Goal: Task Accomplishment & Management: Use online tool/utility

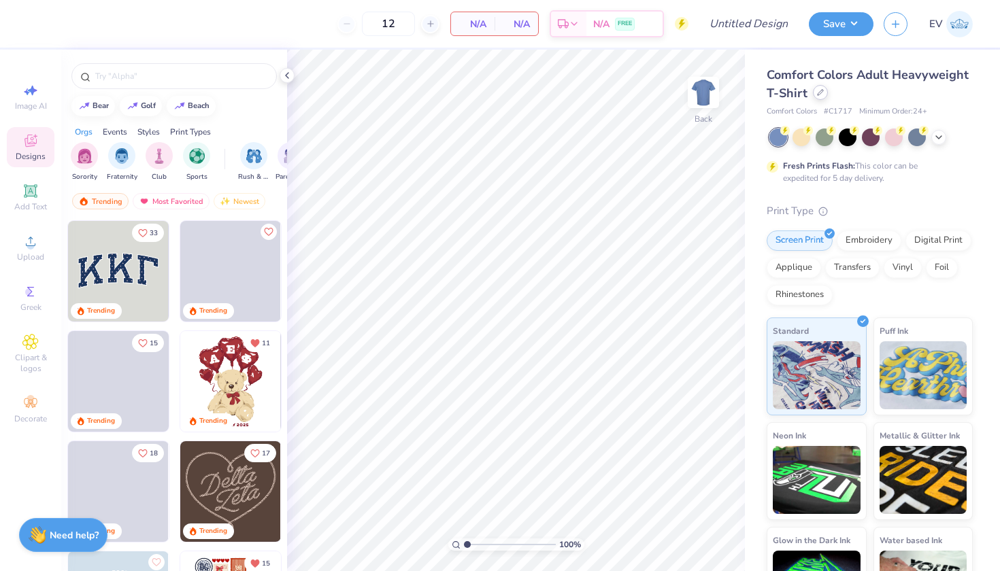
click at [819, 94] on icon at bounding box center [820, 92] width 7 height 7
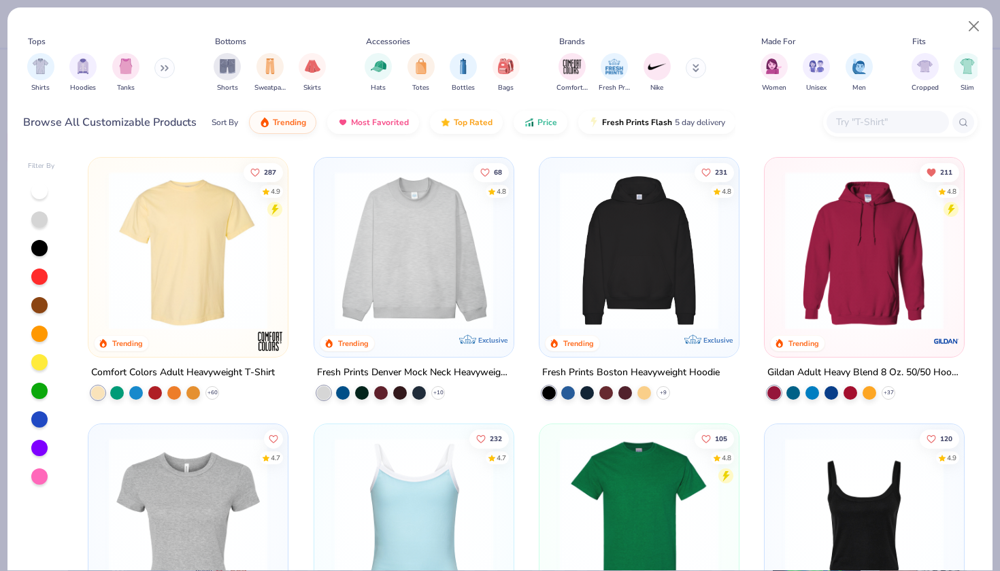
click at [852, 470] on img at bounding box center [864, 517] width 172 height 159
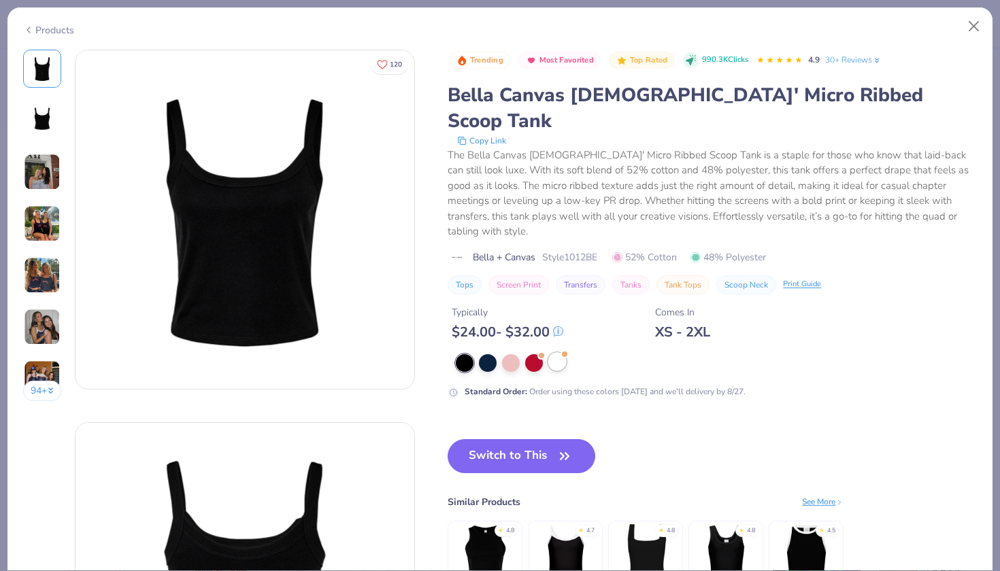
click at [553, 353] on div at bounding box center [557, 362] width 18 height 18
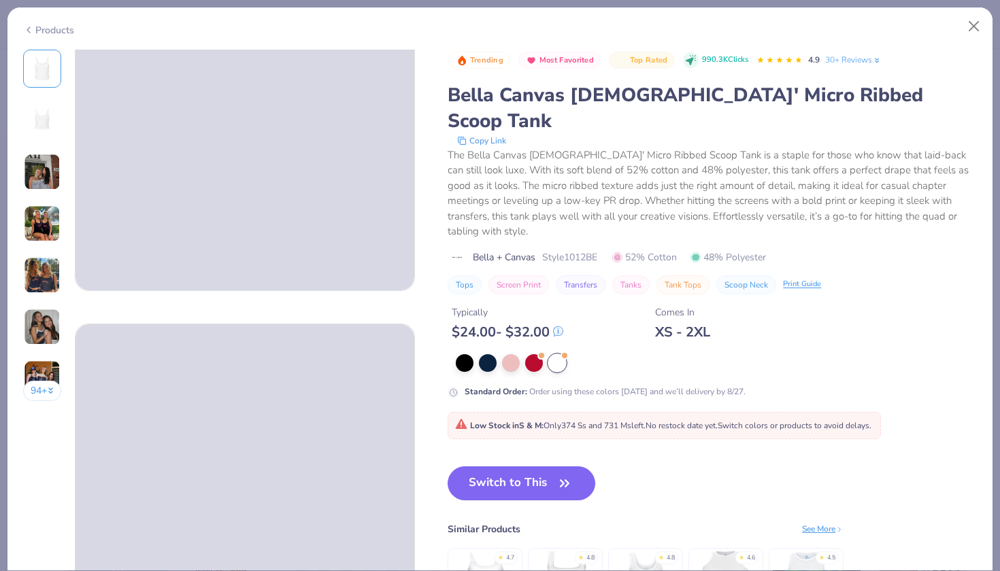
scroll to position [129, 0]
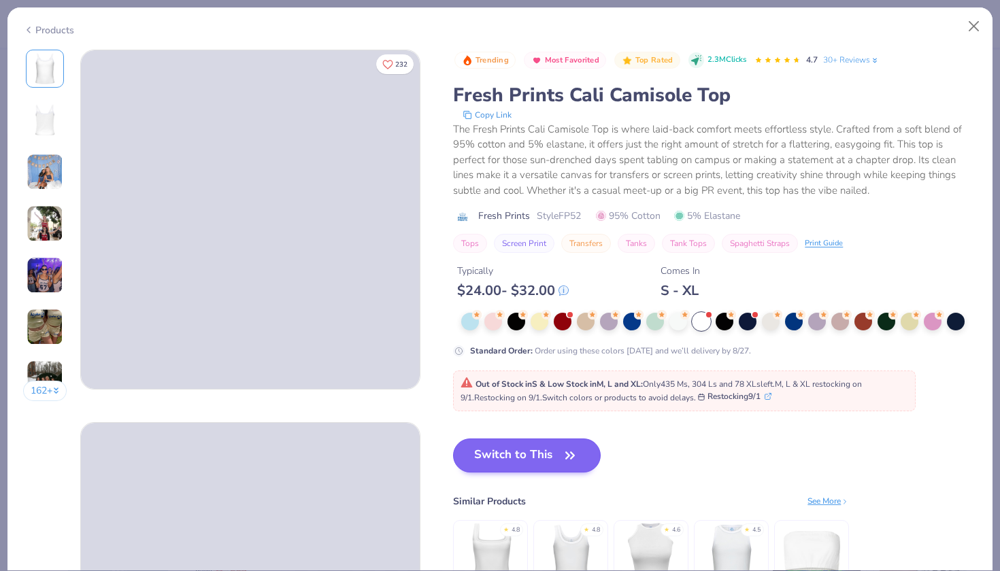
scroll to position [28, 0]
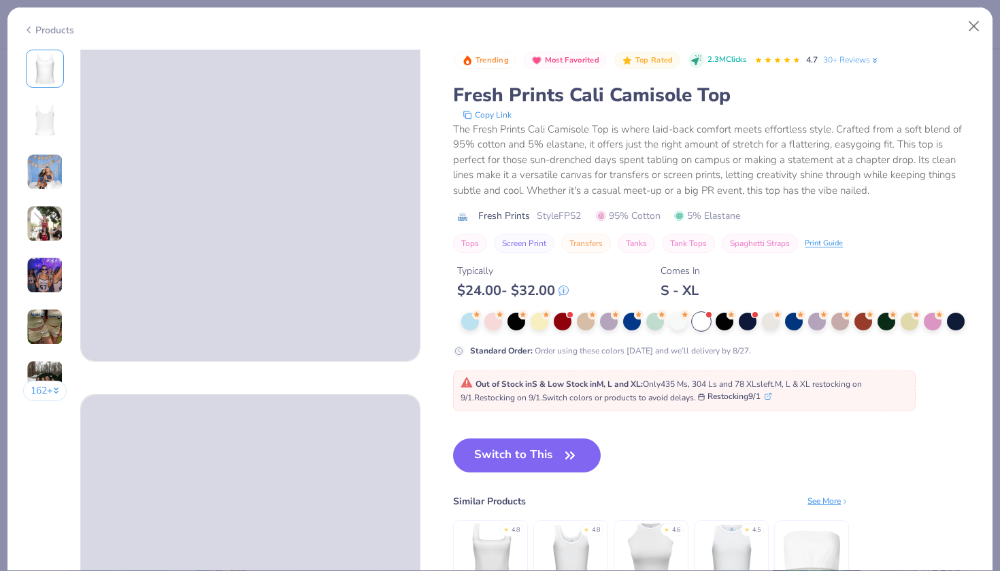
click at [495, 556] on img at bounding box center [491, 554] width 65 height 65
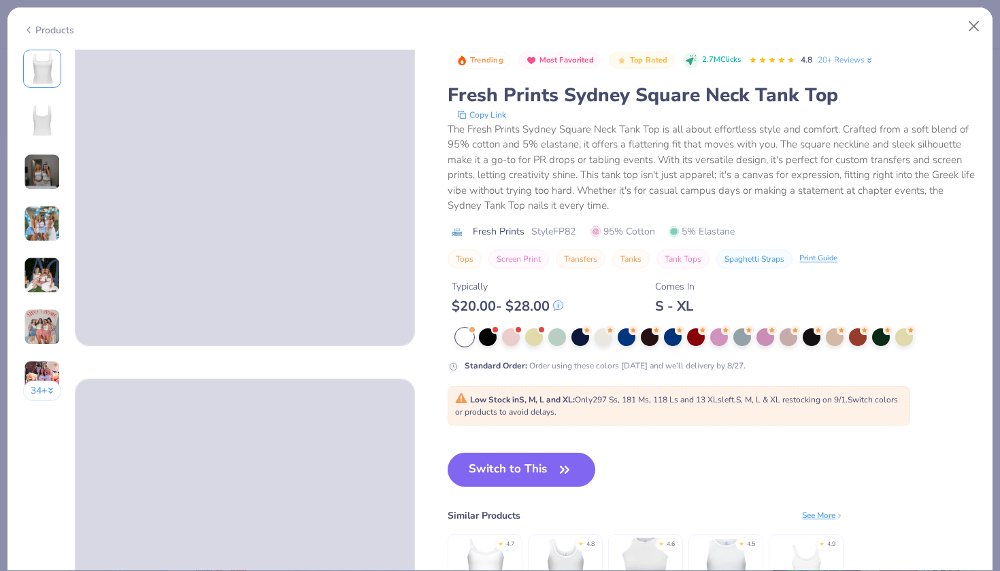
scroll to position [48, 0]
click at [812, 546] on img at bounding box center [806, 569] width 65 height 65
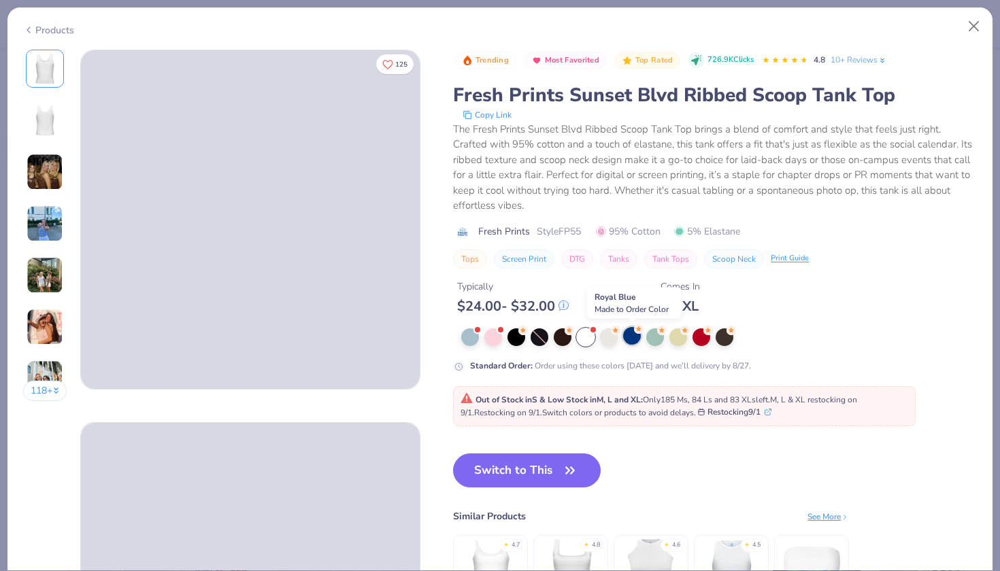
click at [528, 331] on circle at bounding box center [523, 331] width 10 height 10
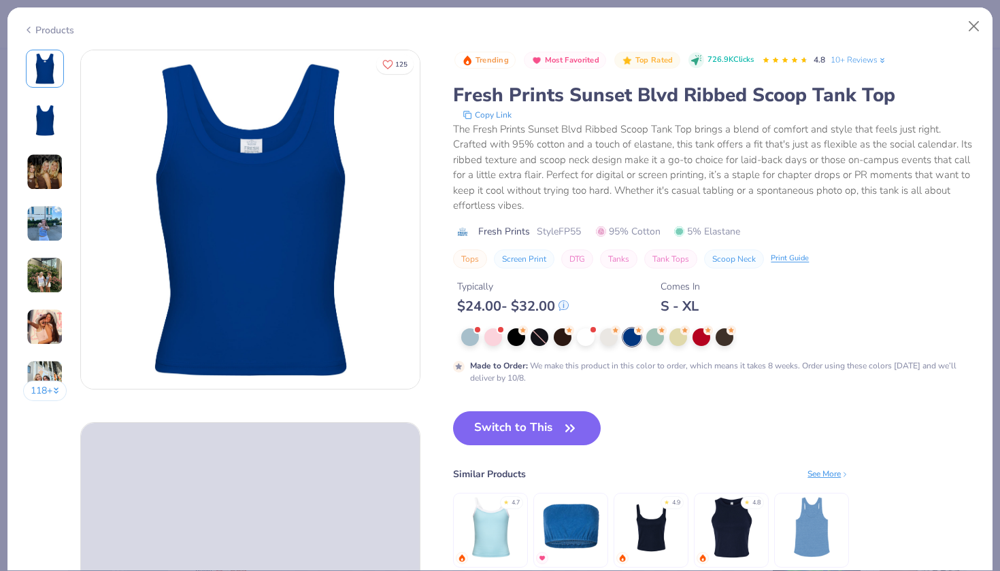
click at [509, 522] on img at bounding box center [491, 527] width 65 height 65
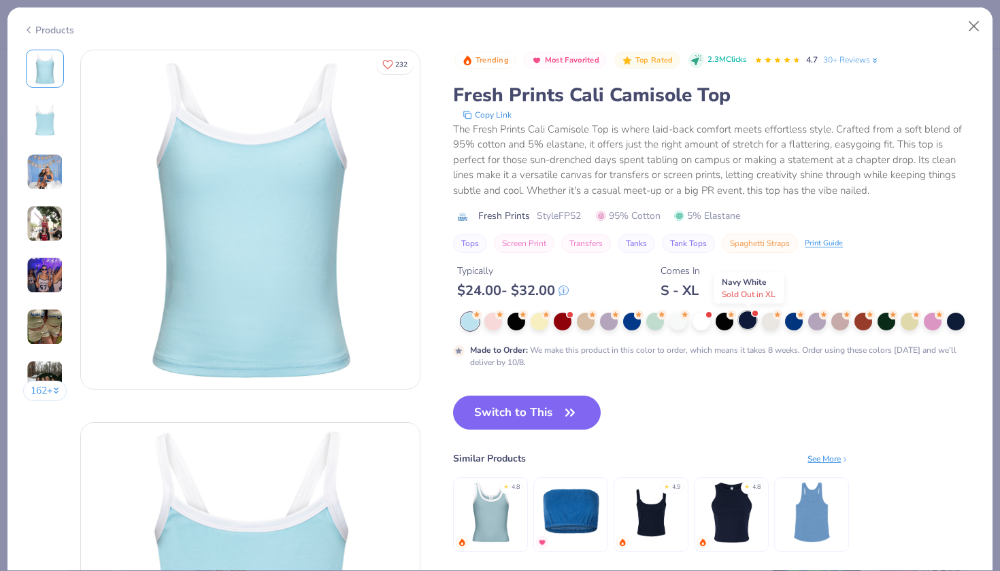
click at [753, 324] on div at bounding box center [748, 321] width 18 height 18
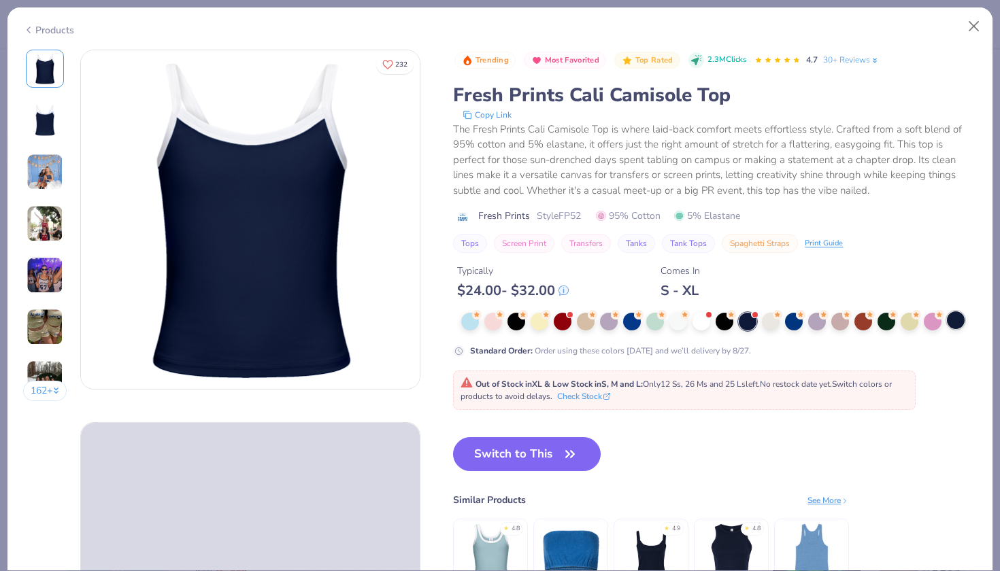
click at [961, 316] on div at bounding box center [956, 321] width 18 height 18
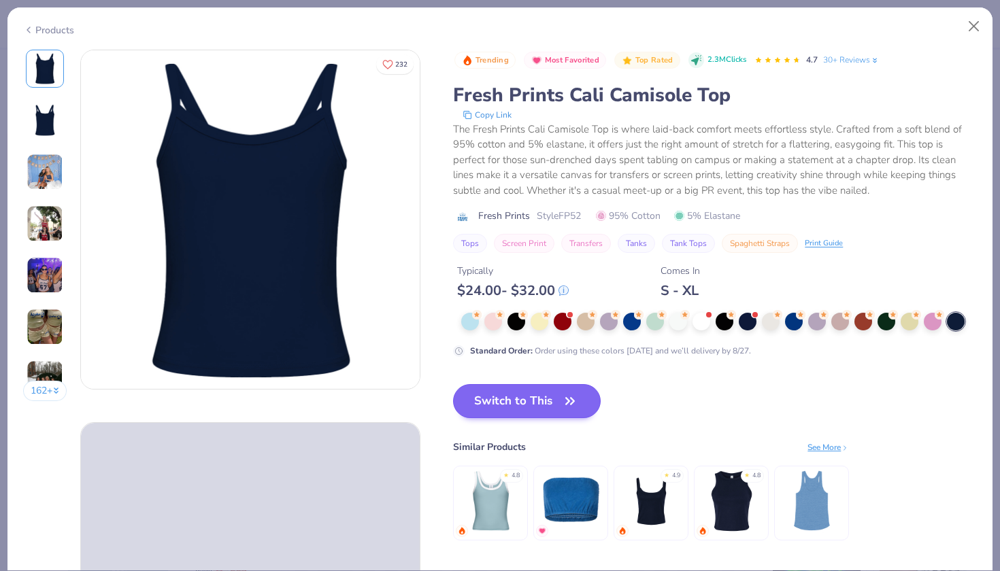
click at [514, 403] on button "Switch to This" at bounding box center [527, 401] width 148 height 34
type input "50"
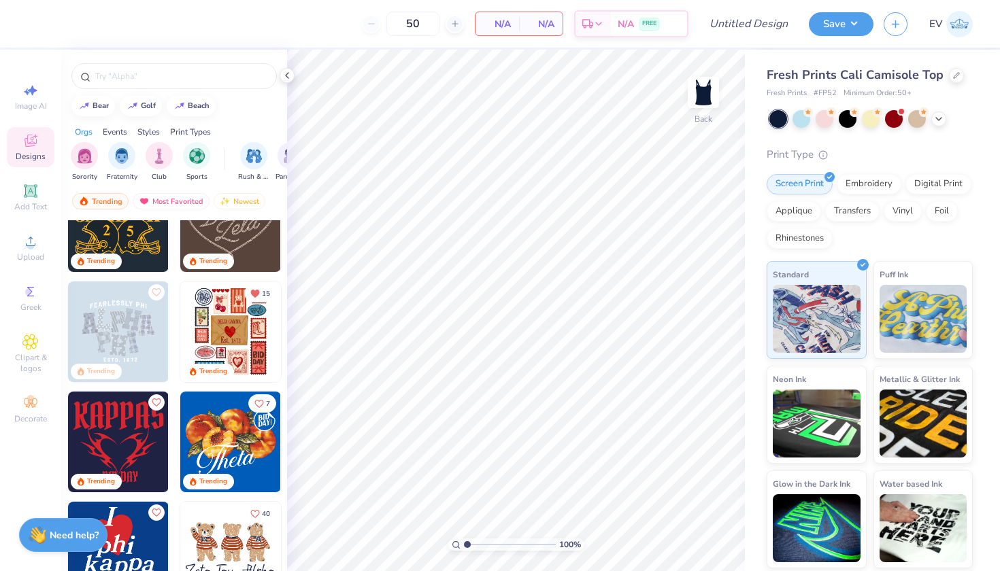
scroll to position [290, 0]
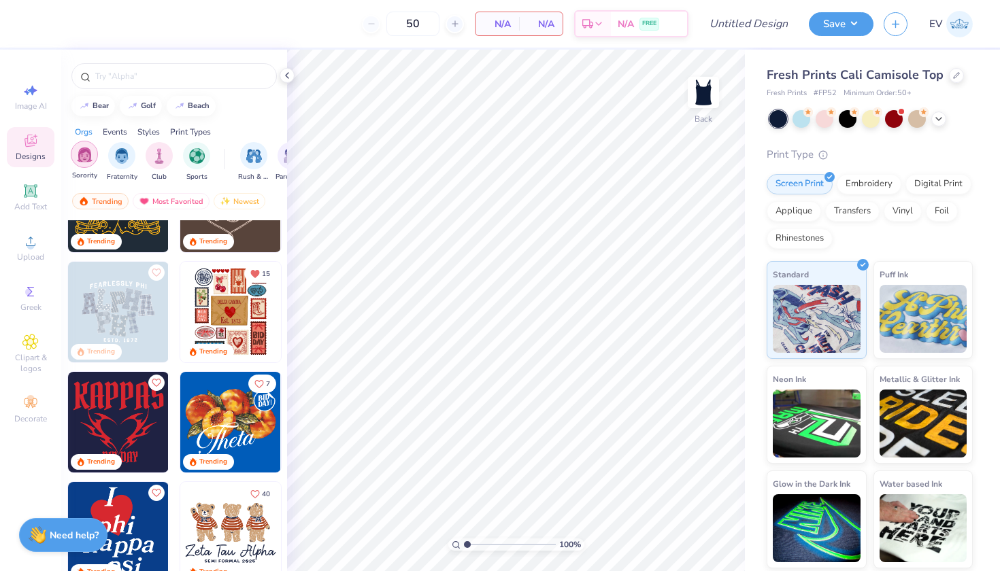
click at [86, 152] on img "filter for Sorority" at bounding box center [85, 155] width 16 height 16
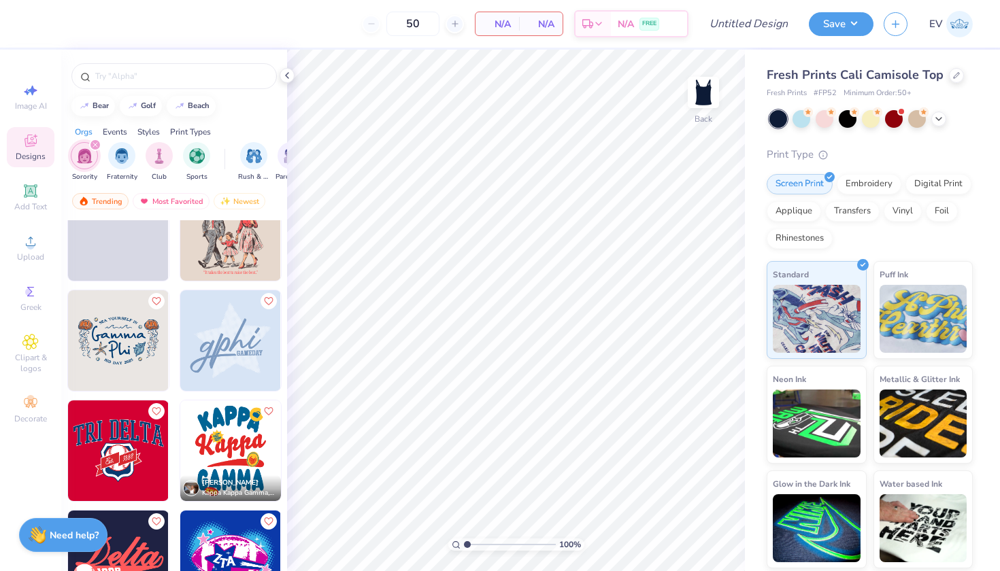
scroll to position [4389, 0]
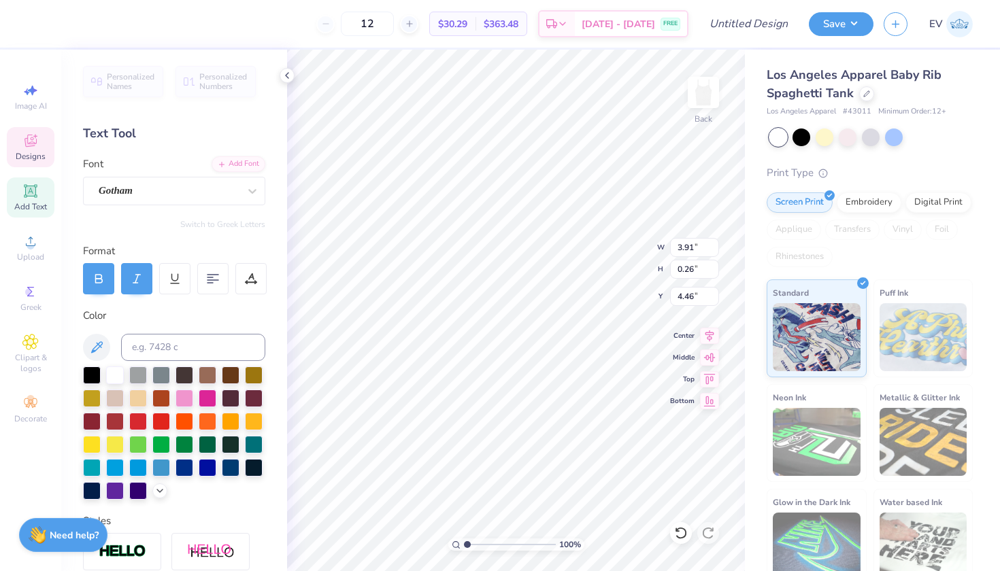
scroll to position [0, 3]
type textarea "LIP SYNC 2025"
type textarea "RECRUITMENT 2025"
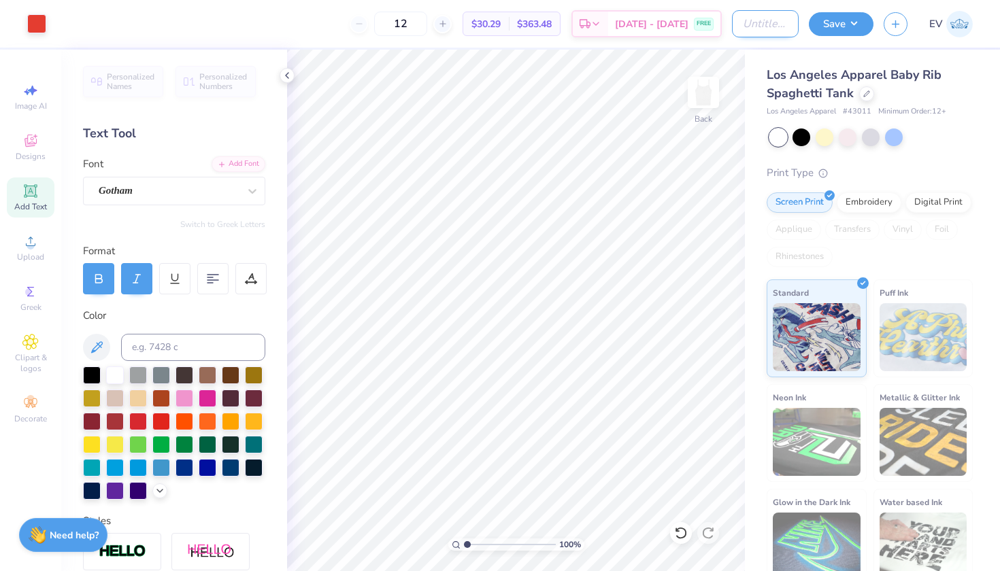
click at [773, 33] on input "Design Title" at bounding box center [765, 23] width 67 height 27
type input "THETA"
click at [855, 29] on button "Save" at bounding box center [841, 22] width 65 height 24
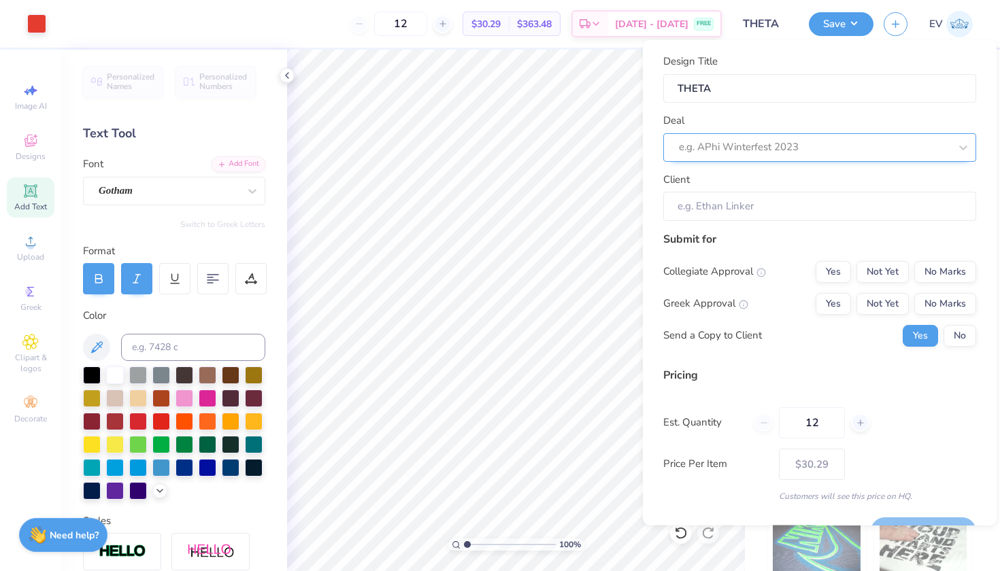
click at [759, 140] on div "e.g. APhi Winterfest 2023" at bounding box center [814, 147] width 271 height 16
type input "k"
type input "theta"
click at [780, 139] on div "e.g. APhi Winterfest 2023" at bounding box center [814, 147] width 273 height 21
click at [780, 139] on div "e.g. APhi Winterfest 2023" at bounding box center [814, 147] width 271 height 16
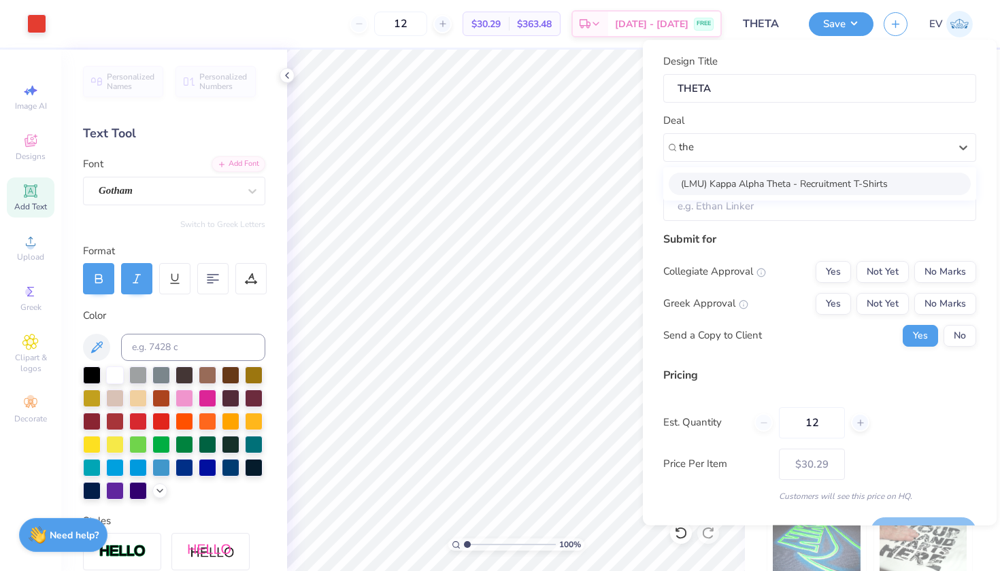
click at [780, 178] on div "(LMU) Kappa Alpha Theta - Recruitment T-Shirts" at bounding box center [820, 183] width 302 height 22
type input "the"
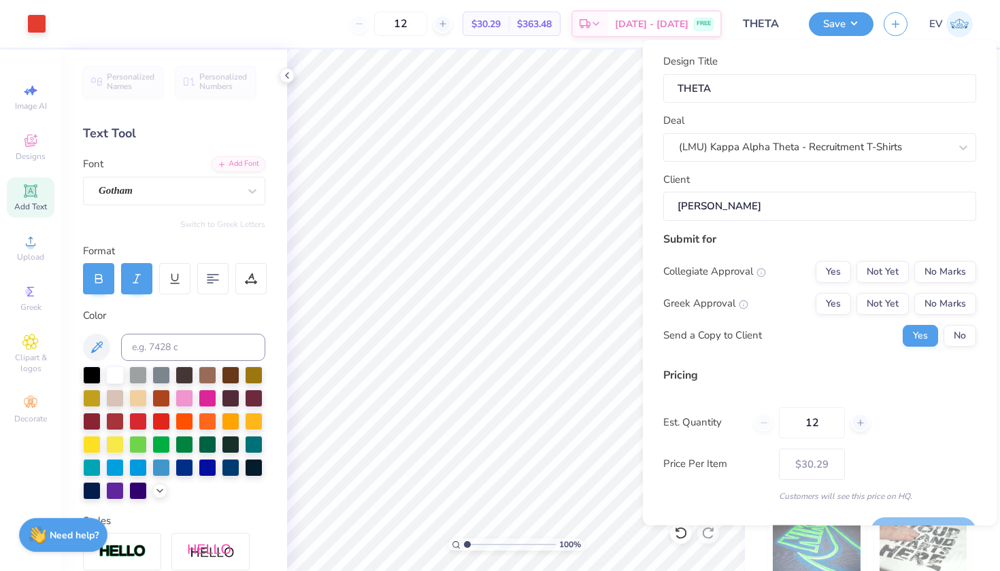
type input "Emily Von Buttlar"
click at [957, 273] on button "No Marks" at bounding box center [945, 272] width 62 height 22
click at [901, 300] on button "Not Yet" at bounding box center [883, 304] width 52 height 22
click at [964, 332] on button "No" at bounding box center [960, 336] width 33 height 22
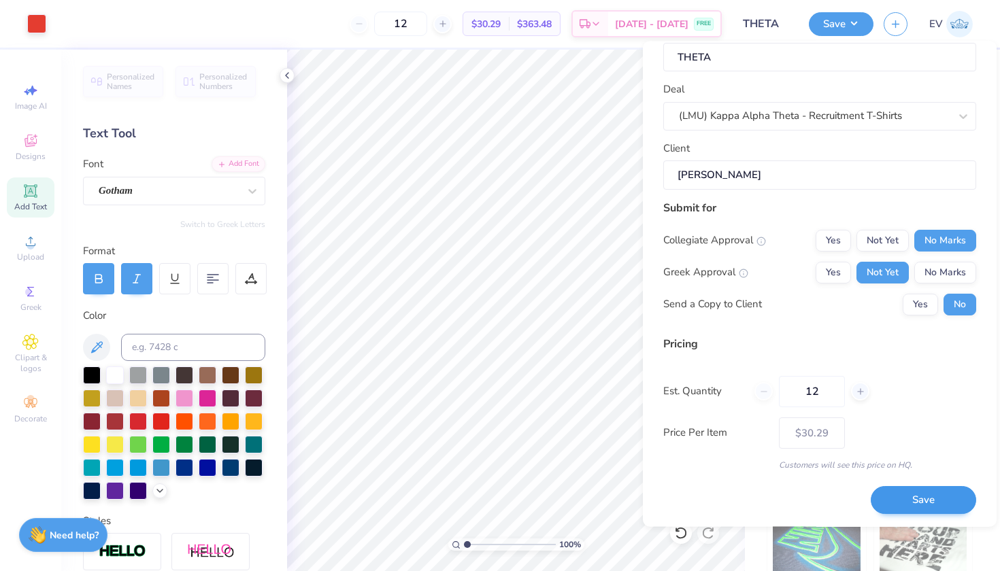
scroll to position [31, 0]
click at [916, 503] on button "Save" at bounding box center [923, 502] width 105 height 28
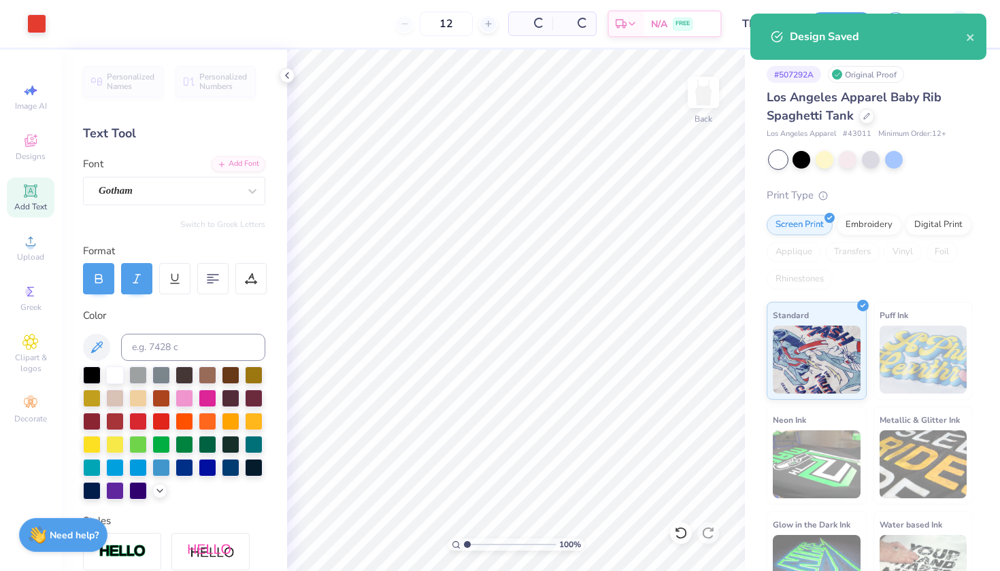
type input "$30.29"
click at [29, 155] on span "Designs" at bounding box center [31, 156] width 30 height 11
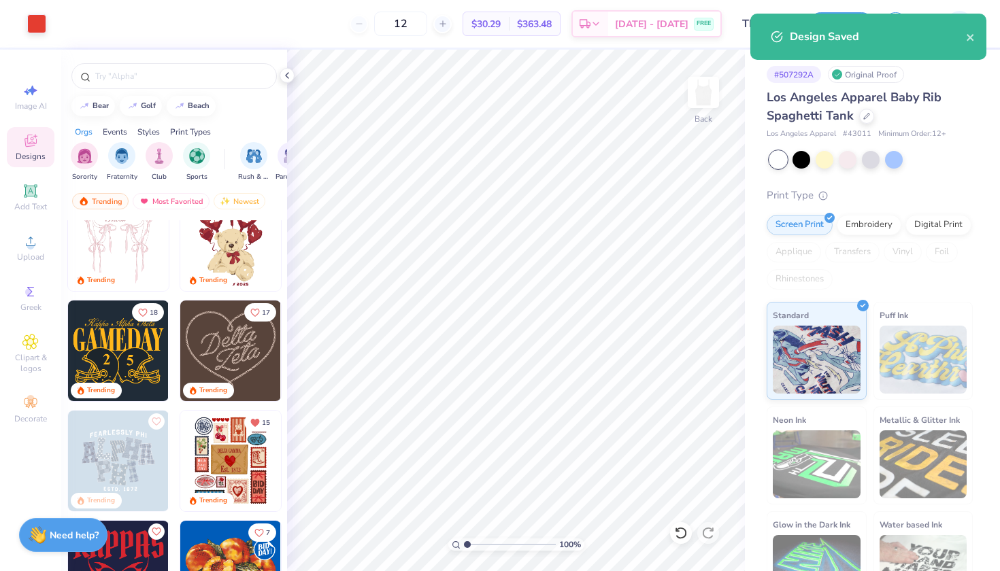
scroll to position [182, 0]
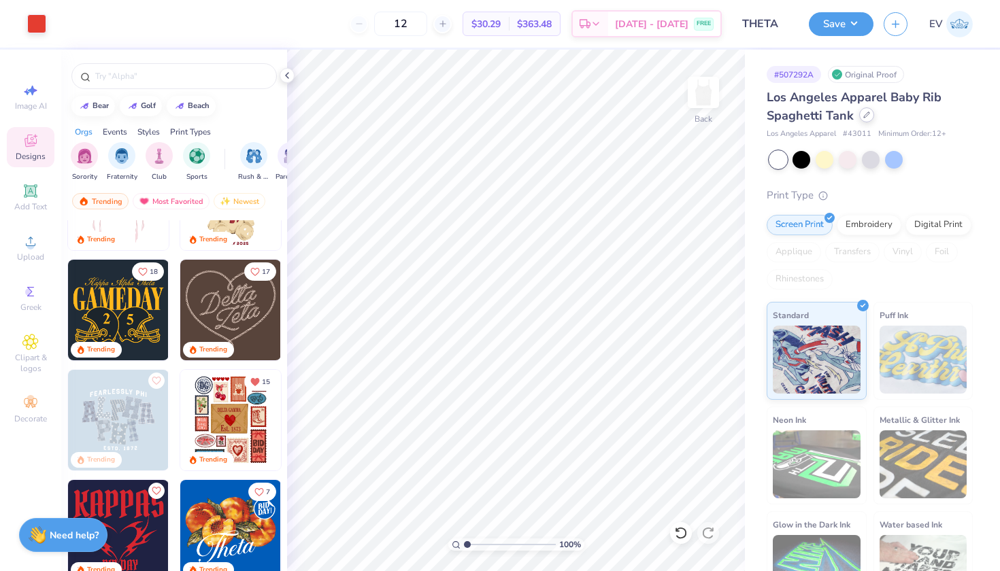
click at [871, 116] on div at bounding box center [866, 114] width 15 height 15
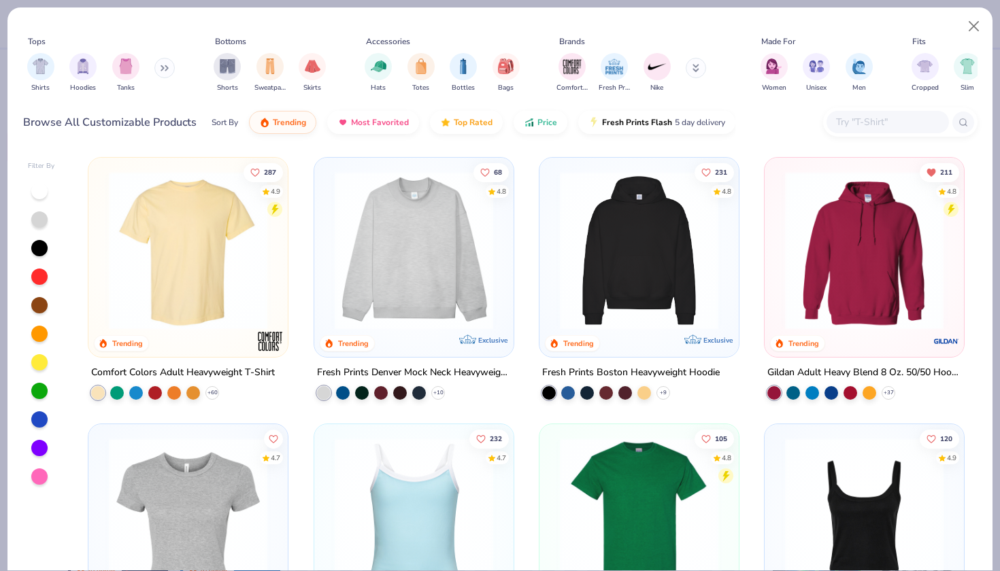
click at [376, 222] on img at bounding box center [414, 250] width 172 height 159
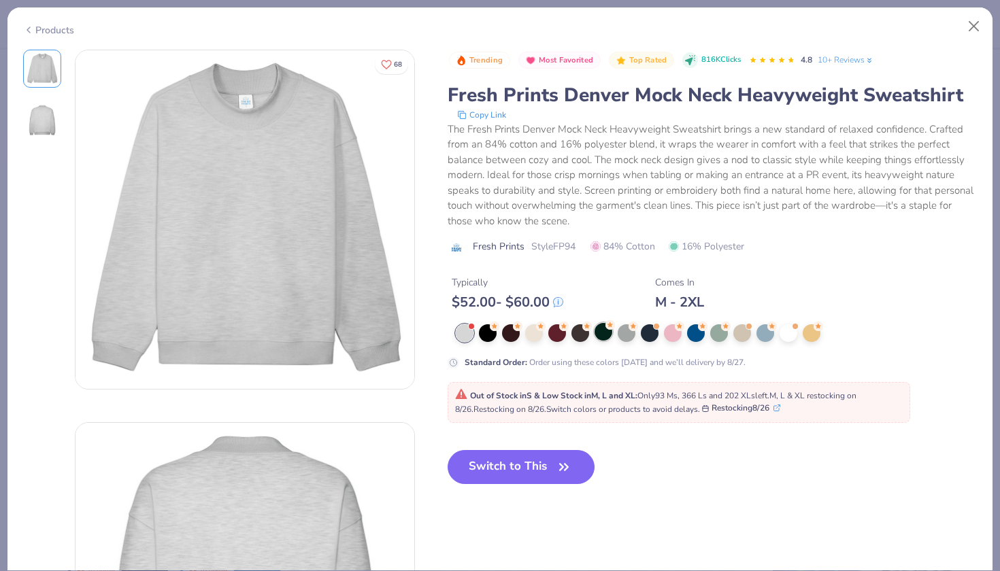
click at [601, 331] on div at bounding box center [604, 332] width 18 height 18
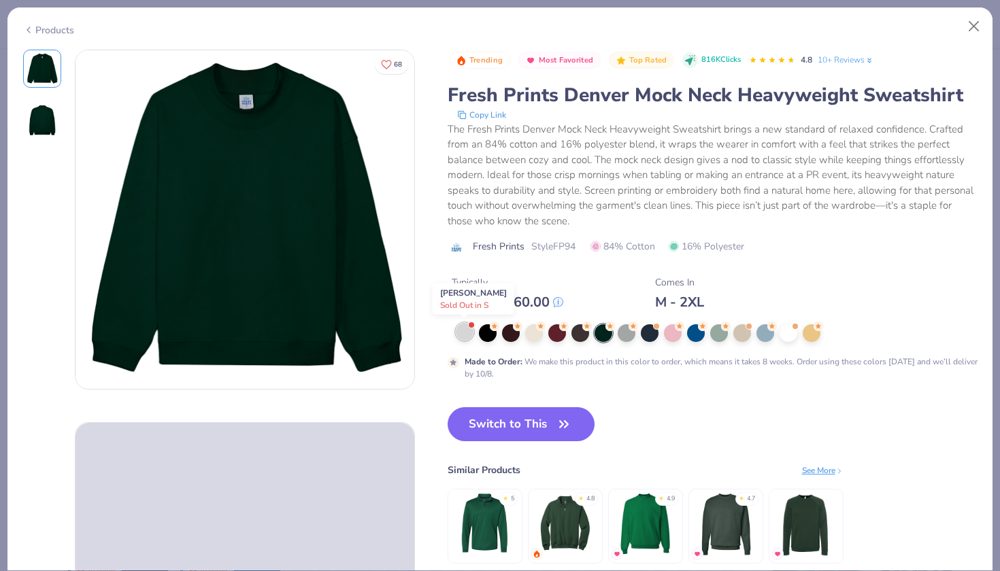
click at [463, 336] on div at bounding box center [465, 332] width 18 height 18
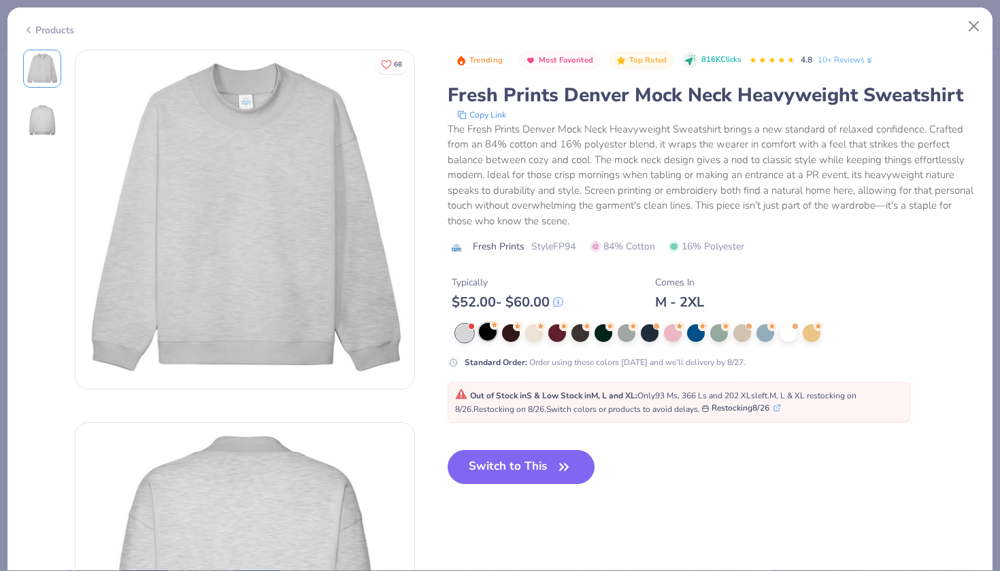
click at [487, 335] on div at bounding box center [488, 332] width 18 height 18
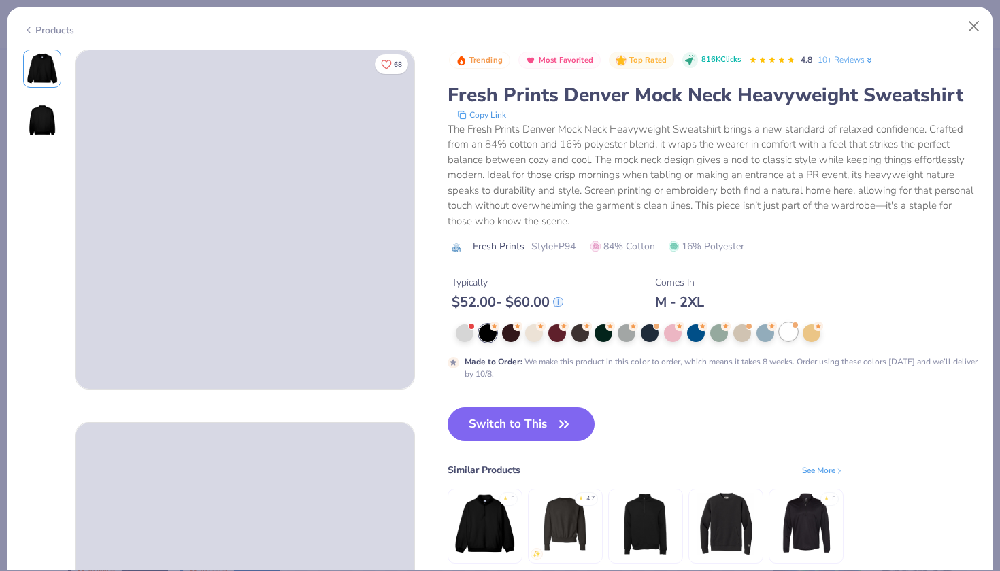
click at [791, 329] on div at bounding box center [789, 332] width 18 height 18
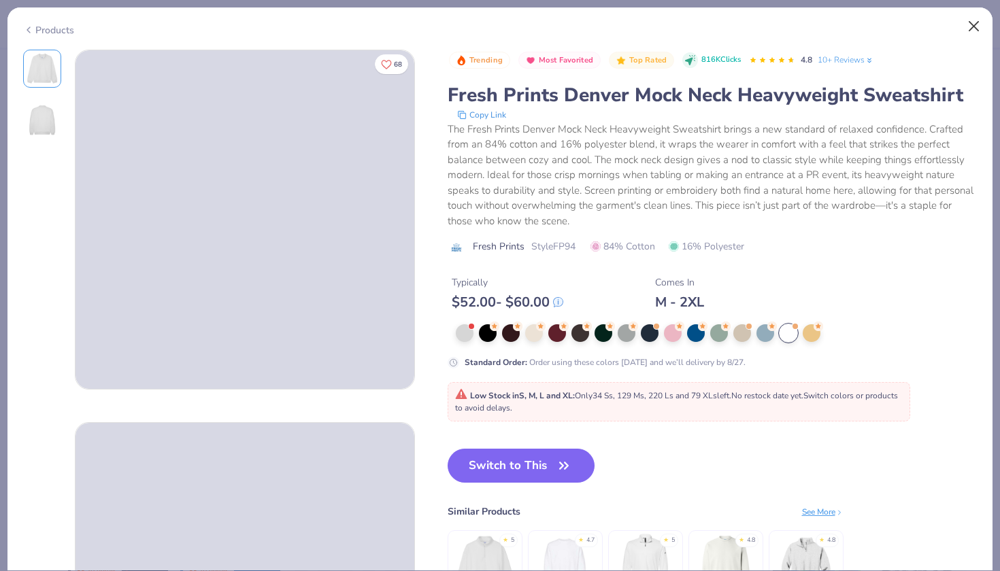
click at [972, 28] on button "Close" at bounding box center [974, 27] width 26 height 26
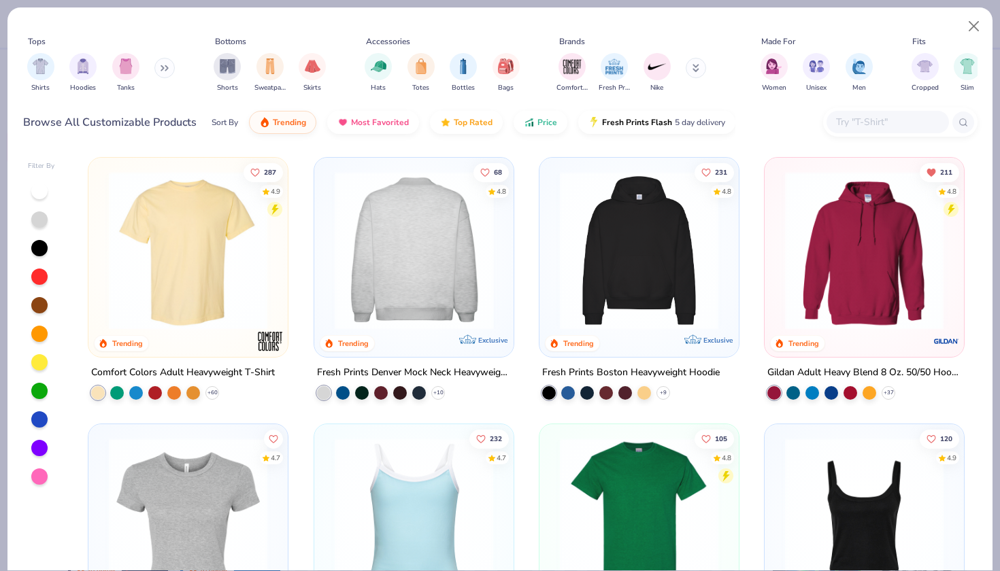
scroll to position [76, 0]
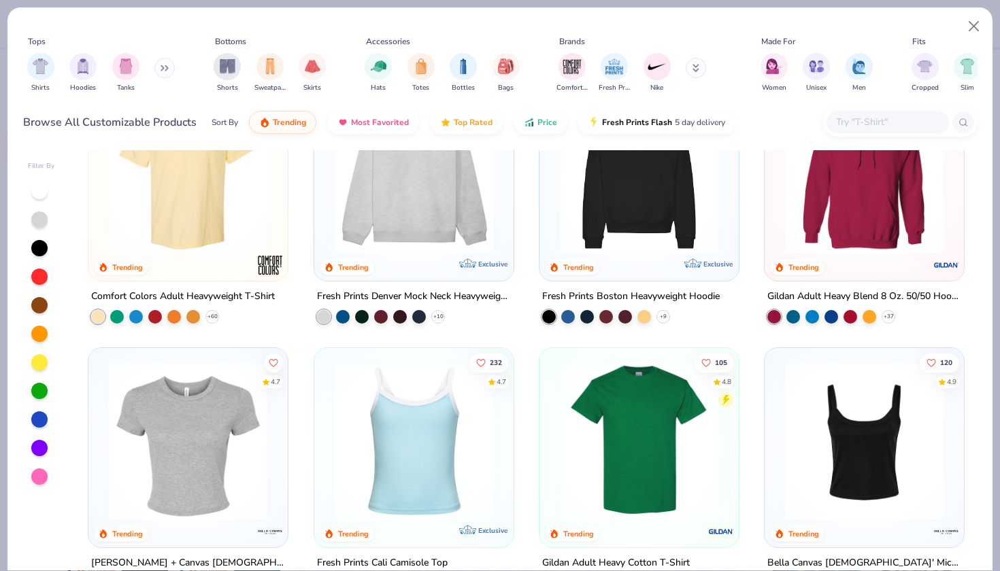
click at [631, 200] on img at bounding box center [639, 174] width 172 height 159
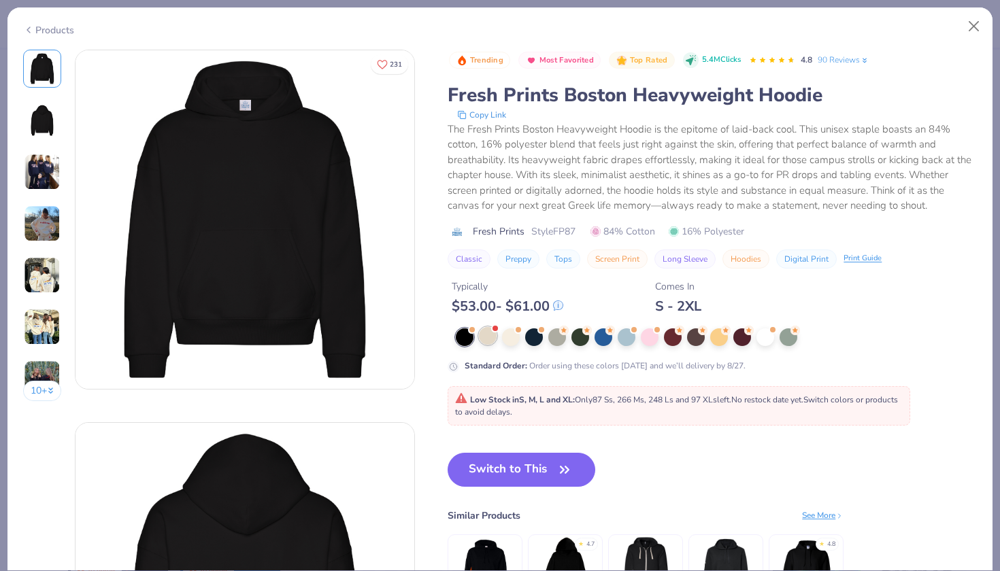
click at [491, 339] on div at bounding box center [488, 336] width 18 height 18
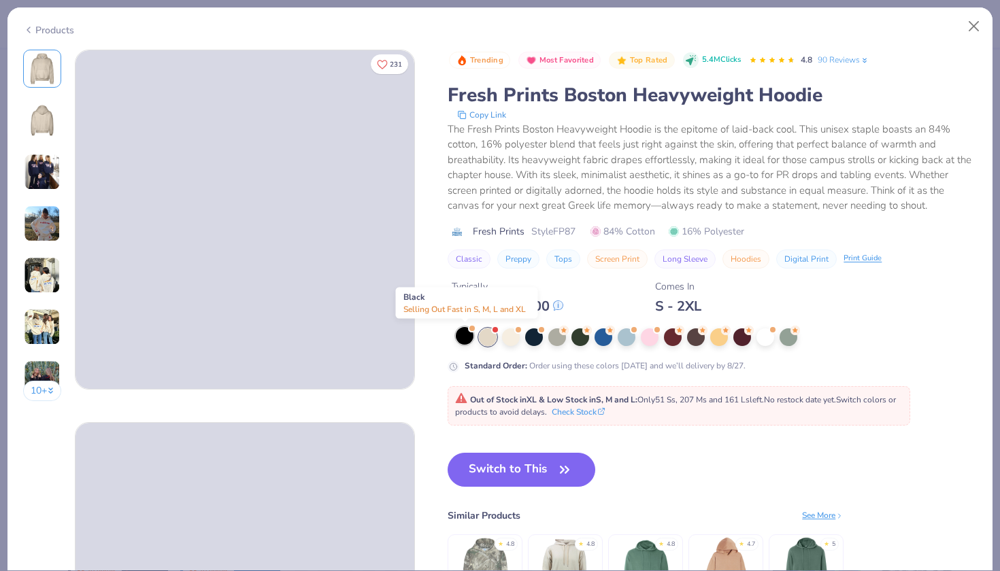
click at [467, 340] on div at bounding box center [465, 336] width 18 height 18
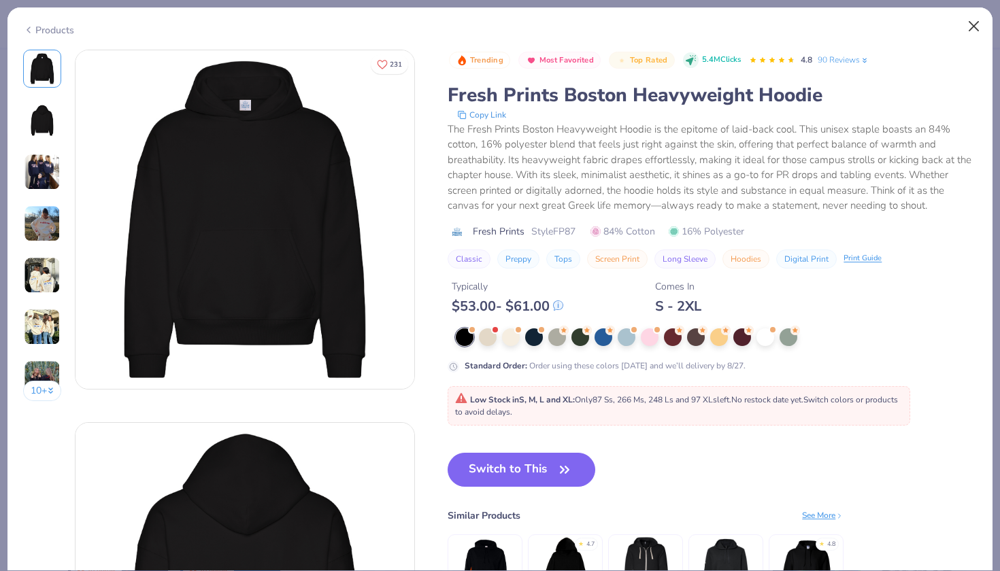
click at [976, 22] on button "Close" at bounding box center [974, 27] width 26 height 26
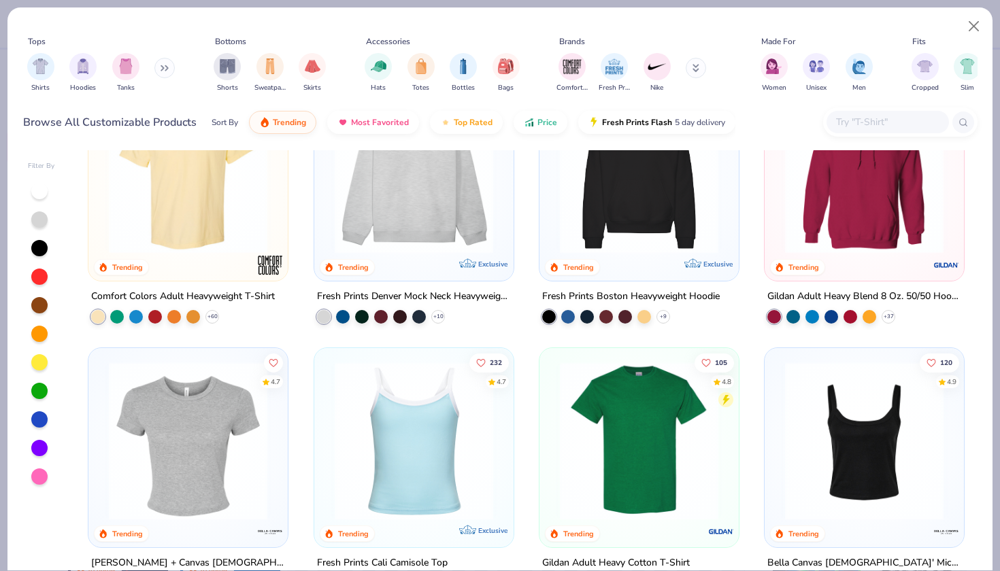
scroll to position [244, 0]
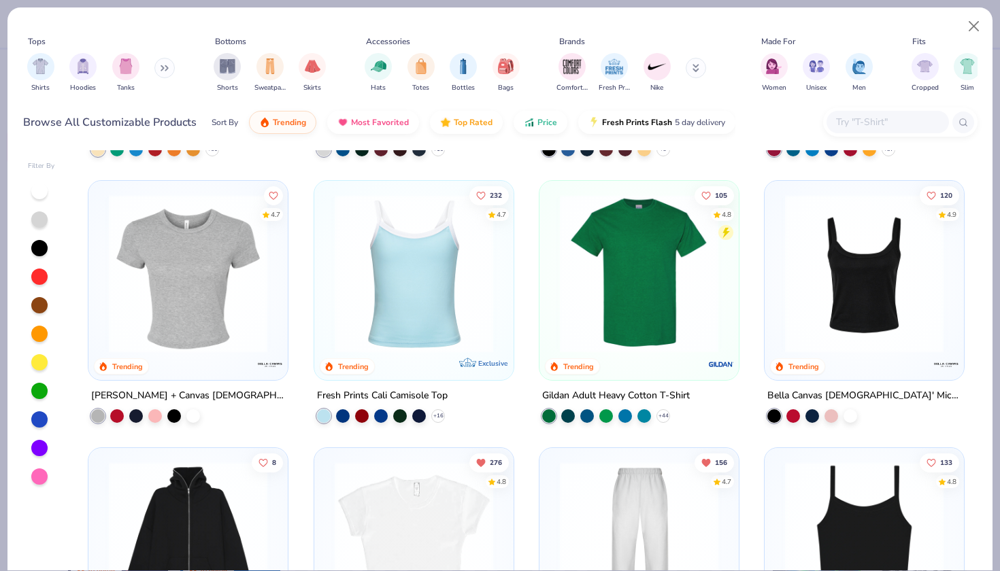
click at [217, 310] on img at bounding box center [188, 274] width 172 height 159
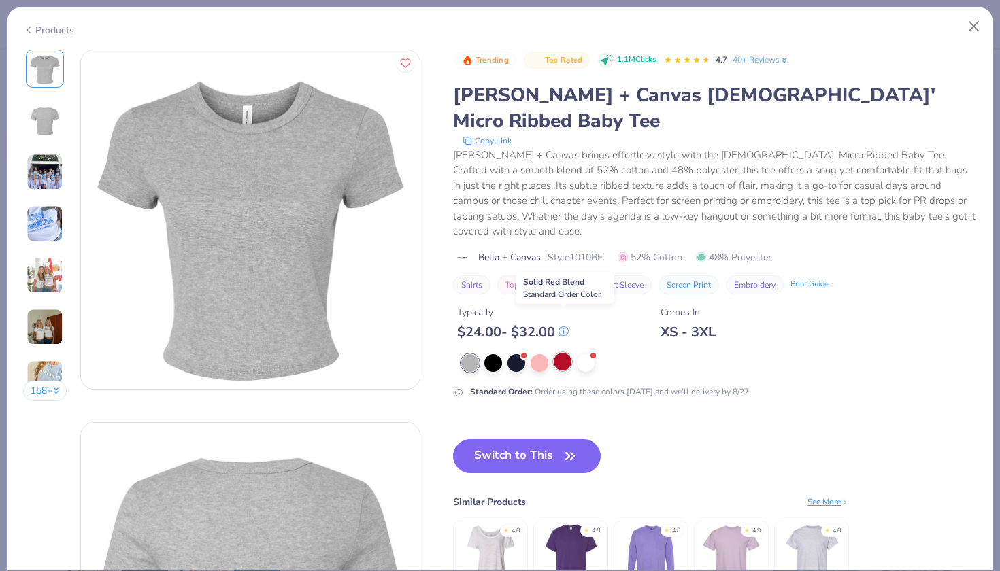
click at [568, 353] on div at bounding box center [563, 362] width 18 height 18
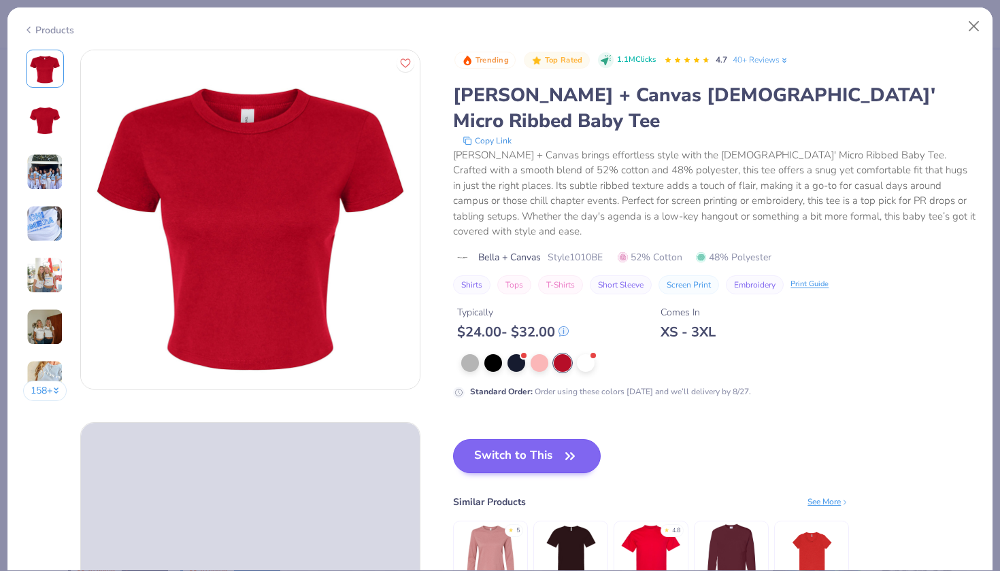
click at [556, 439] on button "Switch to This" at bounding box center [527, 456] width 148 height 34
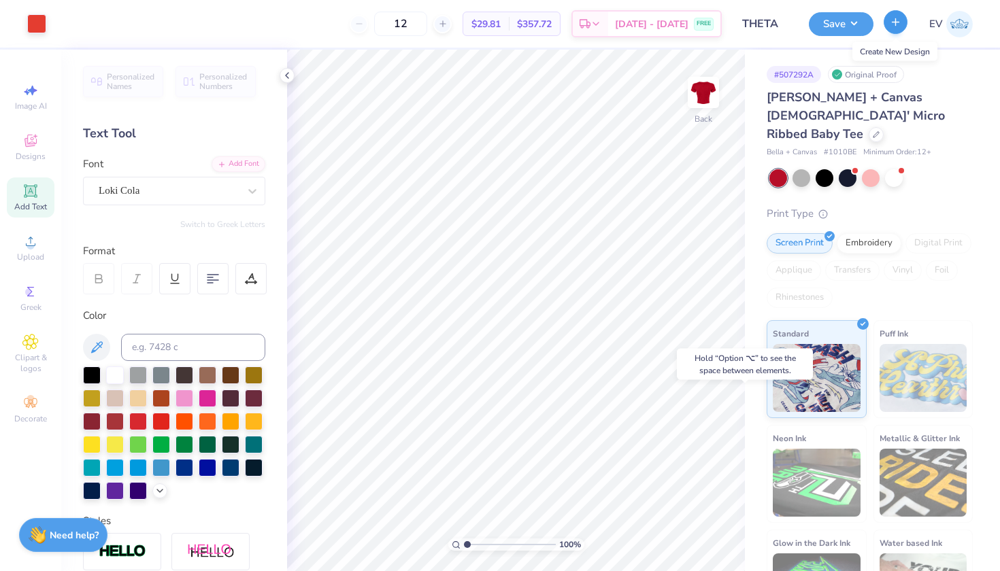
click at [904, 24] on button "button" at bounding box center [896, 22] width 24 height 24
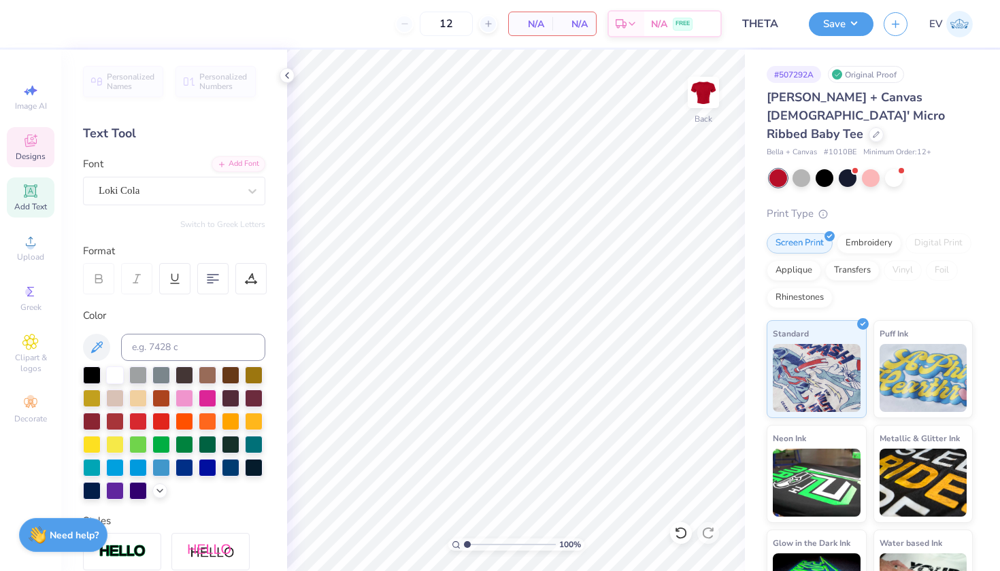
click at [33, 148] on icon at bounding box center [30, 141] width 16 height 16
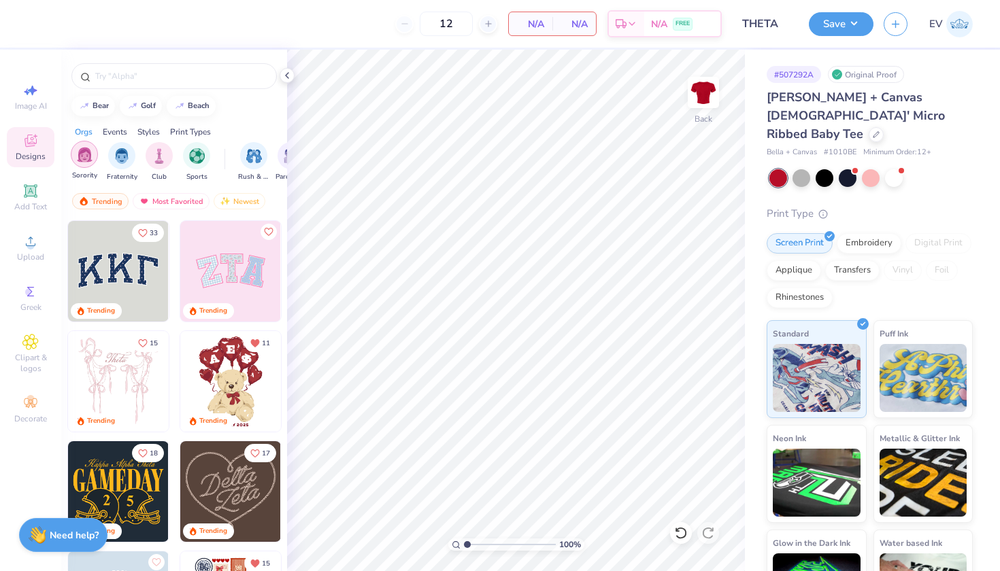
click at [88, 159] on img "filter for Sorority" at bounding box center [85, 155] width 16 height 16
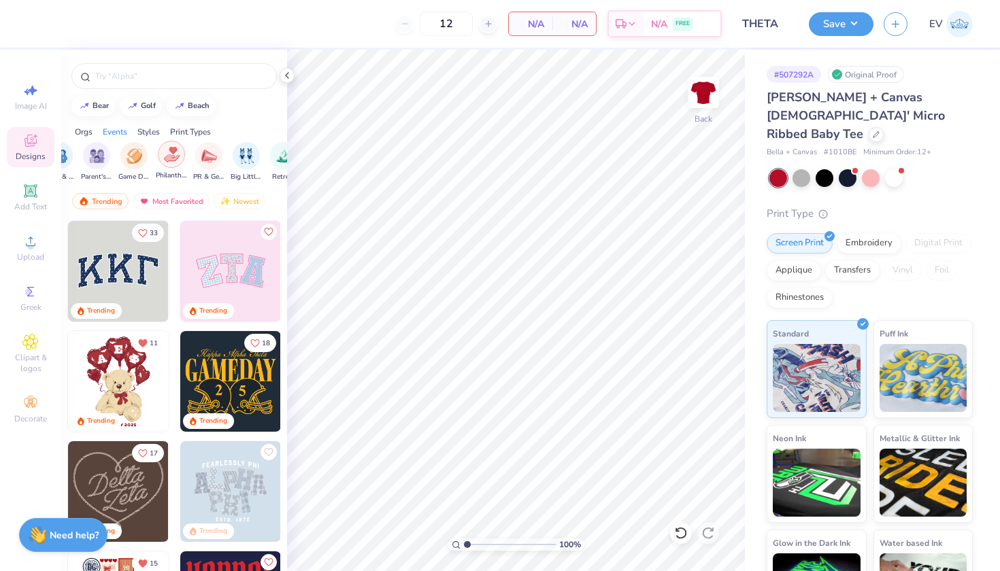
scroll to position [0, 196]
click at [207, 156] on img "filter for PR & General" at bounding box center [208, 155] width 16 height 16
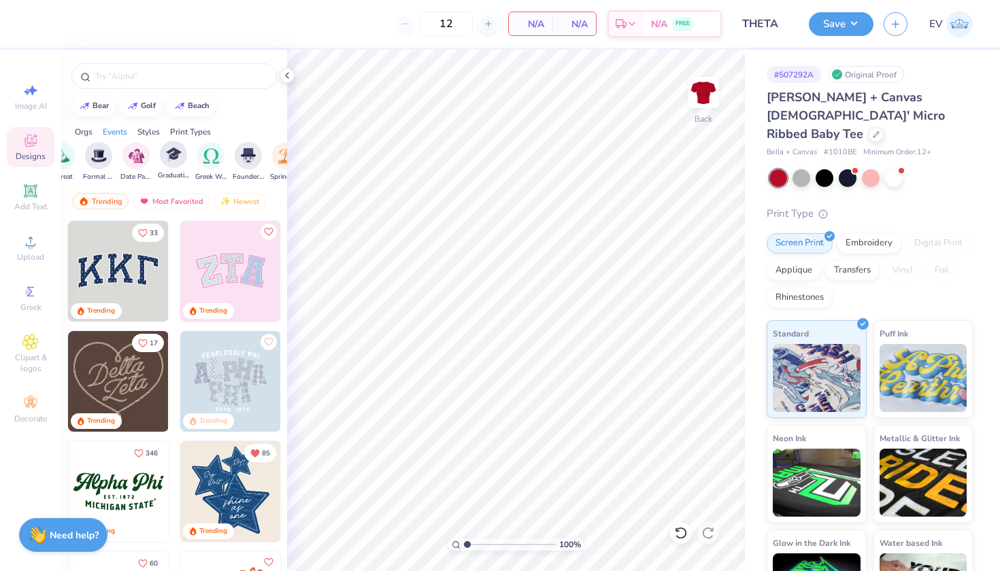
scroll to position [0, 439]
click at [190, 157] on img "filter for Greek Week" at bounding box center [189, 155] width 16 height 16
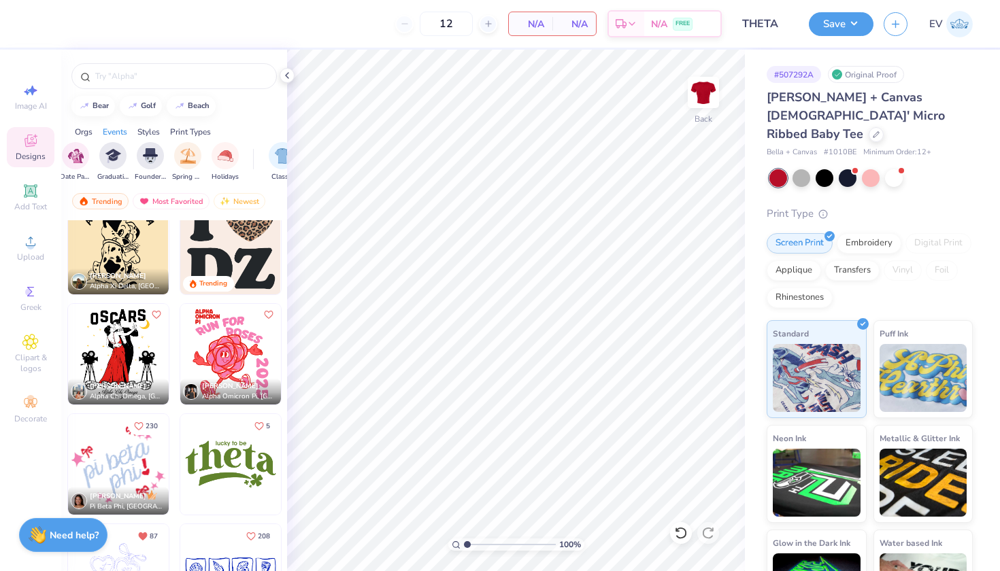
scroll to position [1772, 0]
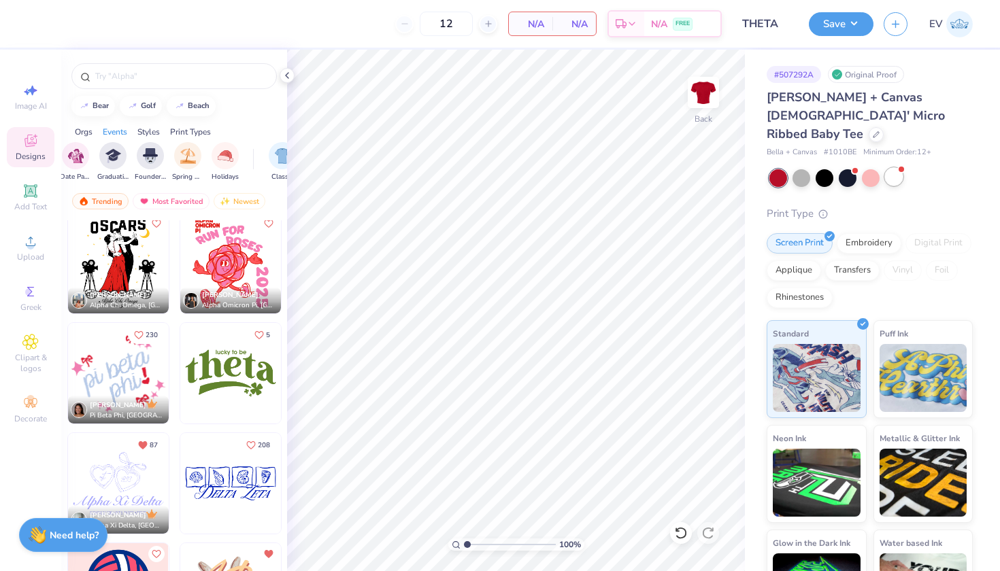
click at [893, 168] on div at bounding box center [894, 177] width 18 height 18
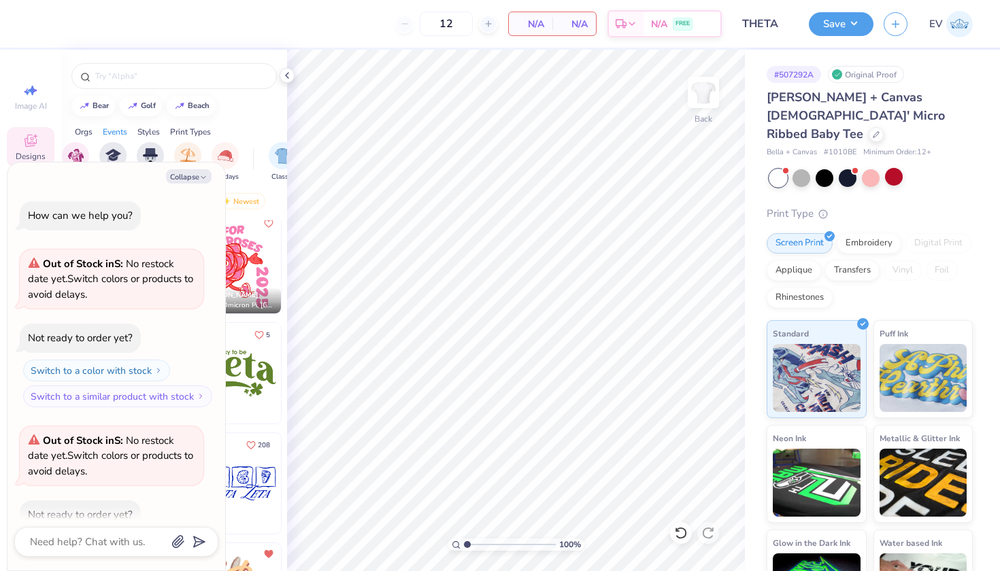
scroll to position [71, 0]
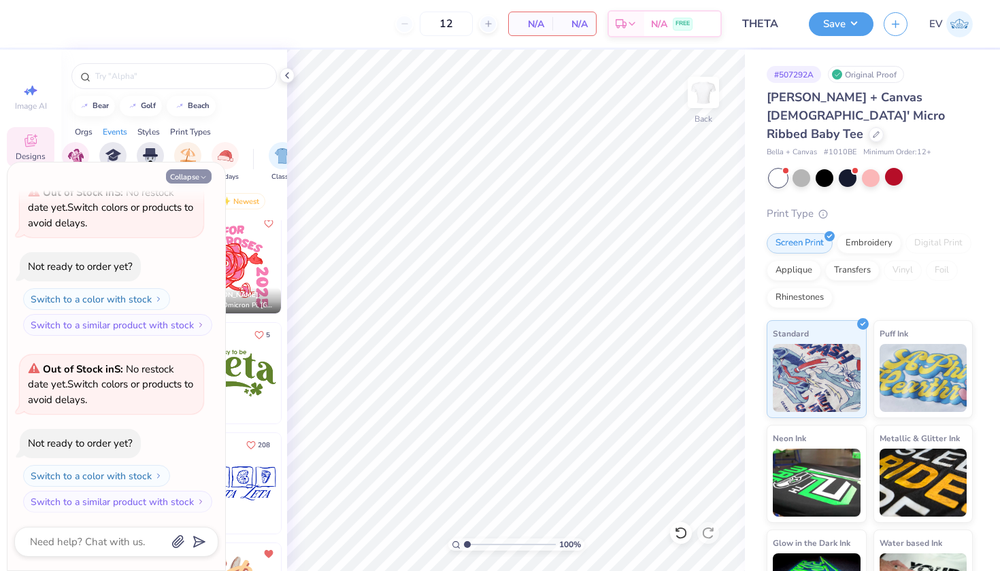
click at [201, 178] on icon "button" at bounding box center [203, 177] width 8 height 8
type textarea "x"
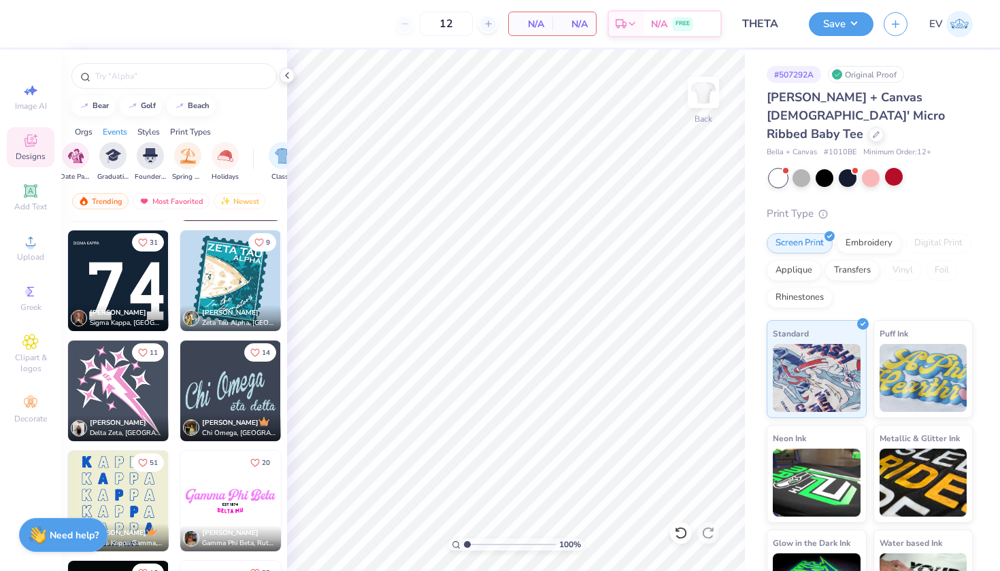
scroll to position [2547, 0]
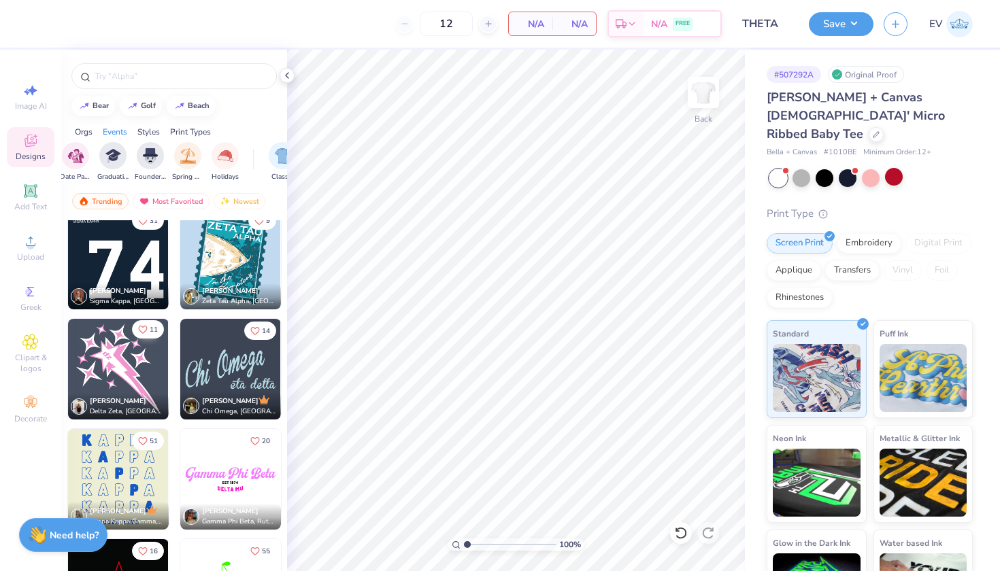
click at [146, 326] on icon "Like" at bounding box center [143, 330] width 10 height 10
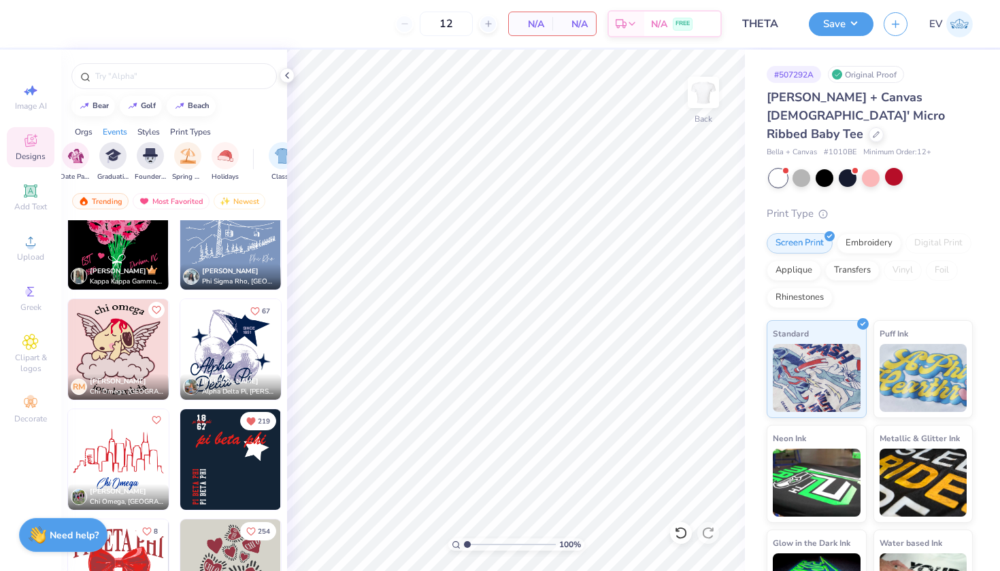
scroll to position [7999, 0]
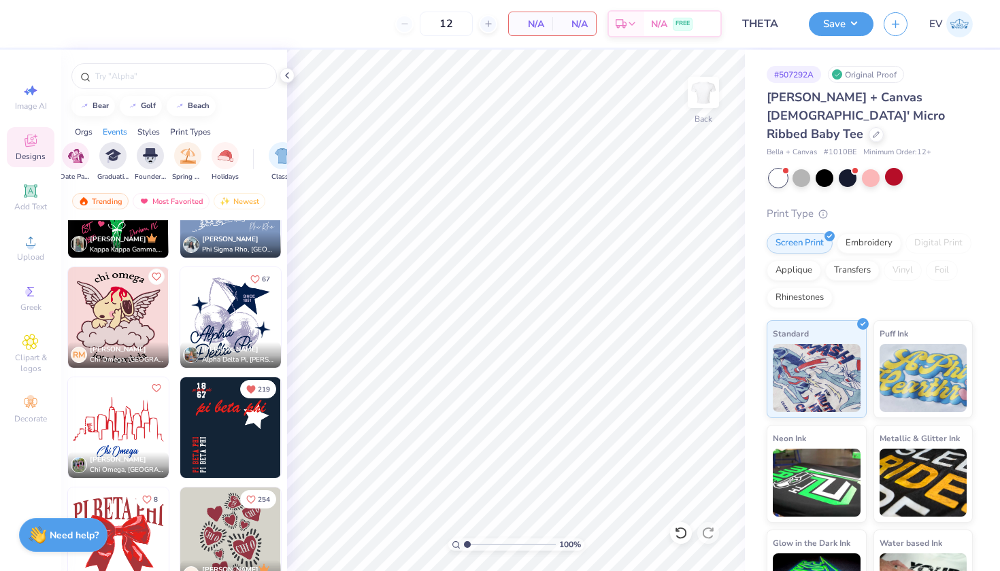
click at [156, 273] on icon "Like" at bounding box center [156, 277] width 10 height 10
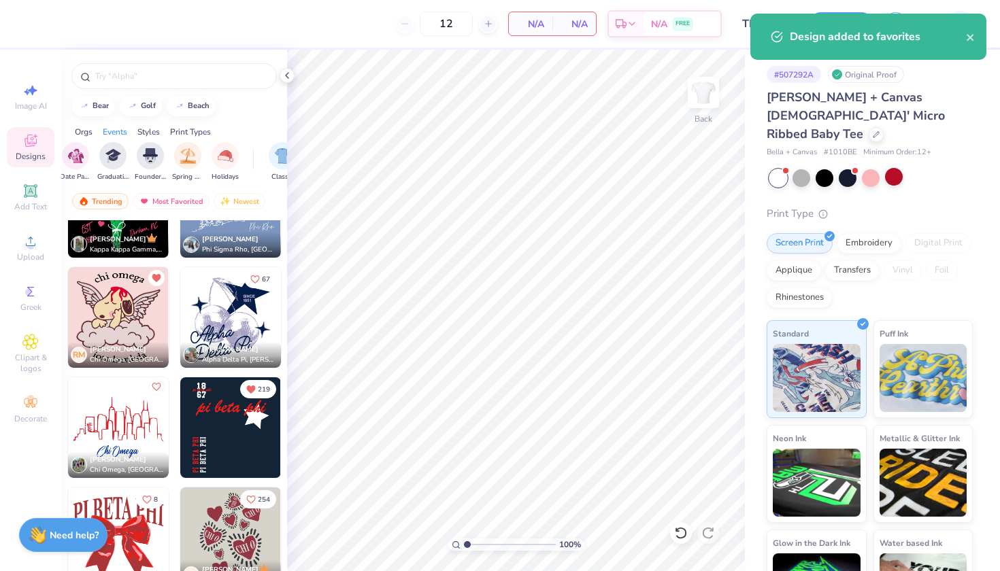
click at [156, 387] on icon "Like" at bounding box center [156, 387] width 10 height 10
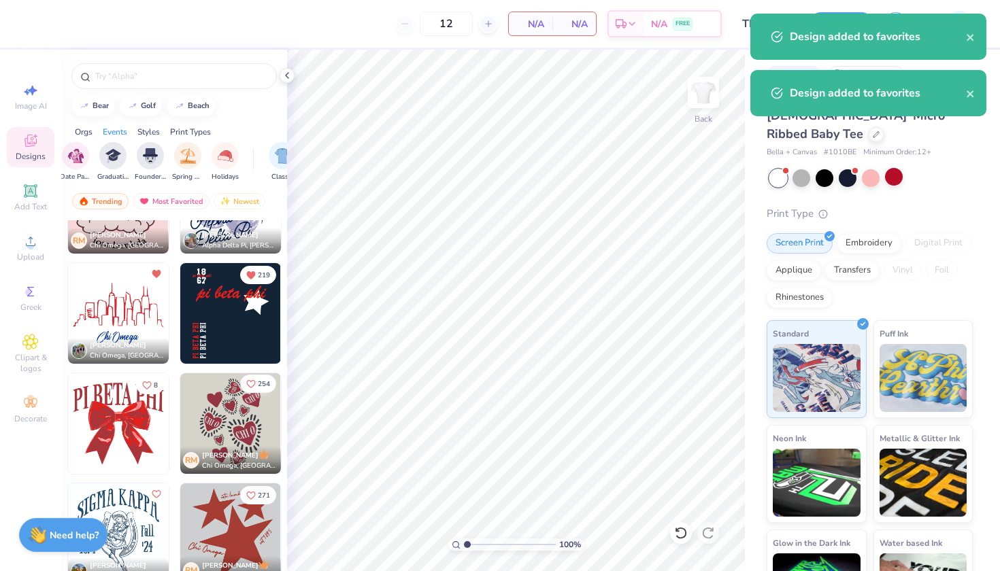
scroll to position [8302, 0]
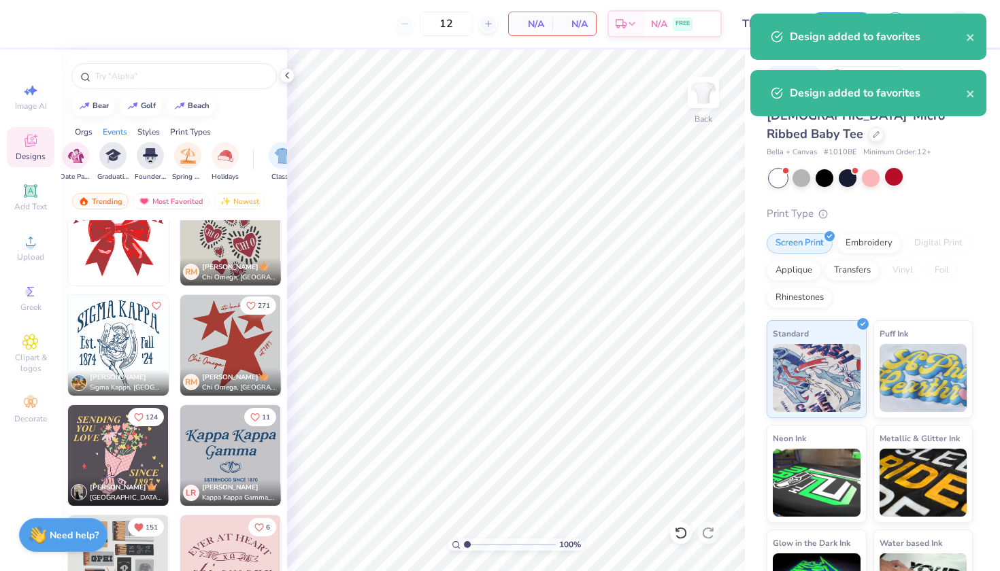
click at [254, 303] on icon "Like" at bounding box center [251, 305] width 8 height 7
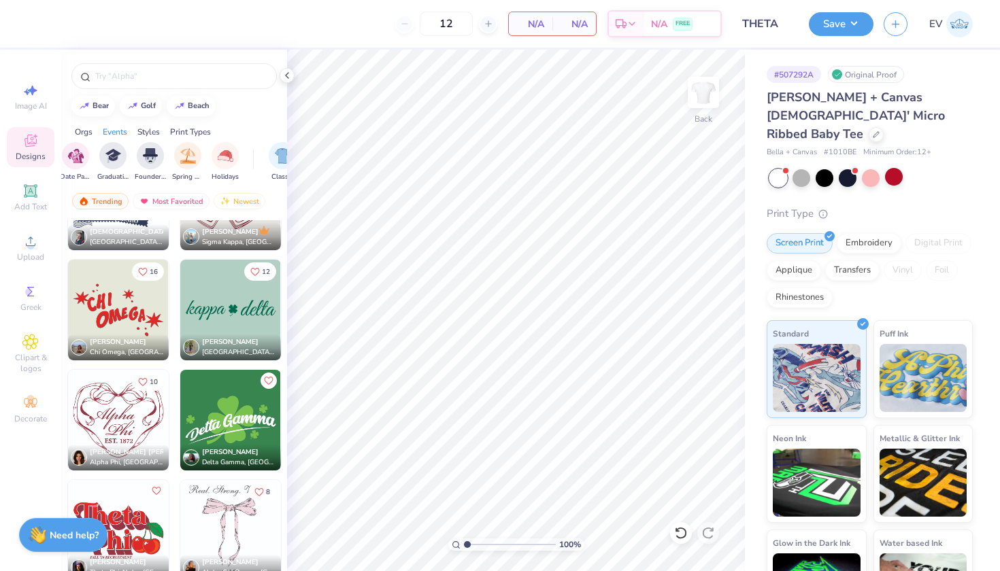
scroll to position [8779, 0]
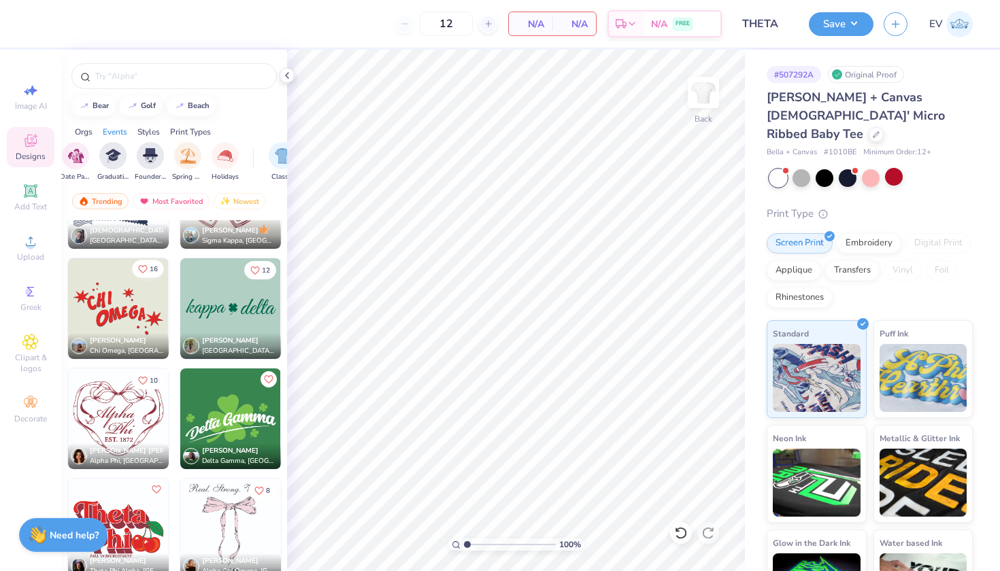
click at [145, 268] on icon "Like" at bounding box center [143, 270] width 10 height 10
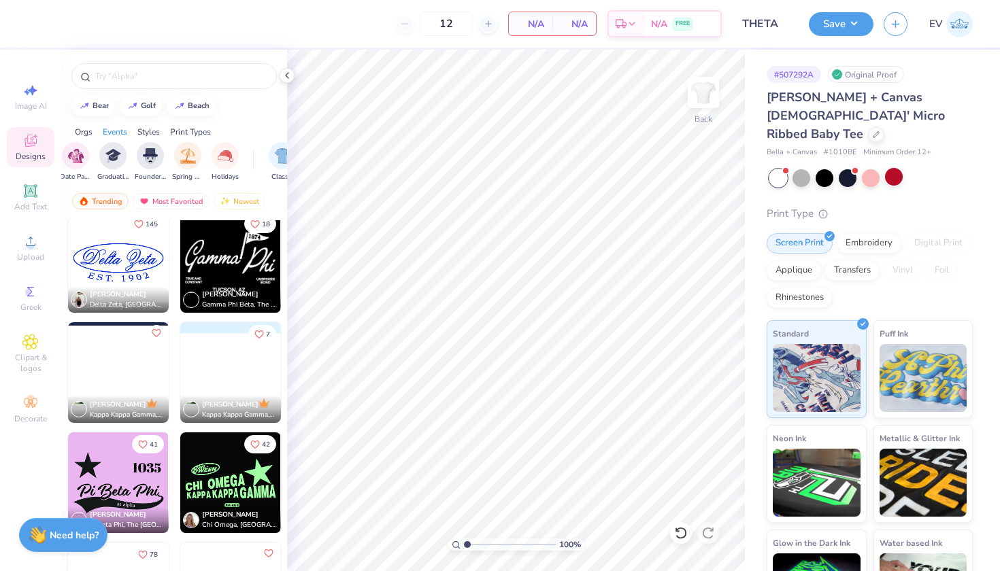
scroll to position [9958, 0]
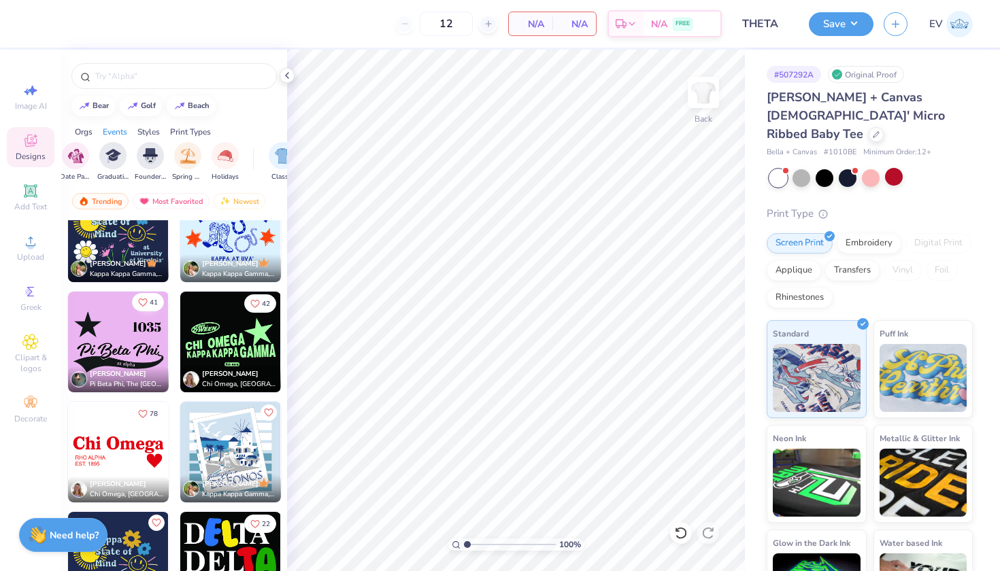
click at [148, 304] on button "41" at bounding box center [148, 302] width 32 height 18
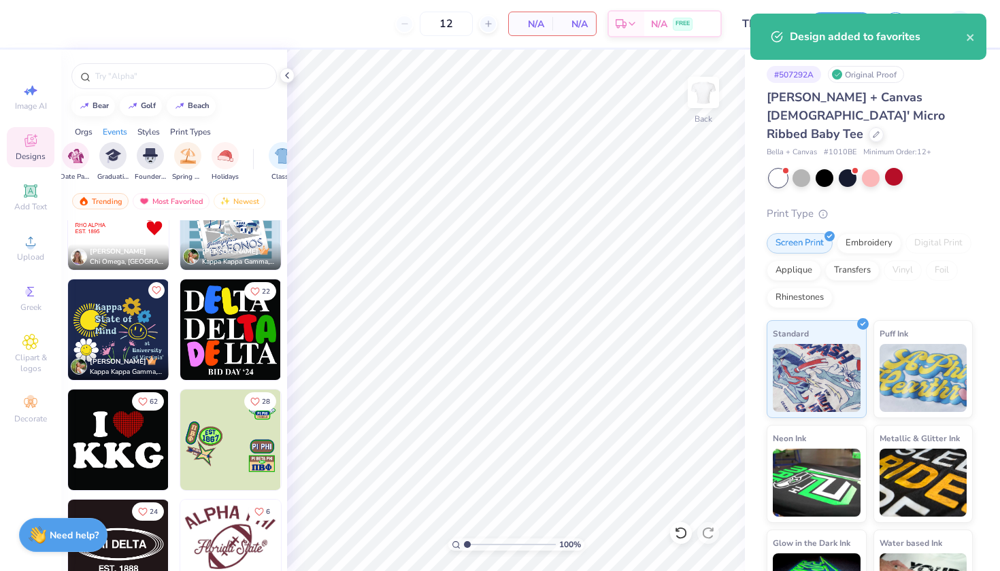
scroll to position [10230, 0]
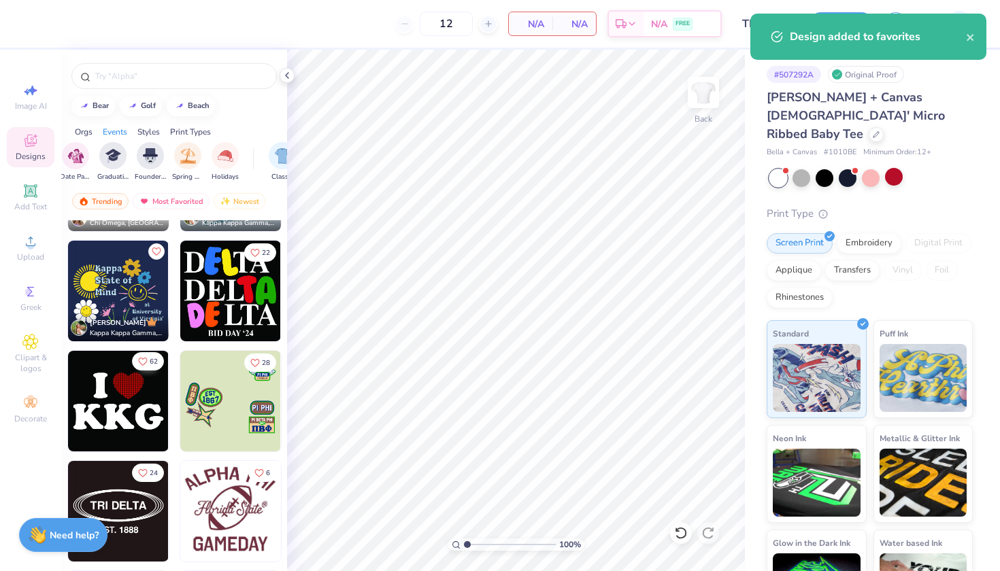
click at [152, 359] on span "62" at bounding box center [154, 362] width 8 height 7
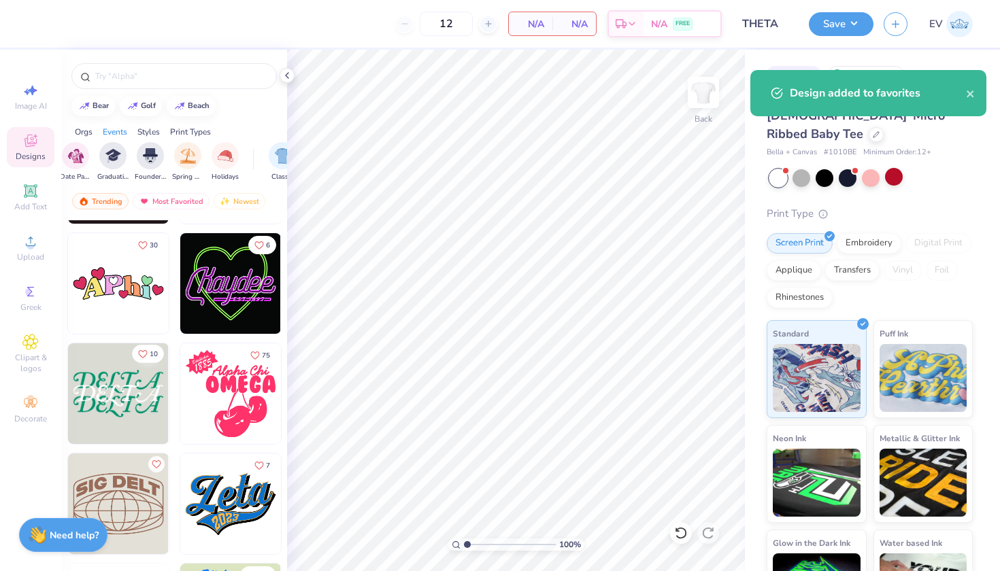
scroll to position [10594, 0]
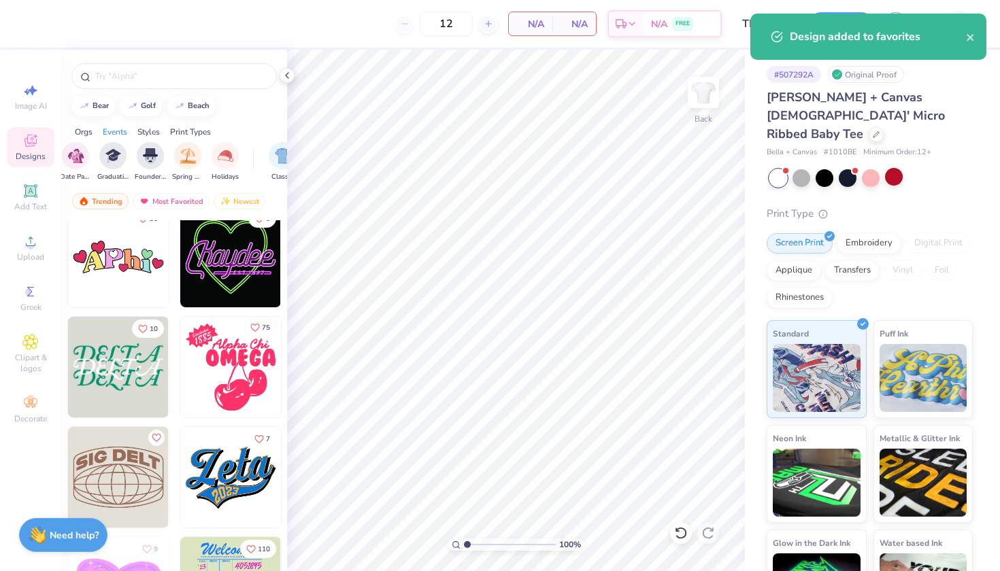
click at [256, 329] on icon "Like" at bounding box center [255, 328] width 10 height 10
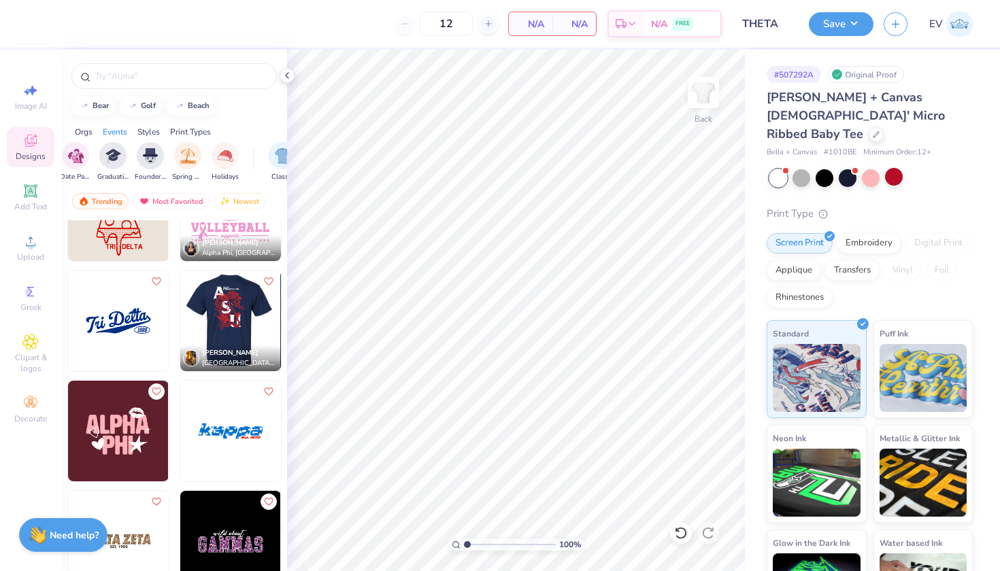
scroll to position [11735, 0]
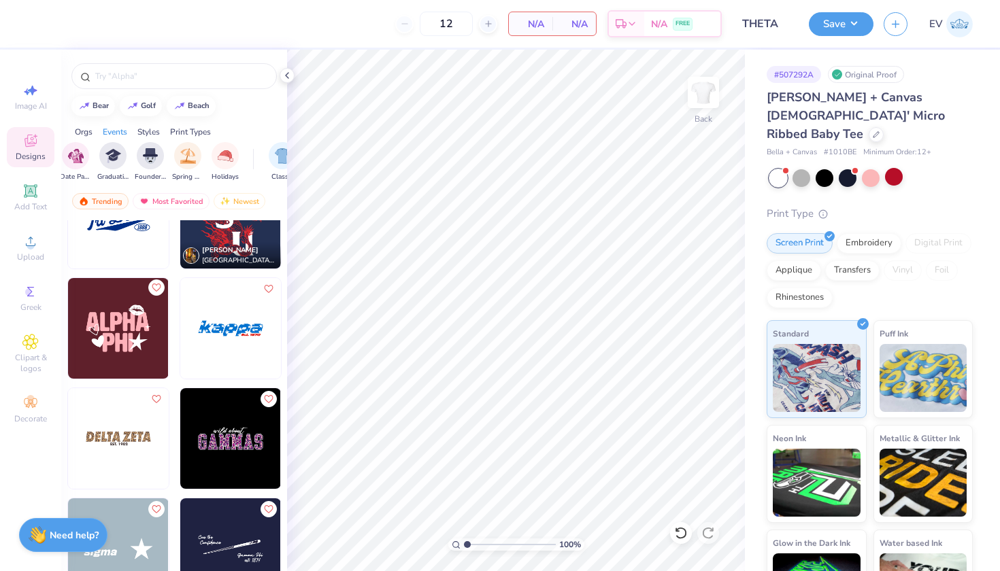
click at [155, 288] on icon "Like" at bounding box center [156, 288] width 10 height 10
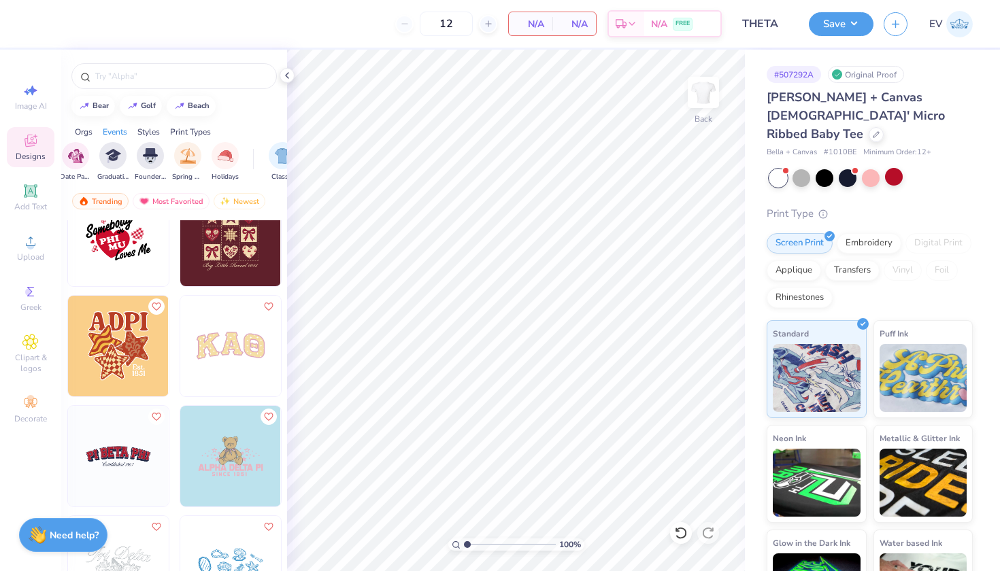
scroll to position [12789, 0]
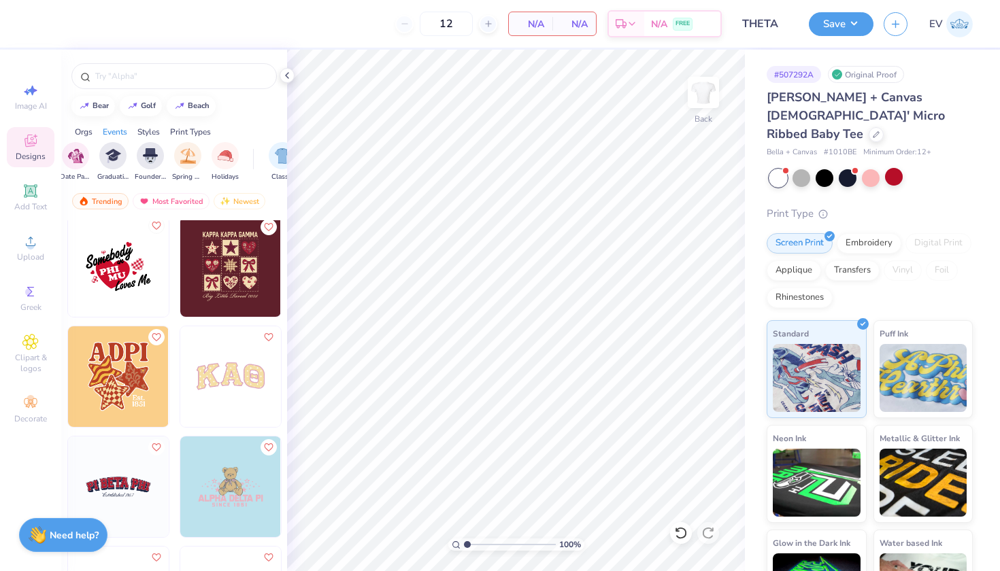
click at [154, 227] on icon "Like" at bounding box center [156, 226] width 10 height 10
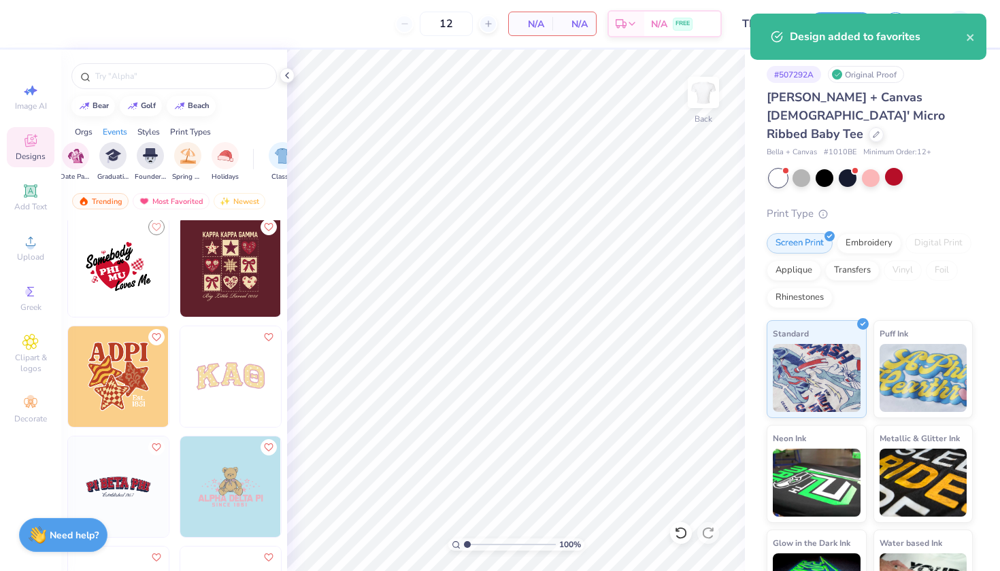
scroll to position [12963, 0]
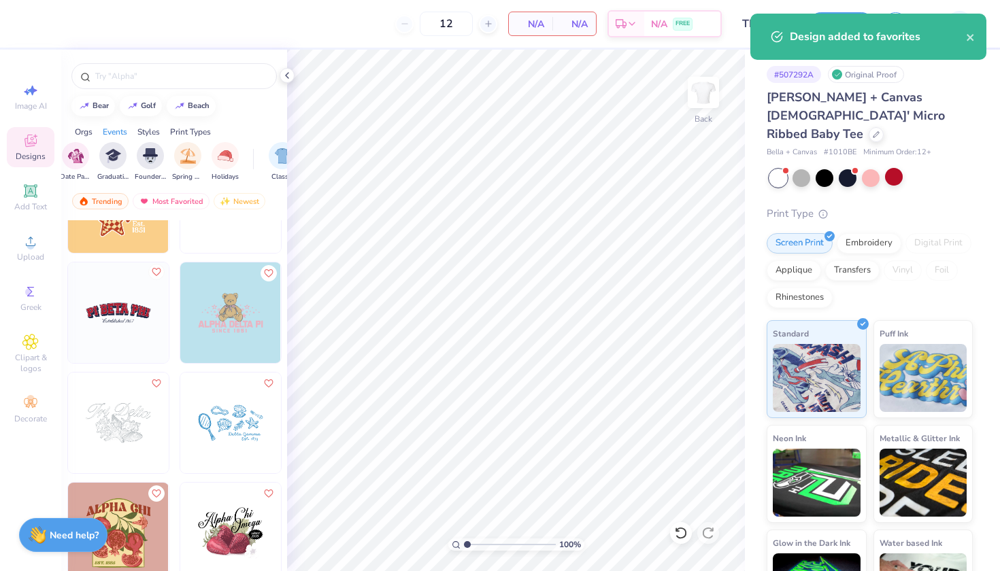
click at [159, 269] on icon "Like" at bounding box center [156, 271] width 8 height 7
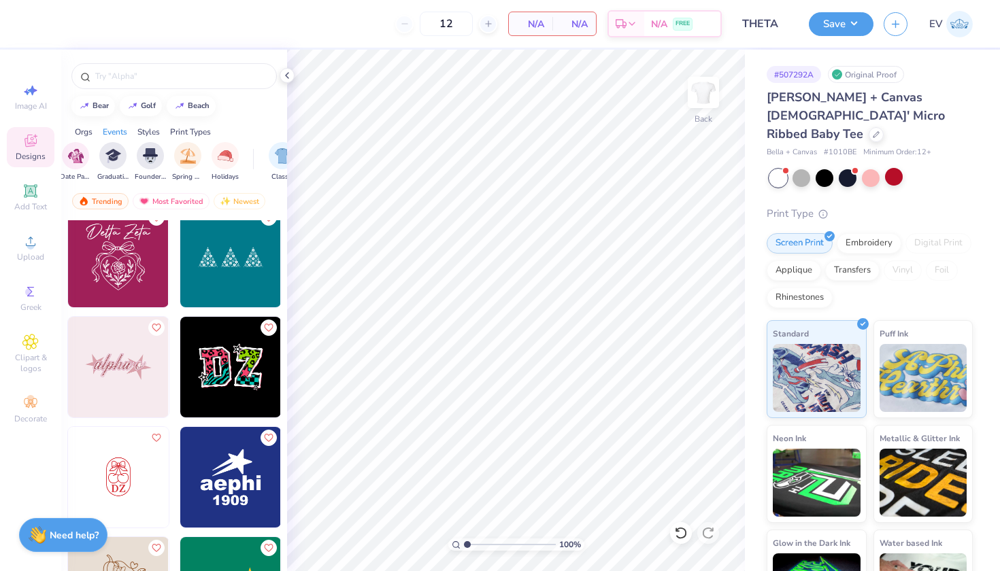
scroll to position [13584, 0]
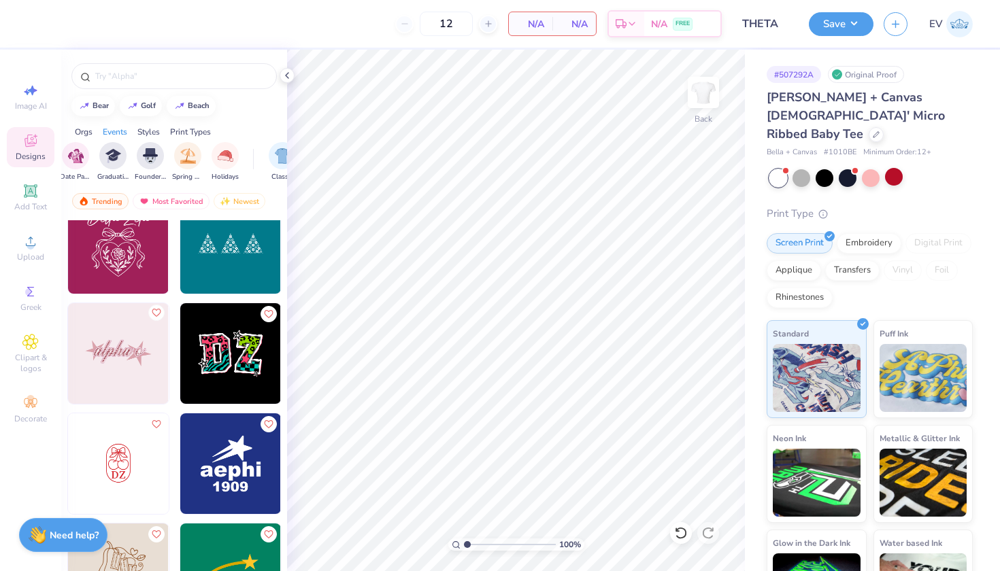
click at [158, 315] on icon "Like" at bounding box center [156, 312] width 8 height 7
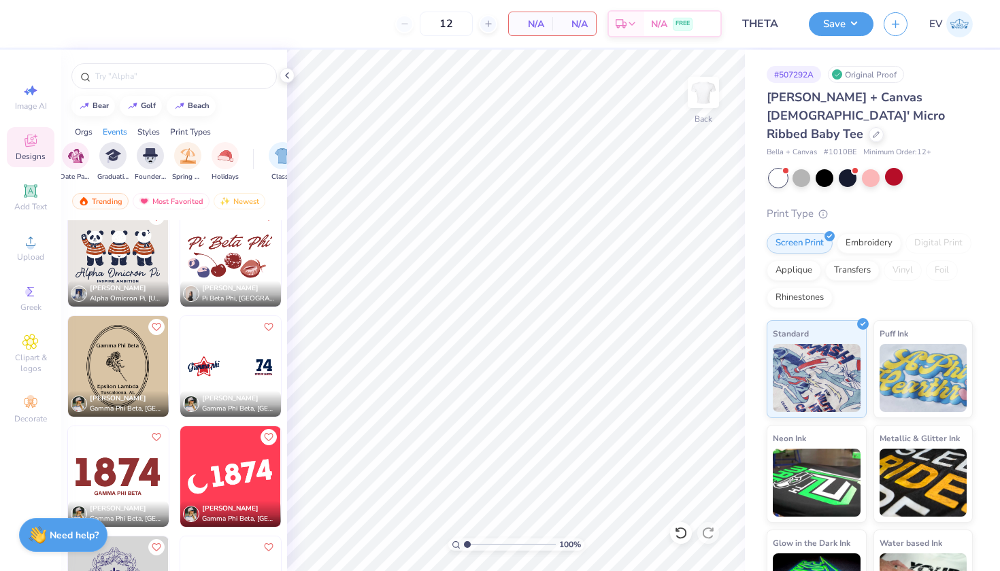
scroll to position [14599, 0]
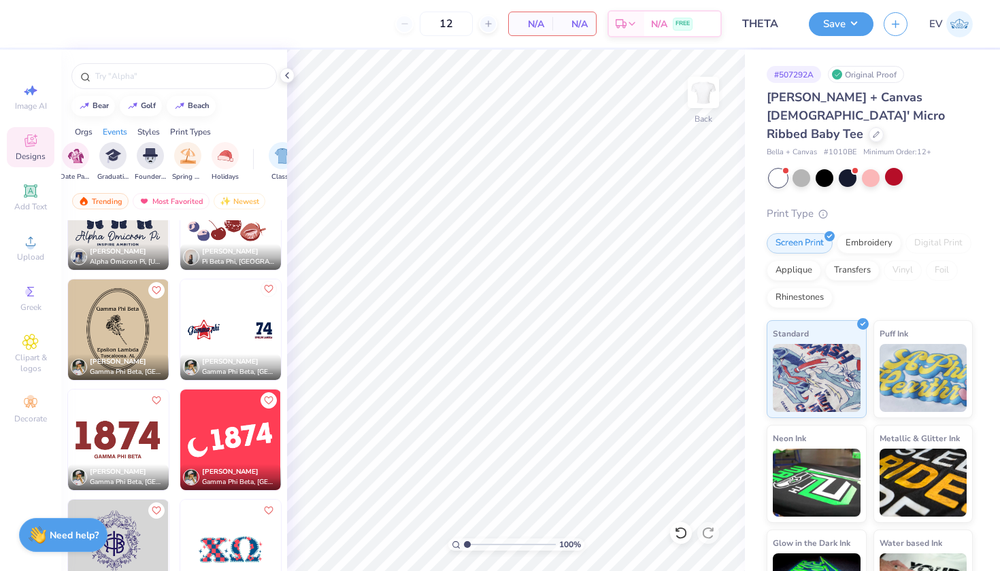
click at [269, 290] on icon "Like" at bounding box center [268, 289] width 10 height 10
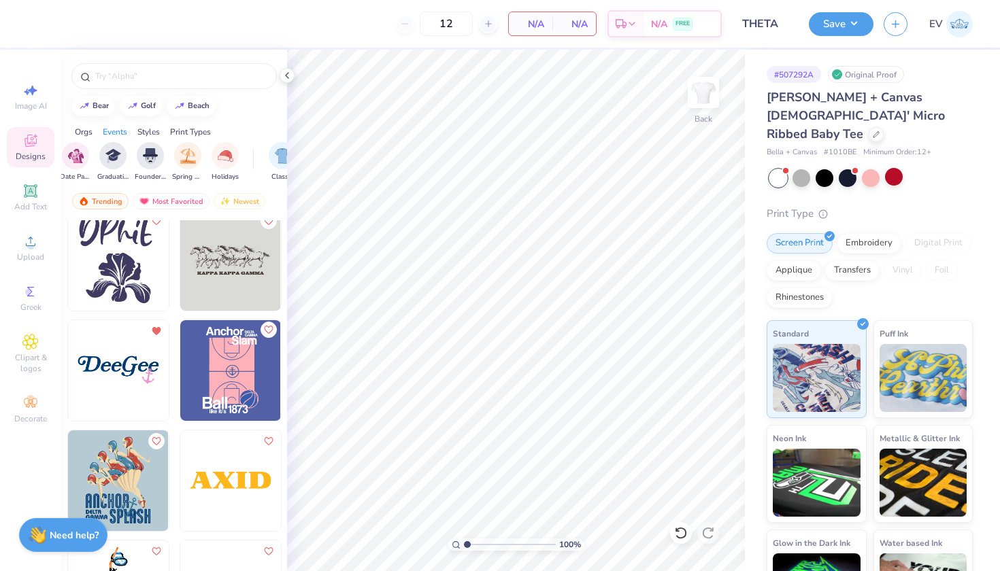
scroll to position [16829, 0]
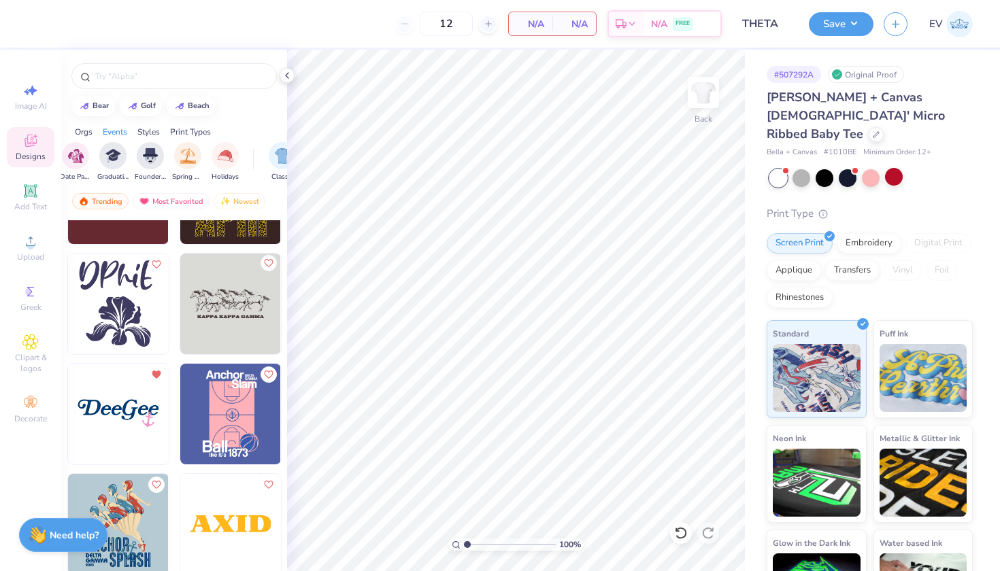
click at [270, 267] on icon "Like" at bounding box center [268, 264] width 10 height 10
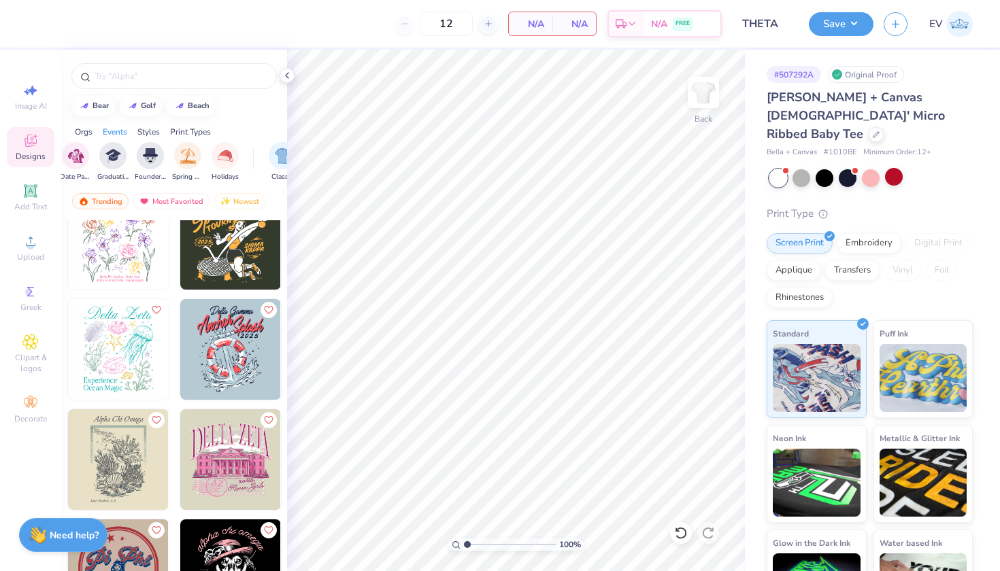
scroll to position [17912, 0]
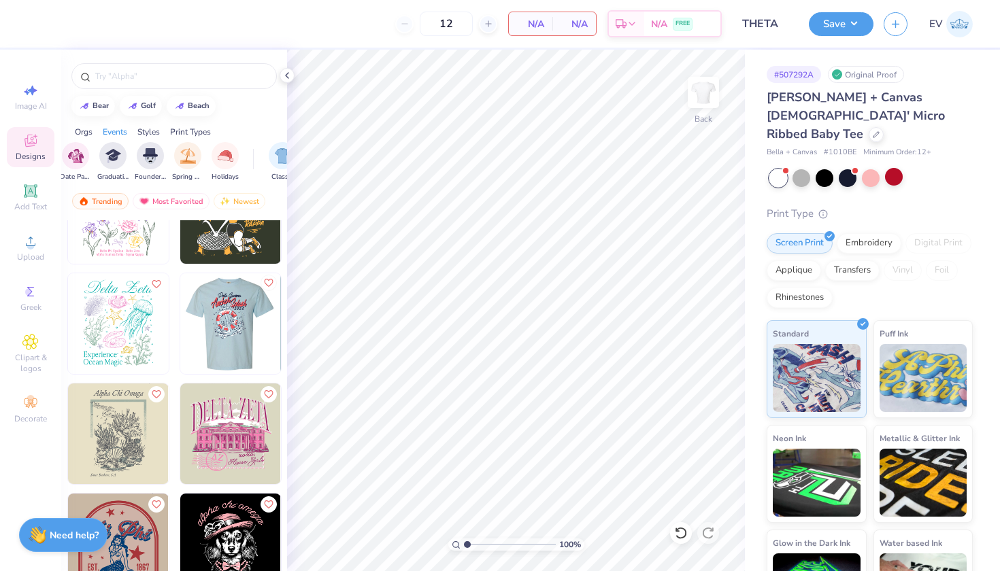
click at [269, 282] on icon "Like" at bounding box center [268, 283] width 10 height 10
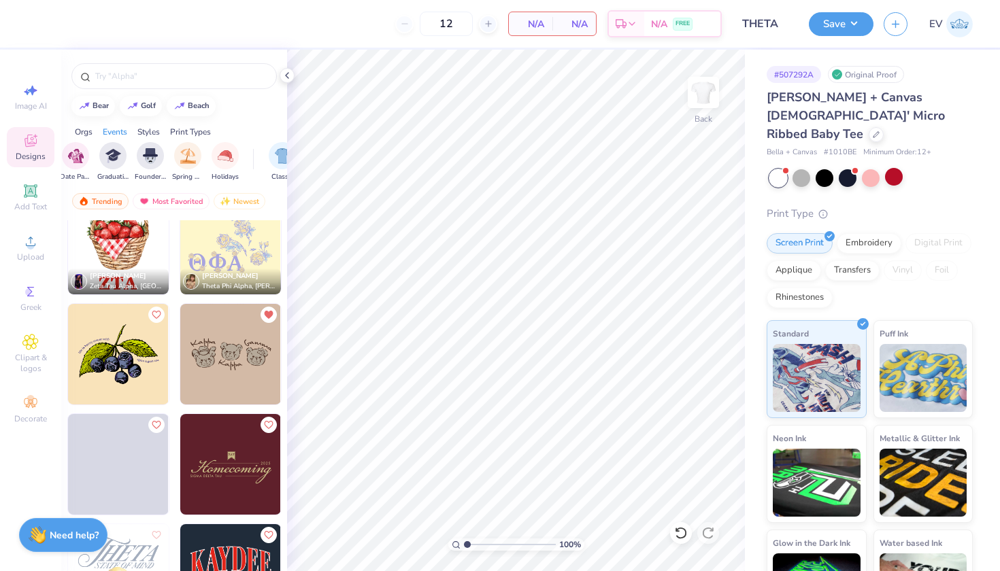
scroll to position [19867, 0]
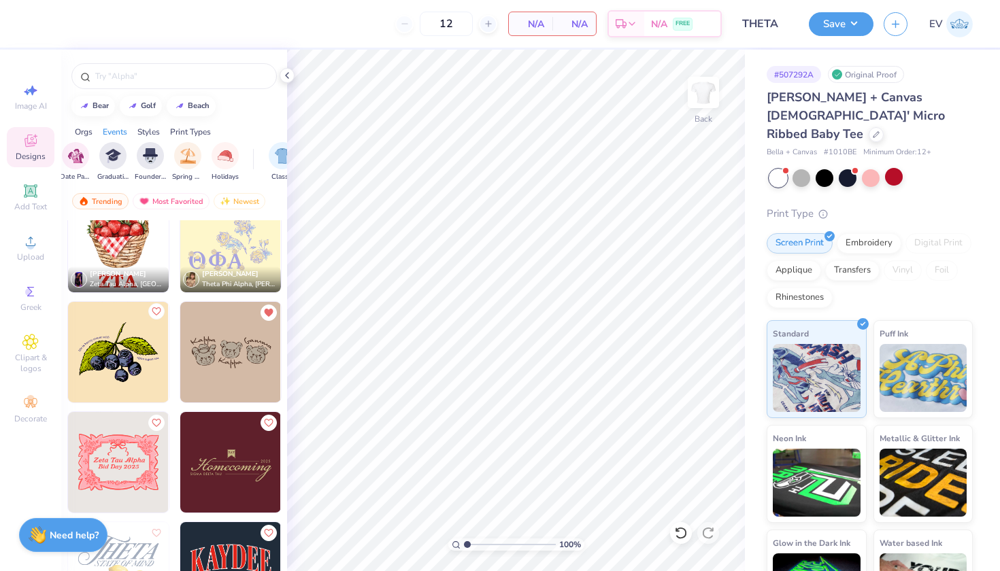
click at [156, 312] on icon "Like" at bounding box center [156, 312] width 10 height 10
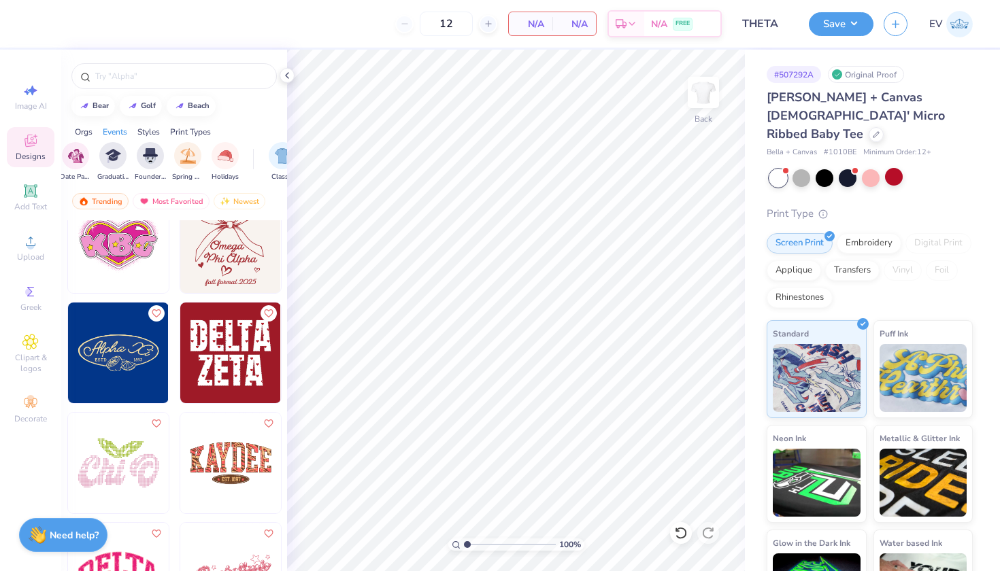
scroll to position [21330, 0]
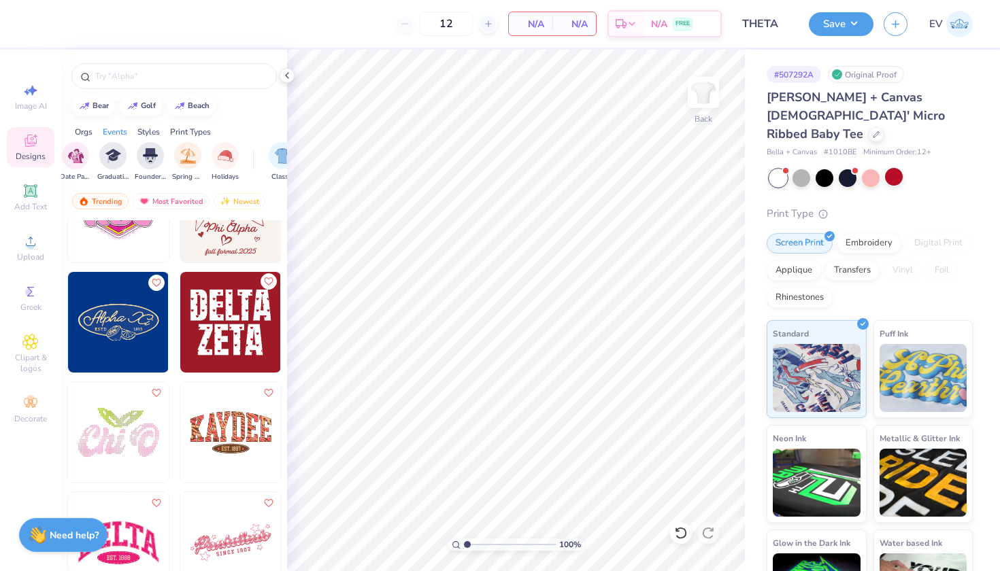
click at [271, 280] on icon "Like" at bounding box center [268, 282] width 10 height 10
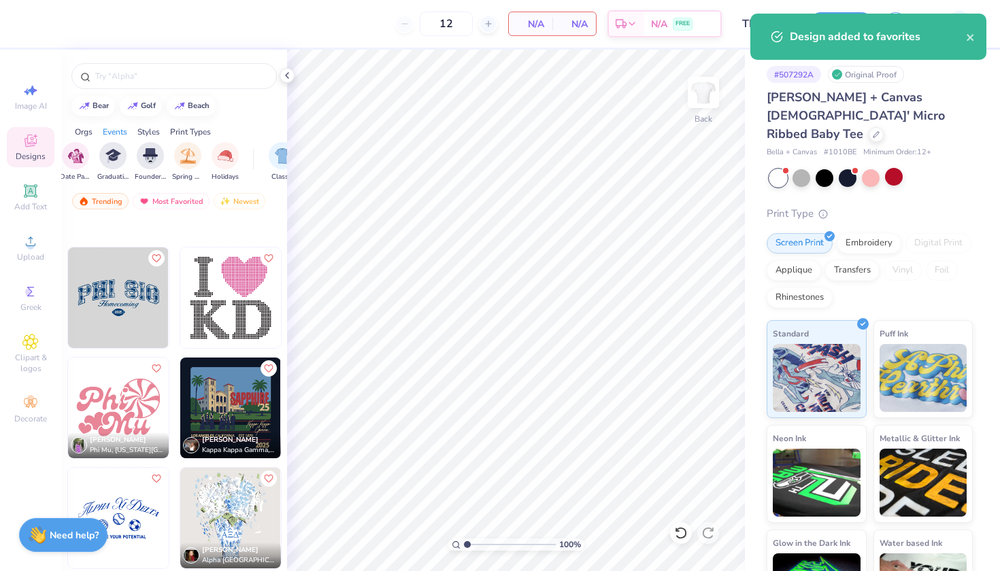
scroll to position [21720, 0]
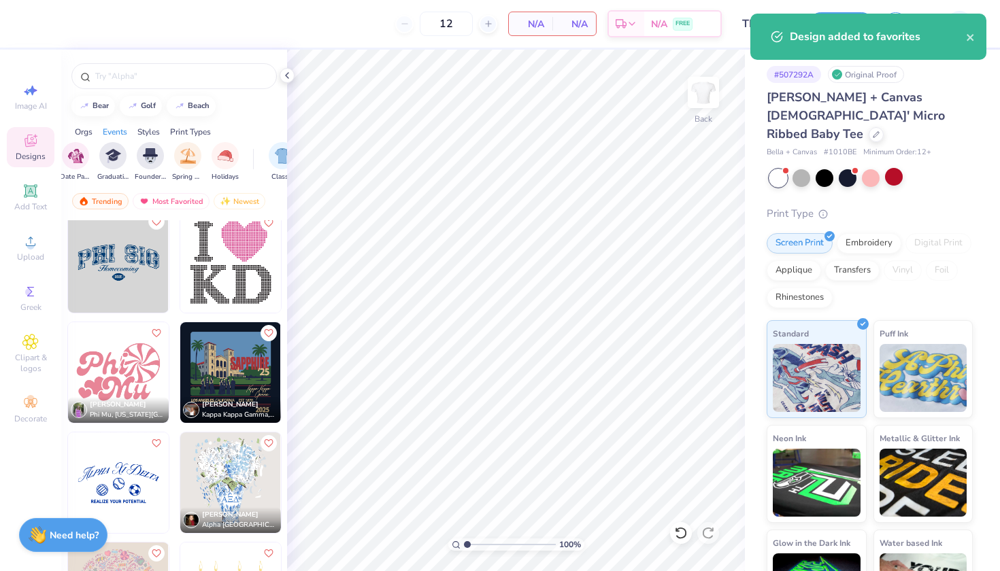
click at [155, 223] on icon "Like" at bounding box center [156, 222] width 10 height 10
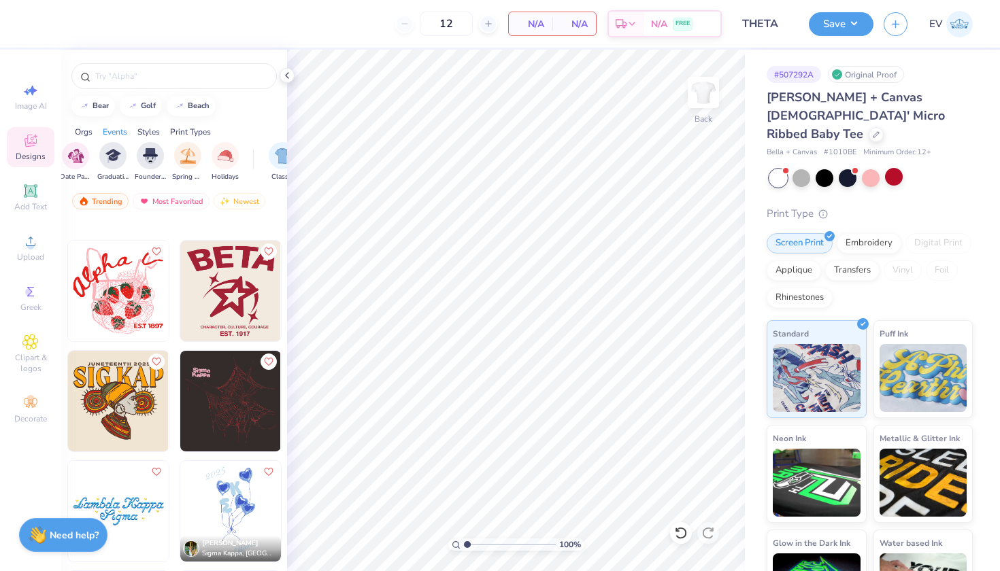
scroll to position [26217, 0]
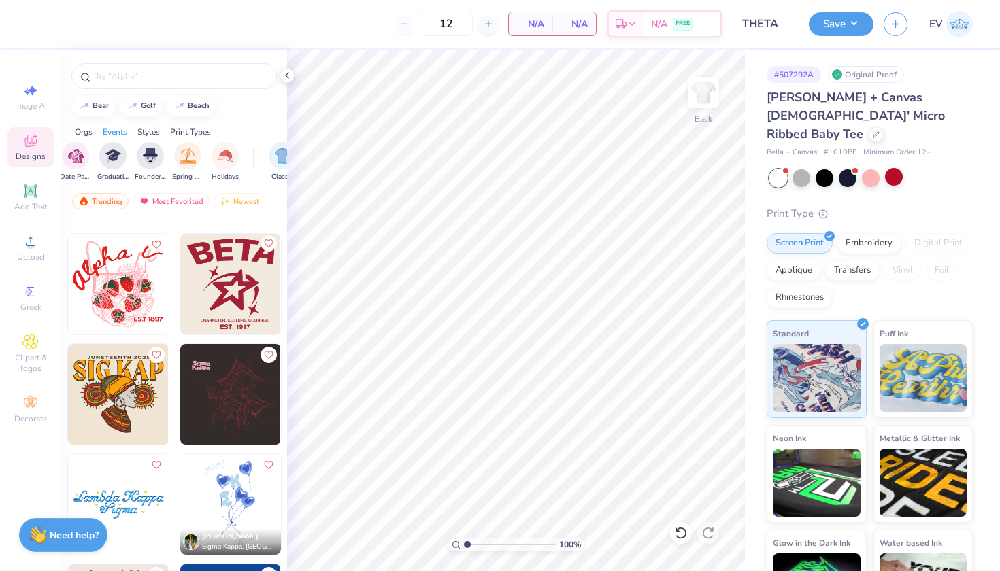
click at [267, 242] on icon "Like" at bounding box center [268, 244] width 10 height 10
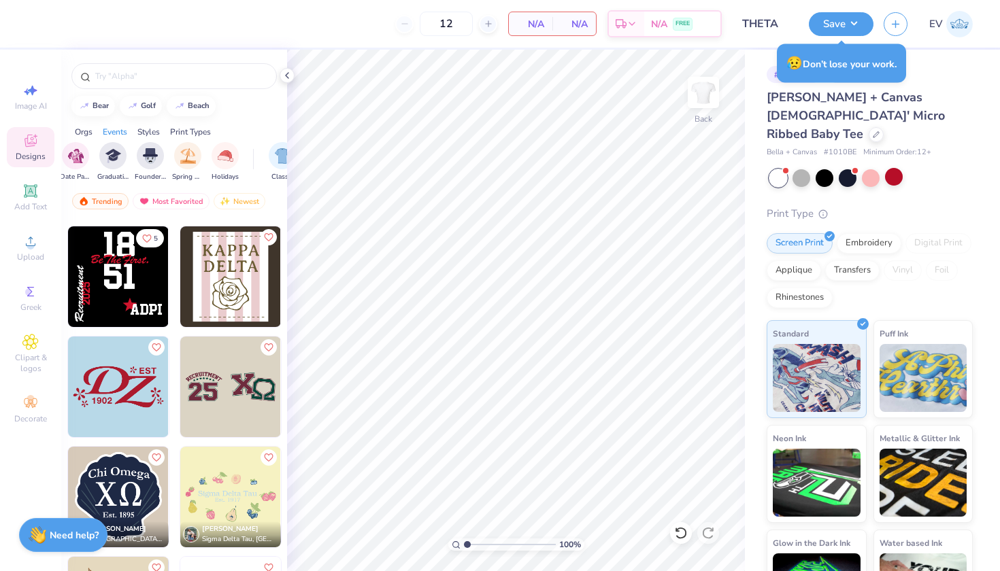
scroll to position [28014, 0]
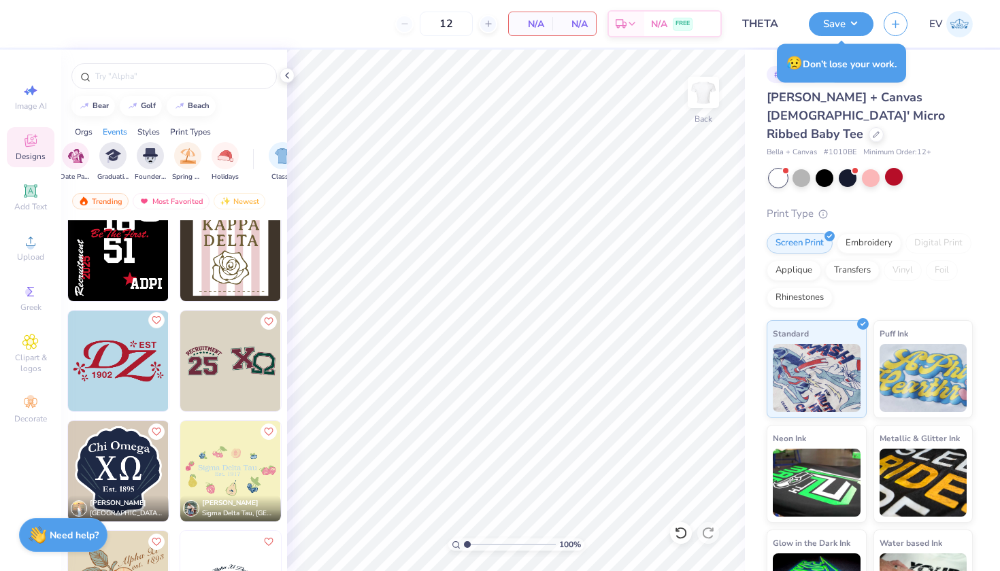
click at [156, 316] on icon "Like" at bounding box center [156, 321] width 10 height 10
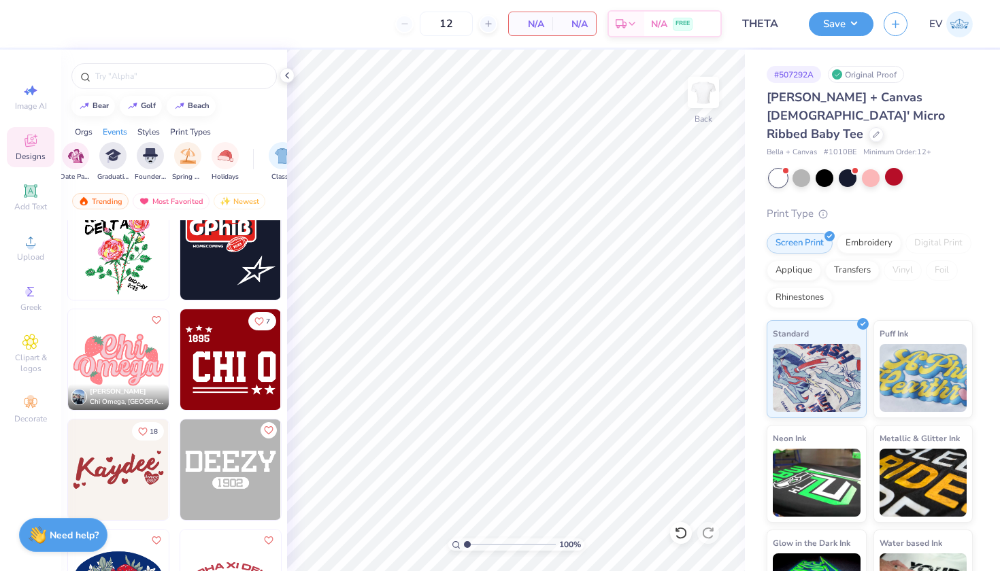
scroll to position [29781, 0]
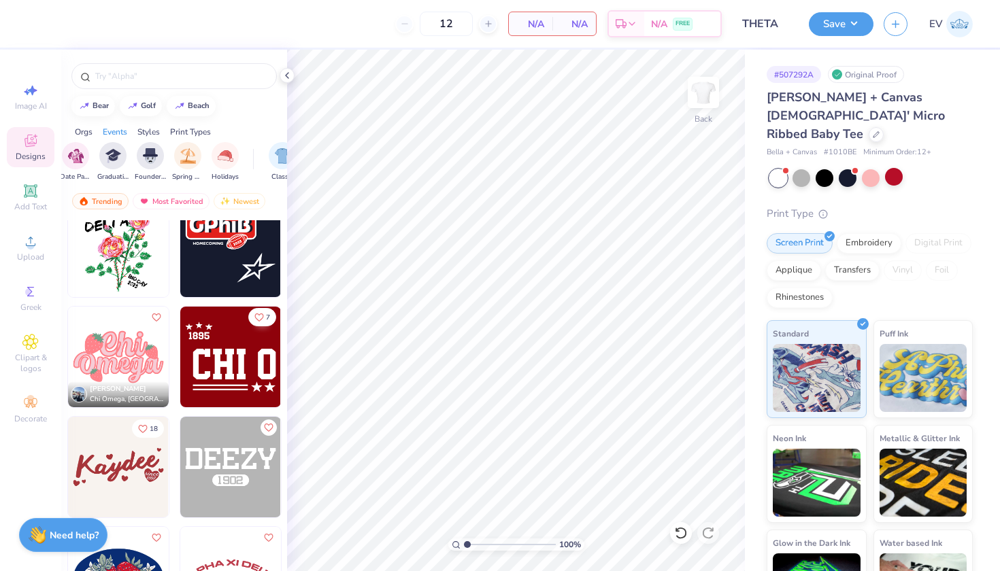
click at [259, 318] on icon "Like" at bounding box center [259, 318] width 10 height 10
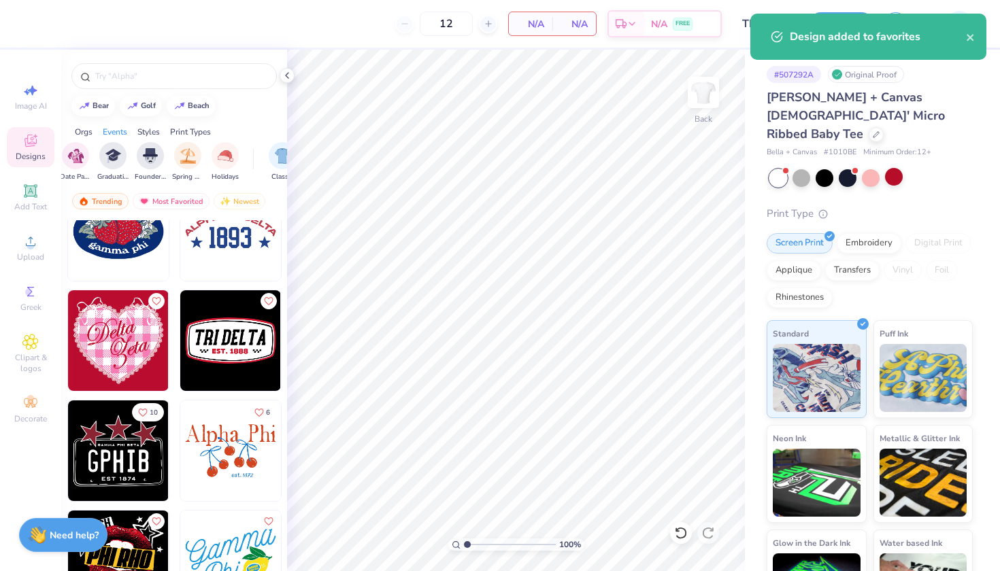
scroll to position [30157, 0]
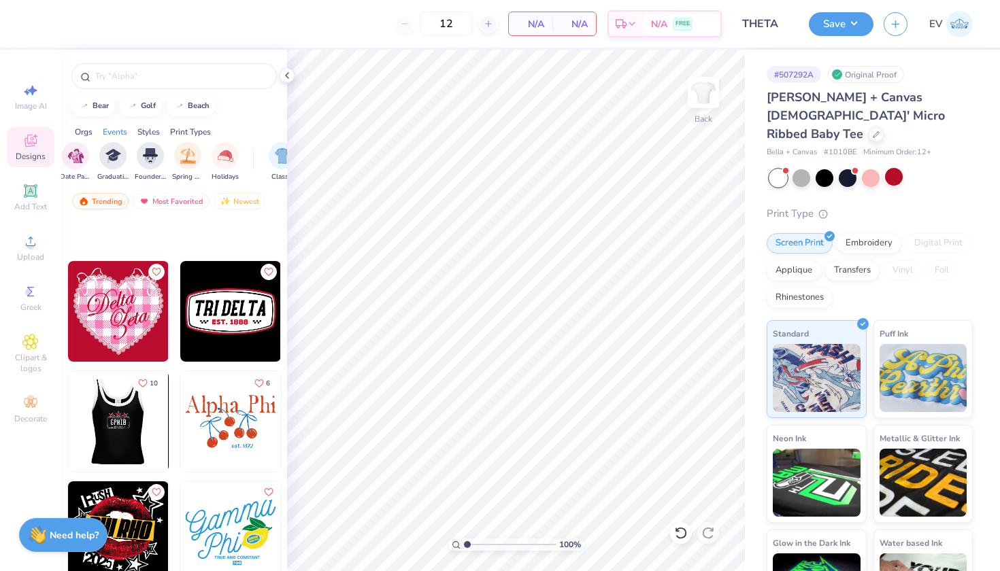
click at [140, 406] on img at bounding box center [117, 421] width 101 height 101
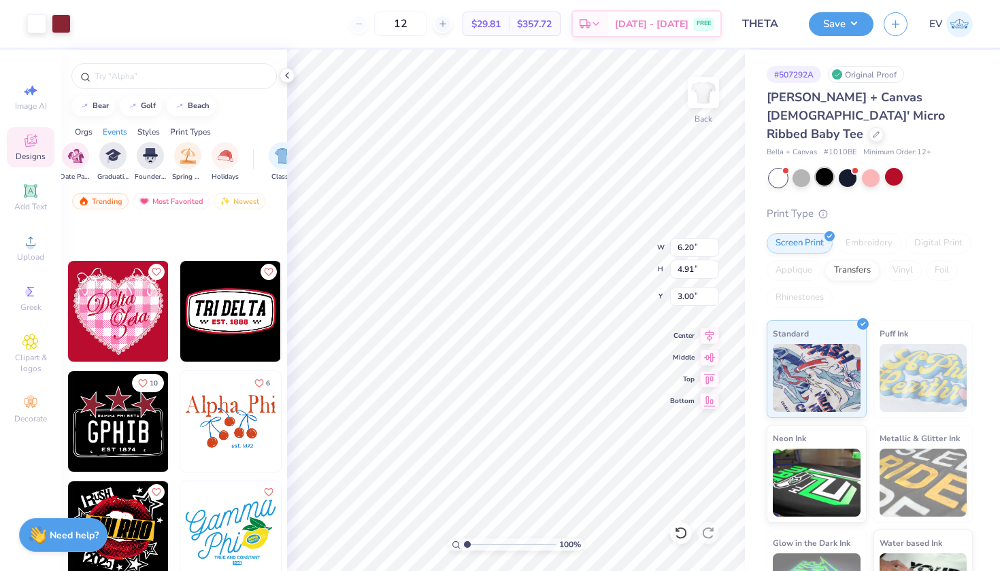
click at [827, 168] on div at bounding box center [825, 177] width 18 height 18
click at [873, 130] on icon at bounding box center [876, 133] width 7 height 7
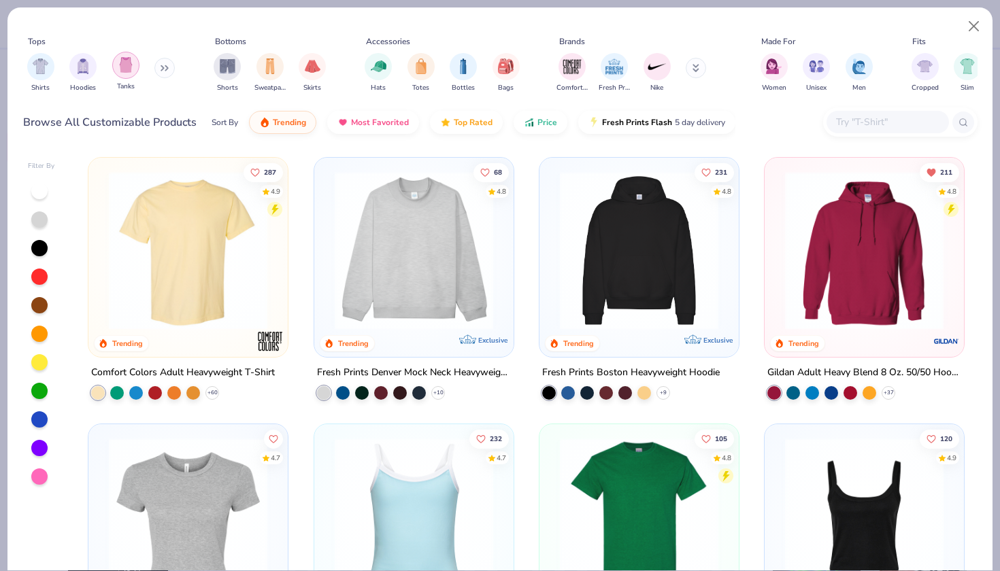
click at [124, 64] on img "filter for Tanks" at bounding box center [125, 65] width 15 height 16
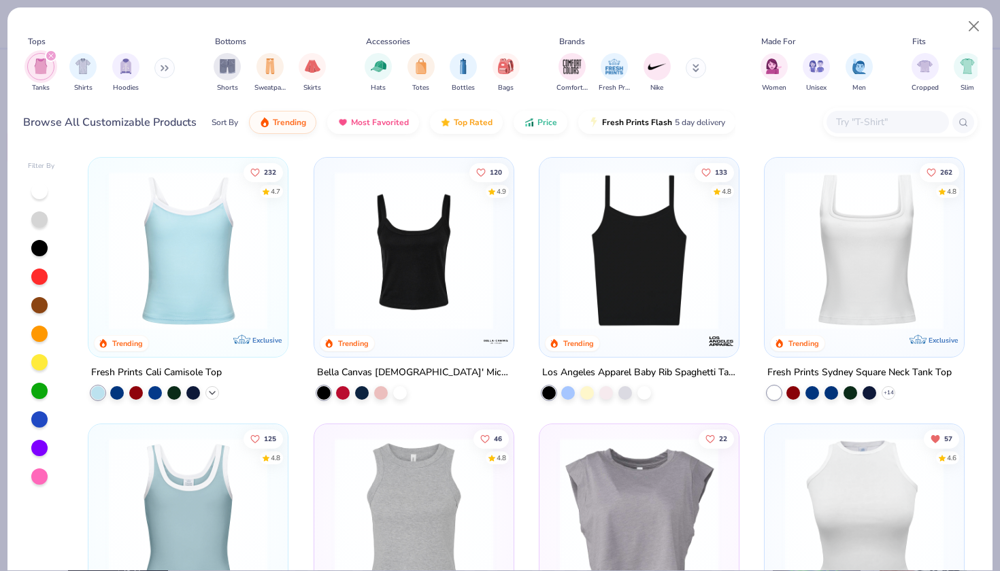
click at [214, 386] on div "+ 16" at bounding box center [212, 393] width 14 height 14
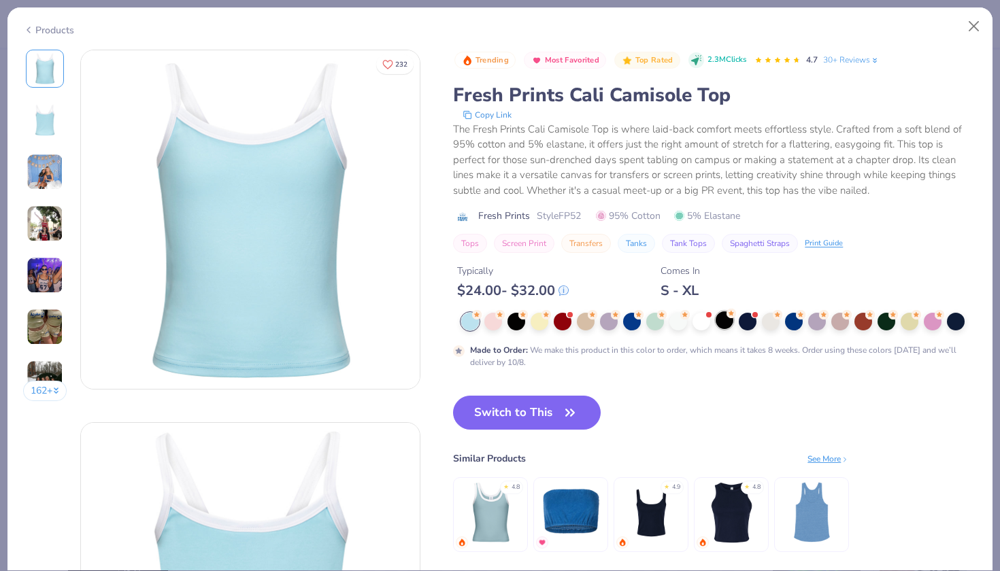
click at [731, 322] on div at bounding box center [725, 321] width 18 height 18
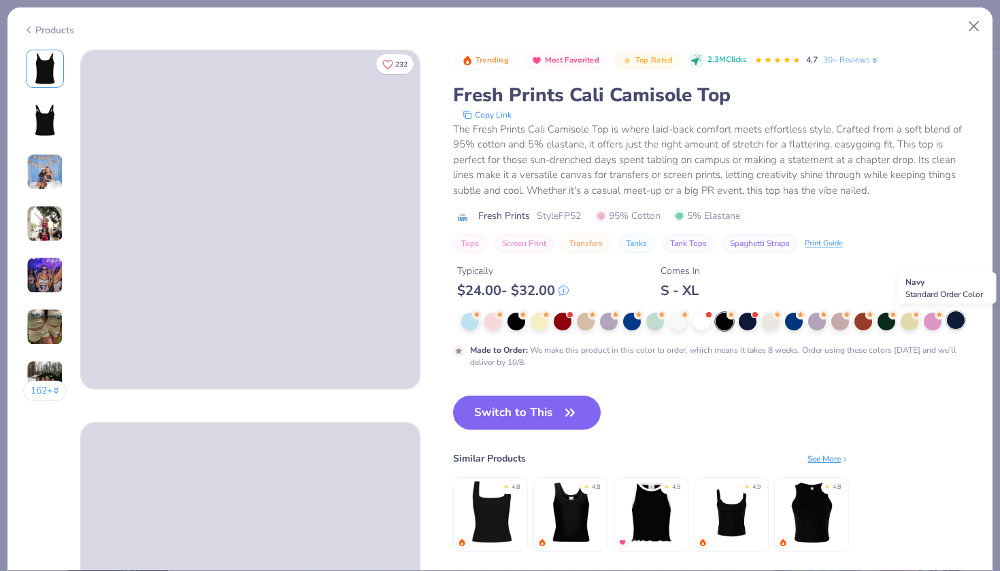
click at [961, 321] on div at bounding box center [956, 321] width 18 height 18
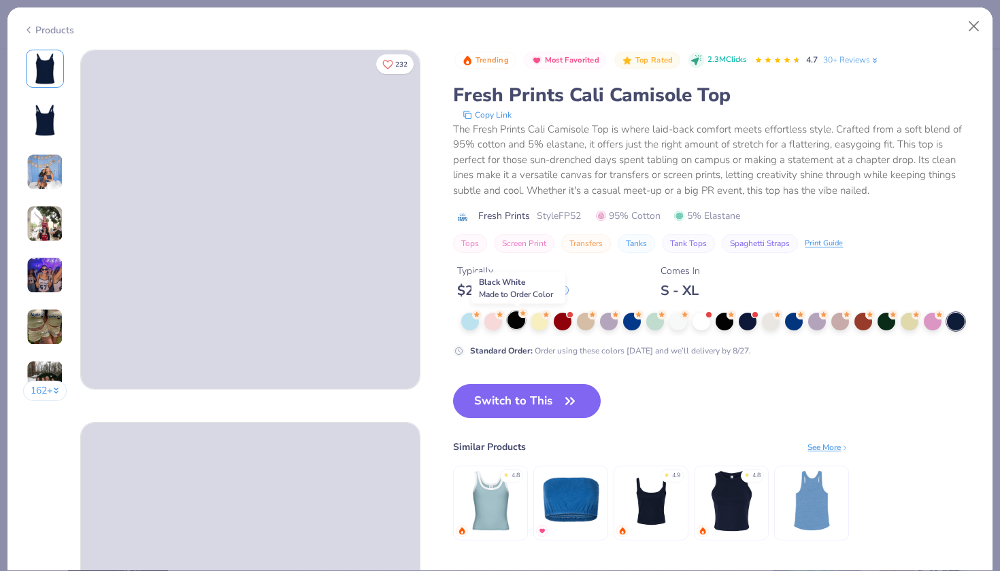
click at [516, 327] on div at bounding box center [517, 321] width 18 height 18
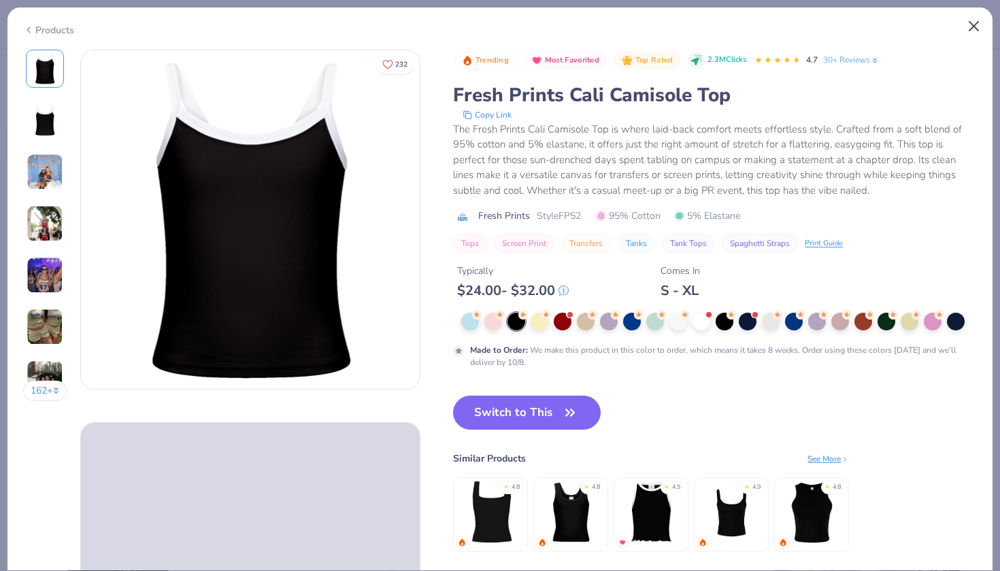
click at [970, 24] on button "Close" at bounding box center [974, 27] width 26 height 26
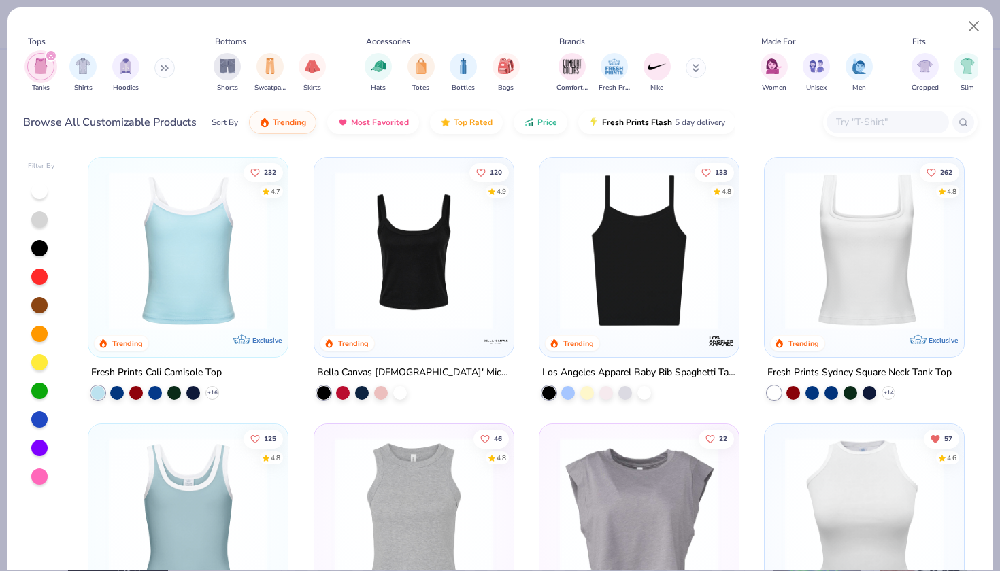
click at [482, 271] on img at bounding box center [414, 250] width 172 height 159
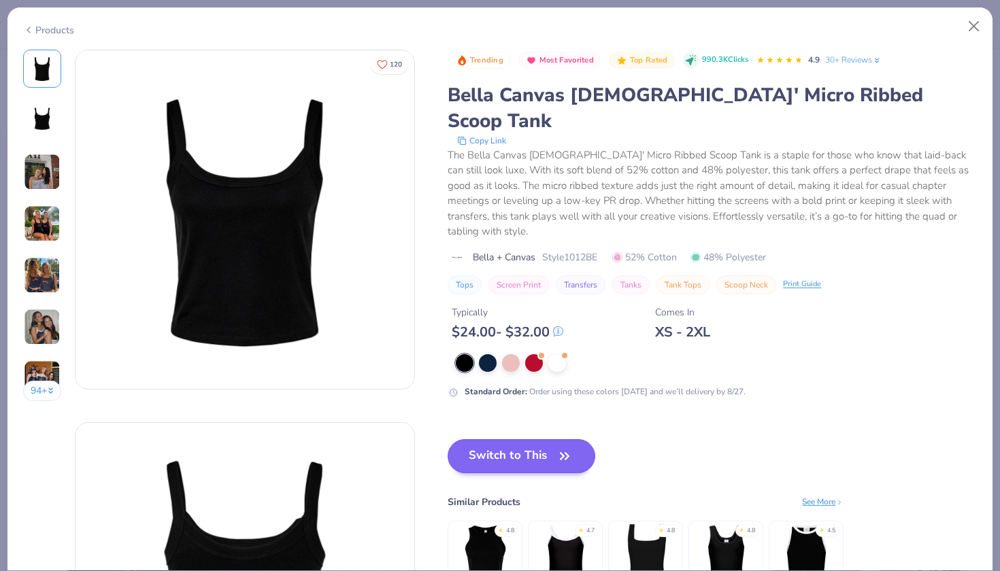
click at [494, 439] on button "Switch to This" at bounding box center [522, 456] width 148 height 34
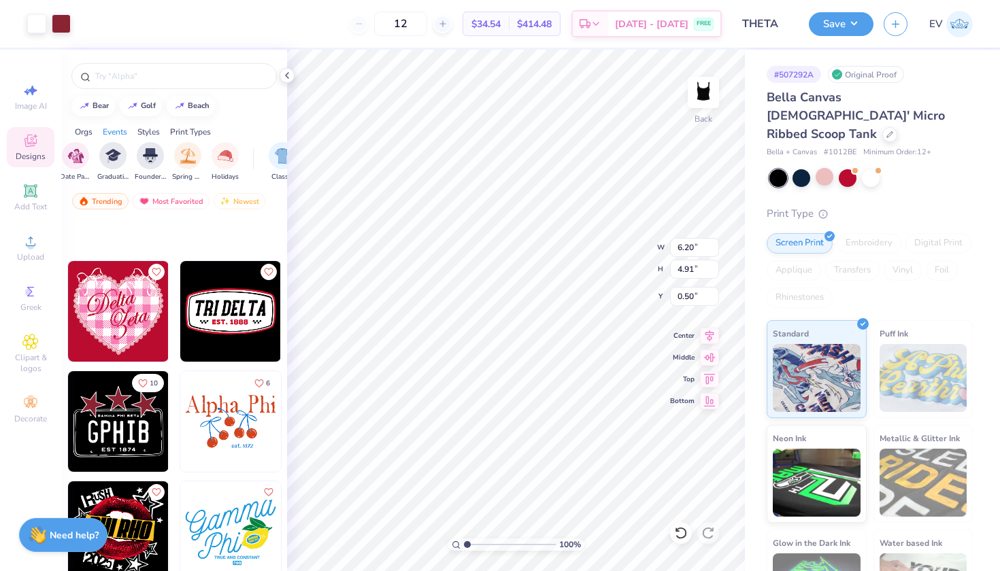
type input "3.89"
type input "3.08"
type input "2.00"
click at [839, 22] on button "Save" at bounding box center [841, 22] width 65 height 24
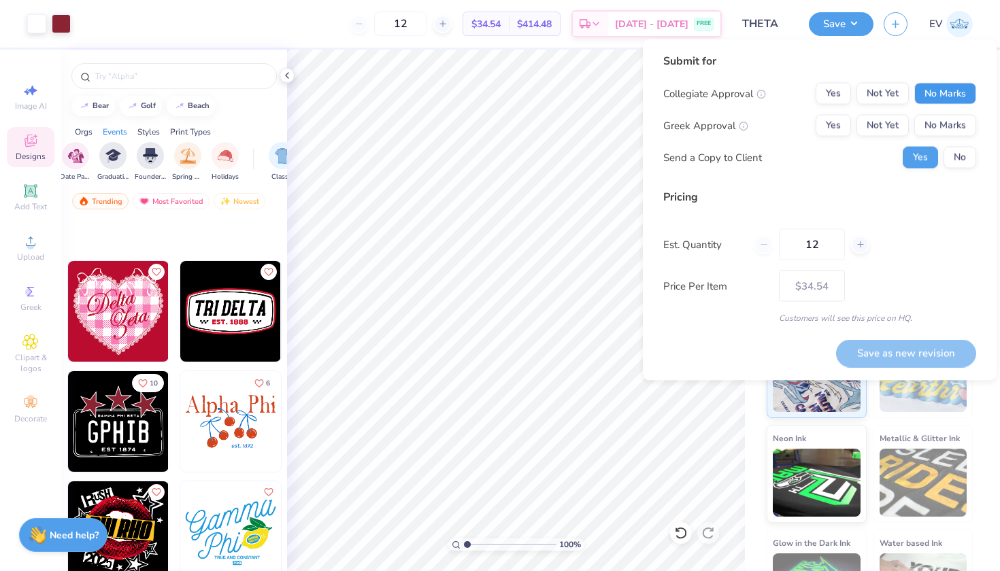
click at [950, 90] on button "No Marks" at bounding box center [945, 94] width 62 height 22
click at [891, 126] on button "Not Yet" at bounding box center [883, 126] width 52 height 22
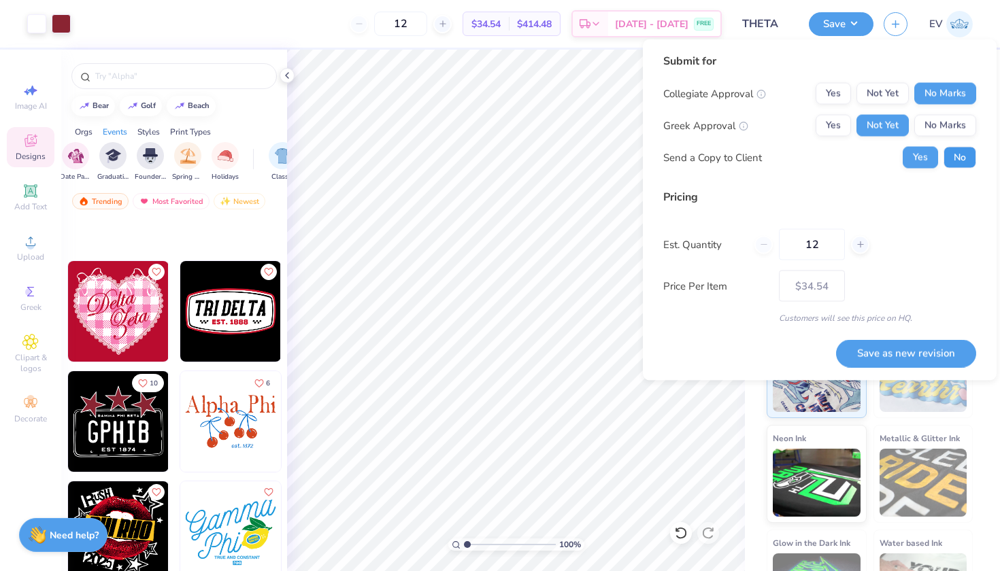
click at [961, 160] on button "No" at bounding box center [960, 158] width 33 height 22
click at [881, 354] on button "Save as new revision" at bounding box center [906, 353] width 140 height 28
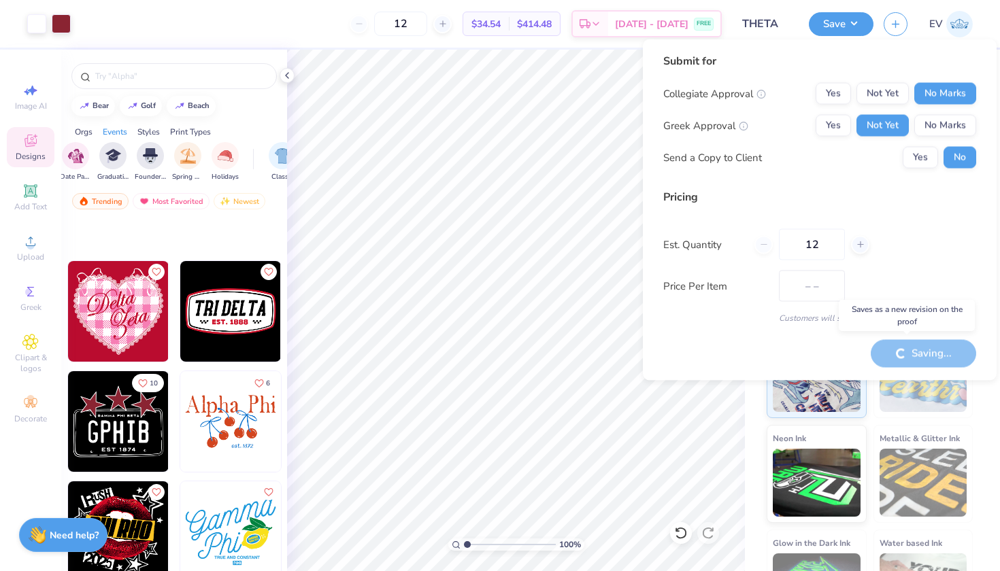
type input "$34.54"
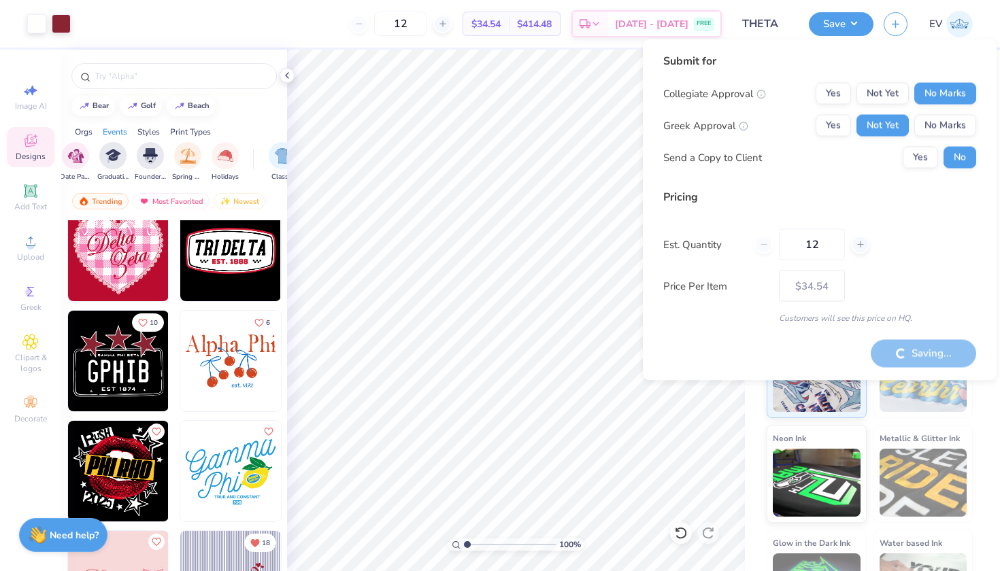
scroll to position [30223, 0]
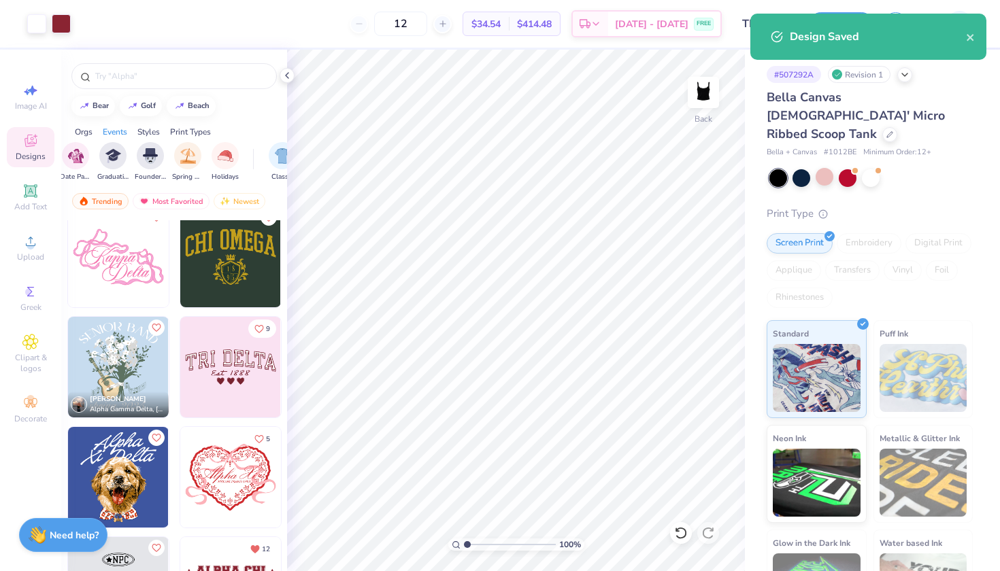
scroll to position [30656, 0]
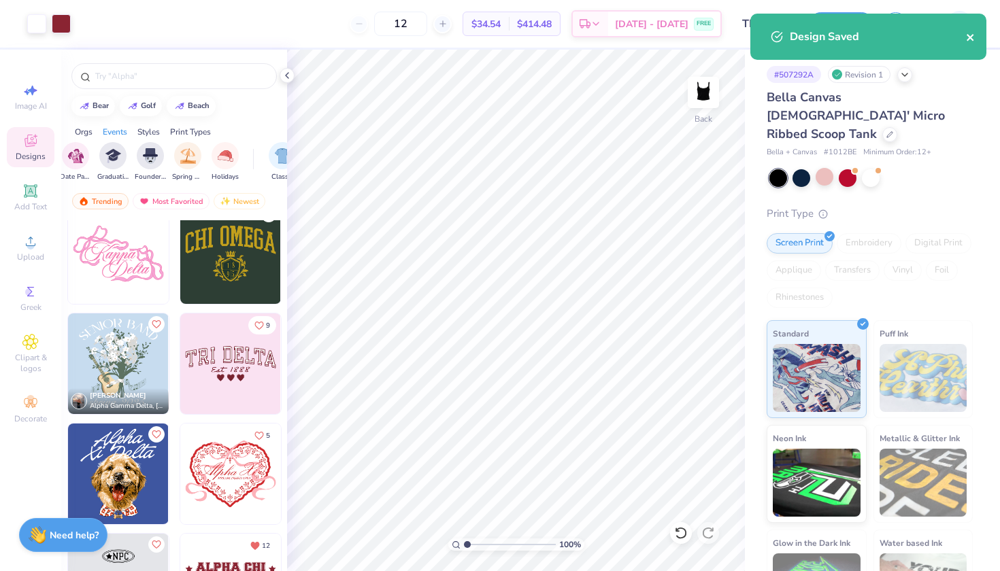
click at [969, 41] on icon "close" at bounding box center [971, 37] width 10 height 11
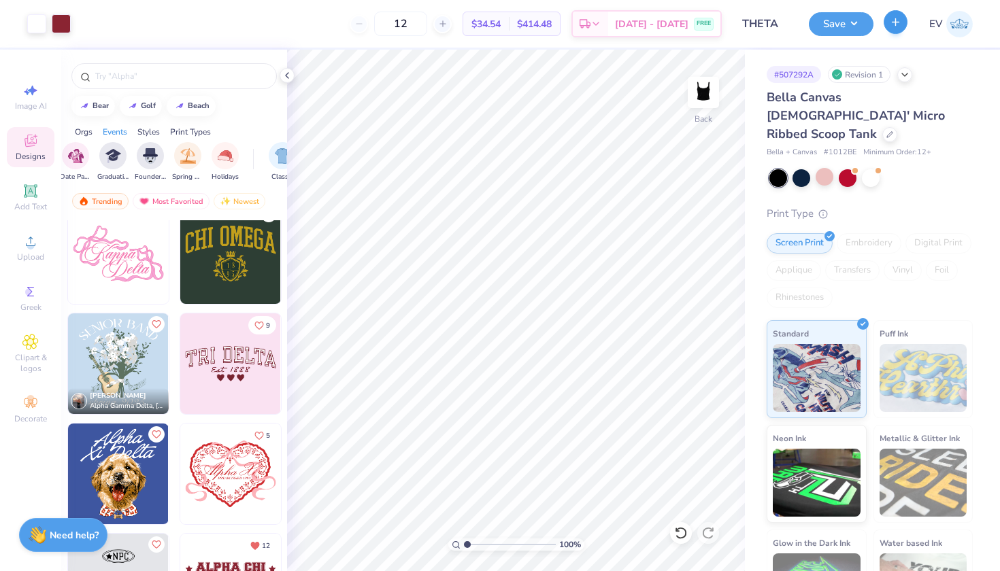
click at [893, 23] on icon "button" at bounding box center [896, 22] width 12 height 12
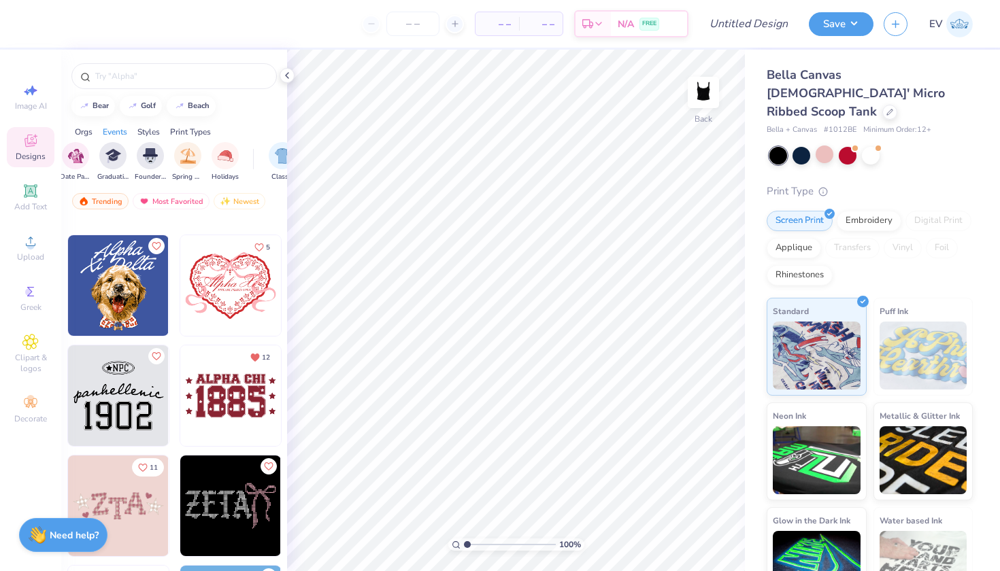
scroll to position [30883, 0]
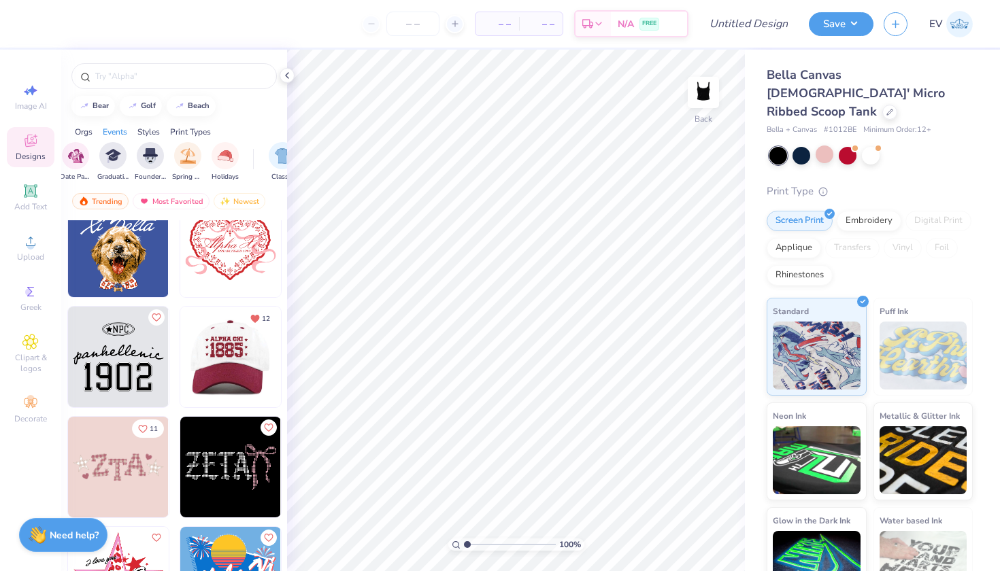
click at [232, 342] on img at bounding box center [230, 357] width 101 height 101
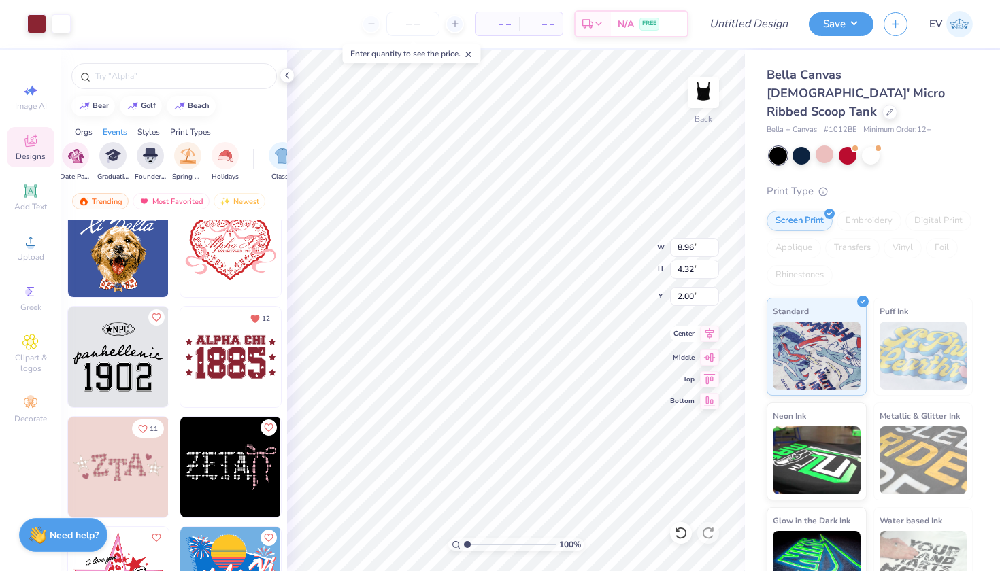
type input "3.92"
type input "1.89"
type input "2.00"
type input "4.15"
type input "2.00"
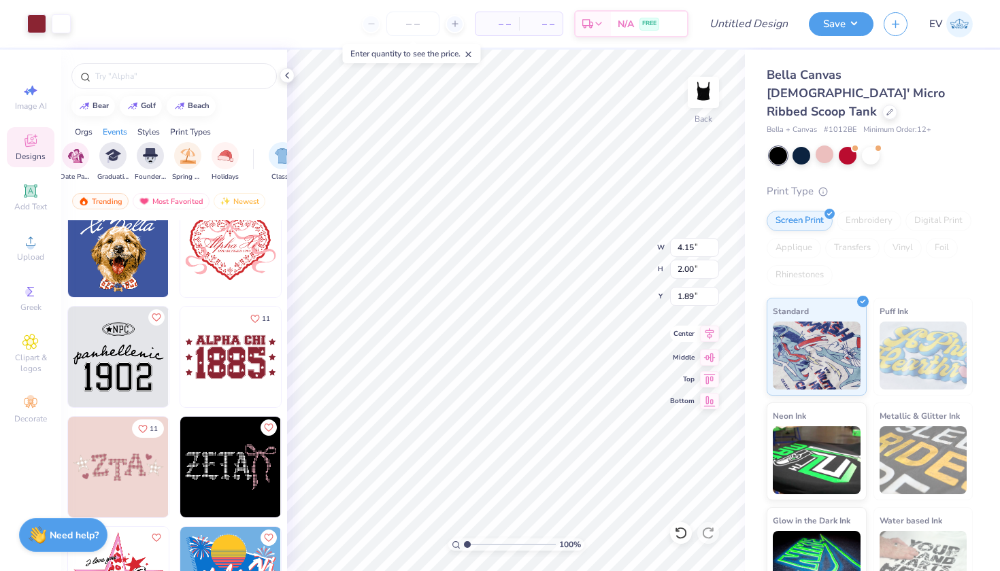
type input "2.00"
click at [780, 18] on input "Design Title" at bounding box center [765, 23] width 67 height 27
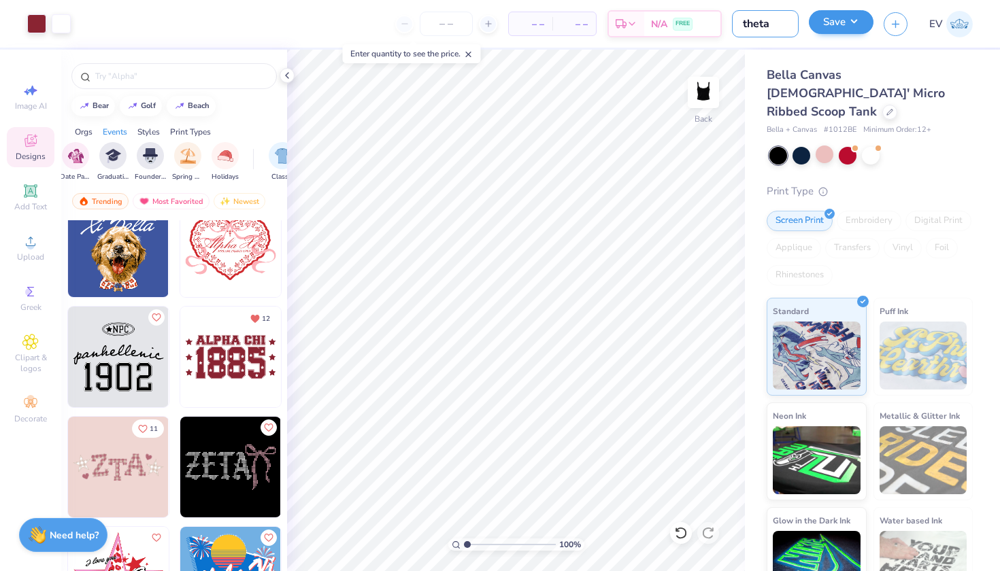
type input "theta"
click at [853, 18] on button "Save" at bounding box center [841, 22] width 65 height 24
type input "0"
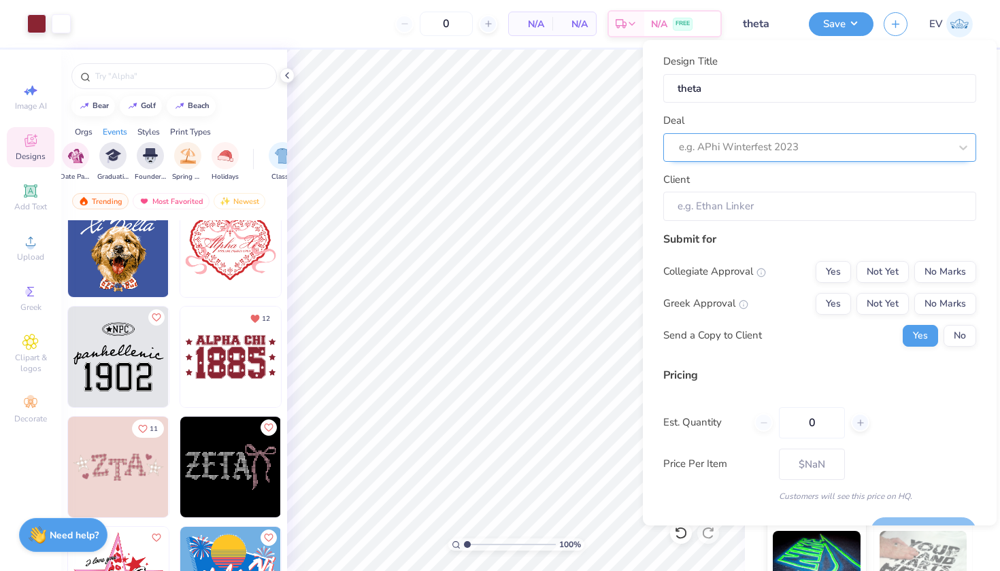
click at [838, 135] on div "e.g. APhi Winterfest 2023" at bounding box center [819, 147] width 313 height 29
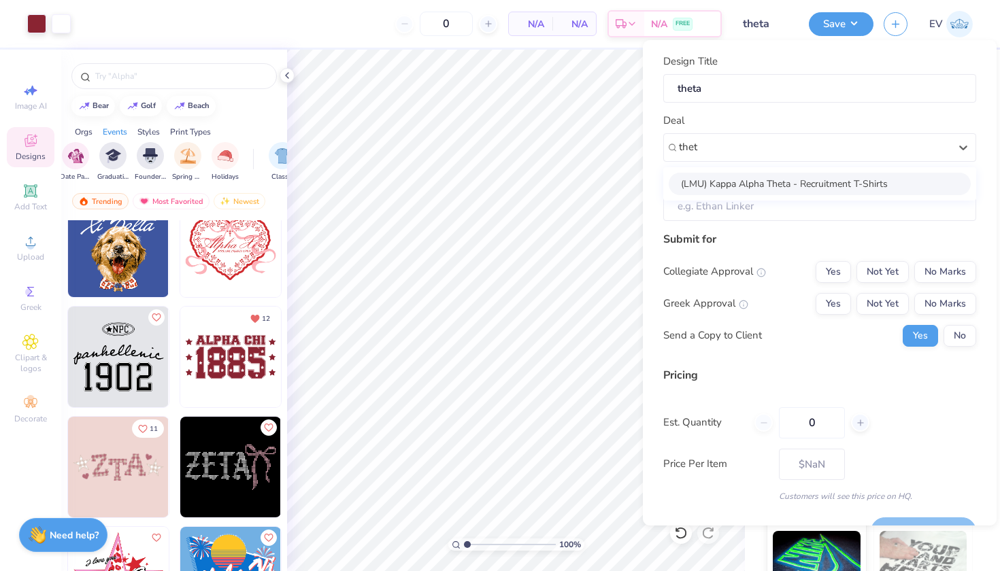
click at [786, 180] on div "(LMU) Kappa Alpha Theta - Recruitment T-Shirts" at bounding box center [820, 184] width 302 height 22
type input "thet"
type input "[PERSON_NAME]"
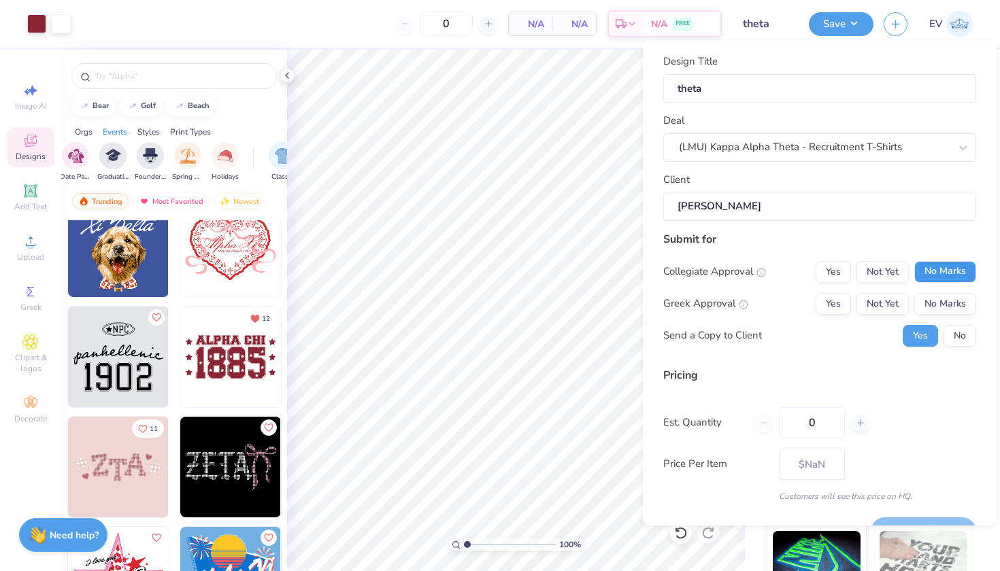
click at [932, 264] on button "No Marks" at bounding box center [945, 272] width 62 height 22
click at [900, 297] on button "Not Yet" at bounding box center [883, 304] width 52 height 22
click at [953, 329] on button "No" at bounding box center [960, 336] width 33 height 22
click at [910, 518] on button "Save" at bounding box center [923, 532] width 105 height 28
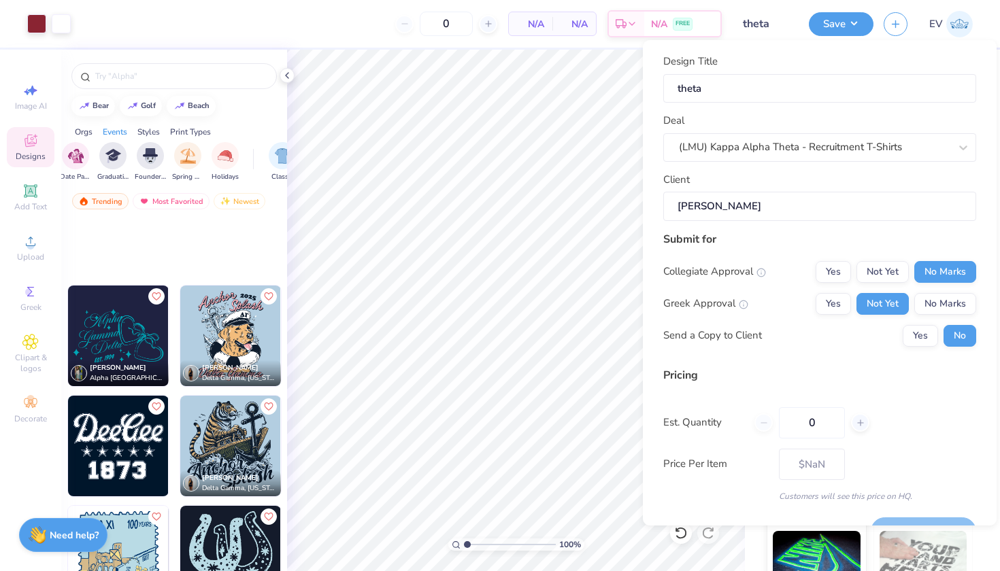
scroll to position [31526, 0]
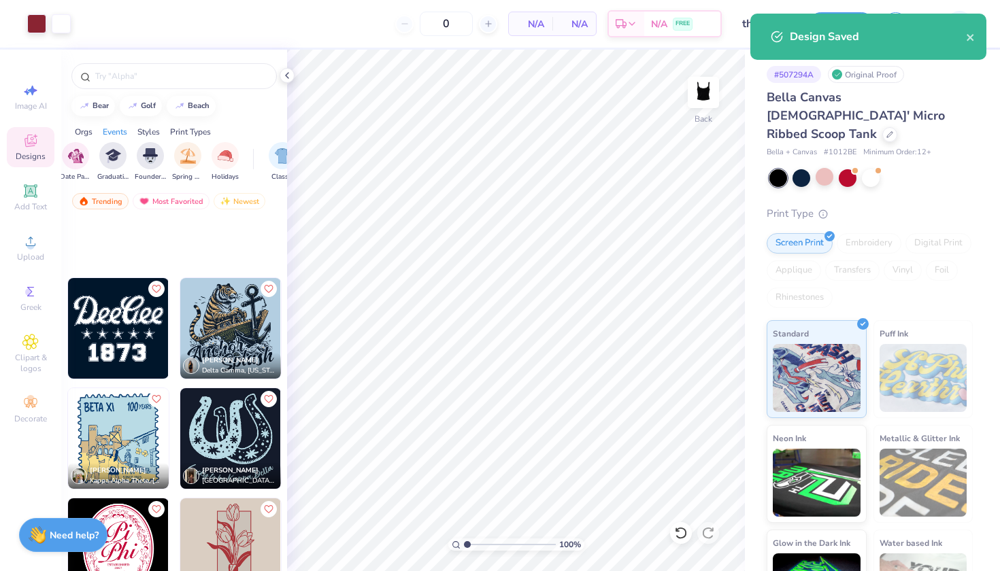
scroll to position [31576, 0]
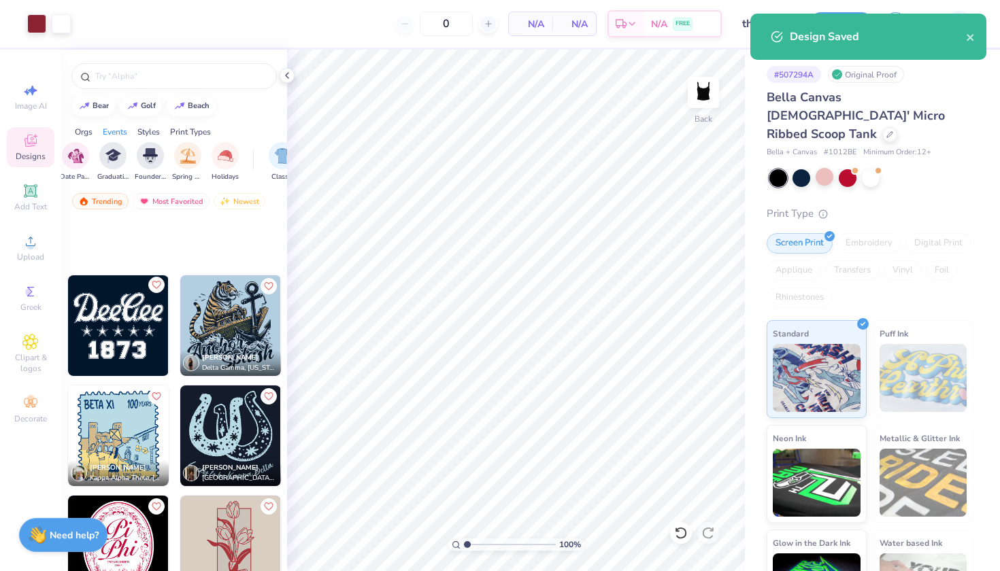
click at [156, 287] on icon "Like" at bounding box center [156, 285] width 10 height 10
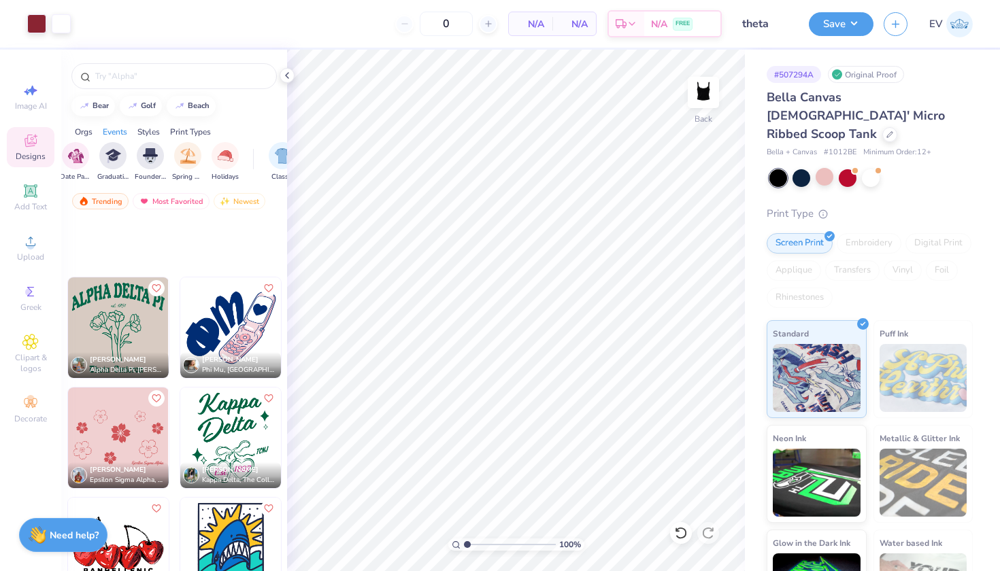
scroll to position [32566, 0]
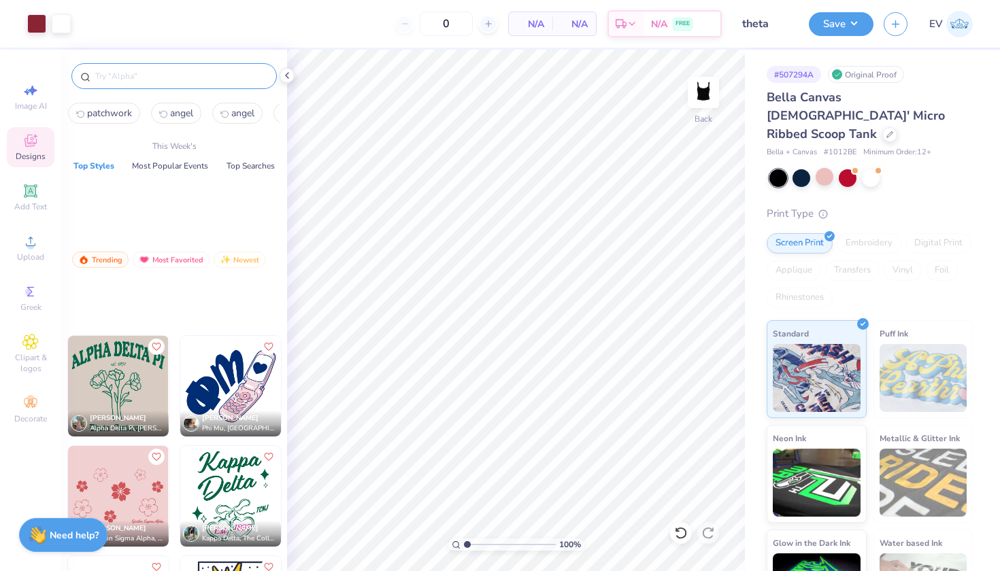
click at [164, 76] on input "text" at bounding box center [181, 76] width 174 height 14
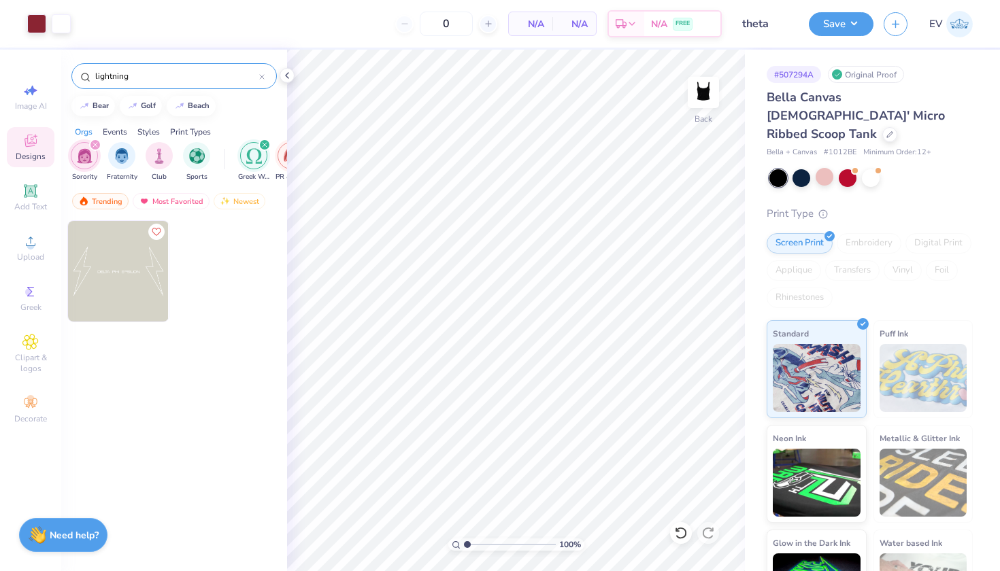
drag, startPoint x: 135, startPoint y: 78, endPoint x: 51, endPoint y: 78, distance: 84.4
click at [51, 78] on div "Art colors 0 N/A Per Item N/A Total Est. Delivery N/A FREE Design Title theta S…" at bounding box center [500, 285] width 1000 height 571
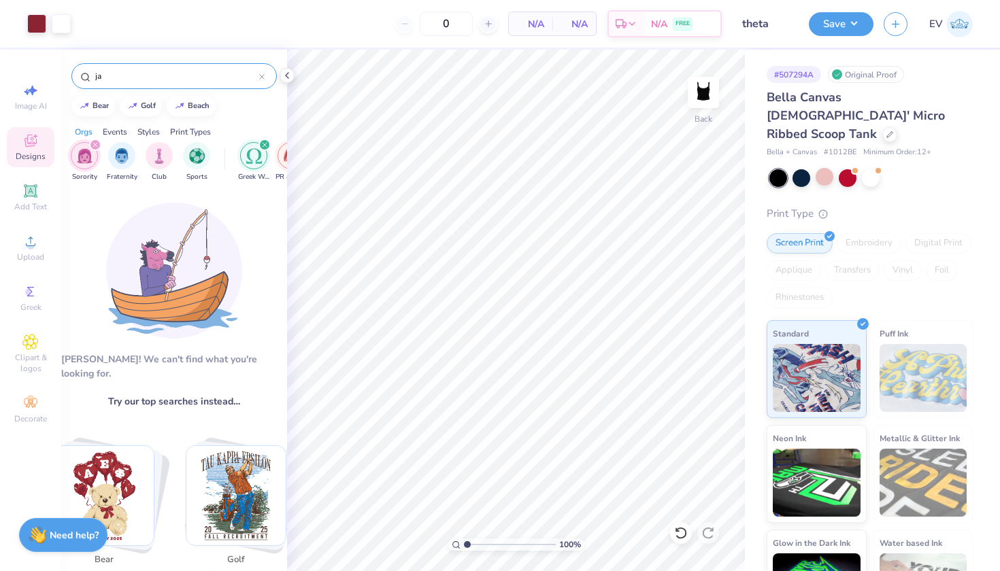
type input "j"
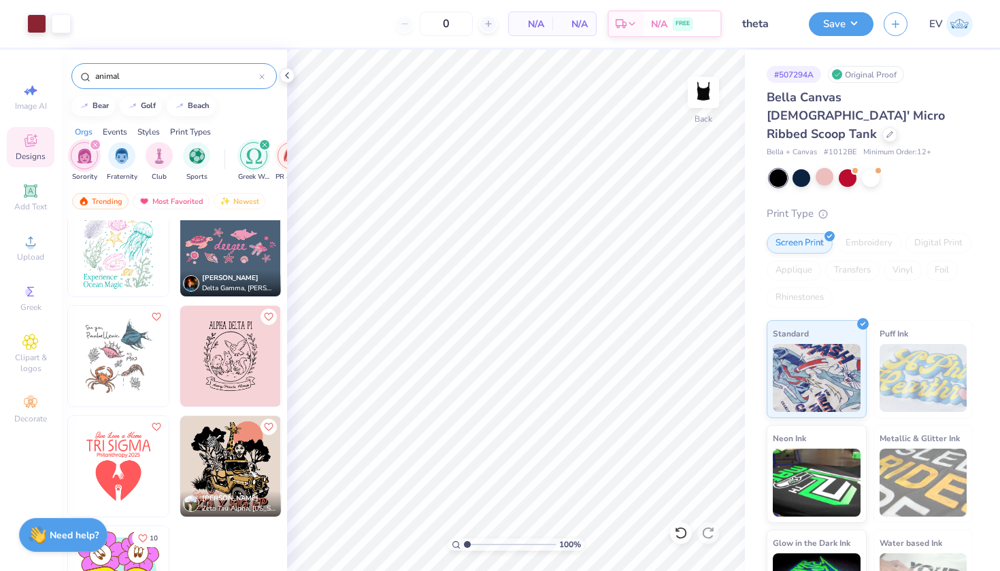
scroll to position [148, 0]
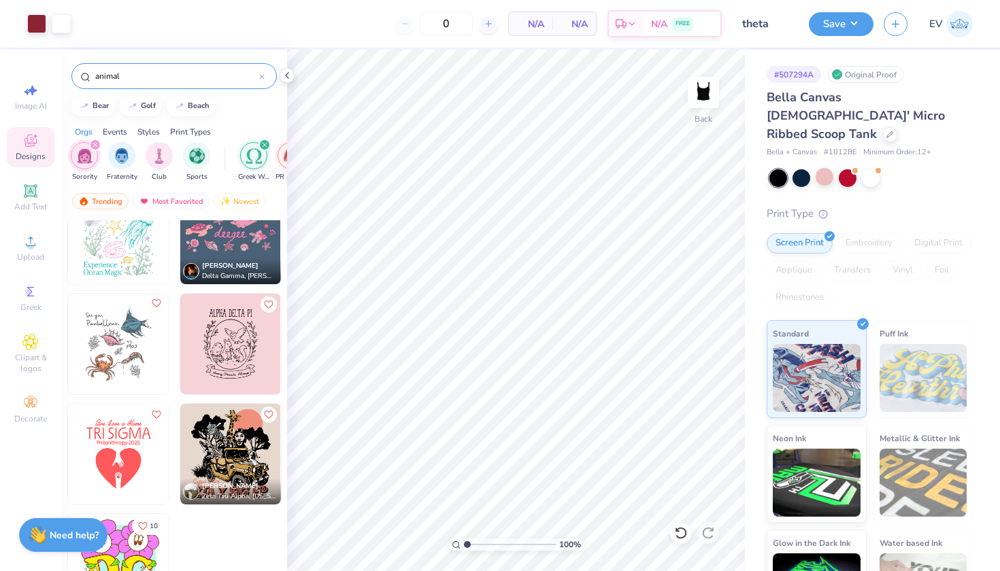
type input "animal"
click at [156, 302] on icon "Like" at bounding box center [156, 304] width 10 height 10
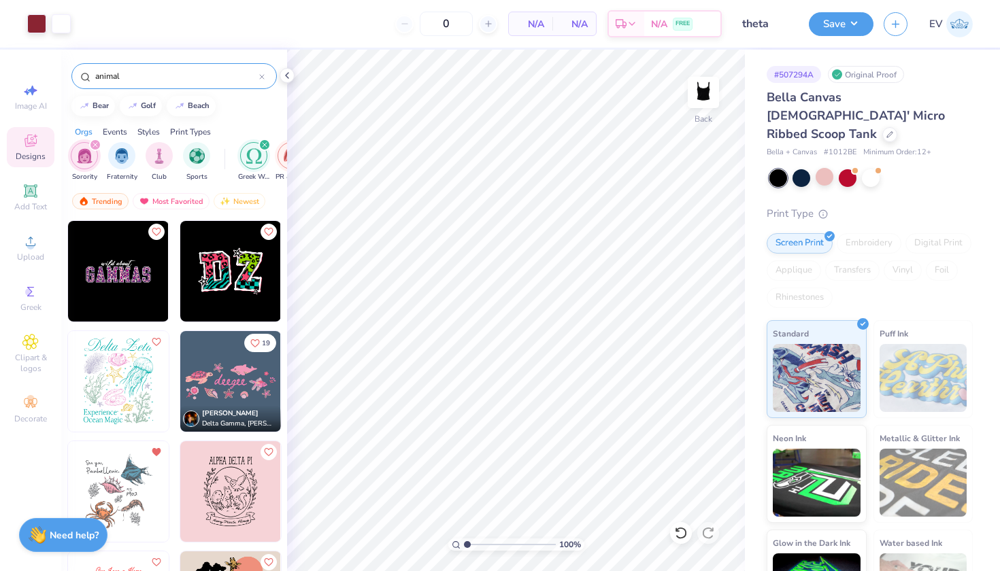
scroll to position [0, 0]
click at [265, 142] on icon "filter for Greek Week" at bounding box center [264, 144] width 5 height 5
click at [156, 144] on icon "filter for PR & General" at bounding box center [158, 144] width 5 height 5
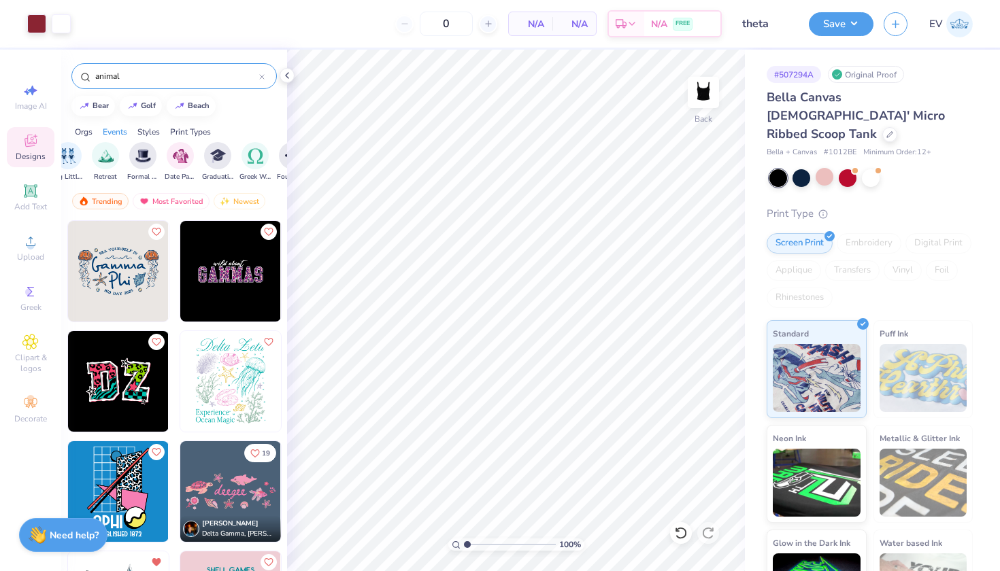
scroll to position [0, 0]
click at [262, 76] on icon at bounding box center [261, 76] width 5 height 5
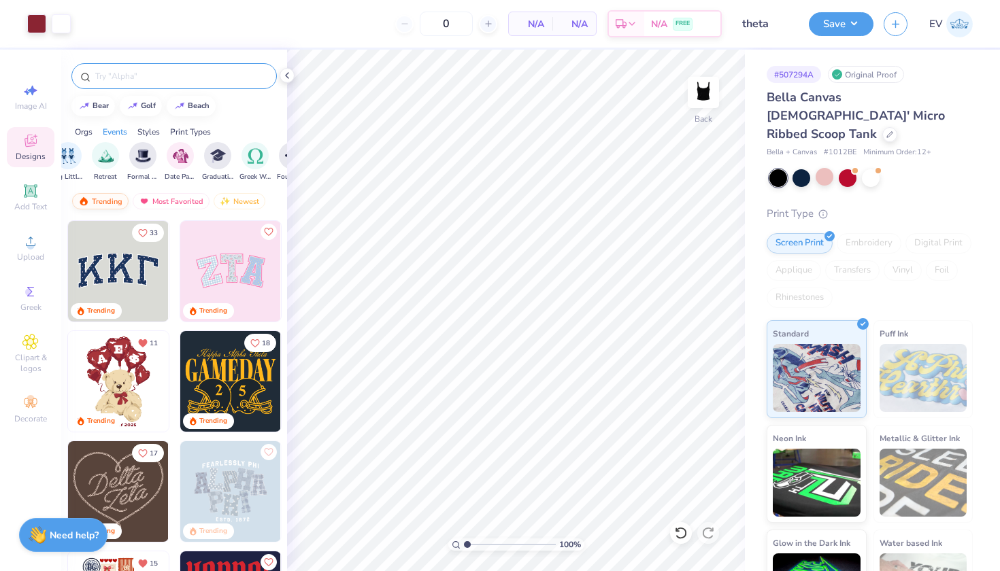
click at [100, 198] on div "Trending" at bounding box center [100, 201] width 56 height 16
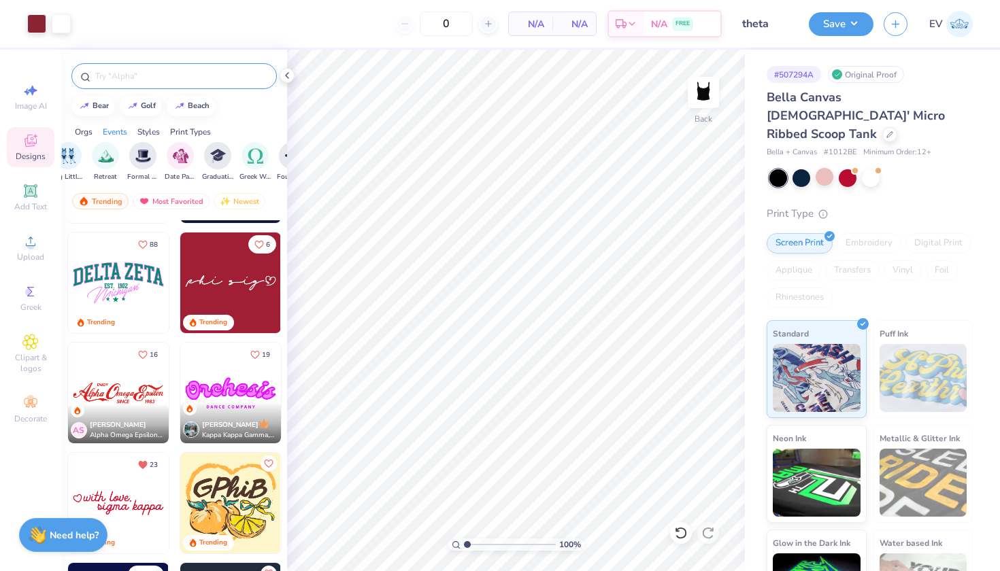
scroll to position [982, 0]
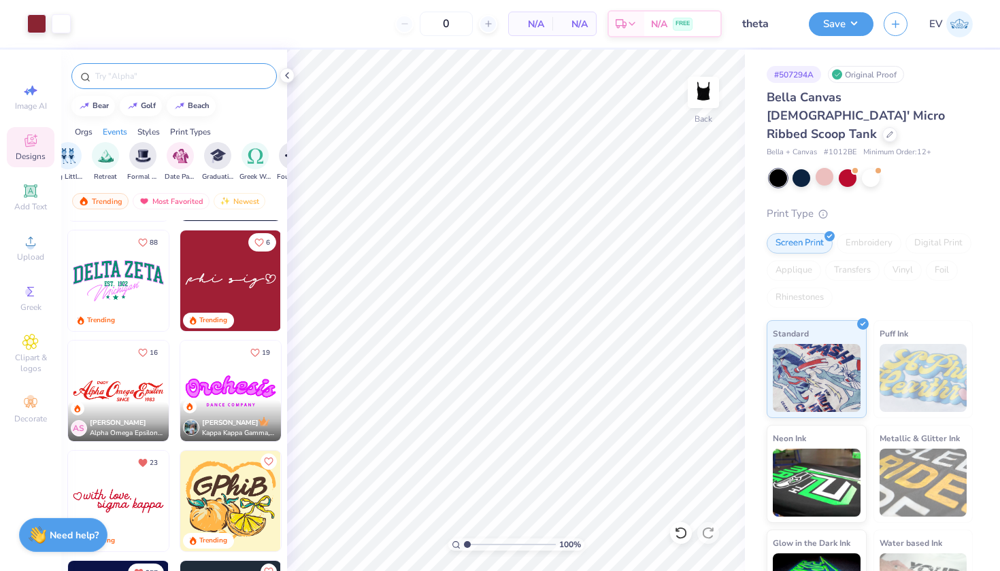
click at [767, 0] on div "Design Title theta" at bounding box center [765, 24] width 67 height 48
click at [897, 22] on icon "button" at bounding box center [896, 22] width 12 height 12
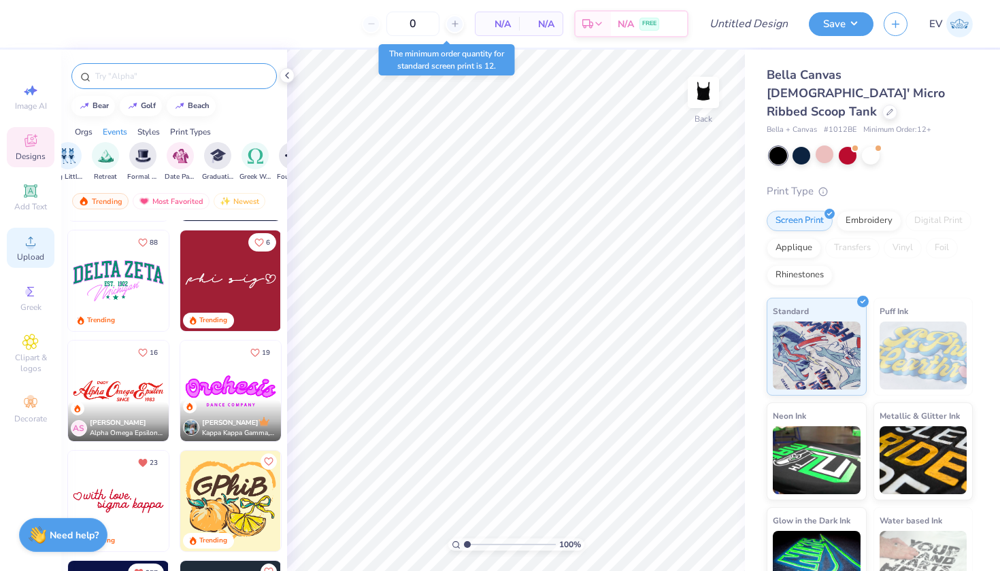
click at [37, 251] on div "Upload" at bounding box center [31, 248] width 48 height 40
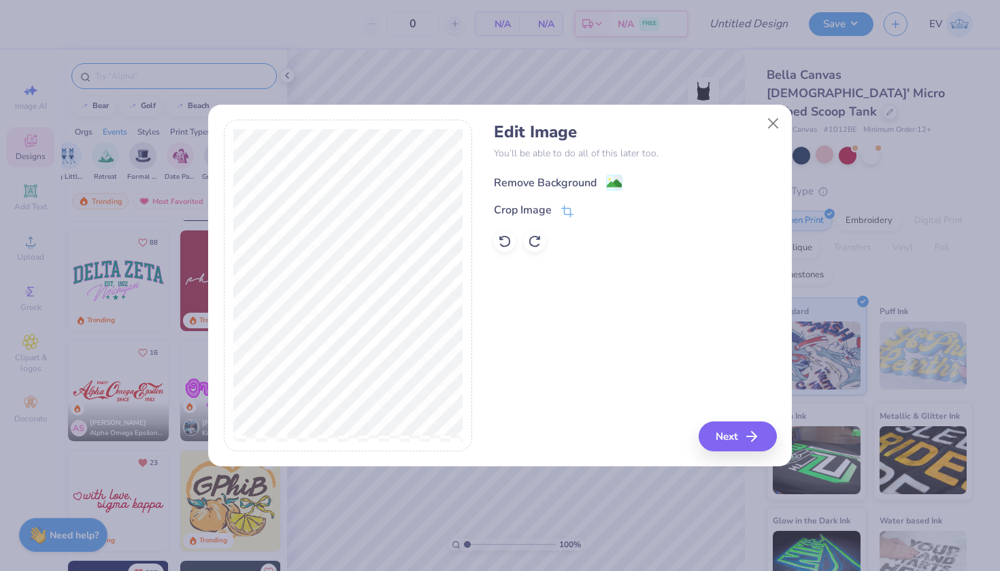
click at [574, 180] on div "Remove Background" at bounding box center [545, 183] width 103 height 16
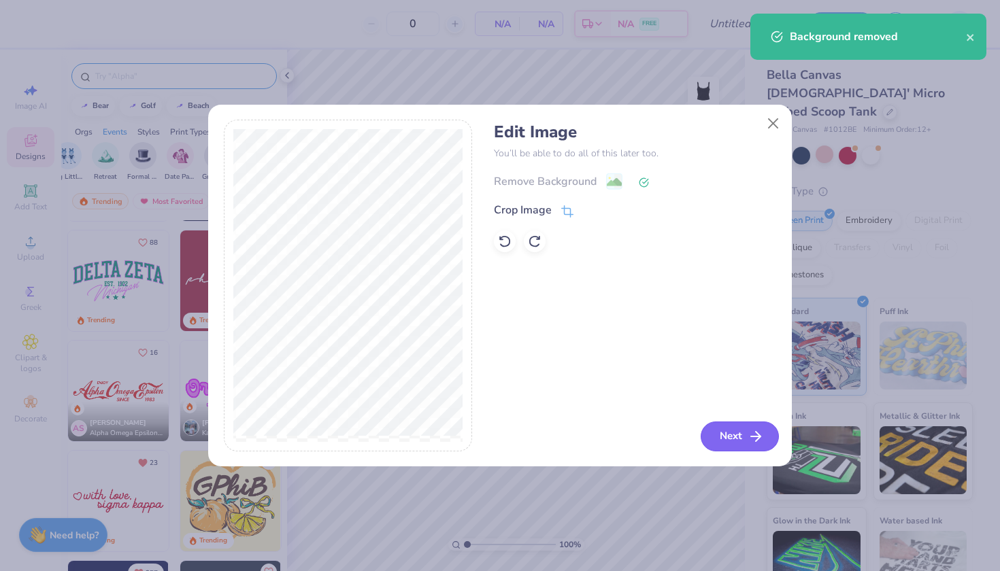
click at [743, 442] on button "Next" at bounding box center [740, 437] width 78 height 30
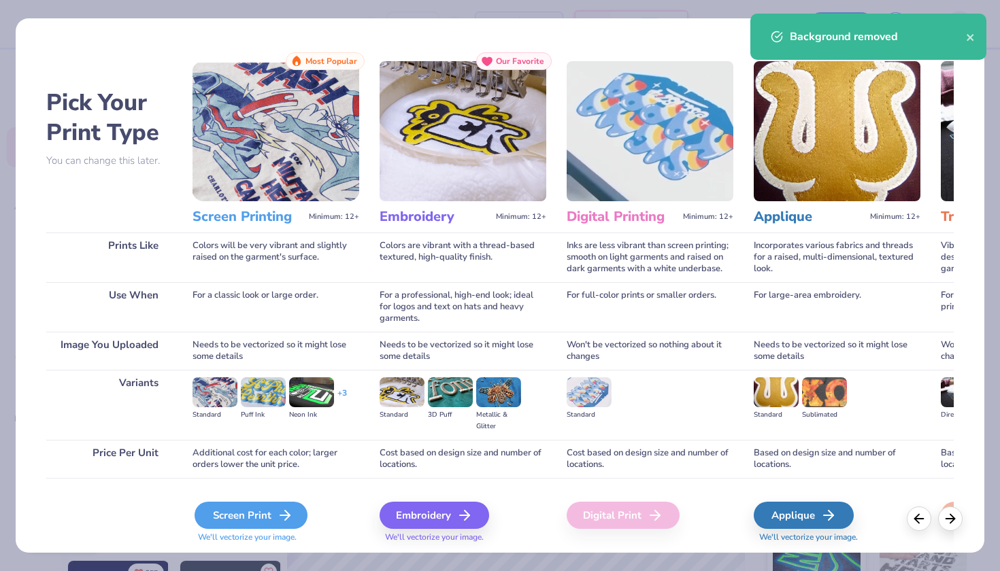
click at [275, 510] on div "Screen Print" at bounding box center [251, 515] width 113 height 27
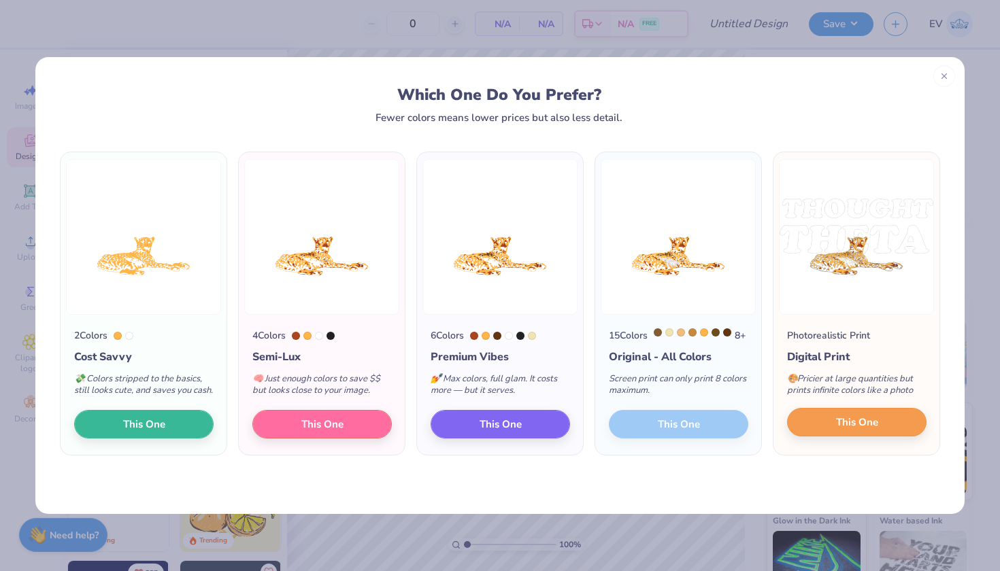
click at [836, 431] on span "This One" at bounding box center [857, 423] width 42 height 16
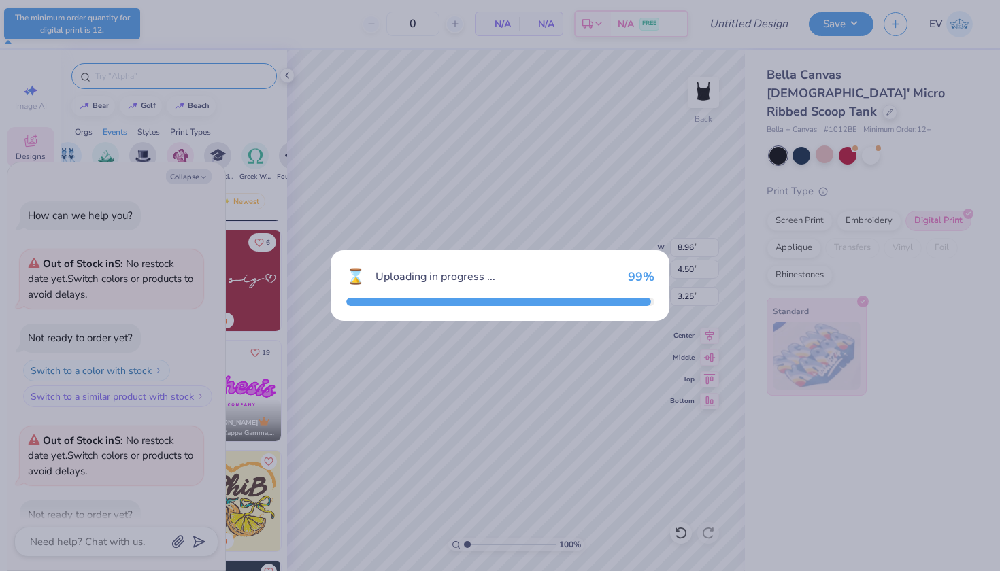
scroll to position [504, 0]
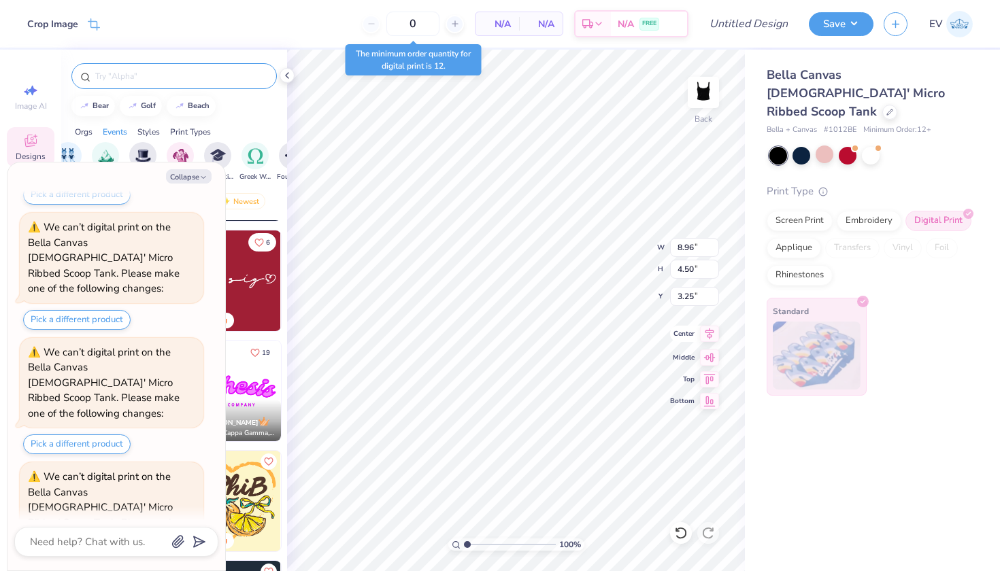
type textarea "x"
type input "5.46"
type input "2.74"
type input "5.00"
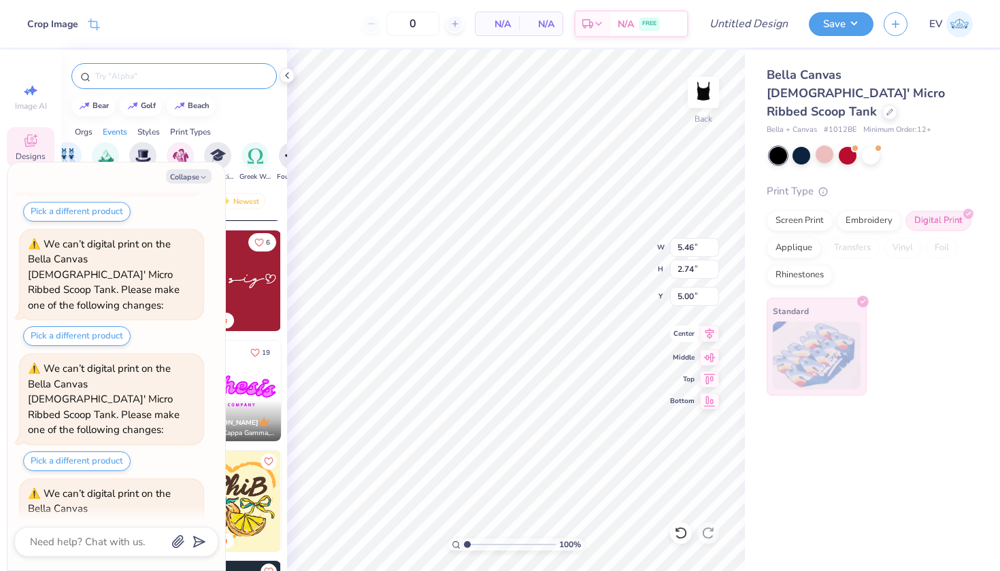
type textarea "x"
type input "2.00"
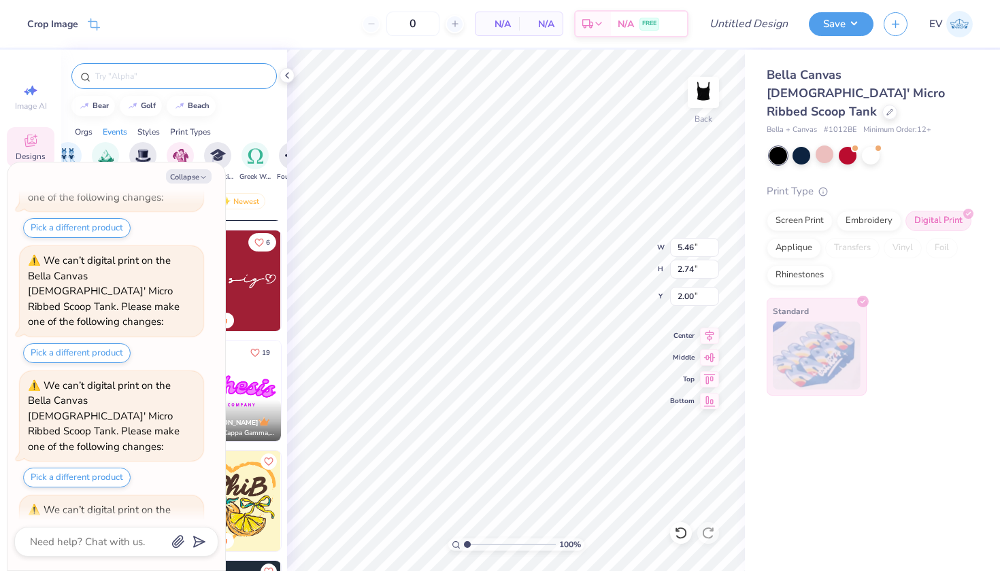
type textarea "x"
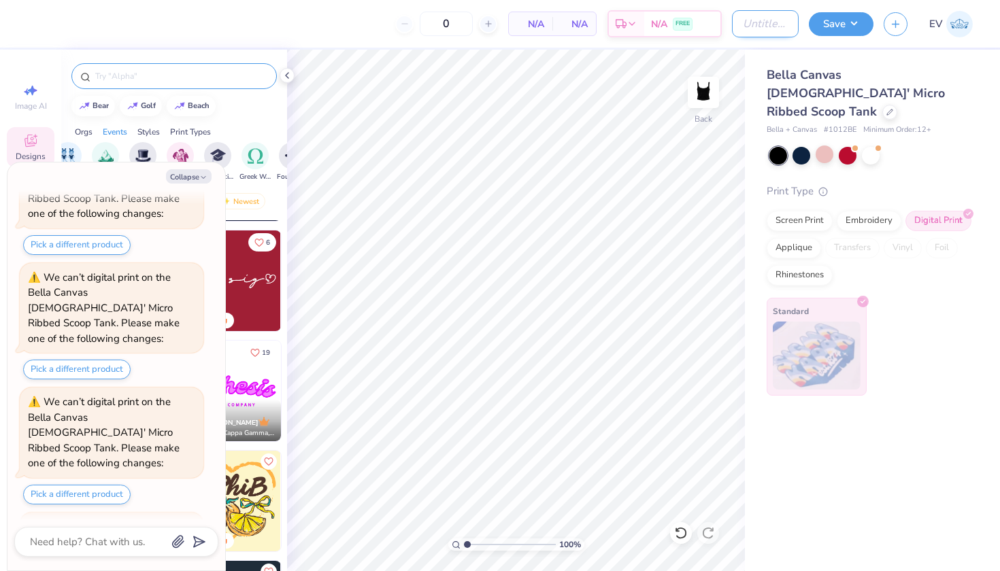
click at [744, 28] on input "Design Title" at bounding box center [765, 23] width 67 height 27
type input "t"
type textarea "x"
type input "th"
type textarea "x"
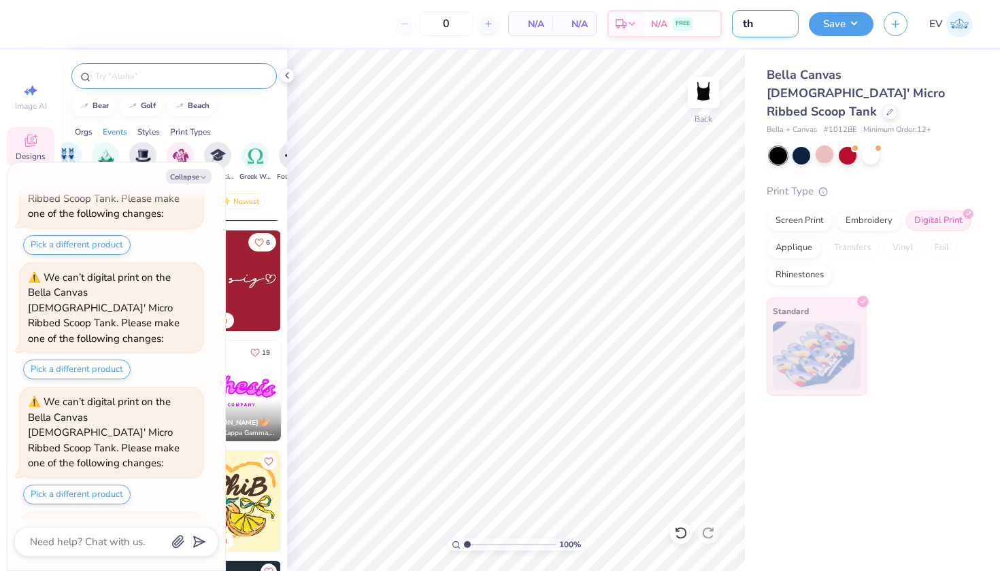
type input "the"
type textarea "x"
type input "thet"
type textarea "x"
type input "theta"
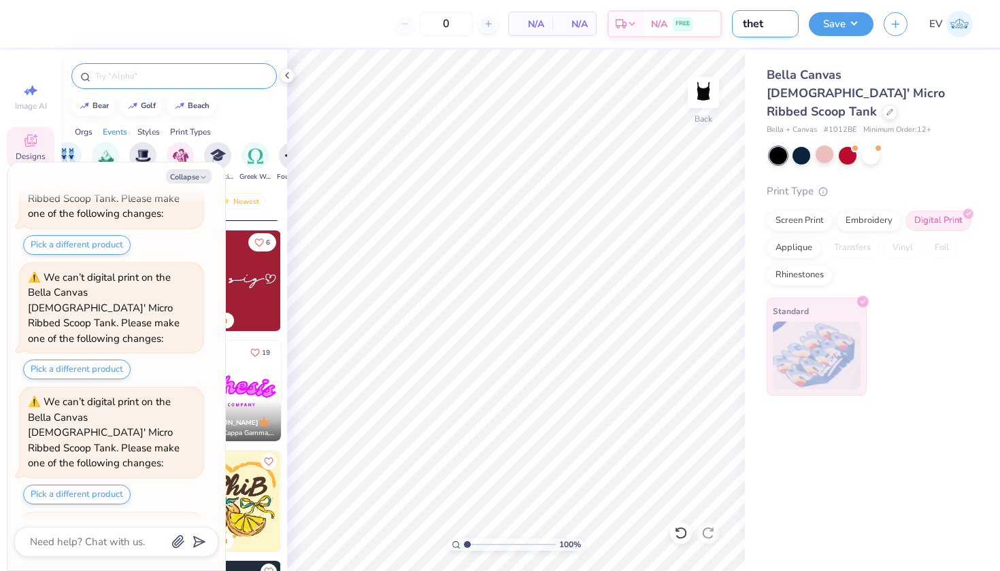
type textarea "x"
type input "theta"
click at [834, 24] on button "Save" at bounding box center [841, 22] width 65 height 24
type textarea "x"
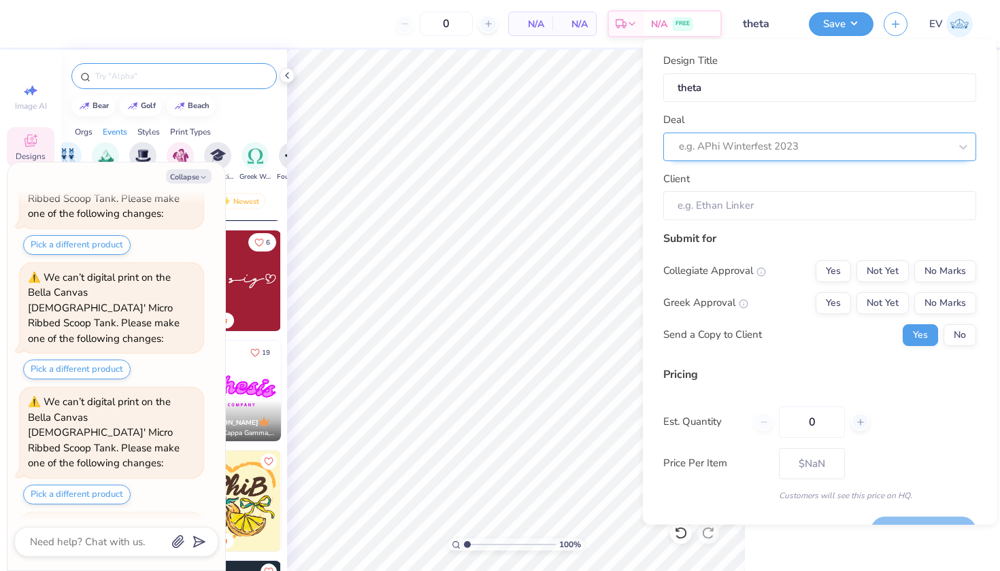
click at [830, 137] on div at bounding box center [814, 146] width 271 height 18
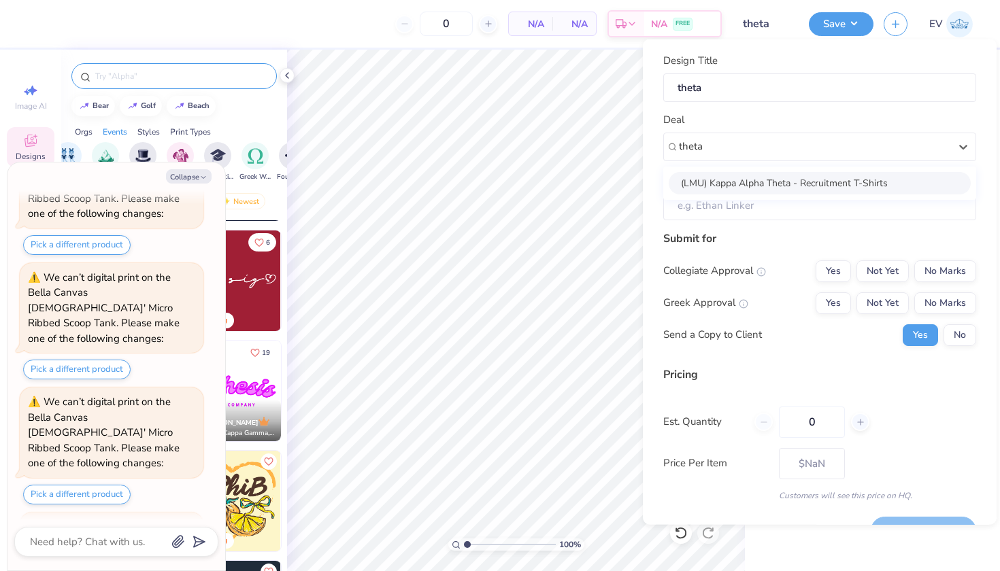
click at [788, 173] on div "(LMU) Kappa Alpha Theta - Recruitment T-Shirts" at bounding box center [820, 182] width 302 height 22
type input "theta"
type textarea "x"
type input "[PERSON_NAME]"
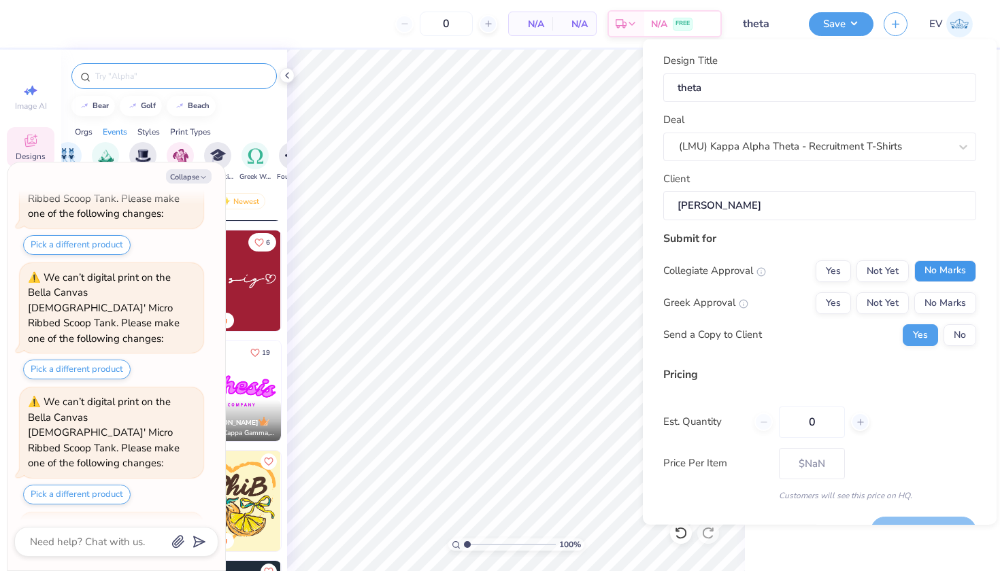
click at [949, 269] on button "No Marks" at bounding box center [945, 271] width 62 height 22
click at [899, 297] on button "Not Yet" at bounding box center [883, 303] width 52 height 22
click at [962, 340] on button "No" at bounding box center [960, 335] width 33 height 22
click at [933, 517] on button "Save" at bounding box center [923, 531] width 105 height 28
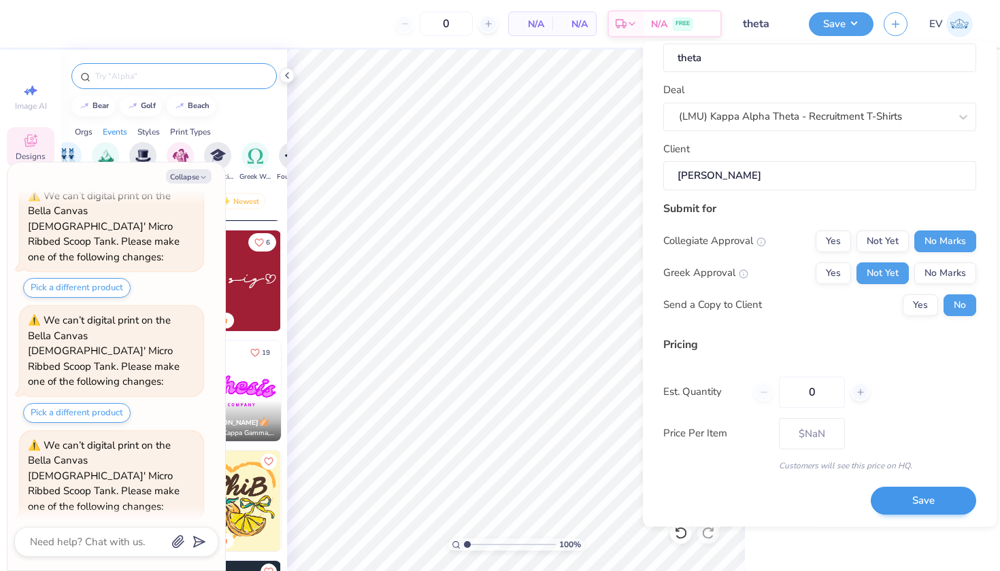
scroll to position [31, 0]
click at [919, 501] on button "Save" at bounding box center [923, 502] width 105 height 28
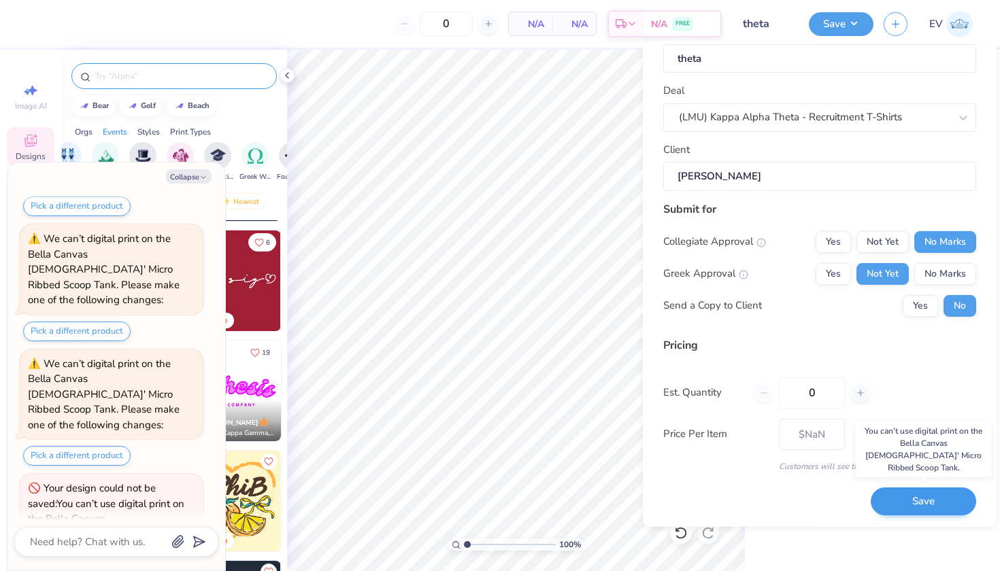
click at [935, 495] on button "Save" at bounding box center [923, 502] width 105 height 28
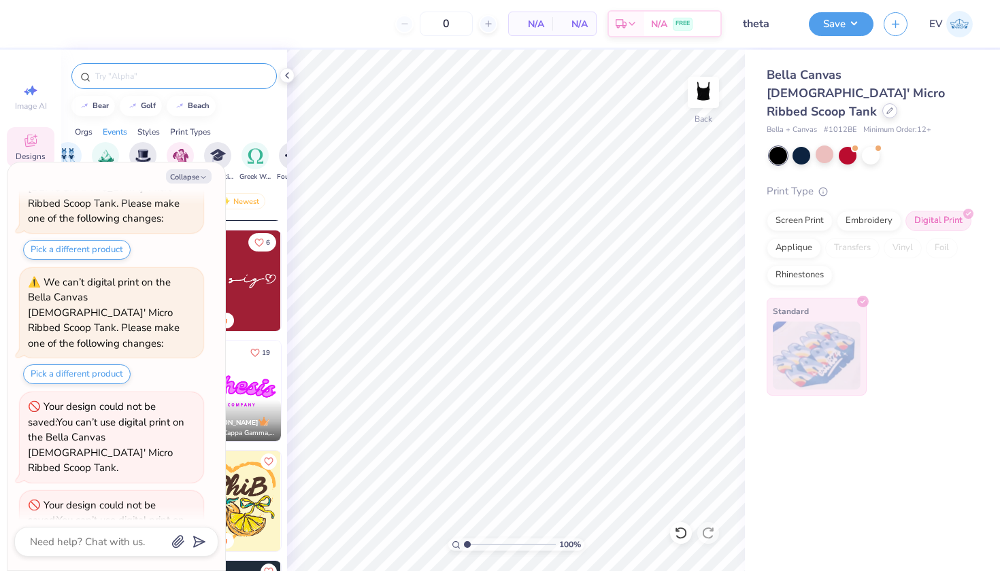
click at [882, 103] on div at bounding box center [889, 110] width 15 height 15
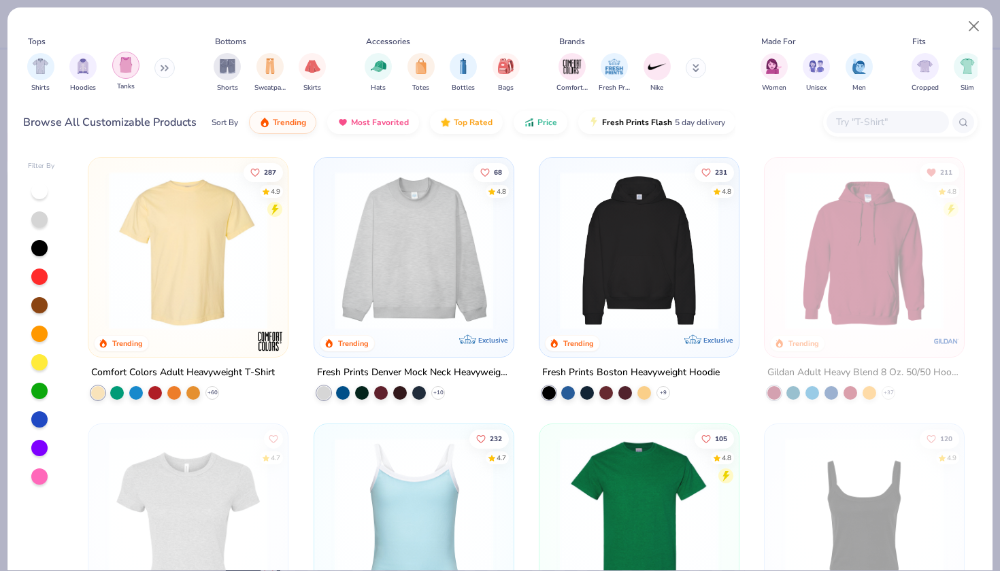
click at [135, 64] on div "filter for Tanks" at bounding box center [125, 65] width 27 height 27
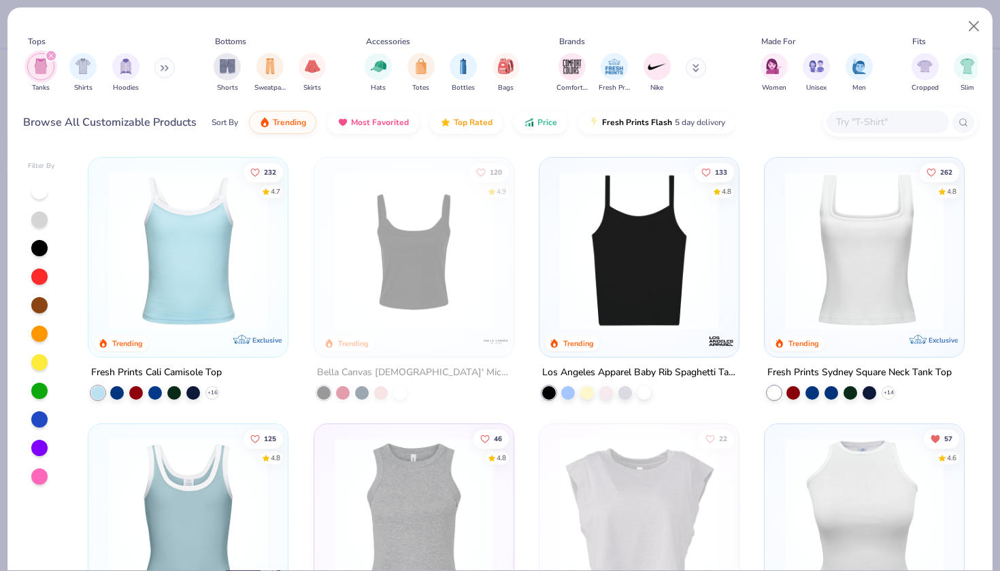
click at [577, 309] on img at bounding box center [639, 250] width 172 height 159
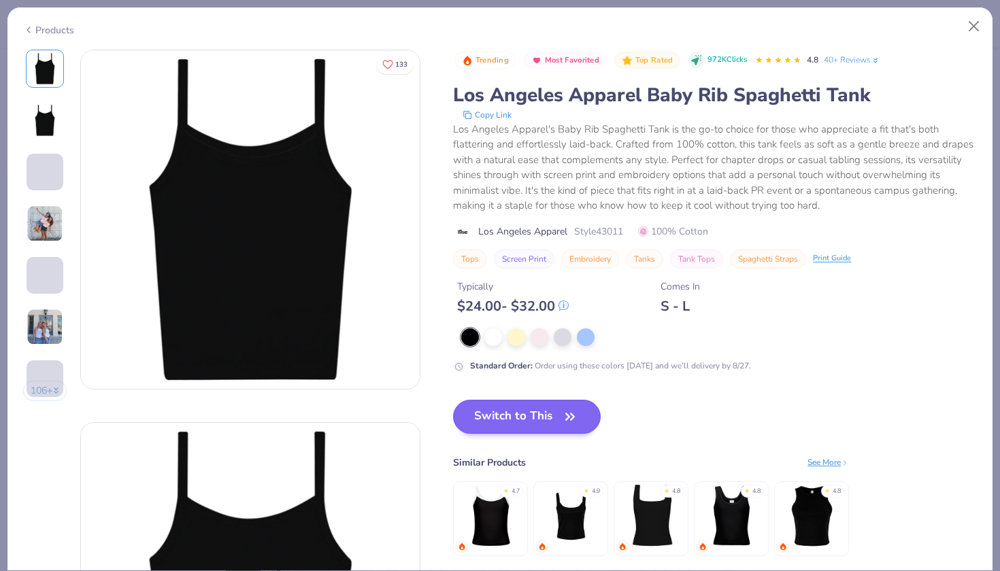
click at [544, 413] on button "Switch to This" at bounding box center [527, 417] width 148 height 34
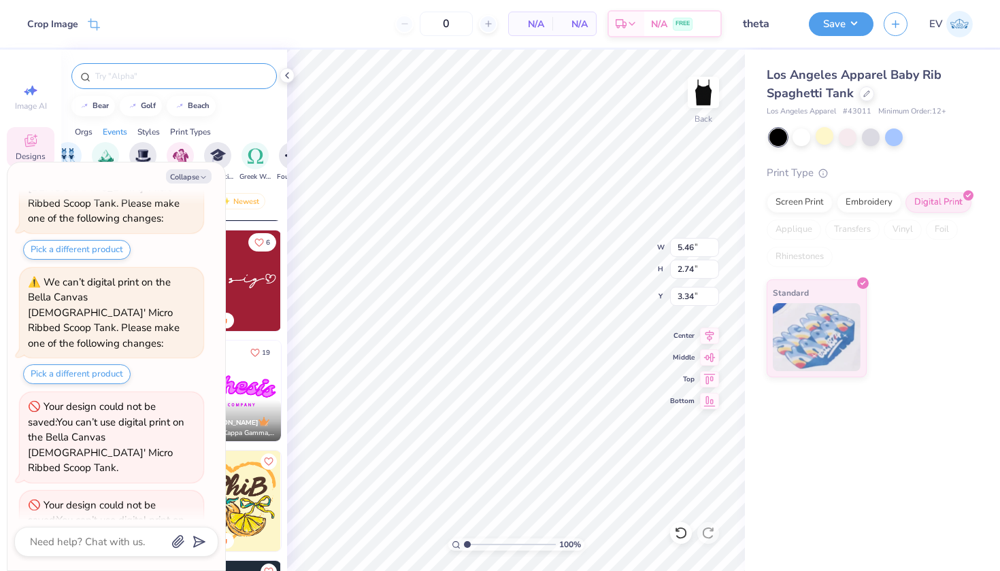
type textarea "x"
type input "1.52"
click at [843, 27] on button "Save" at bounding box center [841, 22] width 65 height 24
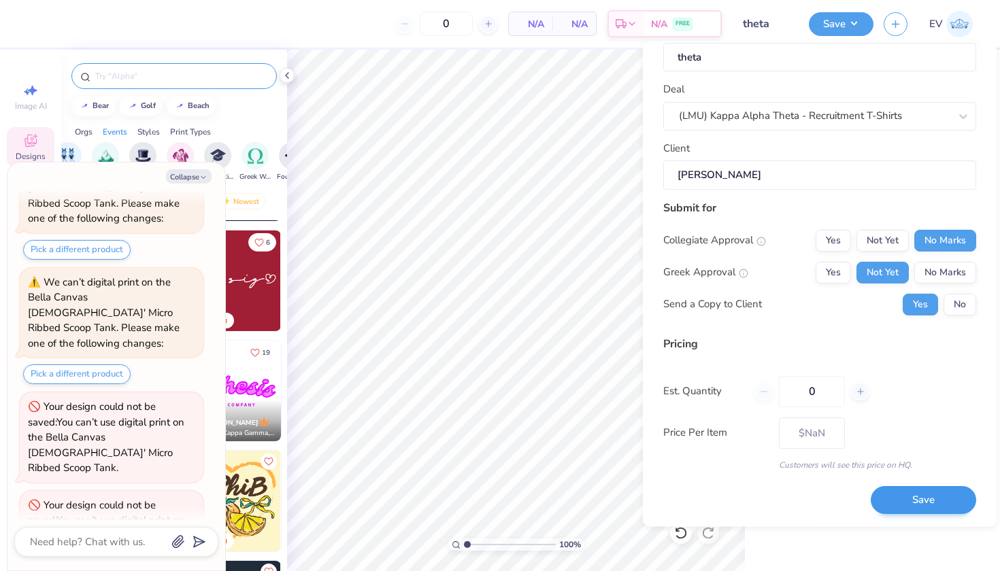
click at [930, 497] on button "Save" at bounding box center [923, 500] width 105 height 28
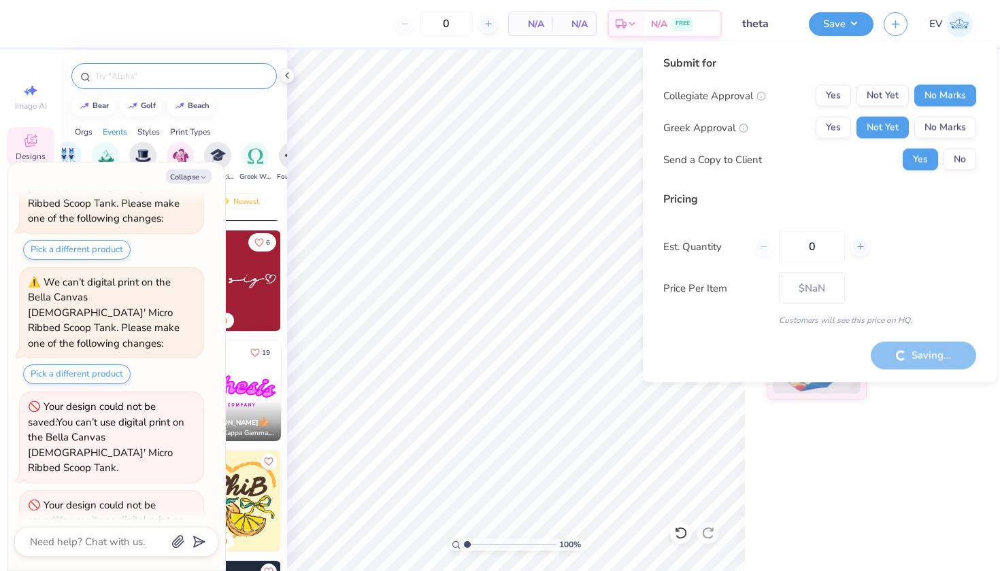
type textarea "x"
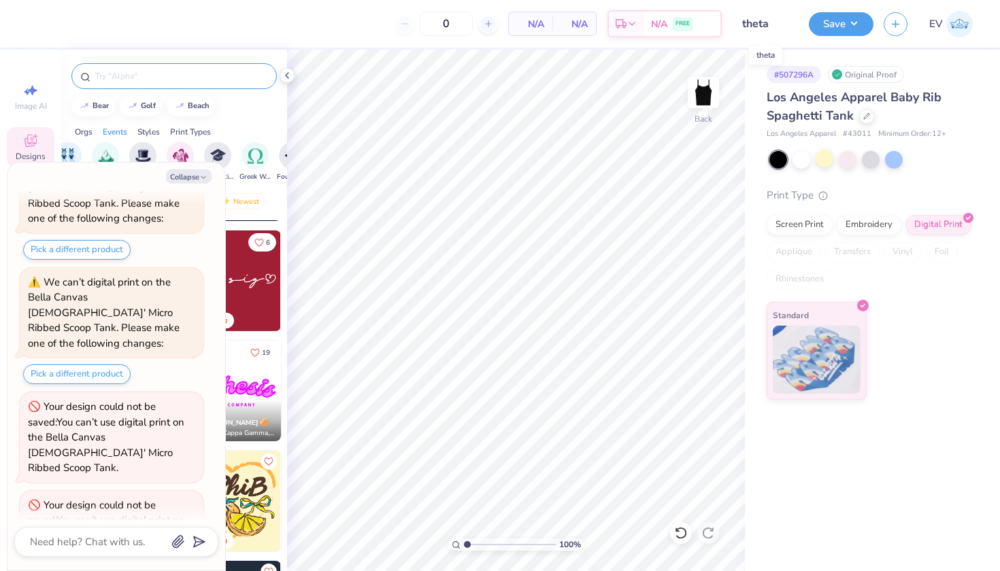
click at [765, 29] on input "theta" at bounding box center [765, 23] width 67 height 27
click at [889, 25] on button "button" at bounding box center [896, 22] width 24 height 24
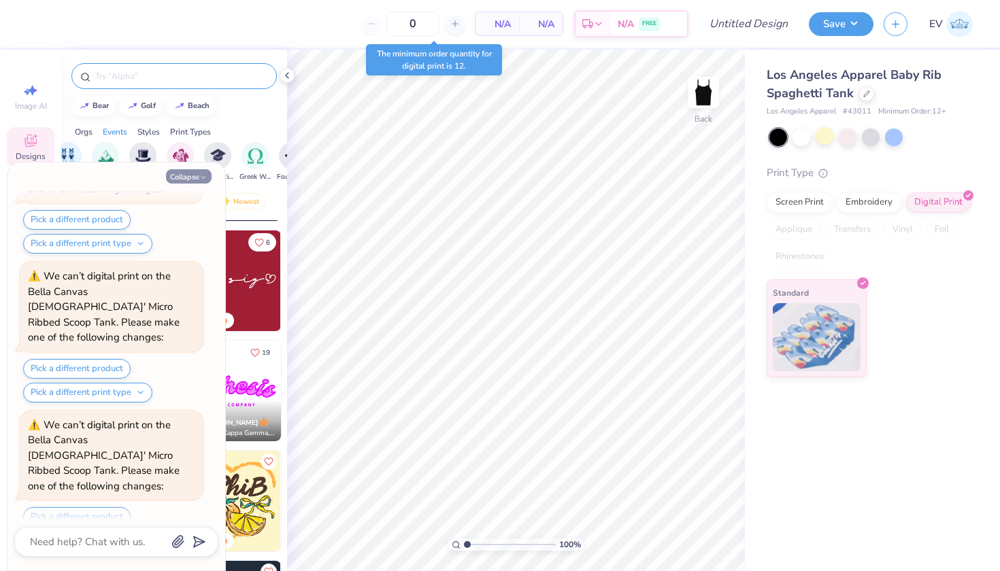
click at [207, 176] on icon "button" at bounding box center [203, 177] width 8 height 8
type textarea "x"
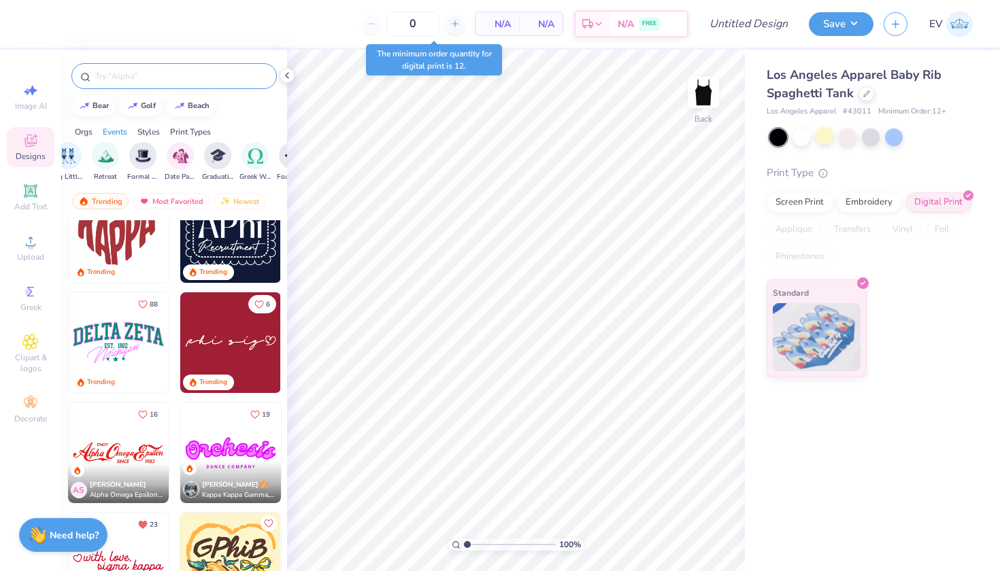
scroll to position [674, 0]
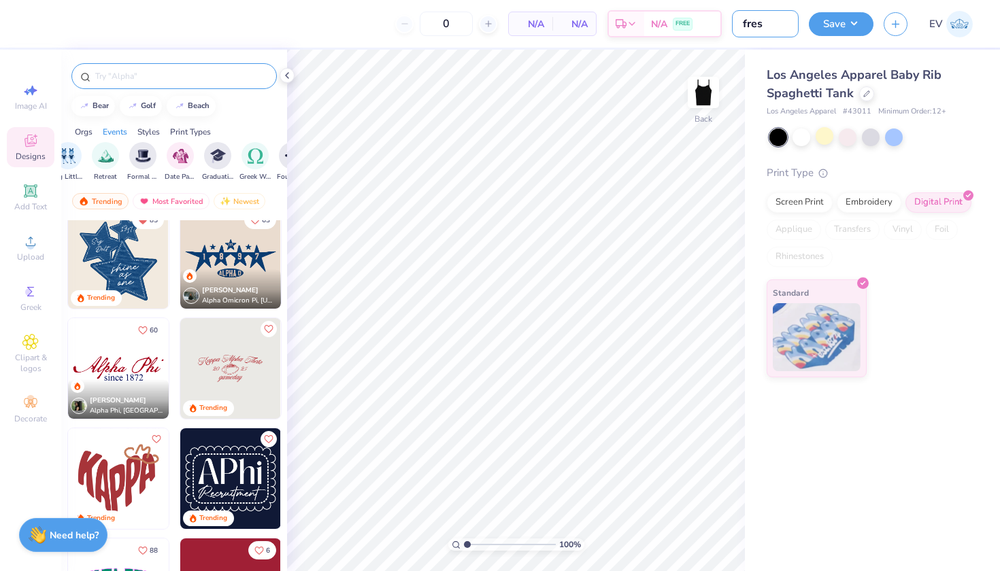
type input "free"
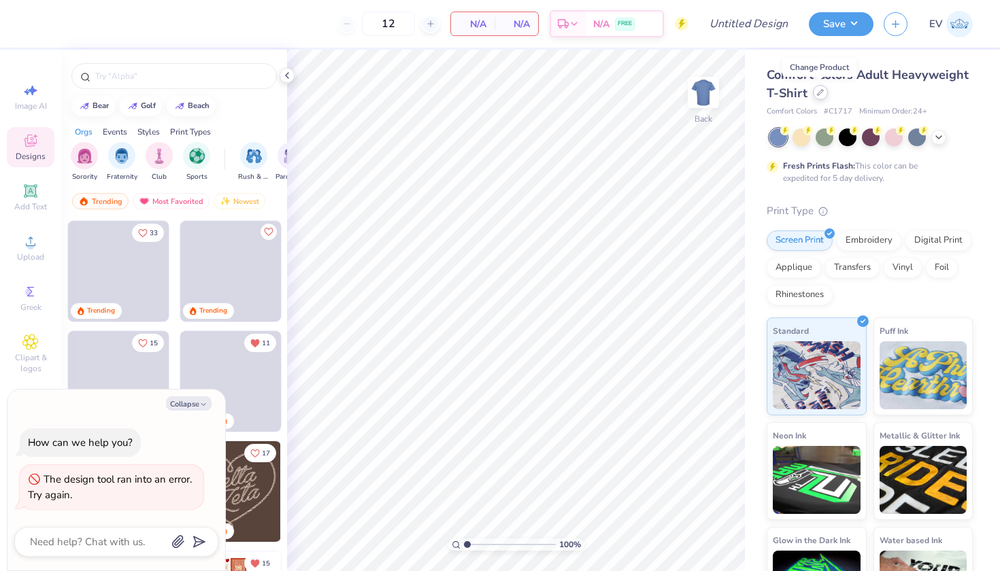
click at [822, 95] on icon at bounding box center [820, 92] width 7 height 7
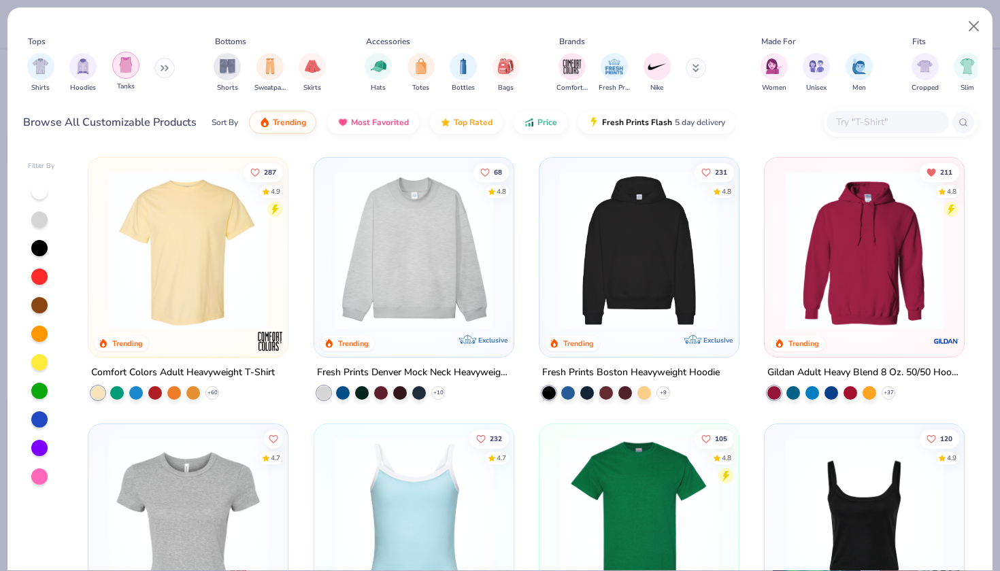
click at [124, 62] on img "filter for Tanks" at bounding box center [125, 65] width 15 height 16
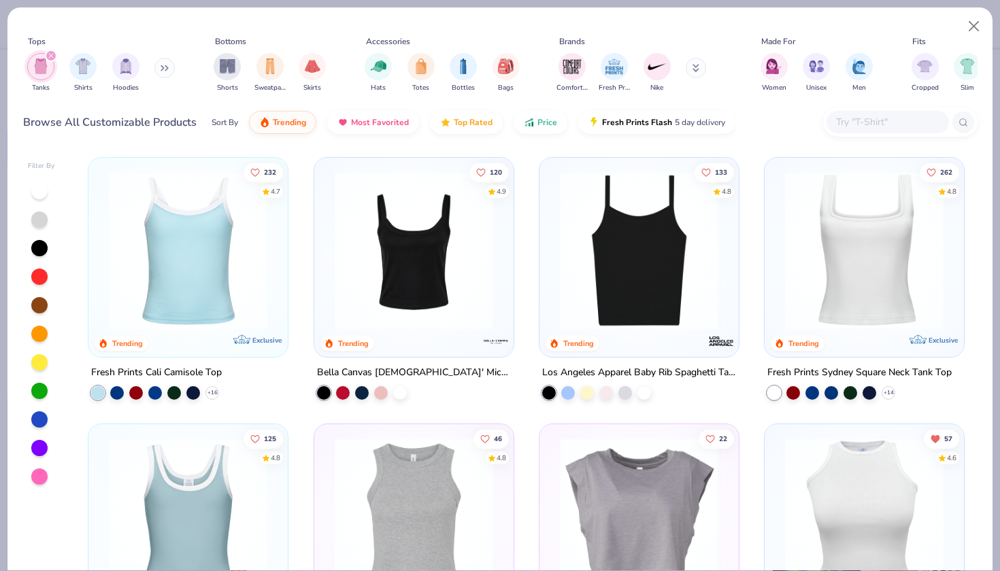
click at [401, 241] on img at bounding box center [414, 250] width 172 height 159
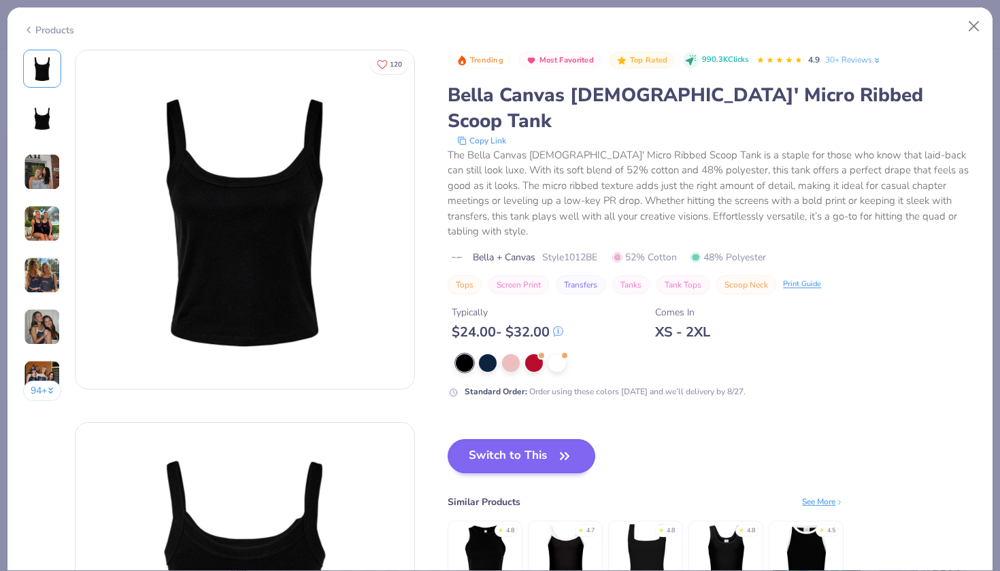
click at [525, 439] on button "Switch to This" at bounding box center [522, 456] width 148 height 34
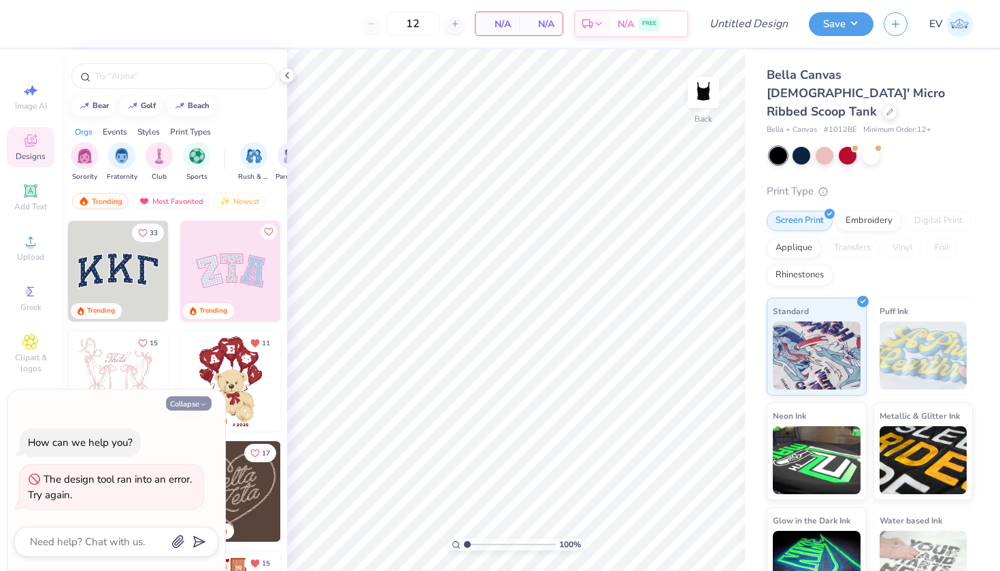
click at [195, 405] on button "Collapse" at bounding box center [189, 404] width 46 height 14
type textarea "x"
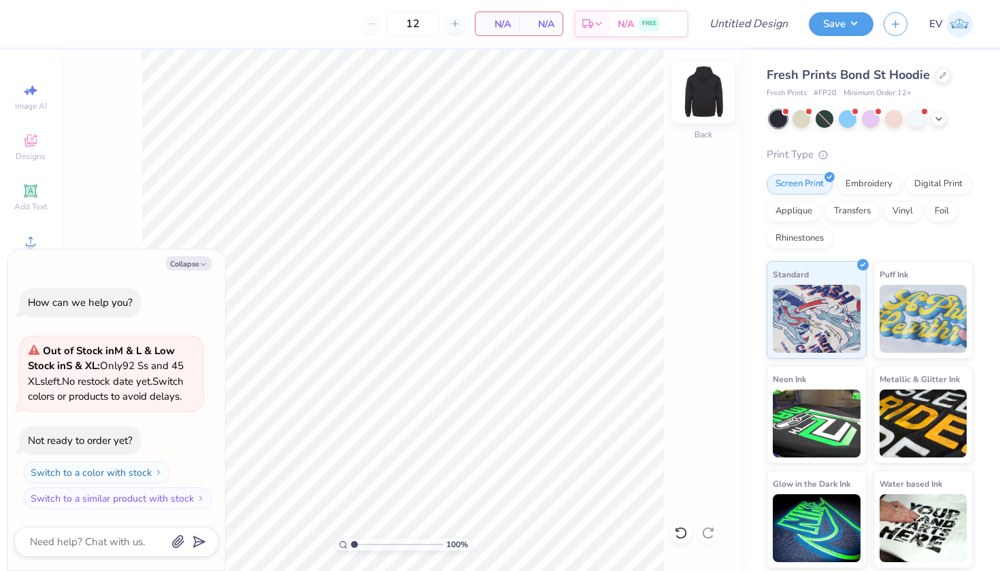
click at [694, 95] on img at bounding box center [703, 92] width 54 height 54
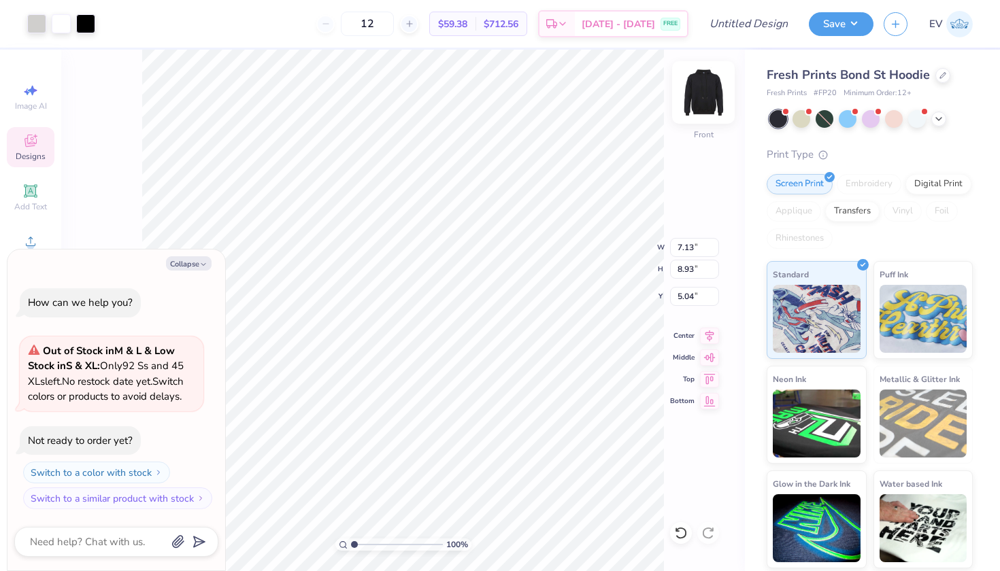
type textarea "x"
type input "9.75"
type input "12.21"
type textarea "x"
type input "6.35"
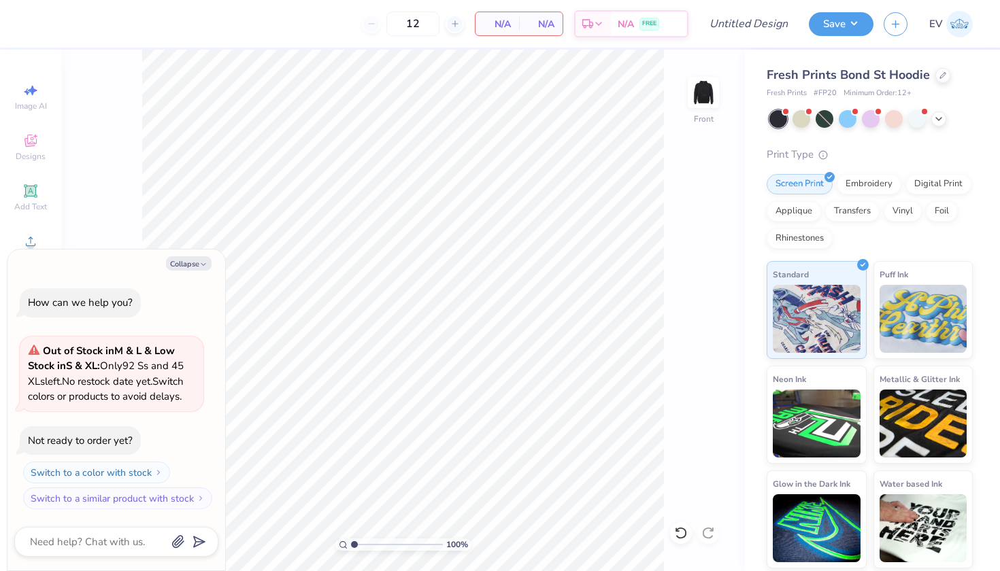
type textarea "x"
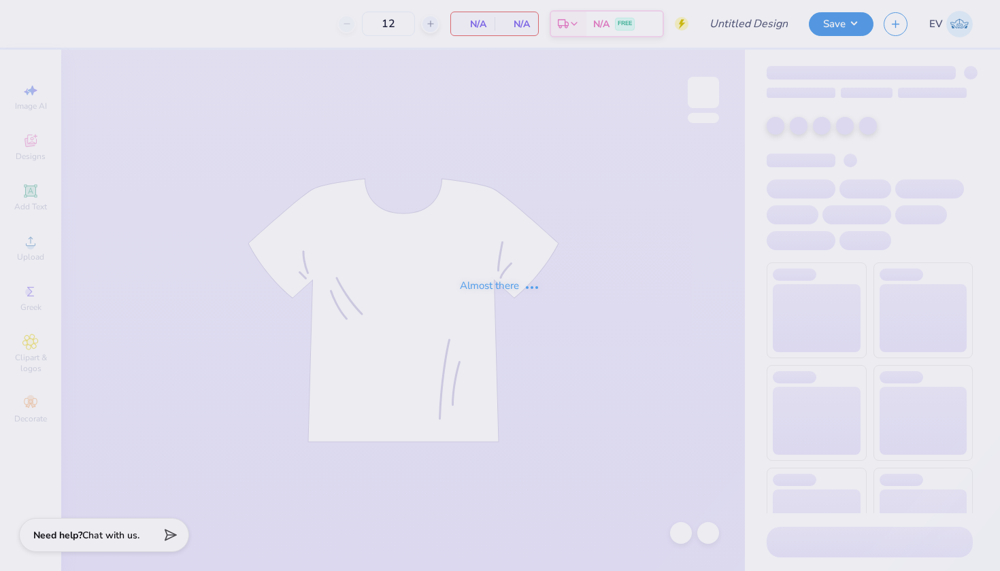
type input "50"
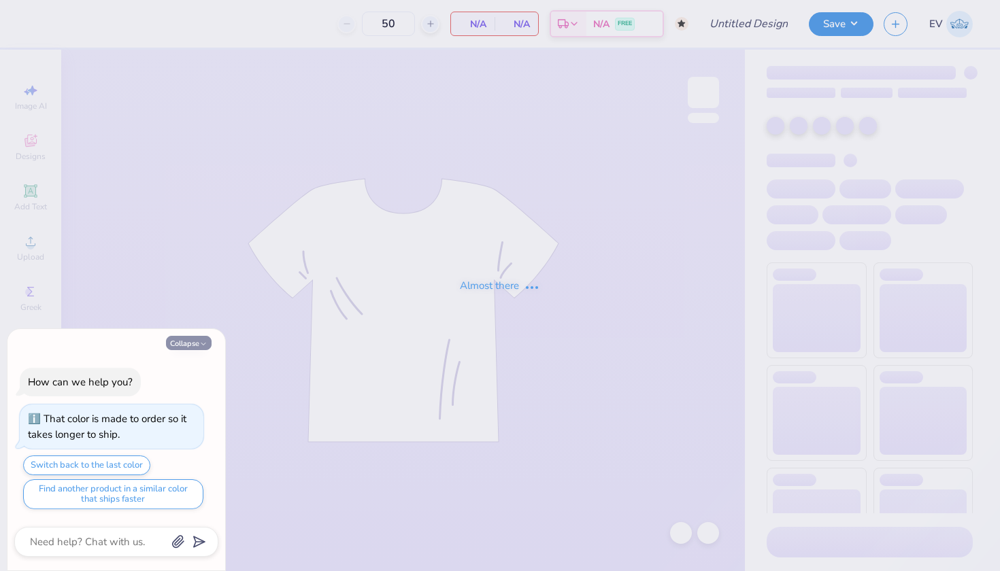
click at [195, 339] on button "Collapse" at bounding box center [189, 343] width 46 height 14
type textarea "x"
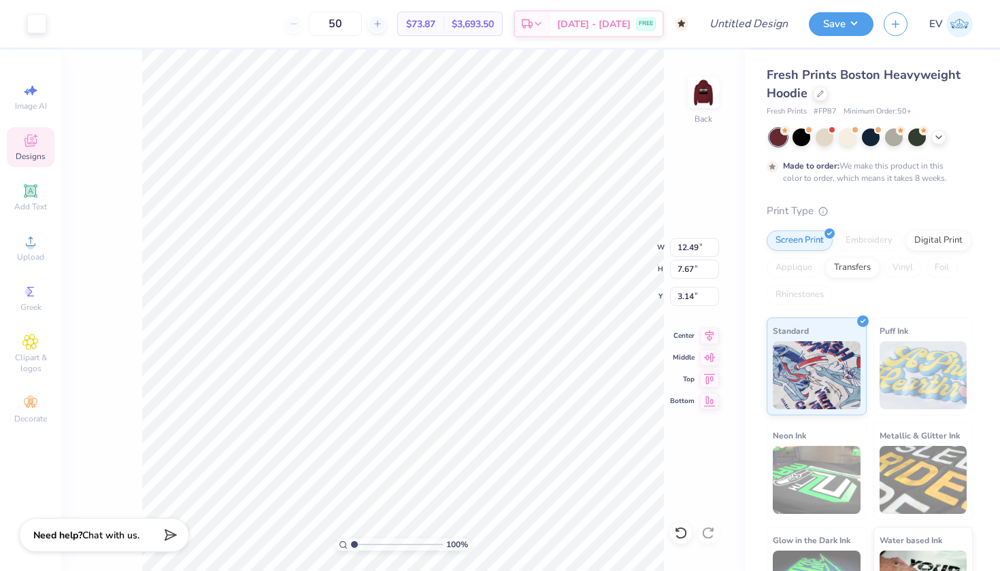
type input "3.29"
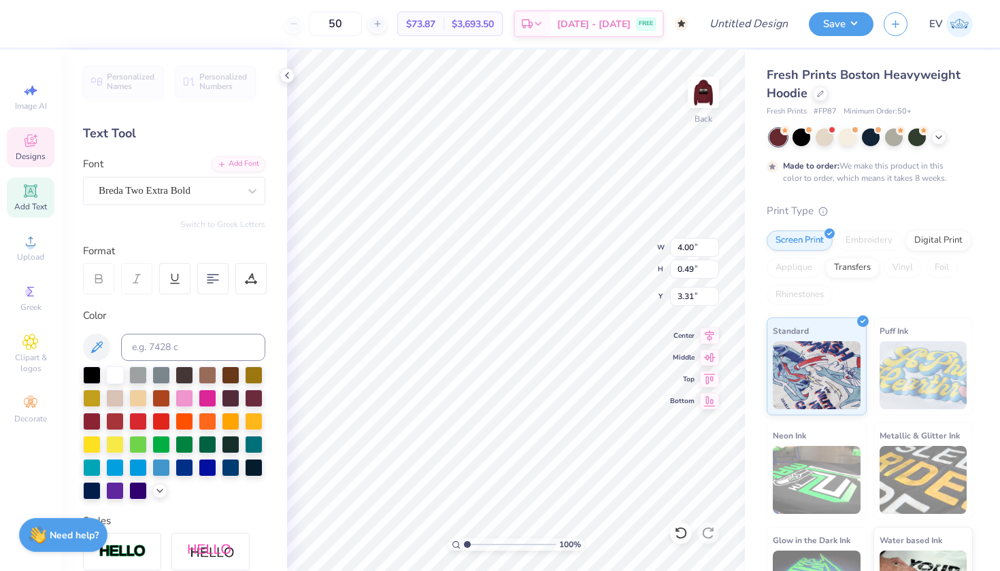
type textarea "D"
type textarea "a"
type textarea "ALPHA [PERSON_NAME]"
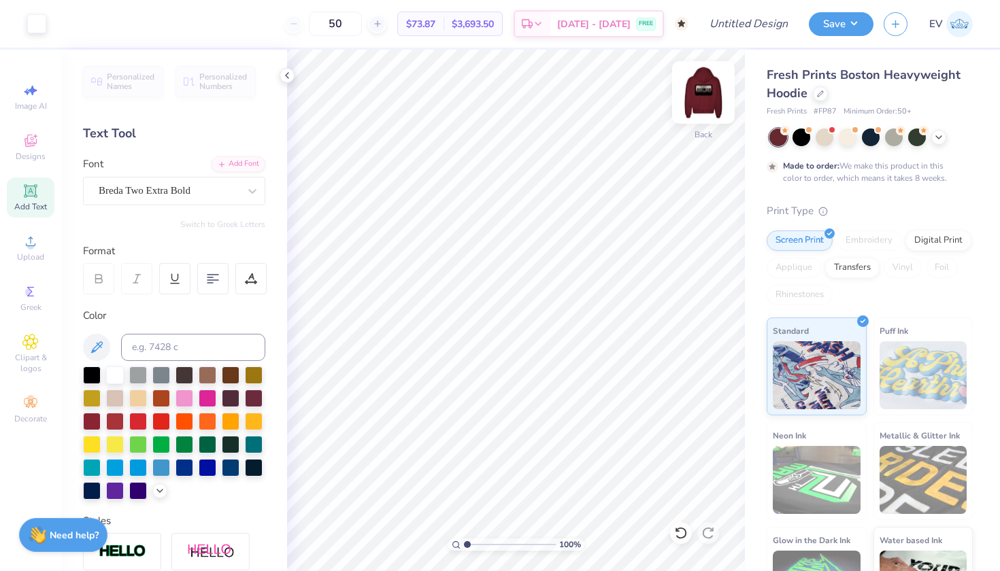
click at [703, 101] on img at bounding box center [703, 92] width 54 height 54
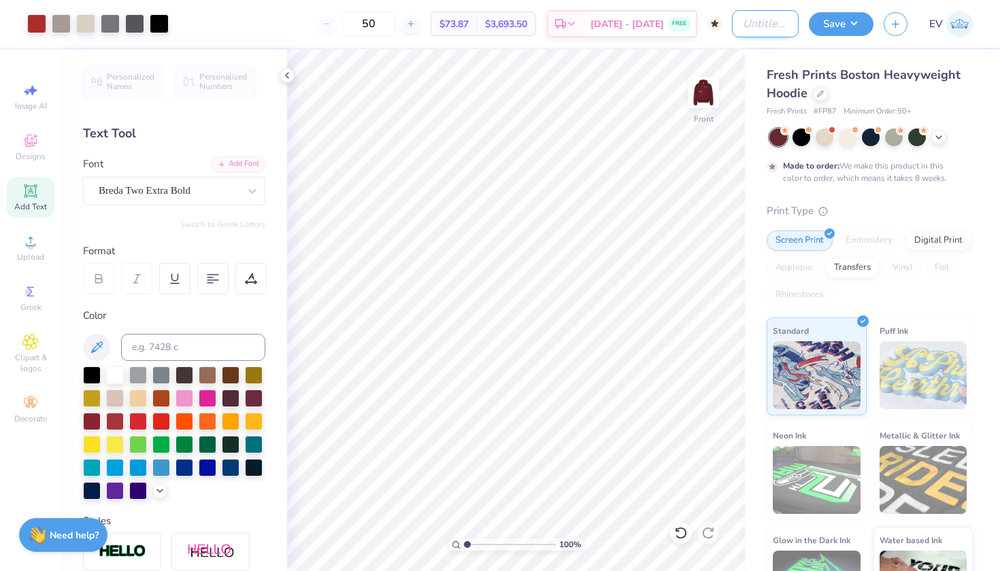
click at [755, 30] on input "Design Title" at bounding box center [765, 23] width 67 height 27
type input "AXO"
click at [821, 93] on icon at bounding box center [820, 92] width 7 height 7
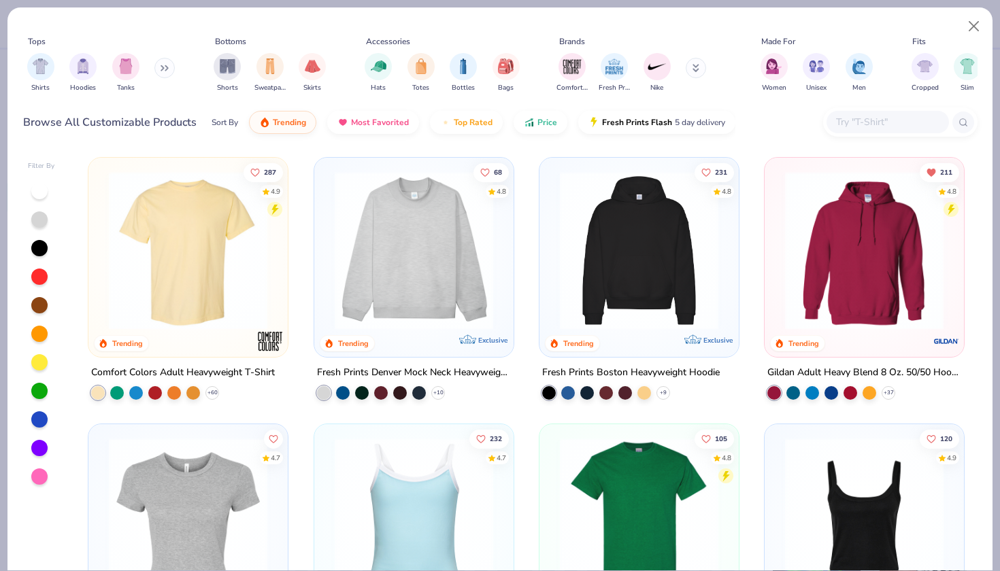
click at [826, 237] on img at bounding box center [864, 250] width 172 height 159
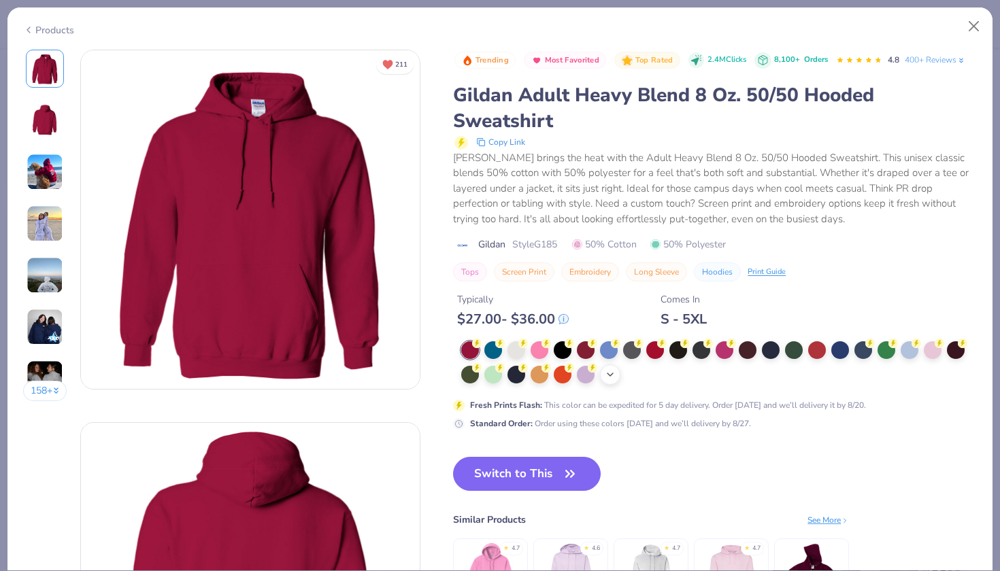
click at [617, 375] on div "+ 15" at bounding box center [610, 375] width 20 height 20
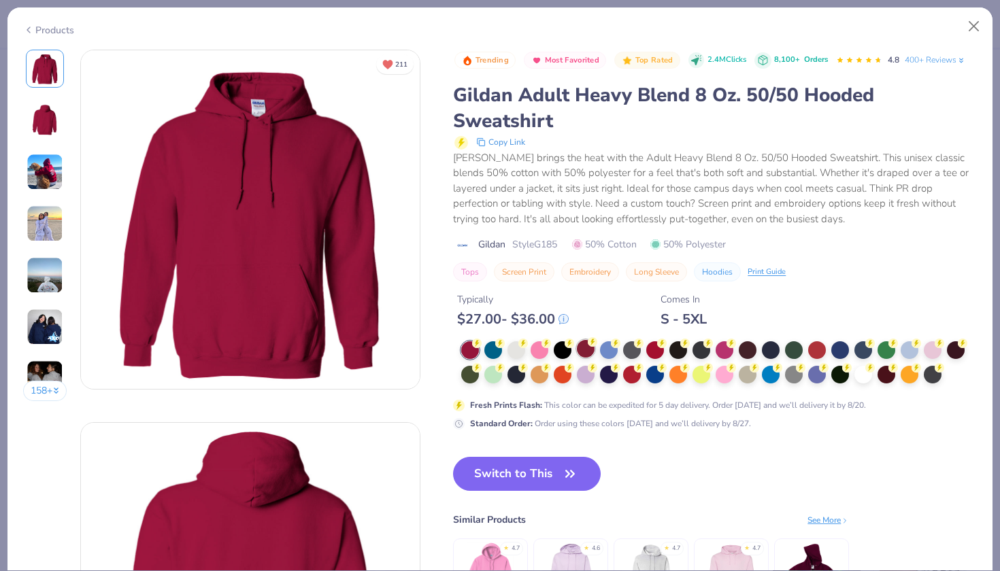
click at [584, 349] on div at bounding box center [586, 349] width 18 height 18
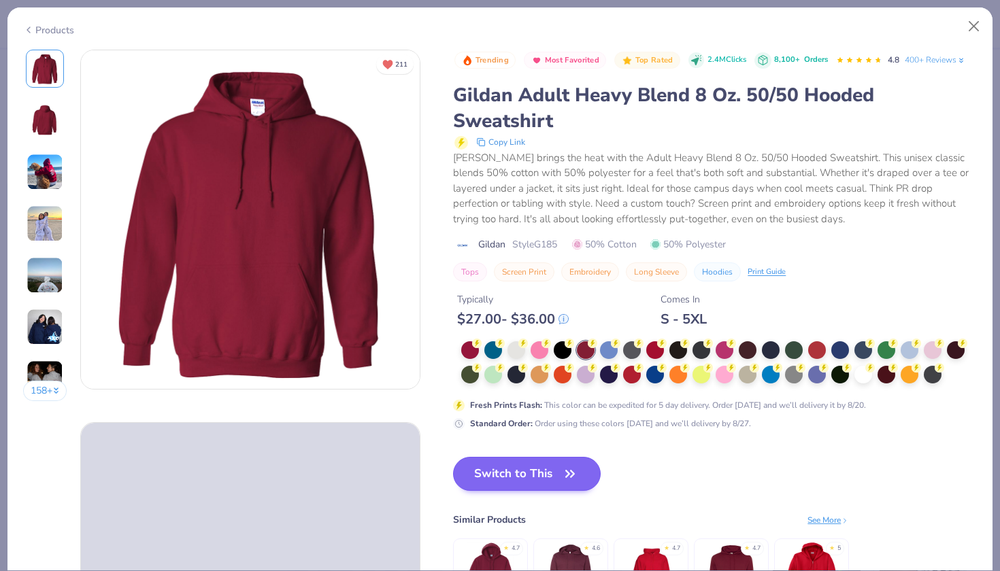
click at [544, 473] on button "Switch to This" at bounding box center [527, 474] width 148 height 34
click at [534, 466] on button "Switch to This" at bounding box center [527, 474] width 148 height 34
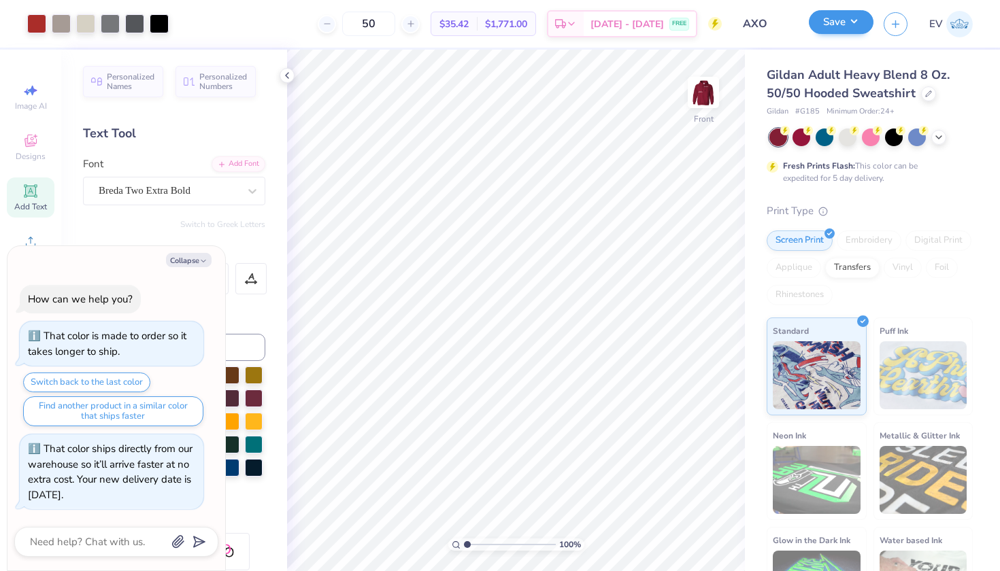
click at [836, 25] on button "Save" at bounding box center [841, 22] width 65 height 24
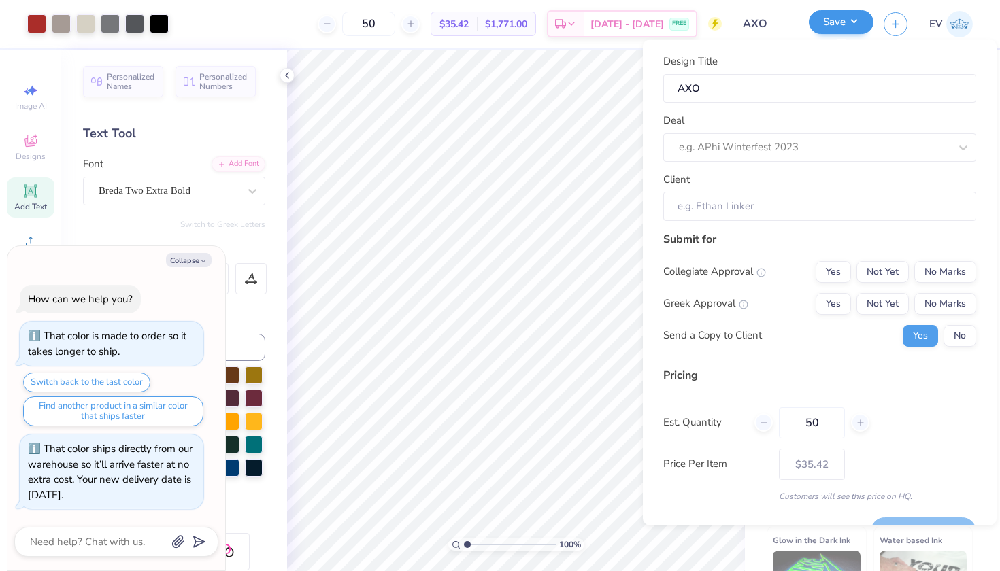
type textarea "x"
click at [797, 148] on div "e.g. APhi Winterfest 2023" at bounding box center [801, 147] width 244 height 16
click at [797, 143] on div "e.g. APhi Winterfest 2023" at bounding box center [801, 147] width 244 height 16
click at [812, 141] on div at bounding box center [801, 147] width 244 height 18
type input "alph"
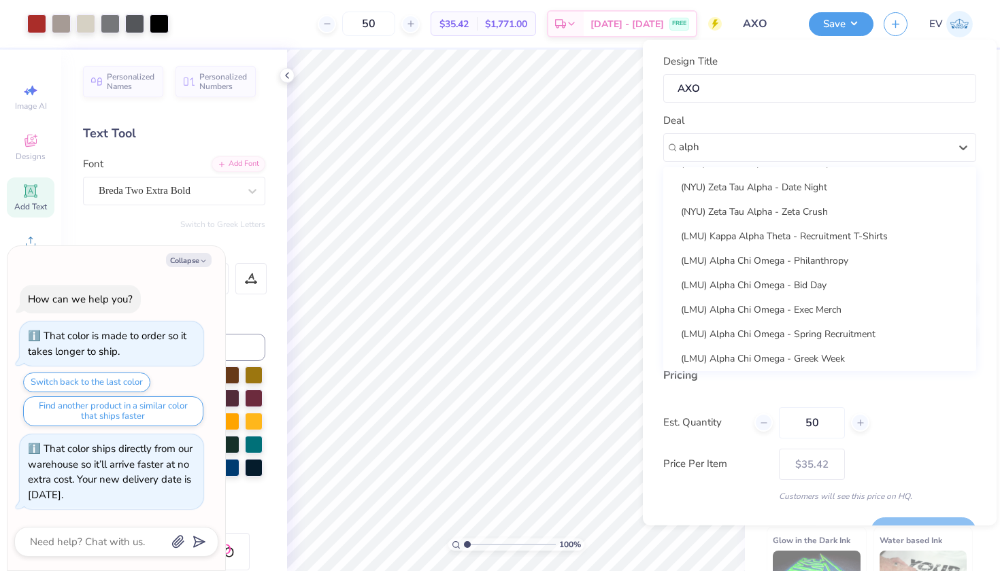
scroll to position [44, 0]
click at [742, 141] on div at bounding box center [814, 147] width 273 height 21
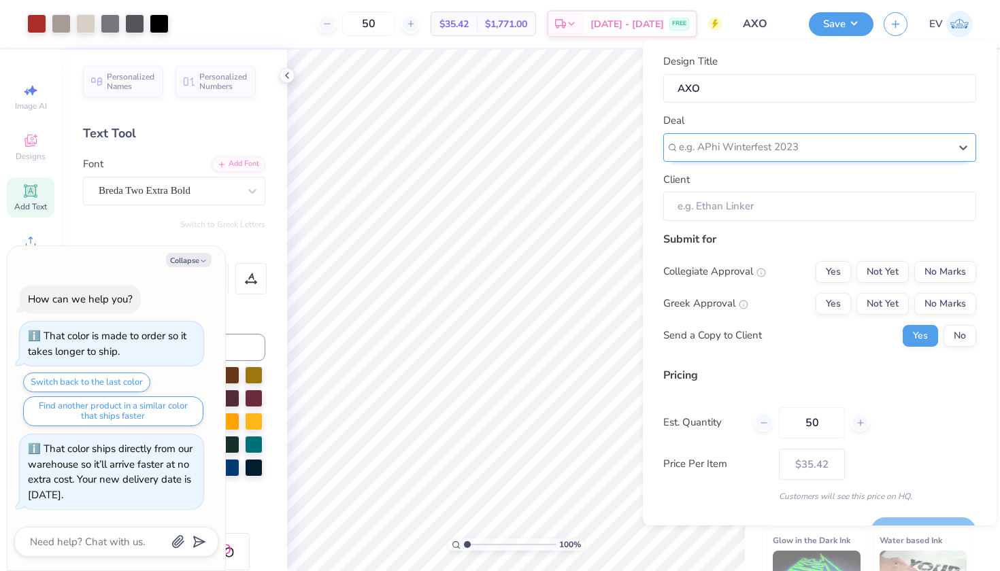
click at [742, 141] on div "e.g. APhi Winterfest 2023" at bounding box center [814, 147] width 271 height 16
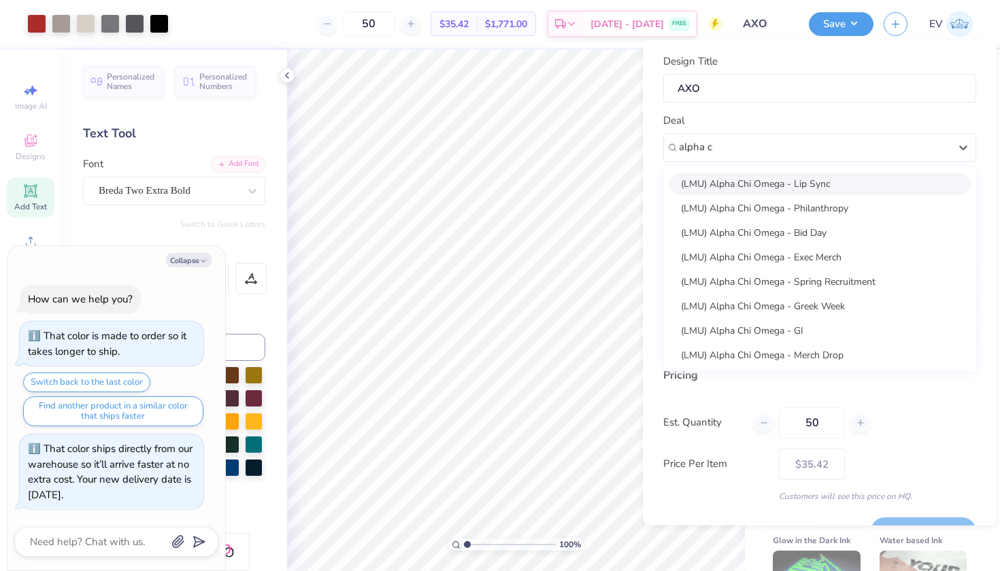
click at [782, 182] on div "(LMU) Alpha Chi Omega - Lip Sync" at bounding box center [820, 183] width 302 height 22
type input "alpha c"
type textarea "x"
type input "Jade Sandoval"
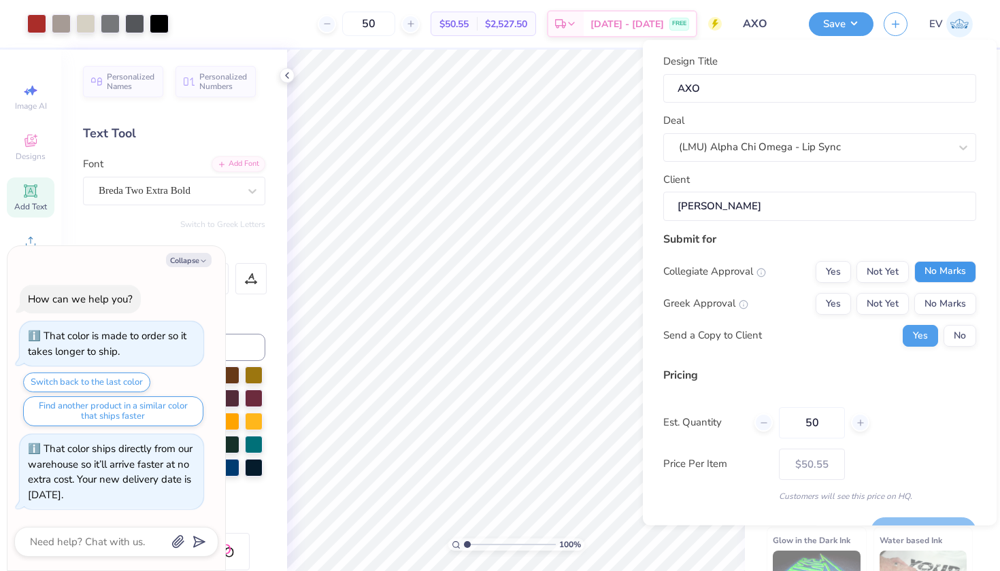
click at [925, 270] on button "No Marks" at bounding box center [945, 272] width 62 height 22
click at [893, 306] on button "Not Yet" at bounding box center [883, 304] width 52 height 22
type input "$41.69"
click at [963, 332] on button "No" at bounding box center [960, 336] width 33 height 22
type textarea "x"
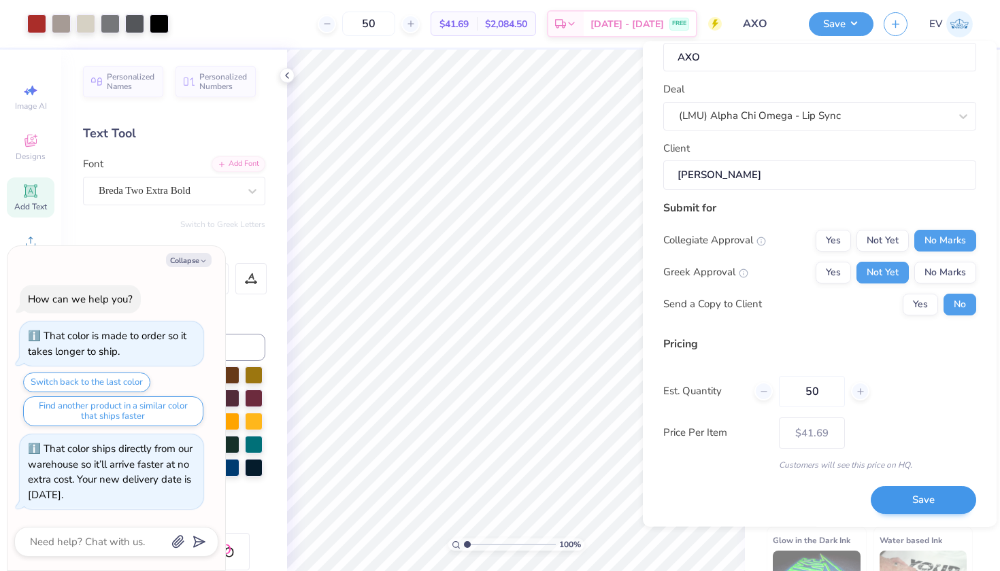
scroll to position [31, 0]
click at [825, 393] on input "50" at bounding box center [812, 392] width 66 height 31
type input "80"
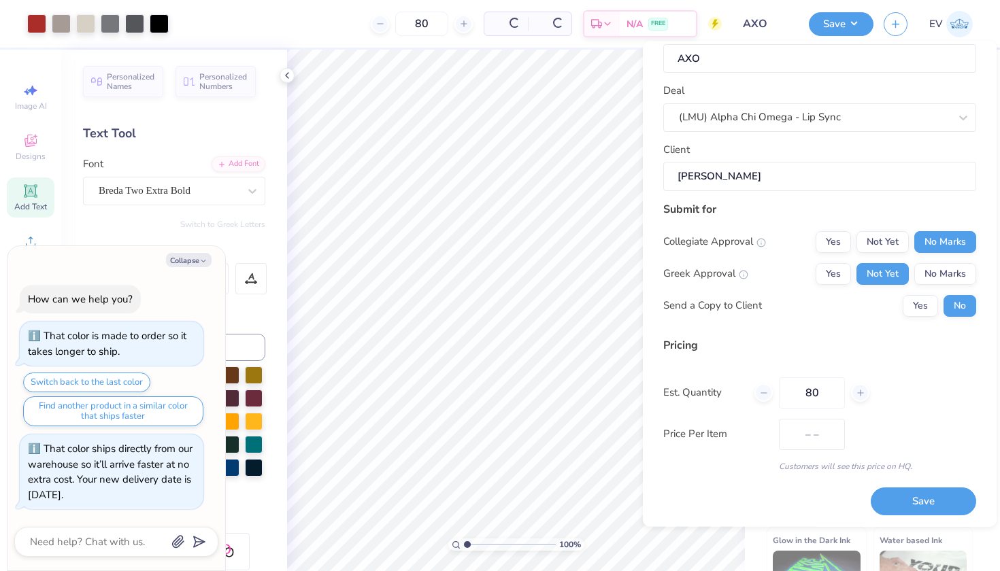
type input "$37.77"
type input "80"
click at [900, 493] on button "Save" at bounding box center [923, 502] width 105 height 28
type input "$37.77"
type textarea "x"
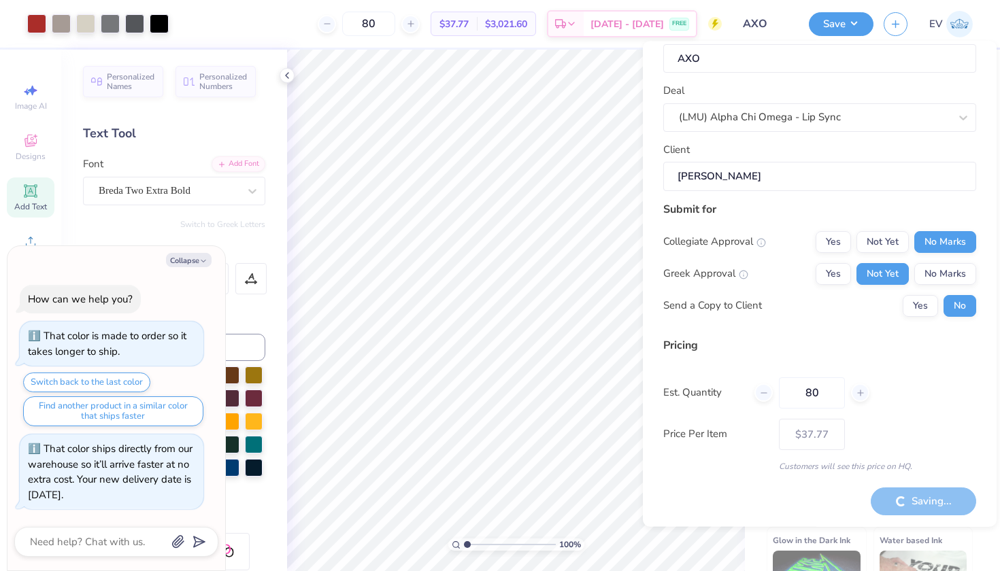
type input "– –"
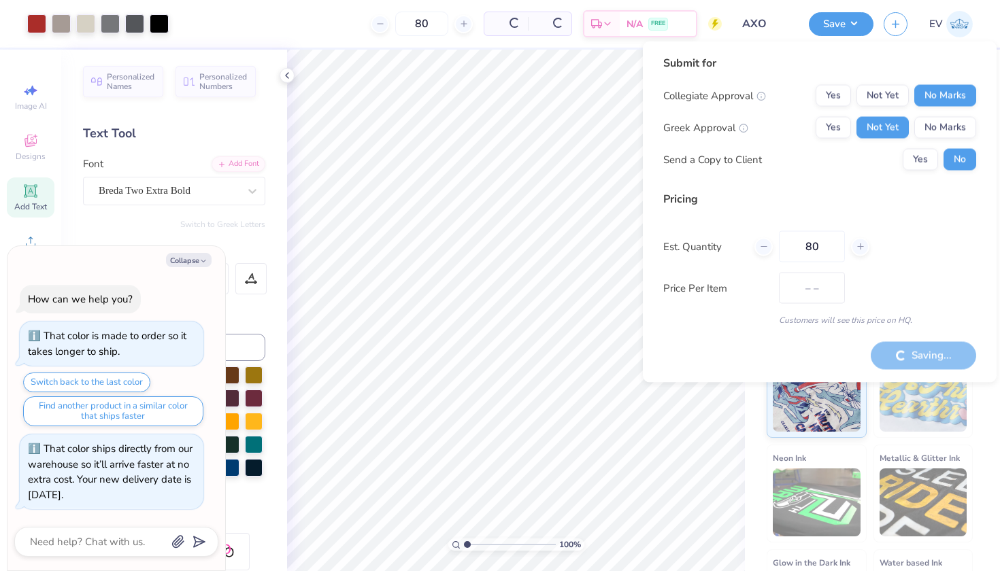
type textarea "x"
type input "$32.09"
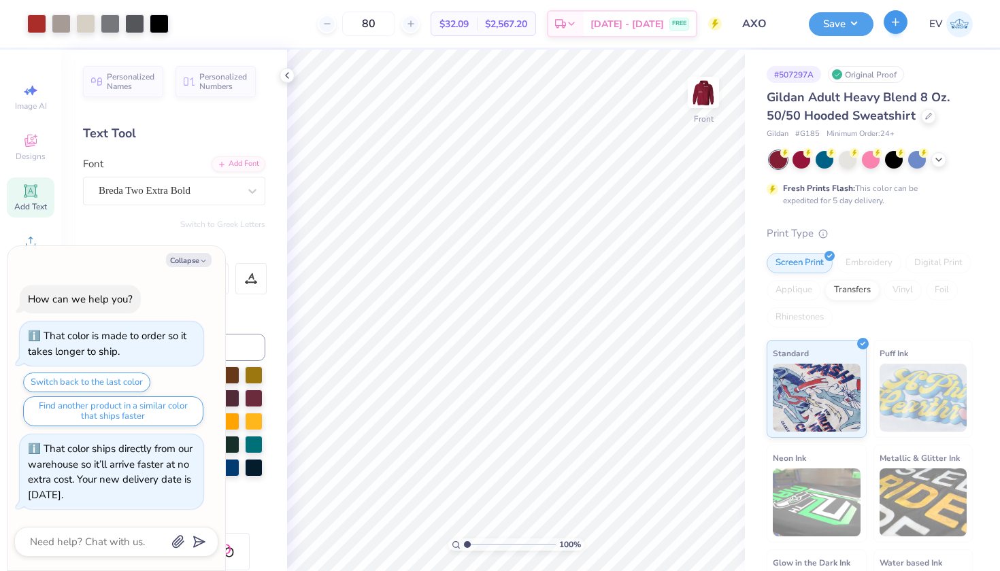
click at [897, 28] on icon "button" at bounding box center [896, 22] width 12 height 12
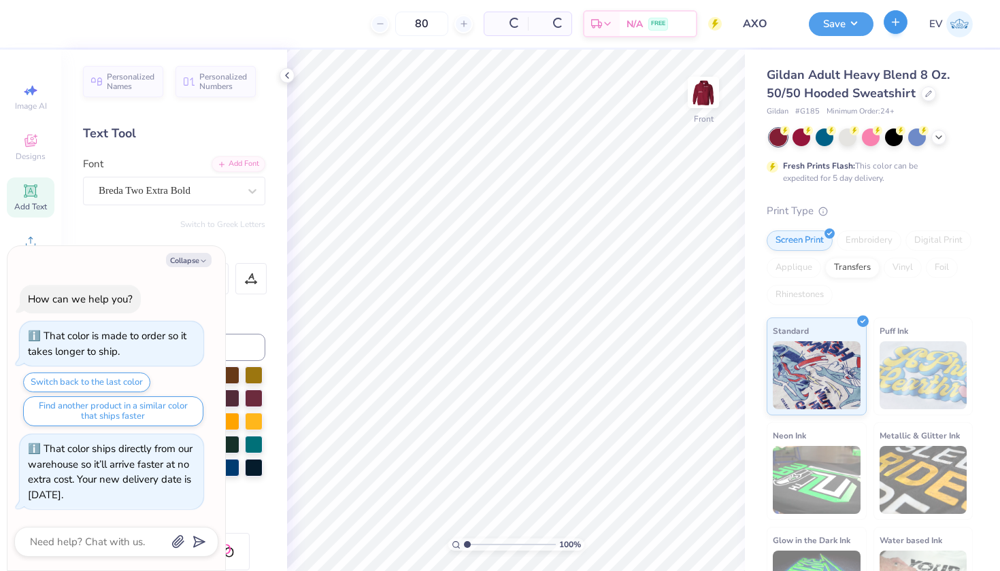
type textarea "x"
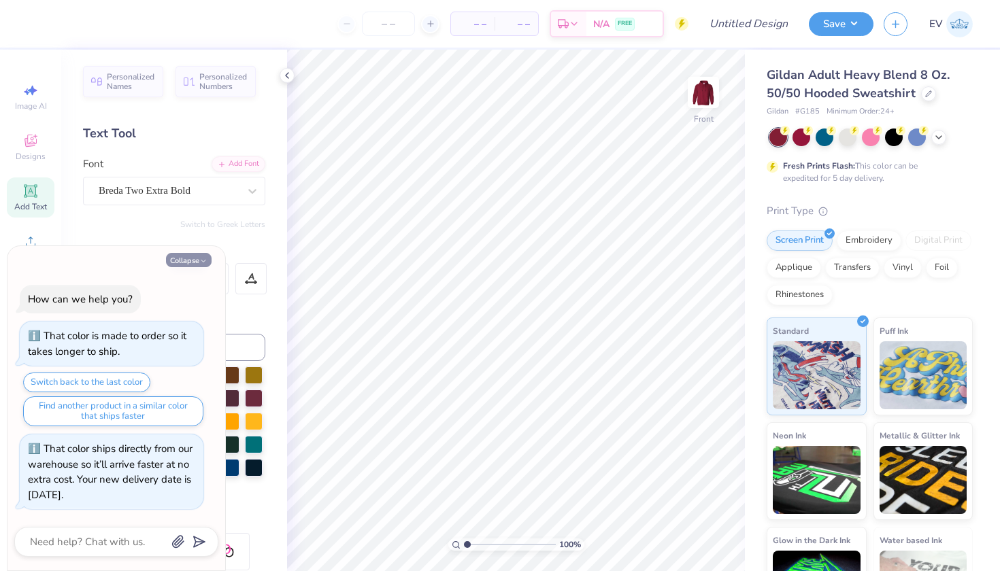
click at [197, 265] on button "Collapse" at bounding box center [189, 260] width 46 height 14
type textarea "x"
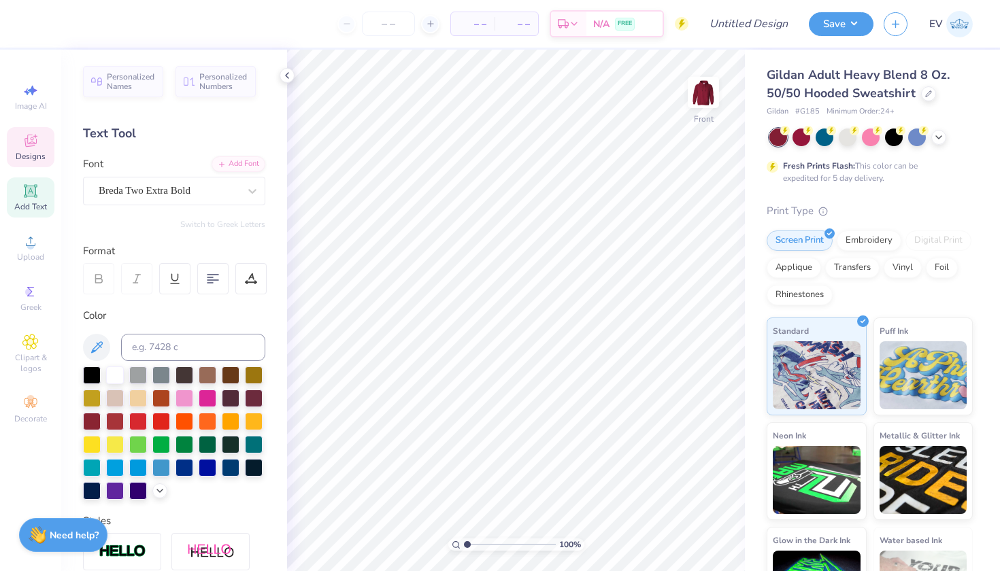
click at [25, 152] on span "Designs" at bounding box center [31, 156] width 30 height 11
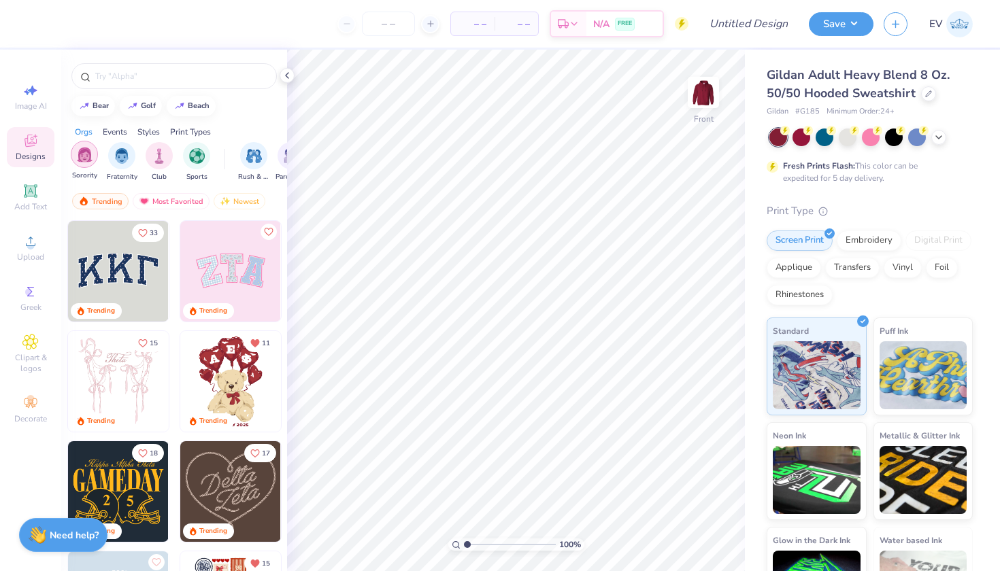
click at [82, 146] on div "filter for Sorority" at bounding box center [84, 154] width 27 height 27
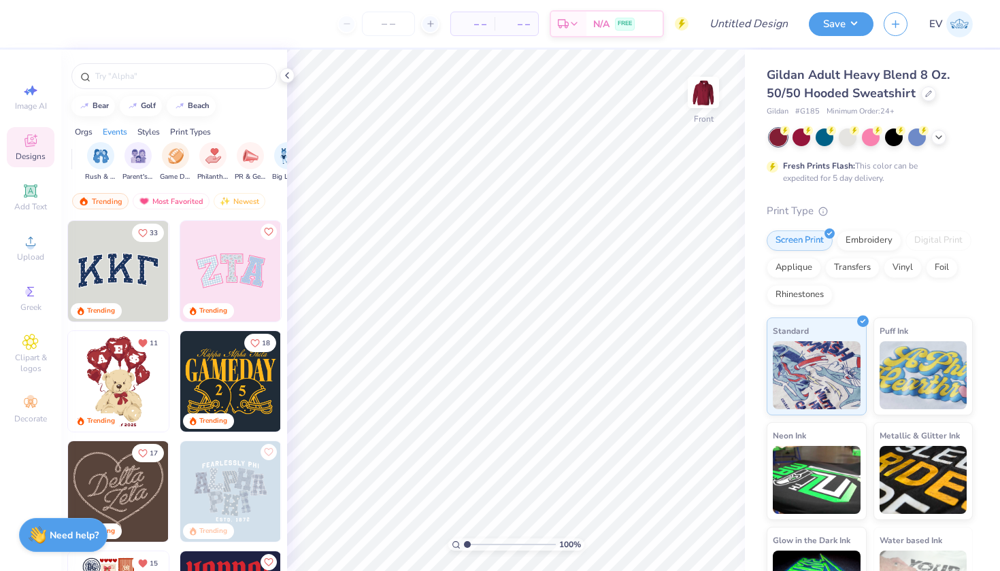
scroll to position [0, 174]
click at [188, 156] on img "filter for Philanthropy" at bounding box center [192, 155] width 16 height 16
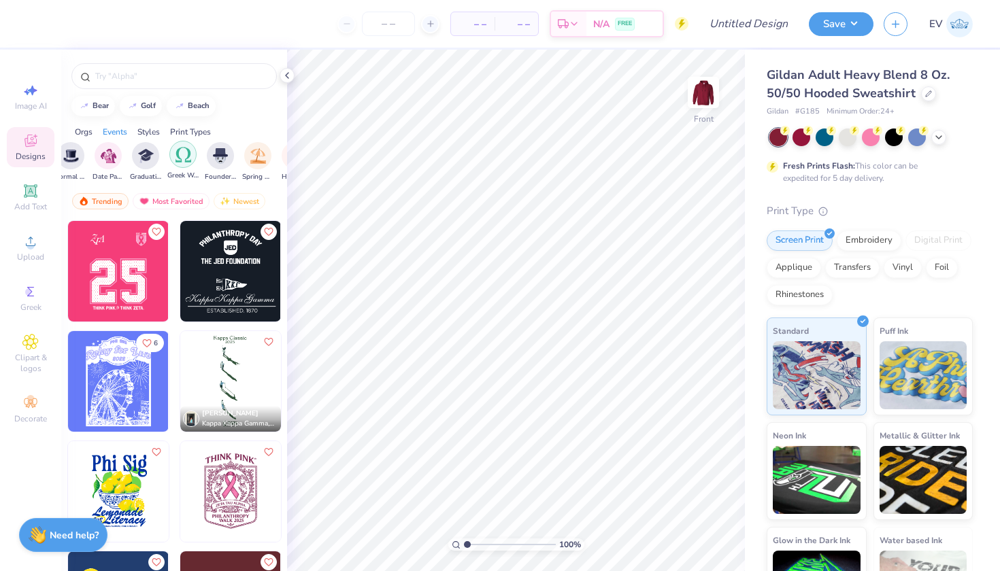
click at [183, 156] on img "filter for Greek Week" at bounding box center [184, 155] width 16 height 16
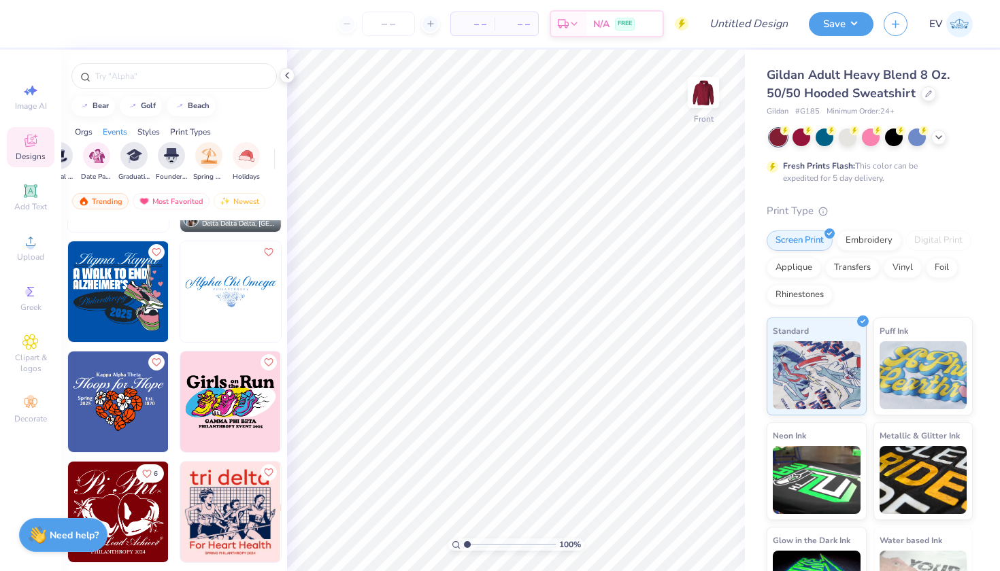
scroll to position [649, 0]
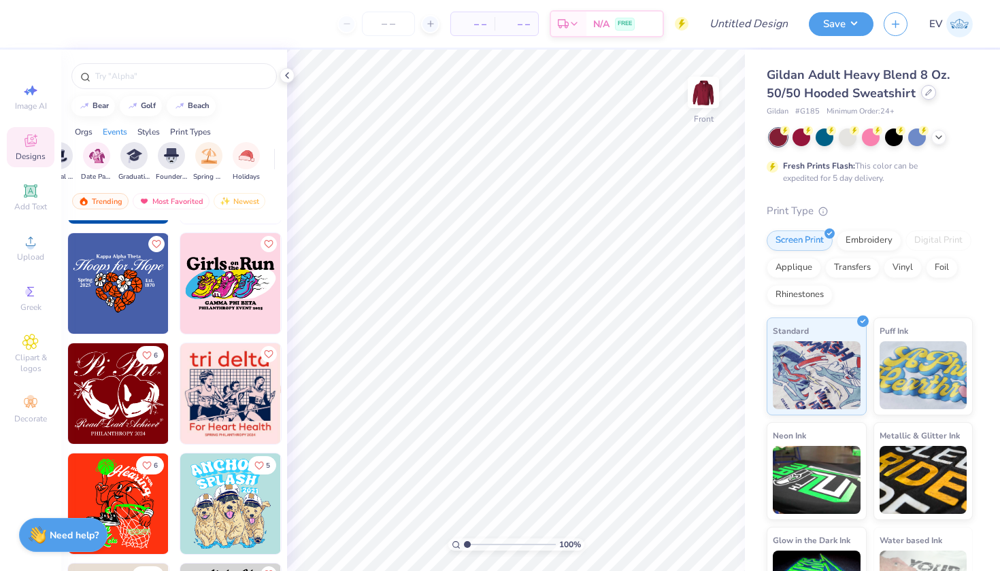
click at [927, 94] on icon at bounding box center [928, 92] width 5 height 5
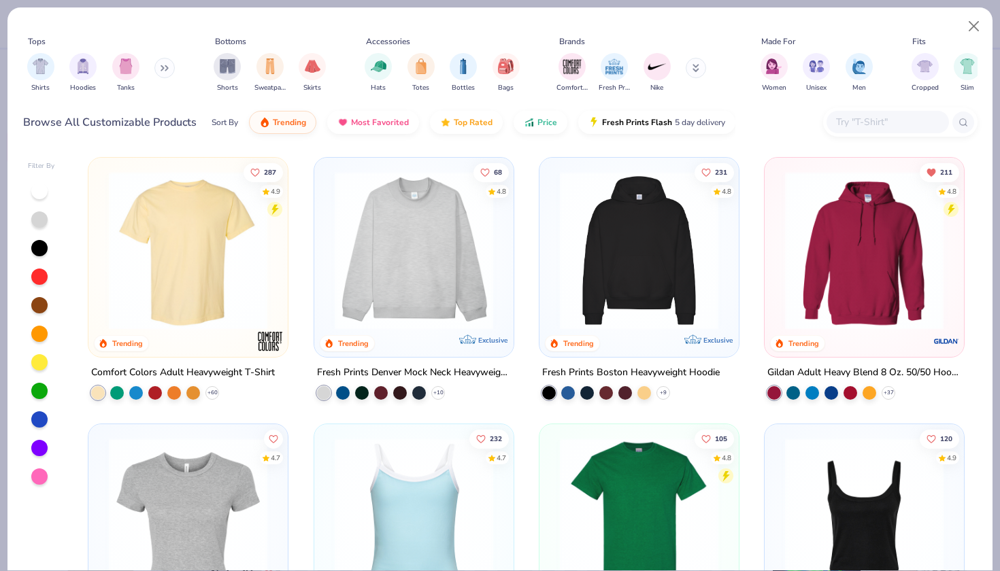
click at [233, 241] on img at bounding box center [188, 250] width 172 height 159
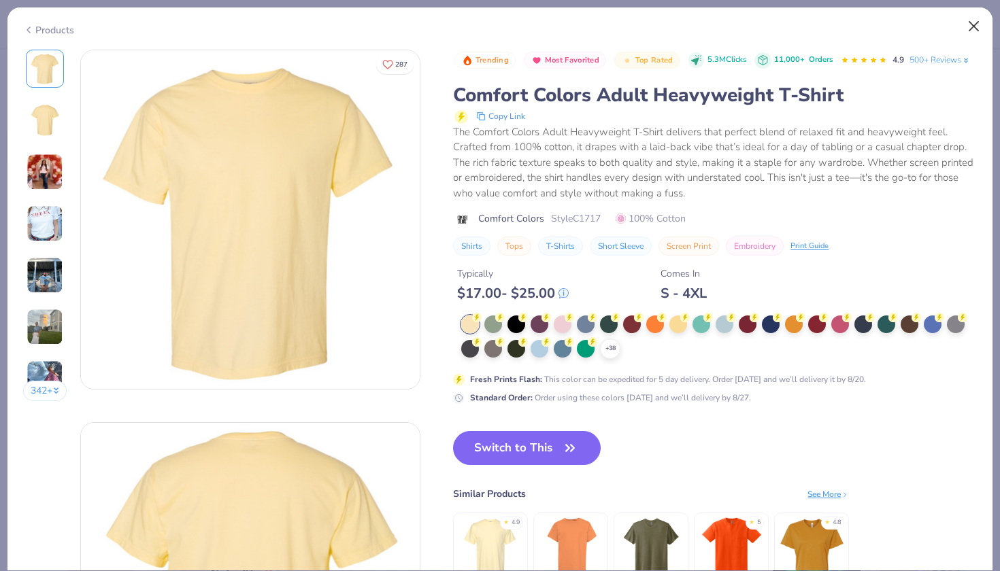
click at [978, 28] on button "Close" at bounding box center [974, 27] width 26 height 26
click at [972, 23] on button "Close" at bounding box center [974, 27] width 26 height 26
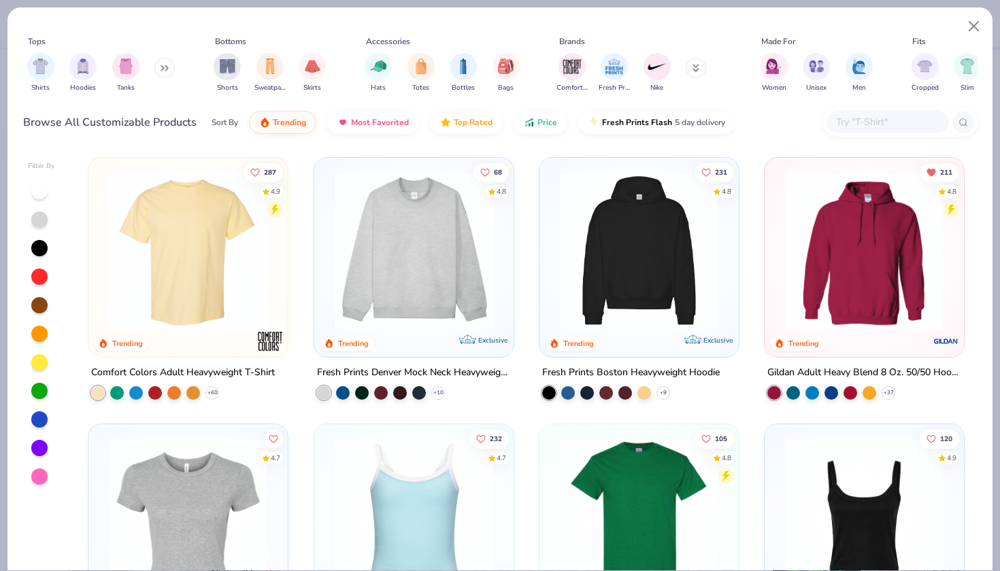
scroll to position [137, 0]
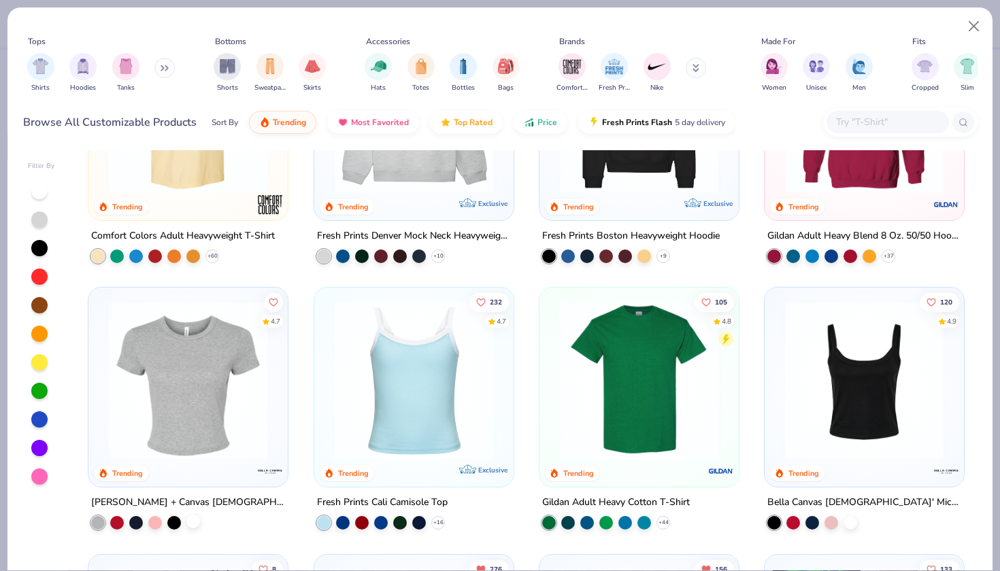
click at [194, 516] on div at bounding box center [193, 522] width 14 height 14
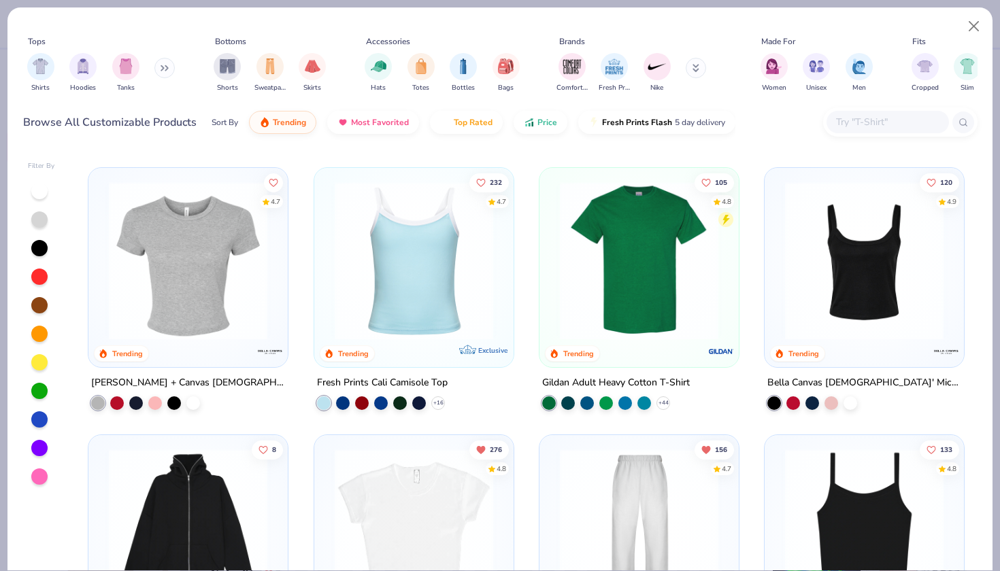
scroll to position [407, 0]
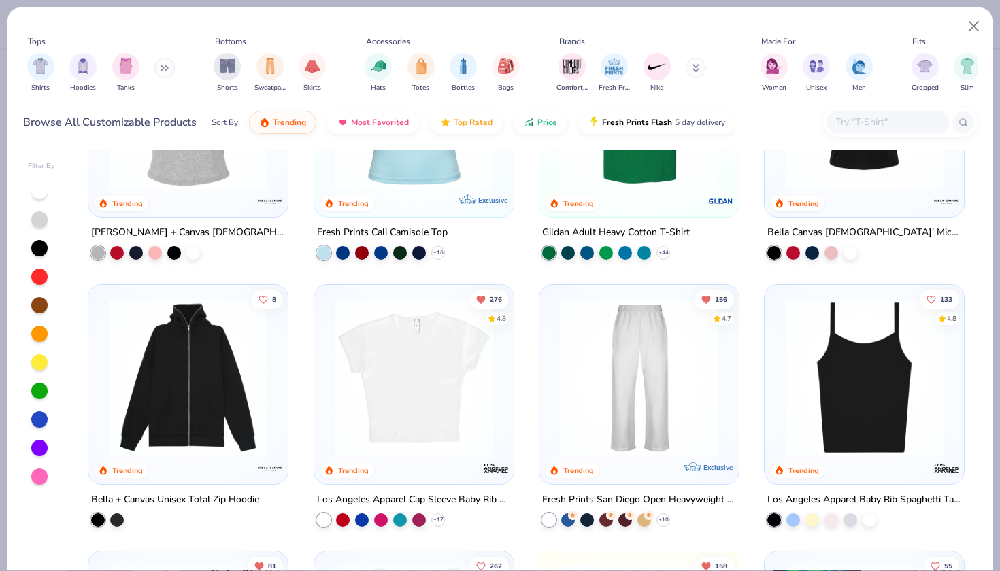
click at [899, 362] on img at bounding box center [864, 377] width 172 height 159
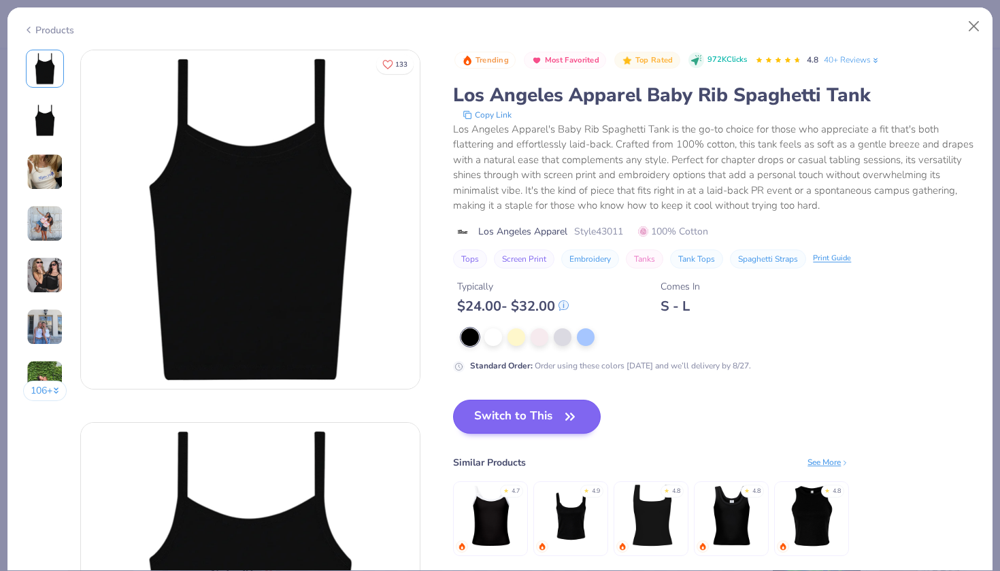
click at [508, 430] on button "Switch to This" at bounding box center [527, 417] width 148 height 34
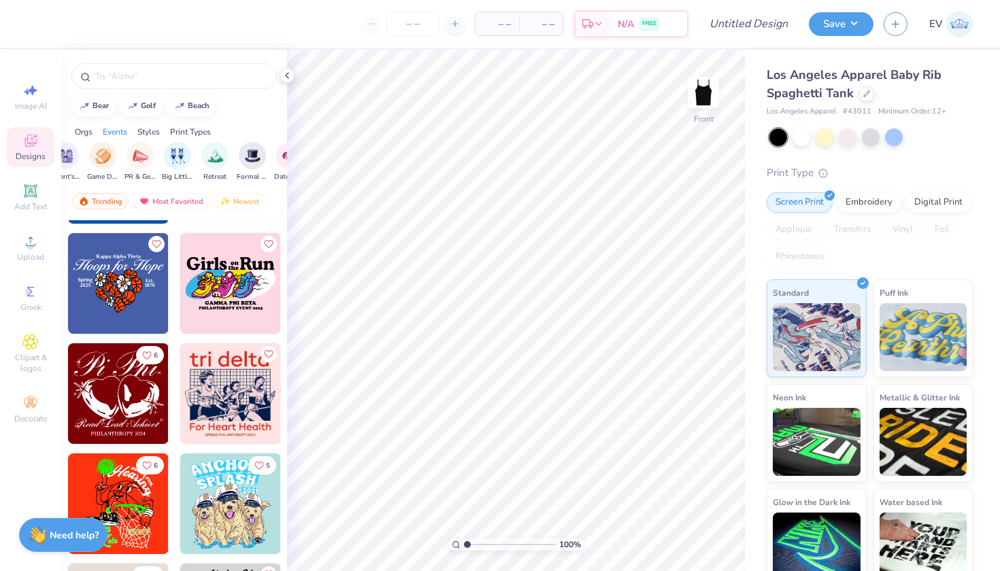
scroll to position [0, 238]
click at [148, 78] on input "text" at bounding box center [181, 76] width 174 height 14
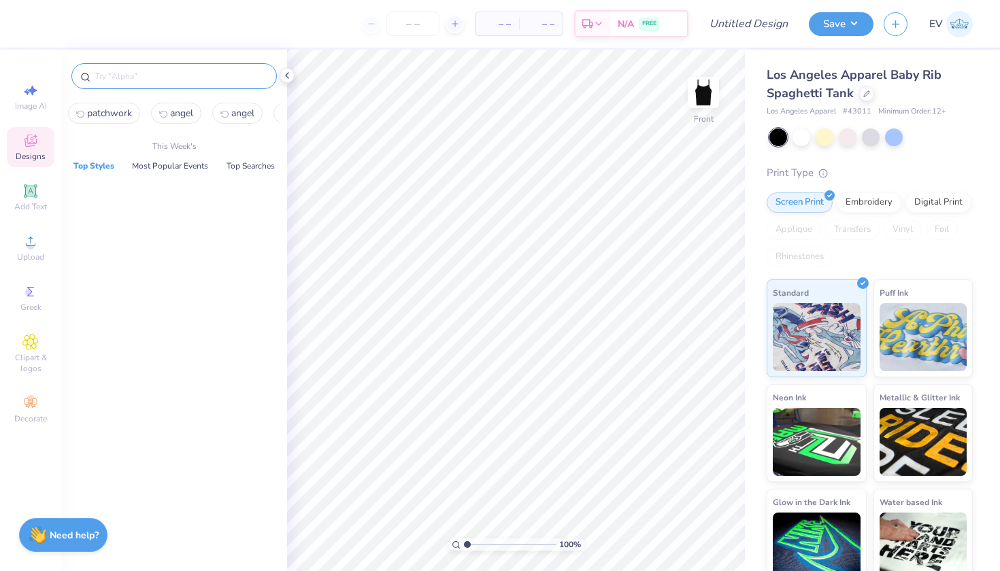
type input "n"
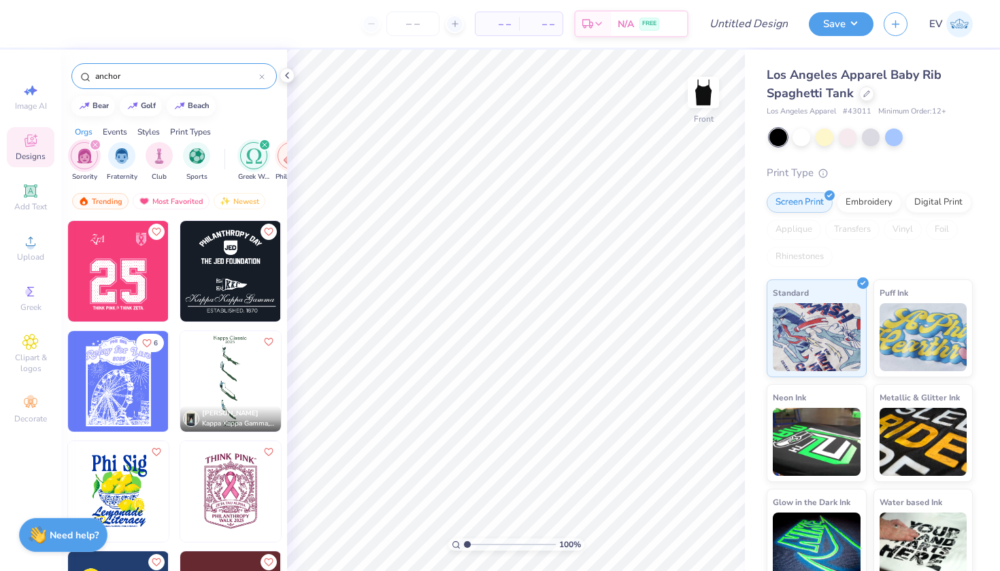
type input "anchor"
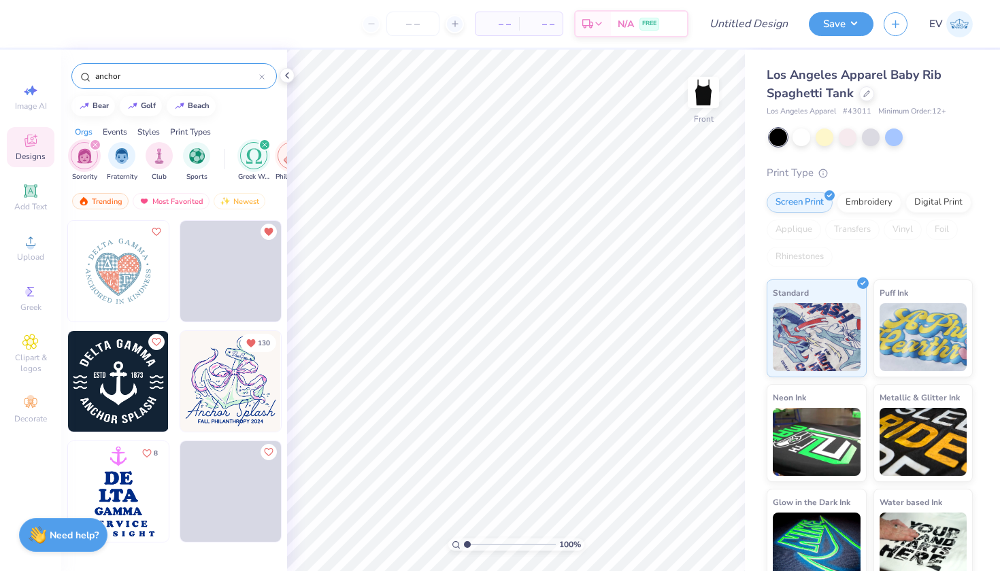
click at [266, 147] on icon "filter for Greek Week" at bounding box center [265, 145] width 4 height 4
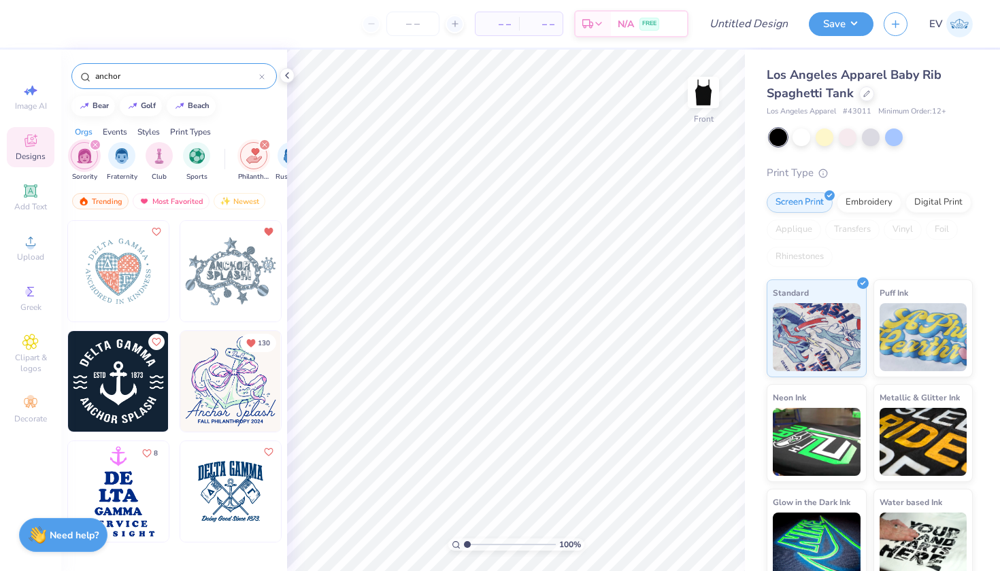
scroll to position [0, 9]
click at [256, 144] on icon "filter for Philanthropy" at bounding box center [256, 145] width 4 height 4
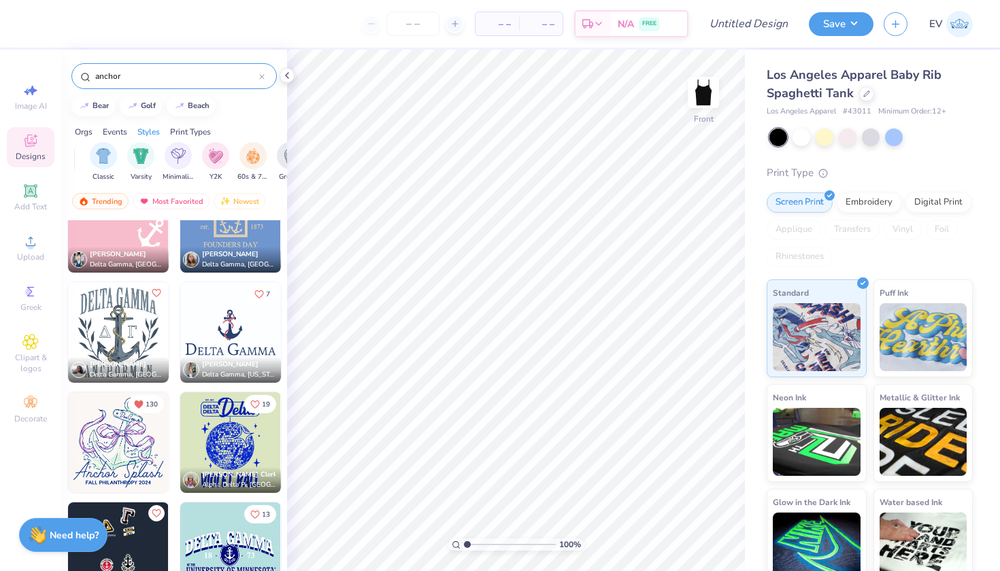
scroll to position [1208, 0]
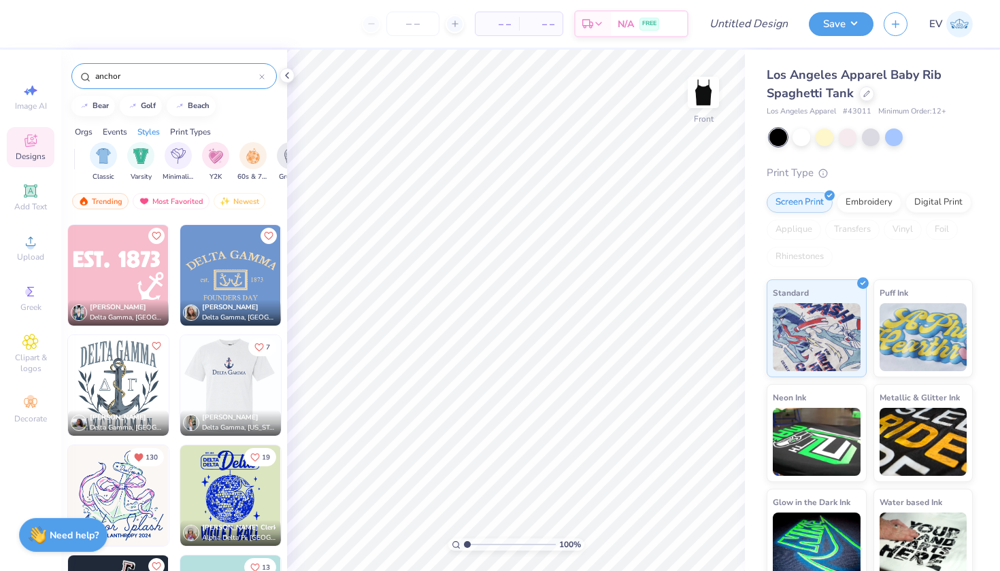
click at [180, 390] on img at bounding box center [130, 385] width 101 height 101
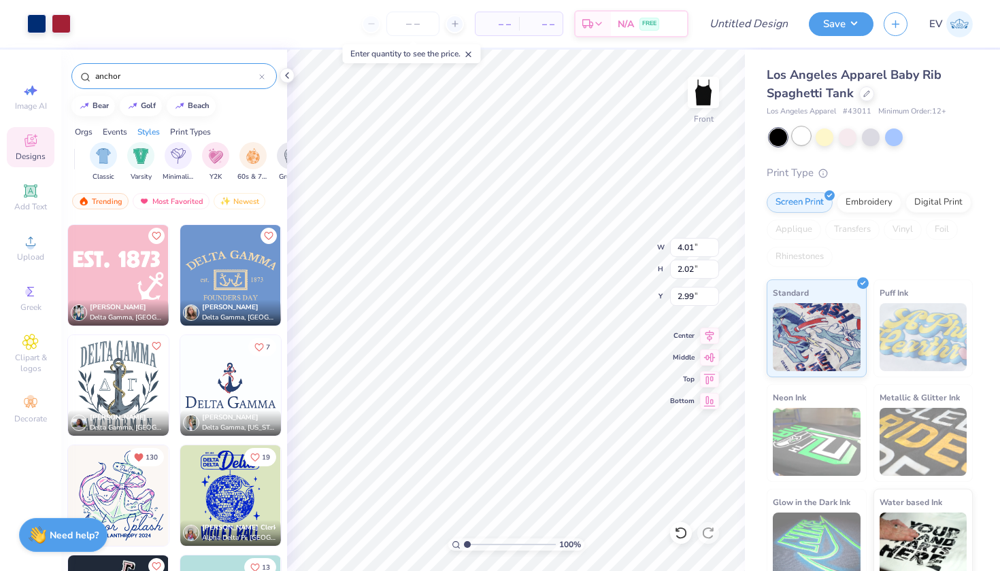
click at [805, 133] on div at bounding box center [802, 136] width 18 height 18
type input "1.30"
click at [743, 24] on input "Design Title" at bounding box center [765, 23] width 67 height 27
type input "anchor splash"
click at [851, 24] on button "Save" at bounding box center [841, 22] width 65 height 24
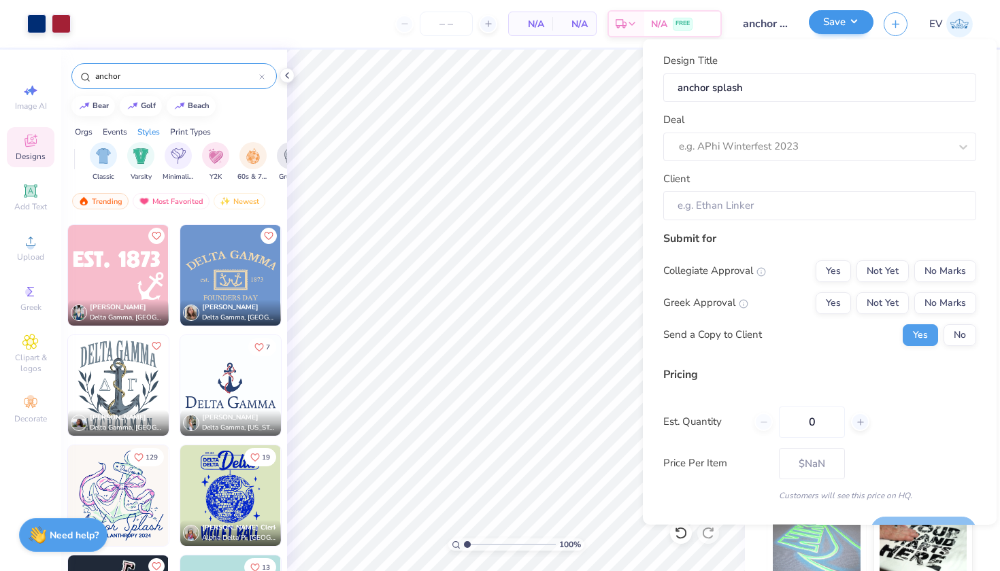
type input "0"
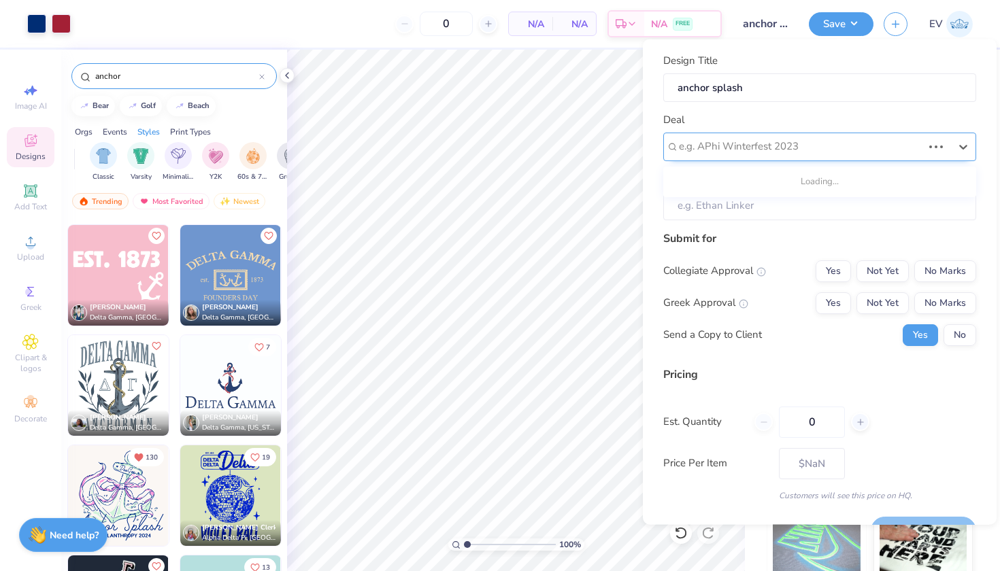
click at [745, 151] on div "e.g. APhi Winterfest 2023" at bounding box center [801, 147] width 244 height 16
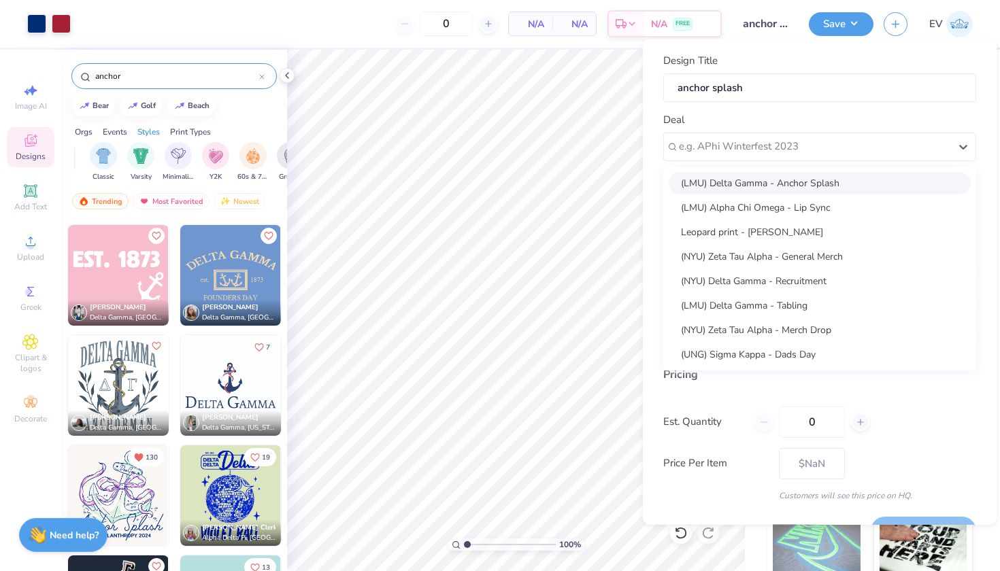
drag, startPoint x: 759, startPoint y: 176, endPoint x: 834, endPoint y: 220, distance: 87.3
click at [759, 176] on div "(LMU) Delta Gamma - Anchor Splash" at bounding box center [820, 182] width 302 height 22
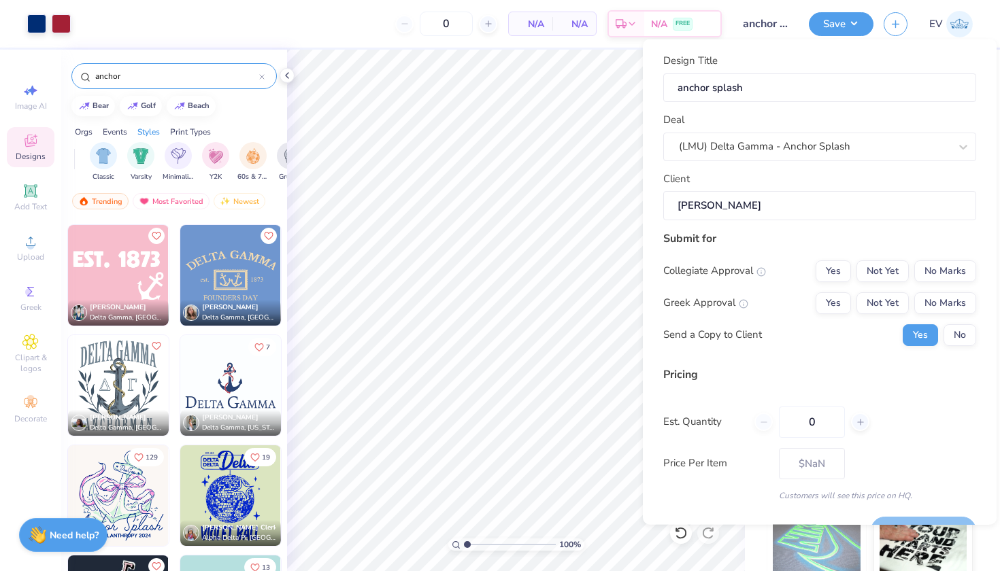
type input "Isabella Perez"
click at [940, 271] on button "No Marks" at bounding box center [945, 271] width 62 height 22
click at [893, 303] on button "Not Yet" at bounding box center [883, 303] width 52 height 22
click at [963, 329] on button "No" at bounding box center [960, 335] width 33 height 22
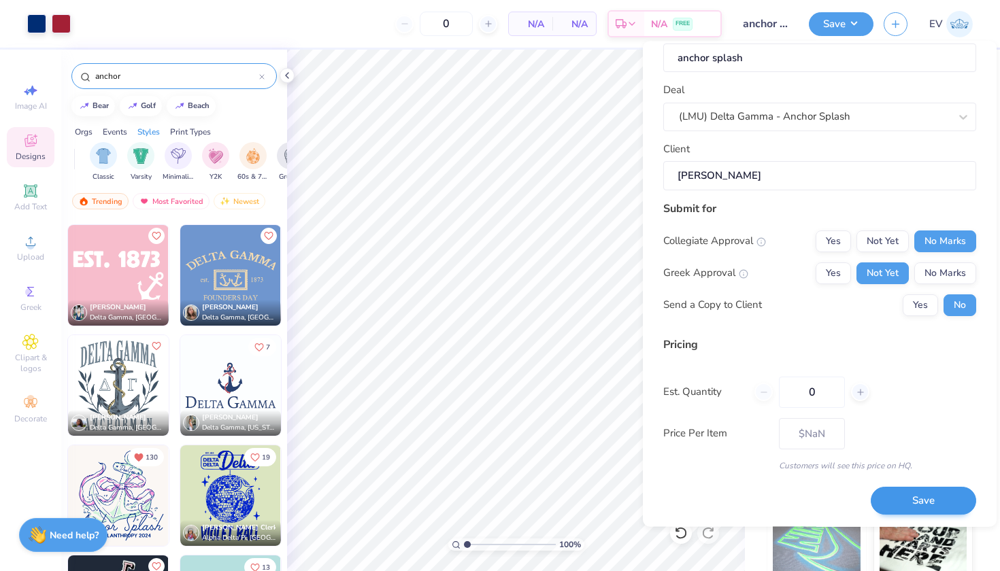
scroll to position [31, 0]
click at [925, 511] on button "Save" at bounding box center [923, 502] width 105 height 28
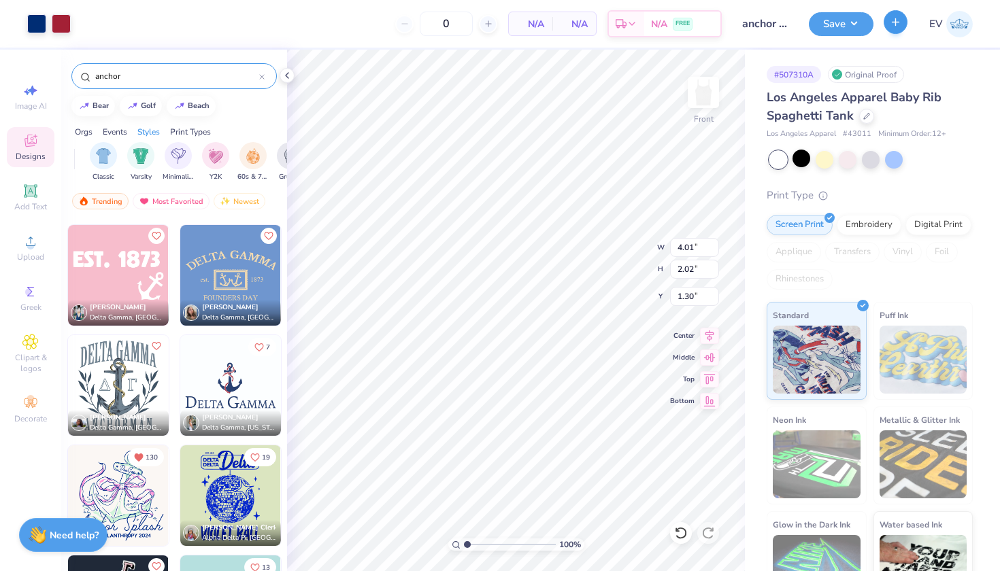
click at [900, 27] on icon "button" at bounding box center [896, 22] width 12 height 12
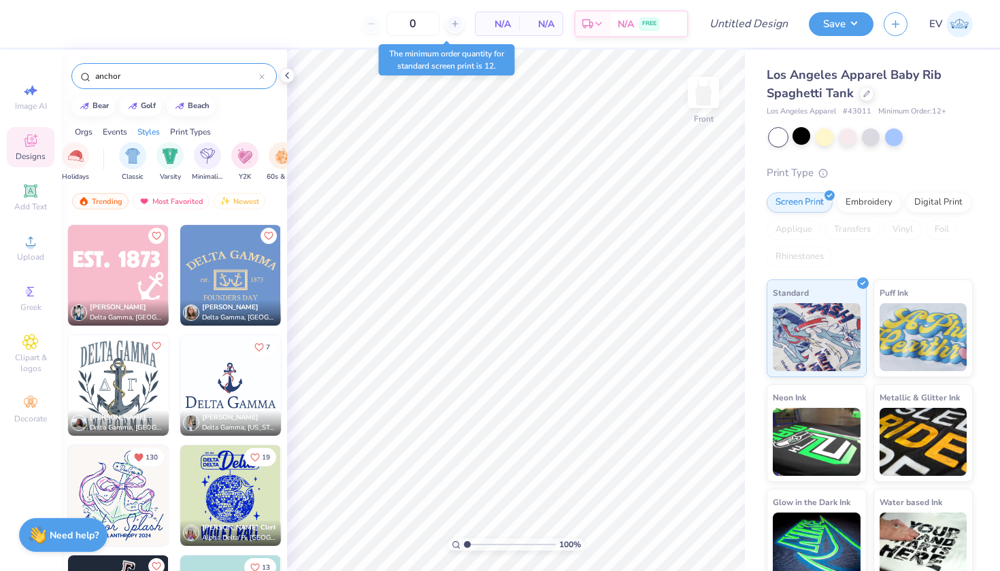
scroll to position [0, 344]
click at [264, 78] on icon at bounding box center [261, 76] width 5 height 5
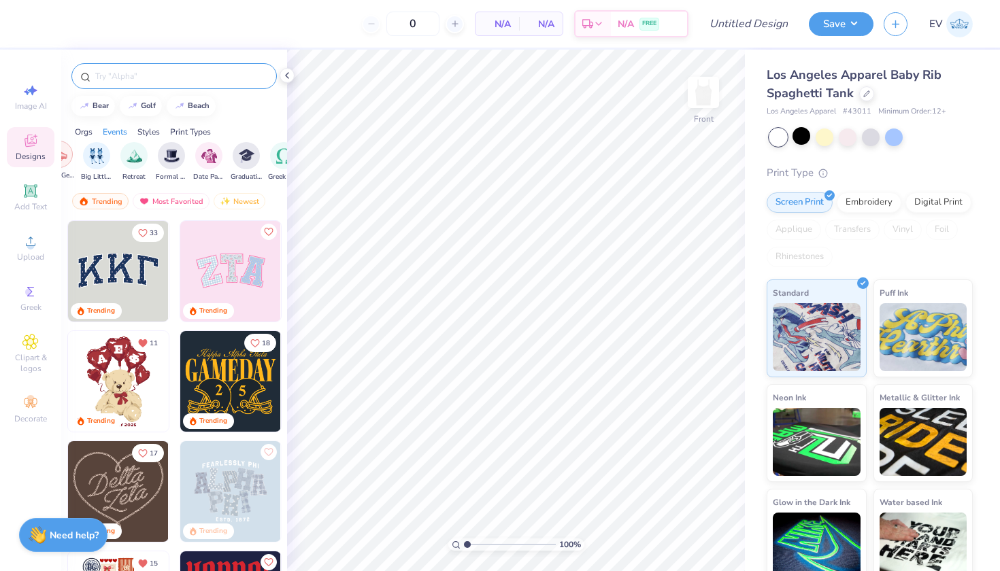
scroll to position [0, 258]
click at [76, 152] on img "filter for Game Day" at bounding box center [71, 155] width 16 height 16
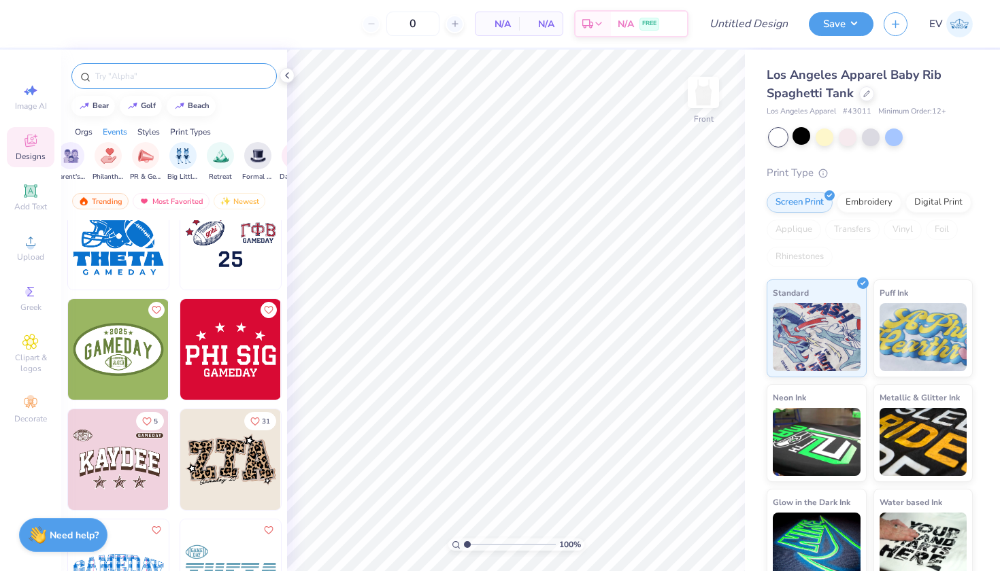
scroll to position [2504, 0]
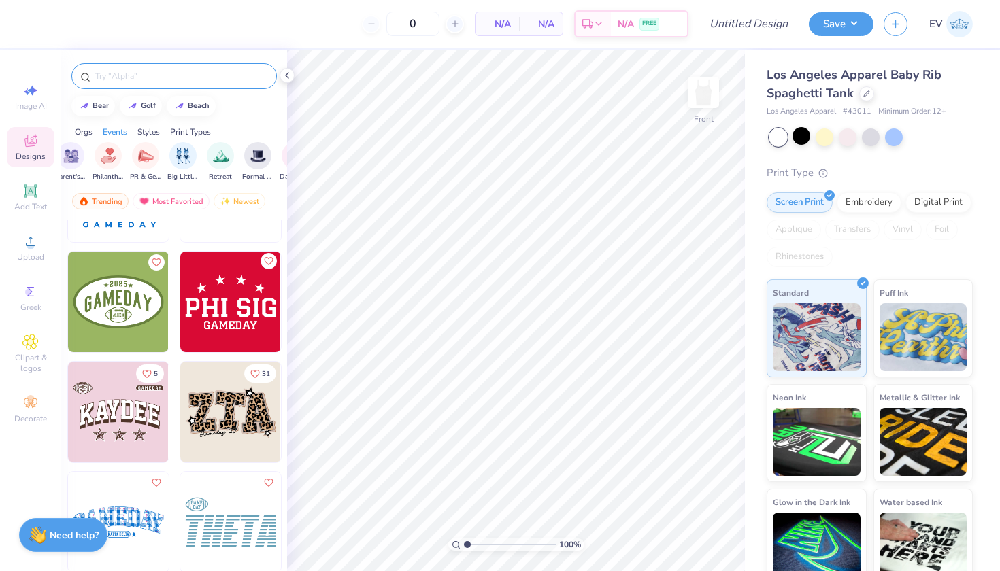
click at [267, 259] on icon "Like" at bounding box center [268, 261] width 10 height 10
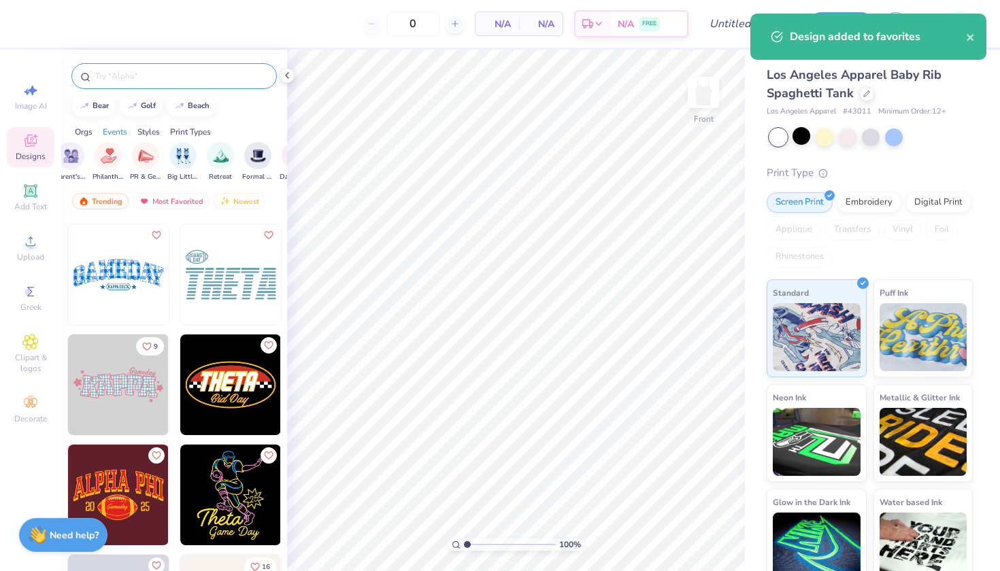
scroll to position [2799, 0]
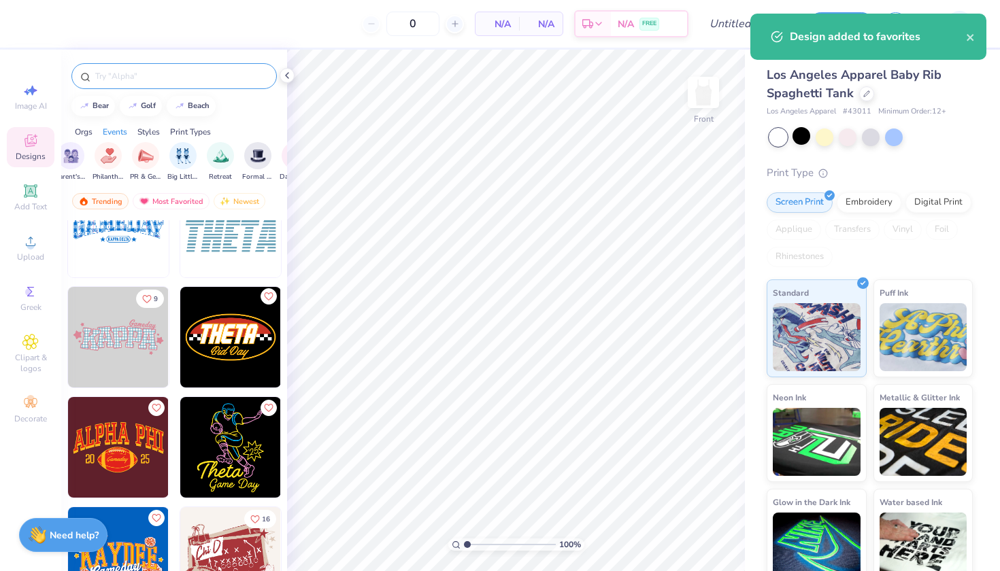
click at [267, 295] on icon "Like" at bounding box center [268, 297] width 10 height 10
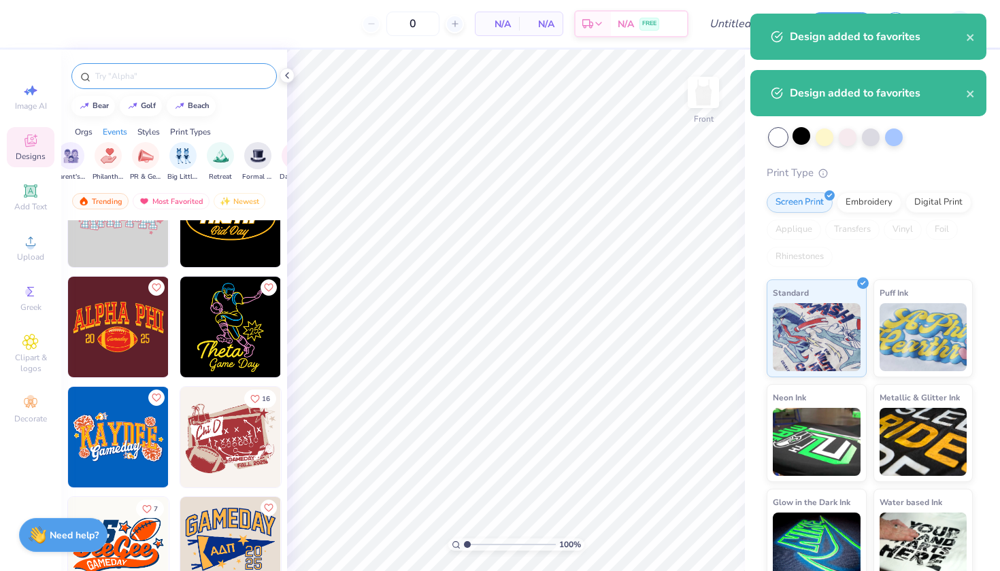
scroll to position [2976, 0]
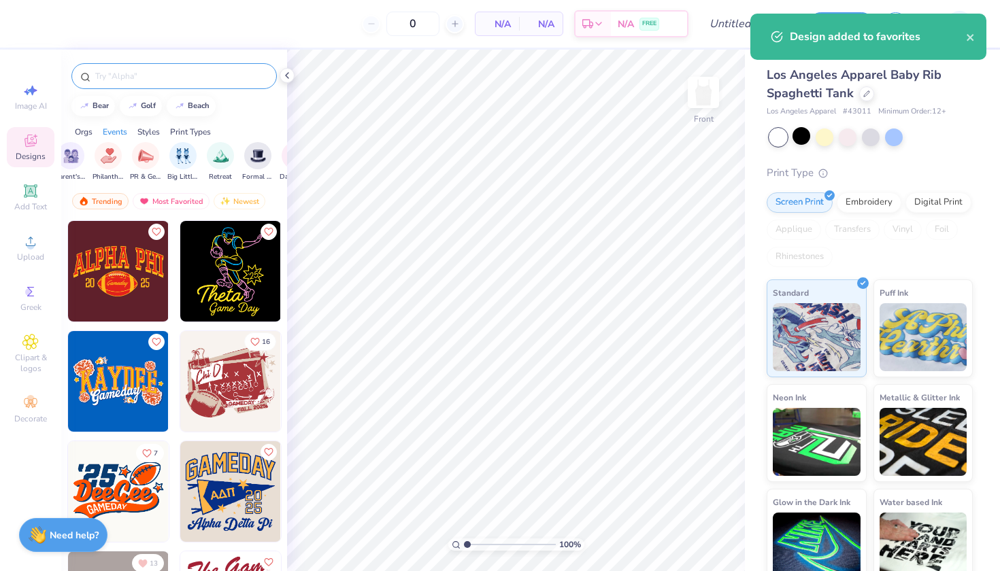
click at [261, 343] on button "16" at bounding box center [260, 342] width 32 height 18
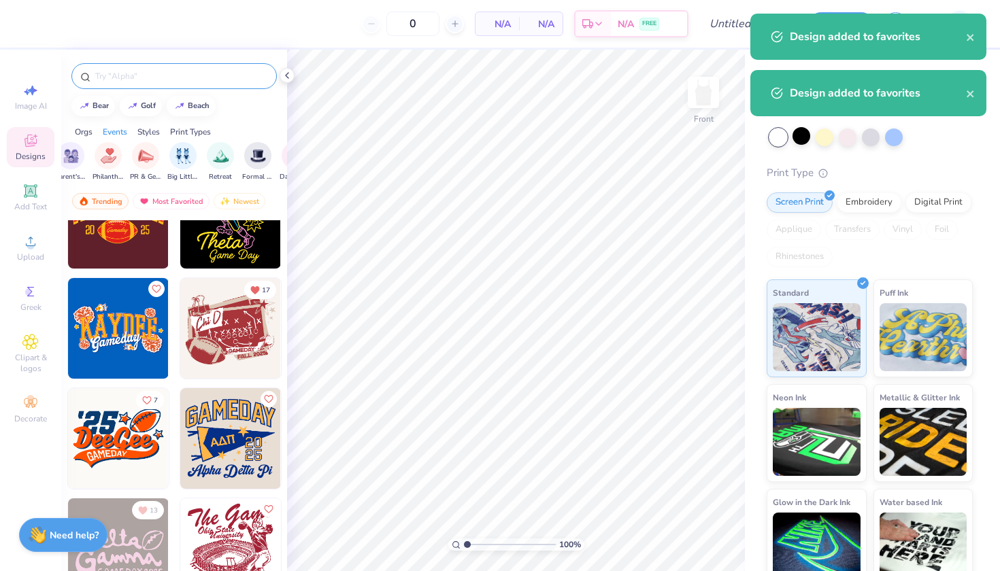
scroll to position [3128, 0]
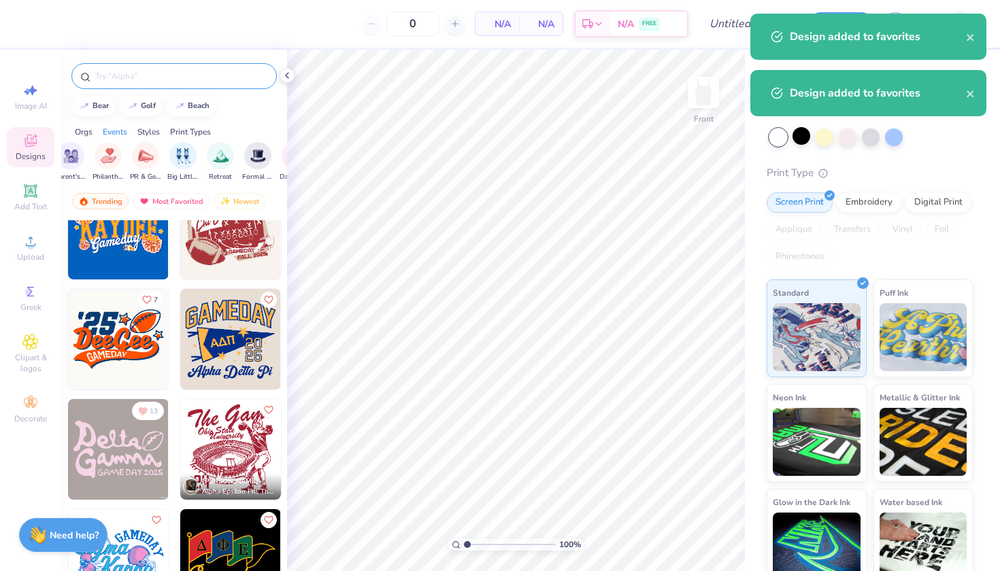
click at [150, 300] on icon "Like" at bounding box center [147, 299] width 8 height 7
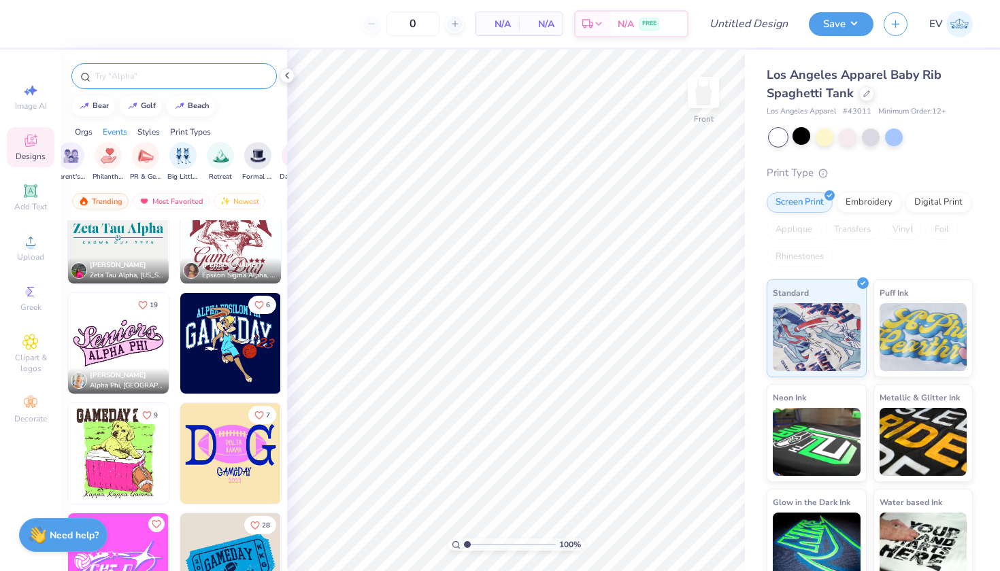
scroll to position [3789, 0]
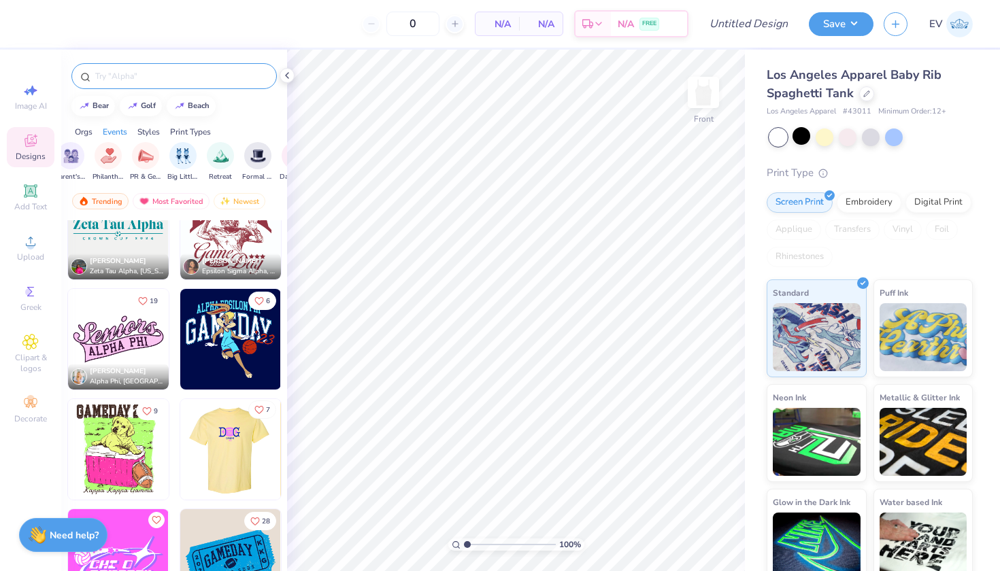
click at [262, 413] on icon "Like" at bounding box center [259, 410] width 10 height 10
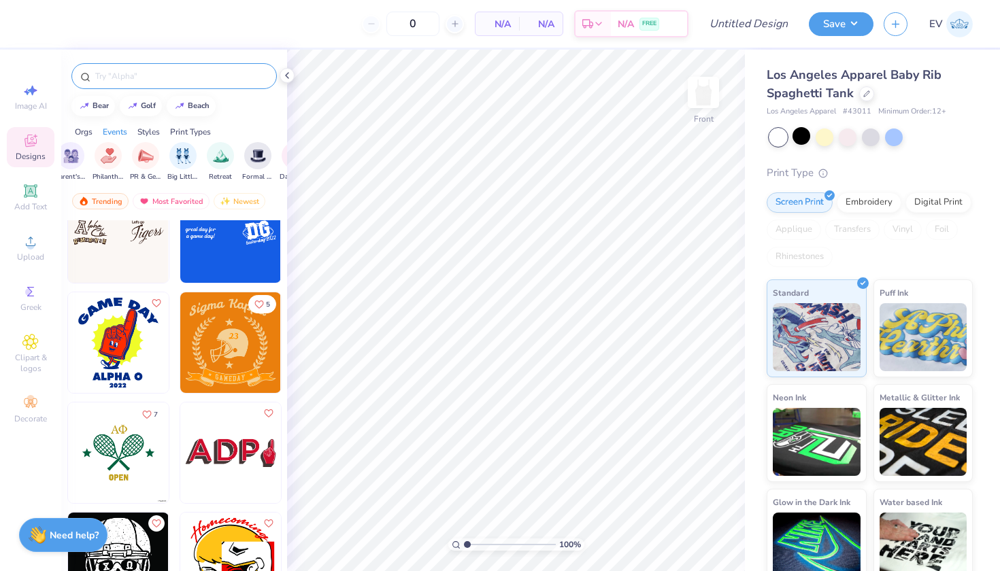
scroll to position [6762, 0]
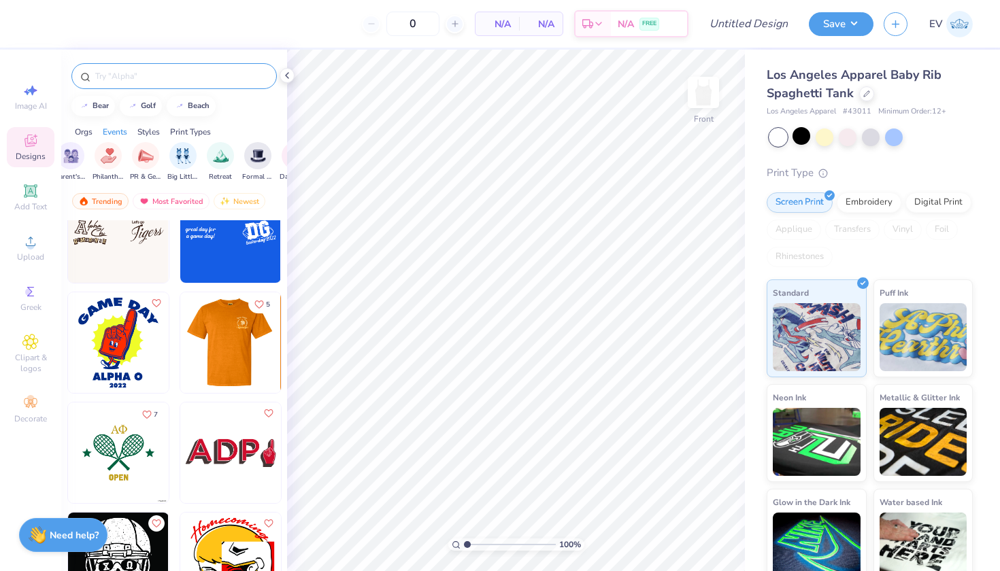
click at [158, 79] on input "text" at bounding box center [181, 76] width 174 height 14
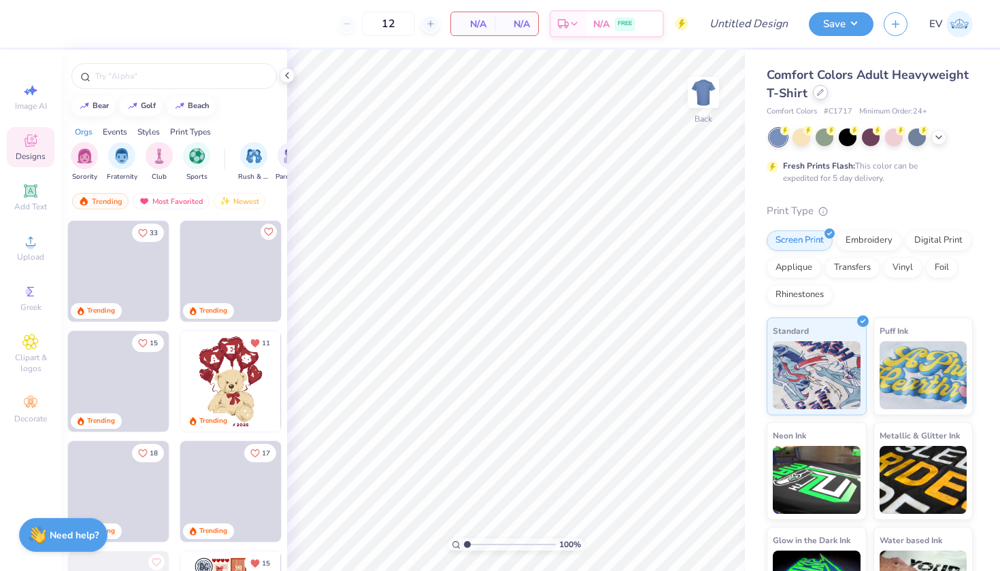
click at [816, 97] on div at bounding box center [820, 92] width 15 height 15
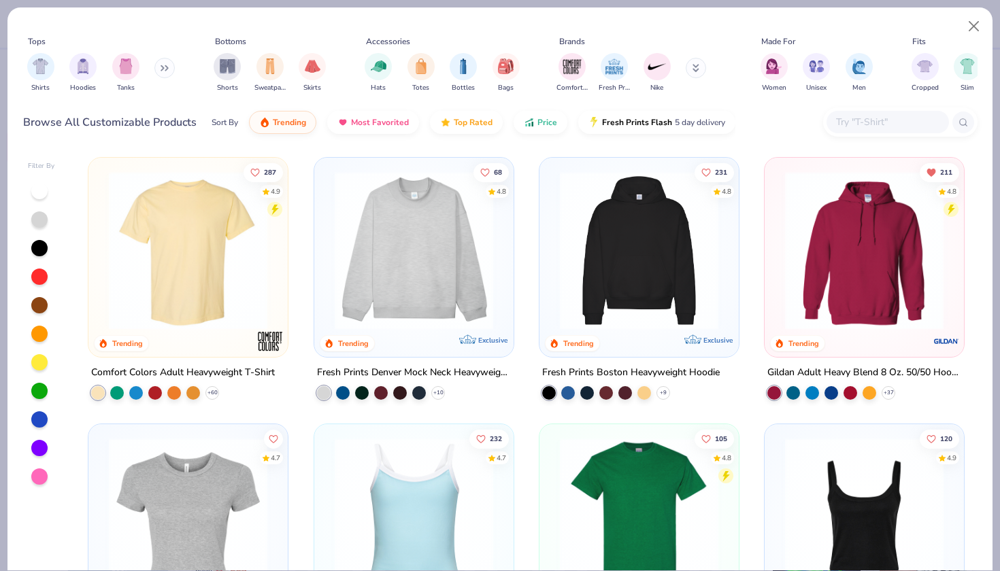
click at [159, 67] on button at bounding box center [164, 68] width 20 height 20
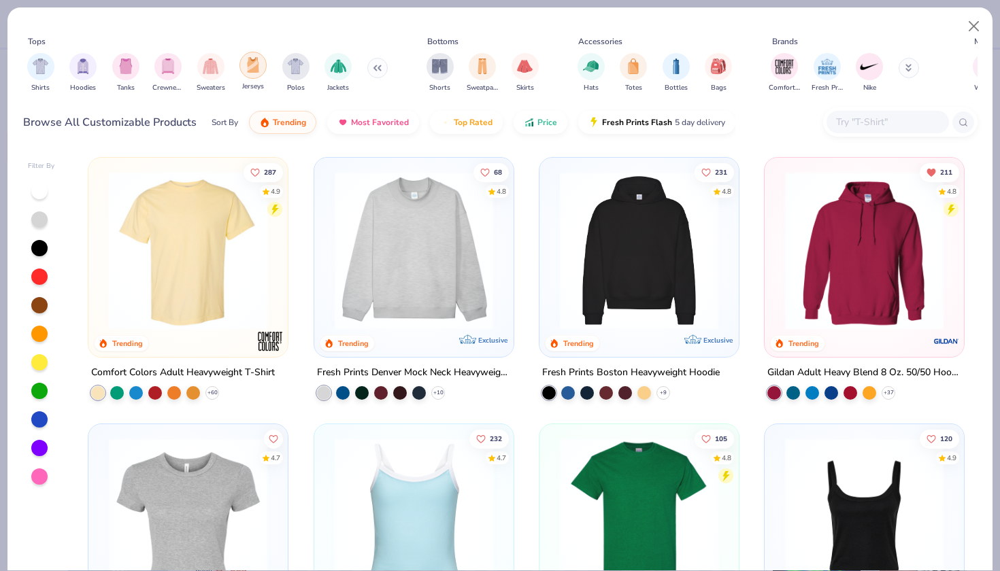
click at [254, 65] on img "filter for Jerseys" at bounding box center [253, 65] width 15 height 16
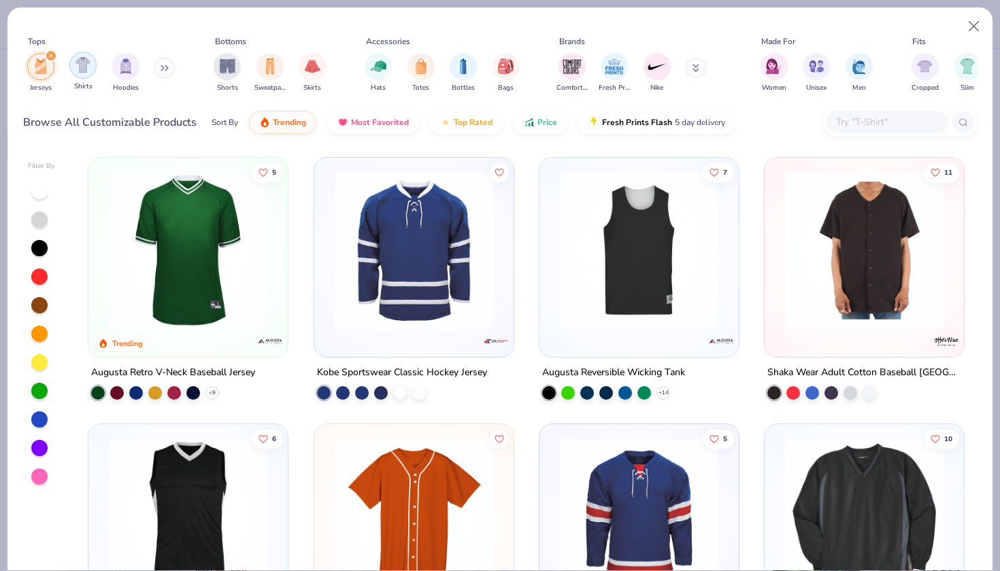
click at [90, 68] on div "filter for Shirts" at bounding box center [82, 65] width 27 height 27
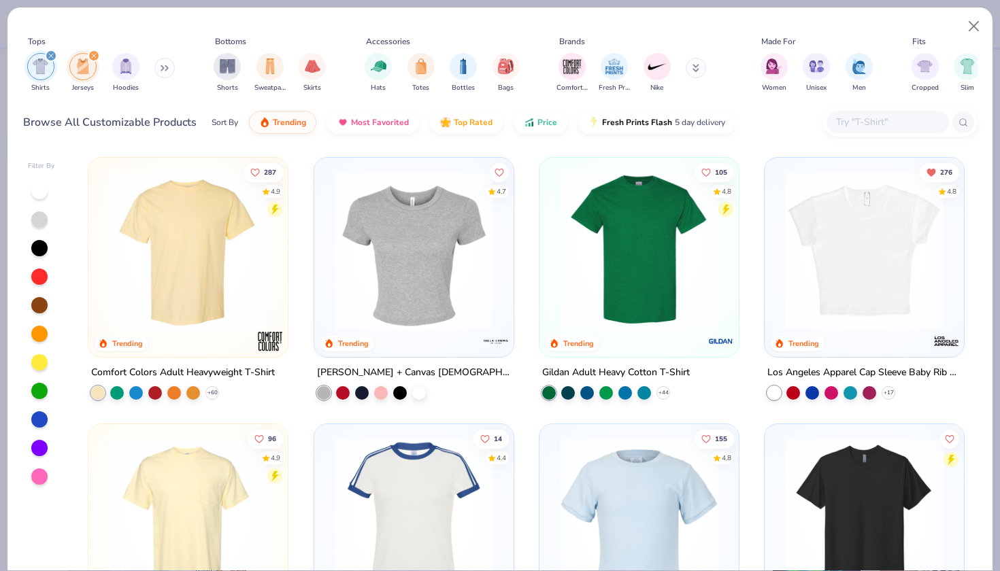
click at [91, 56] on icon "filter for Jerseys" at bounding box center [93, 55] width 5 height 5
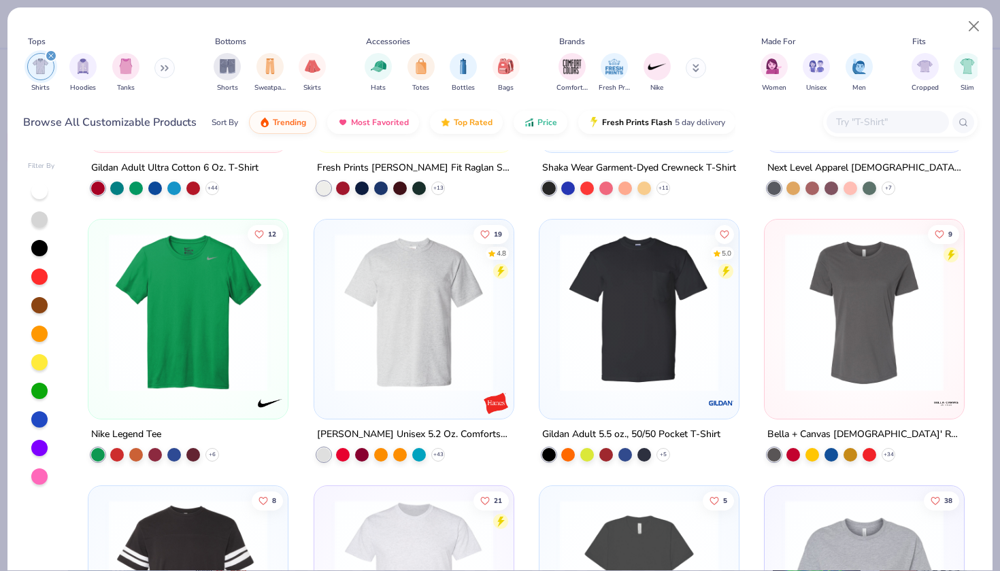
scroll to position [1574, 0]
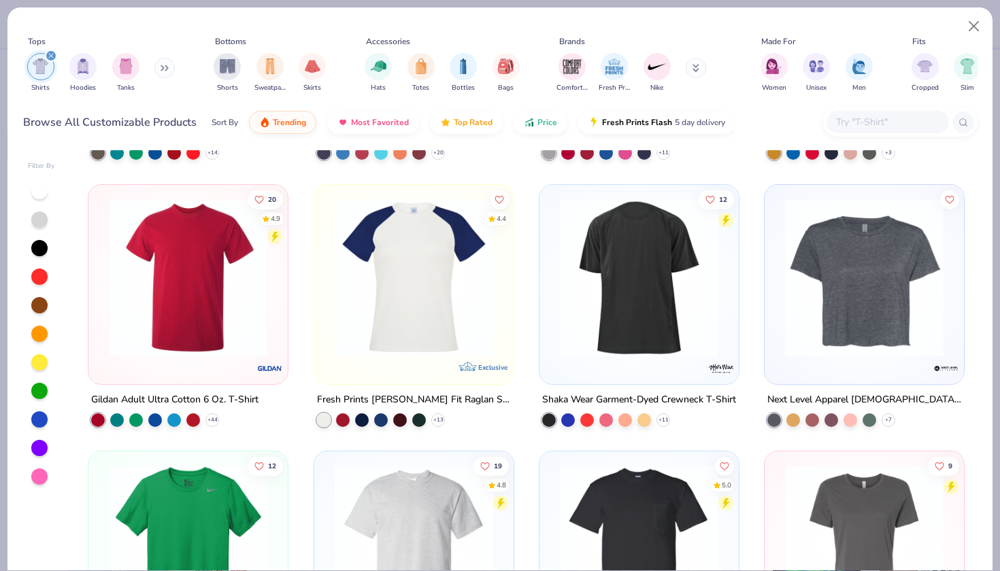
click at [443, 284] on img at bounding box center [414, 277] width 172 height 159
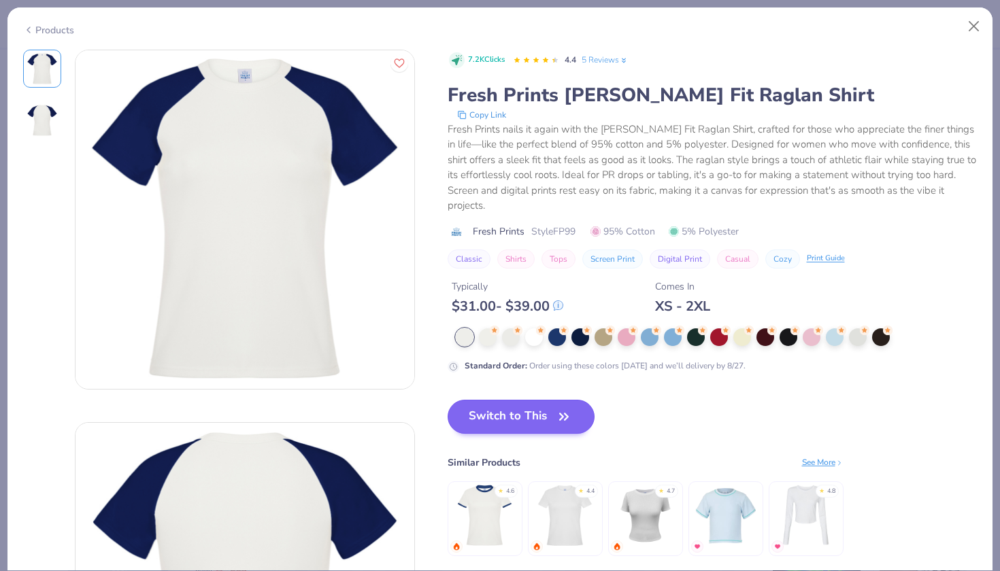
click at [505, 400] on button "Switch to This" at bounding box center [522, 417] width 148 height 34
type input "50"
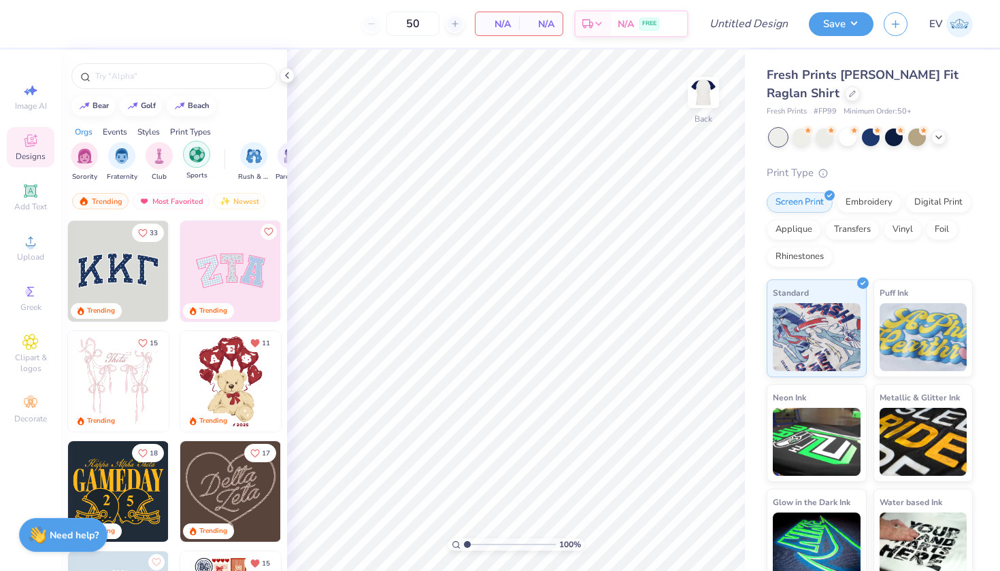
click at [194, 162] on img "filter for Sports" at bounding box center [197, 155] width 16 height 16
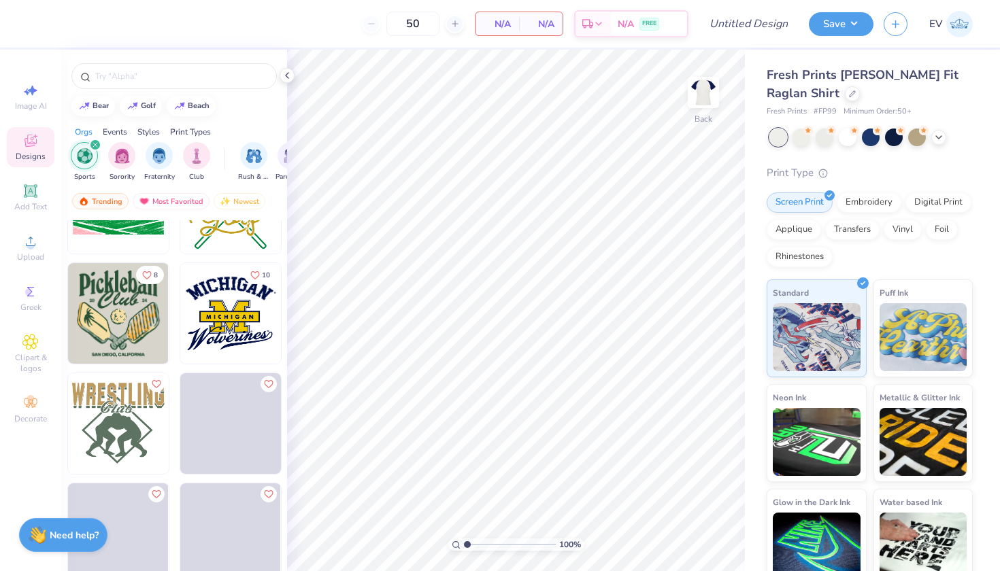
scroll to position [3538, 0]
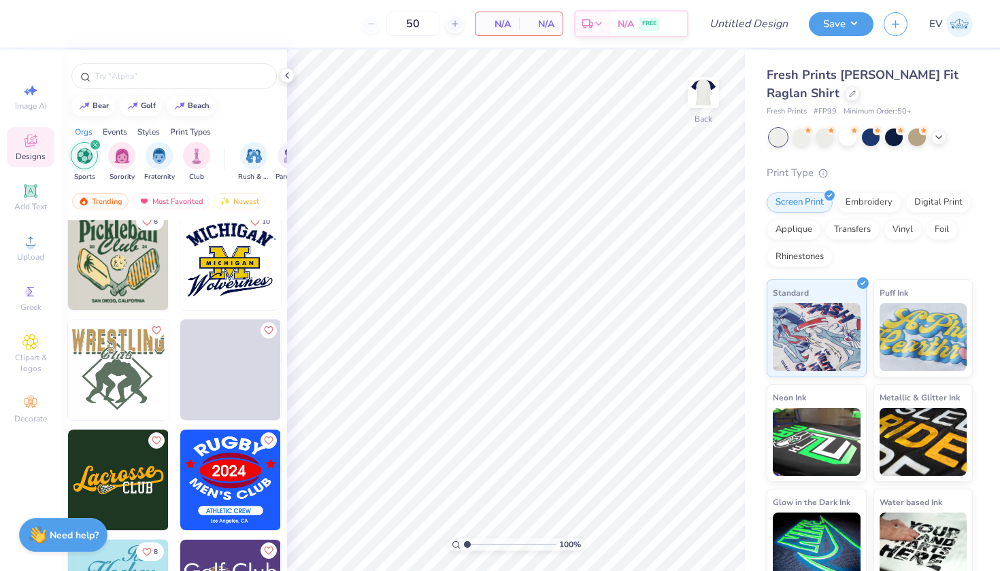
click at [95, 145] on icon "filter for Sports" at bounding box center [95, 145] width 4 height 4
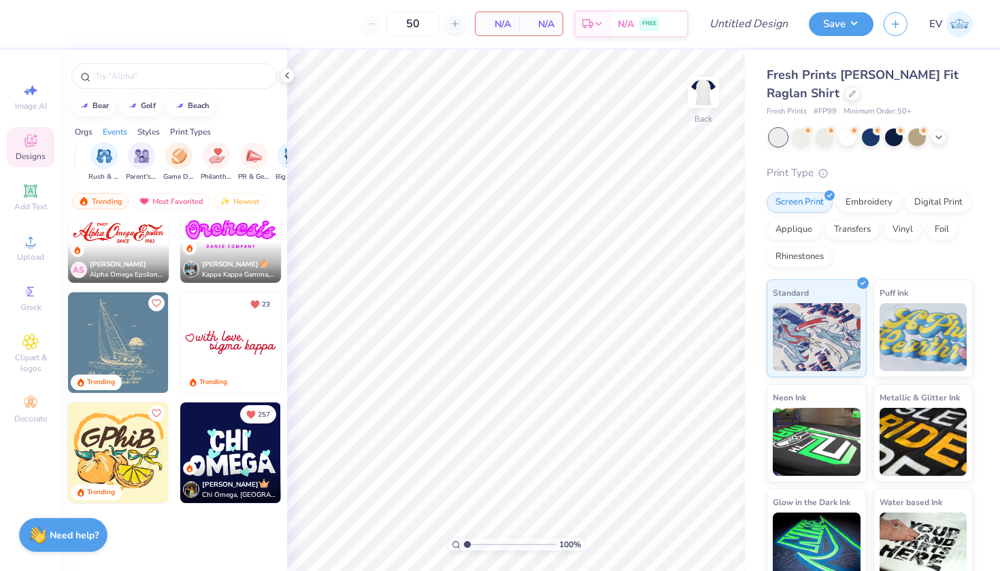
scroll to position [0, 150]
click at [173, 161] on img "filter for Game Day" at bounding box center [179, 155] width 16 height 16
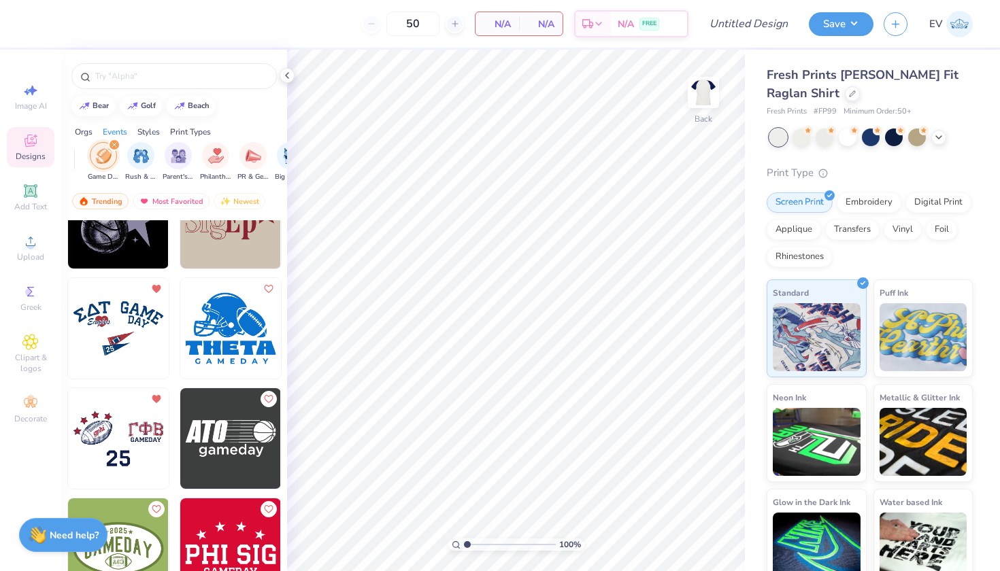
scroll to position [3806, 0]
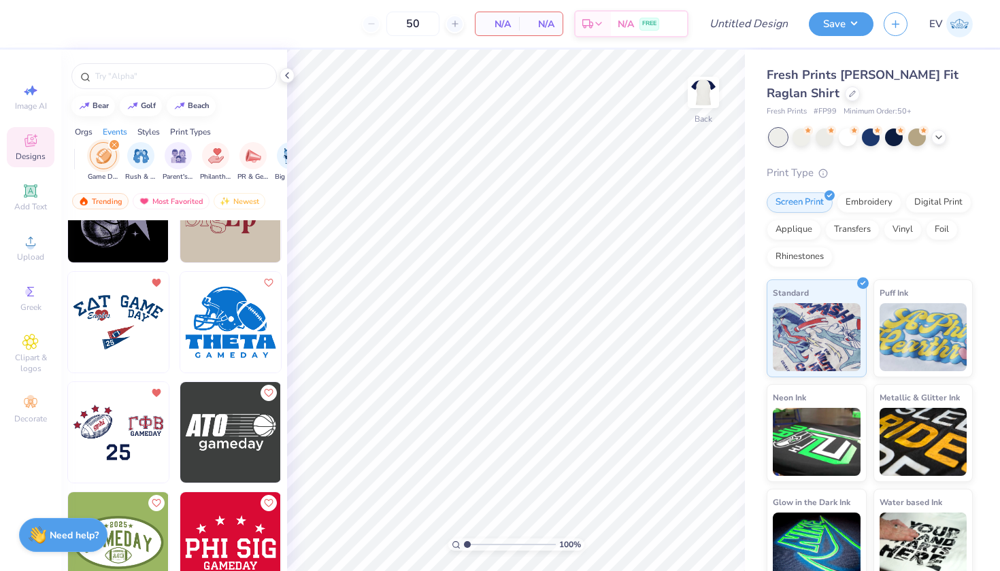
click at [130, 422] on img at bounding box center [118, 432] width 101 height 101
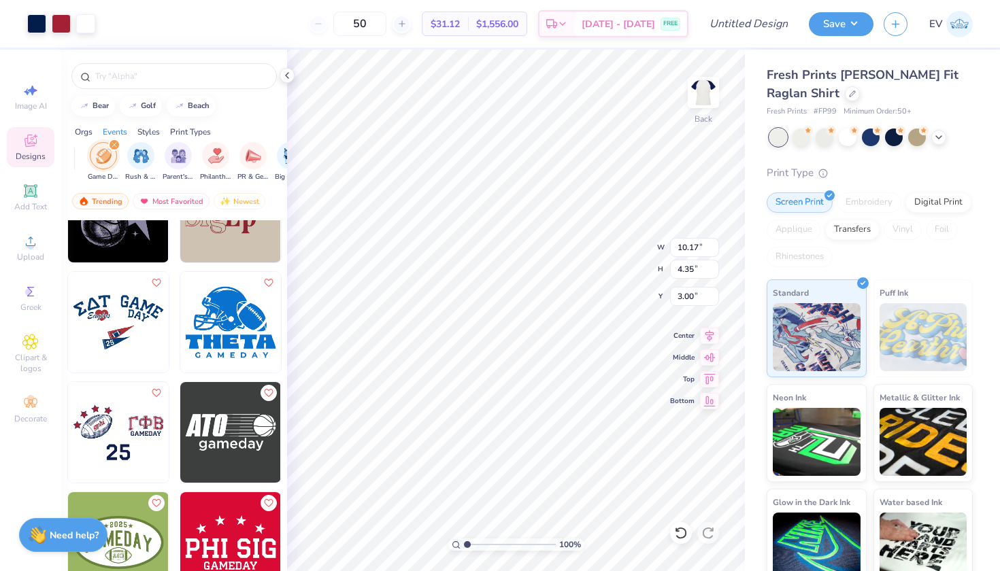
type input "3.96"
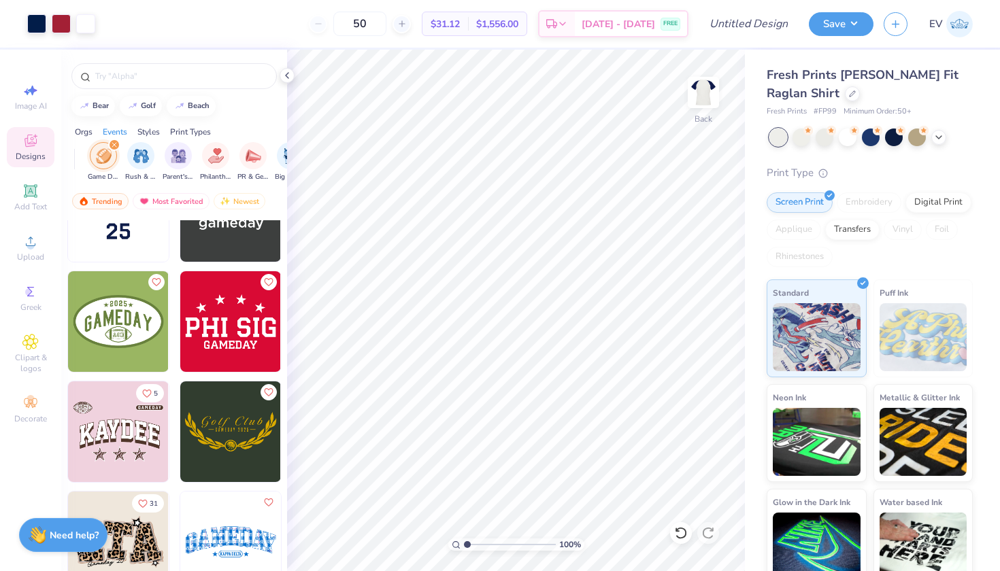
scroll to position [4074, 0]
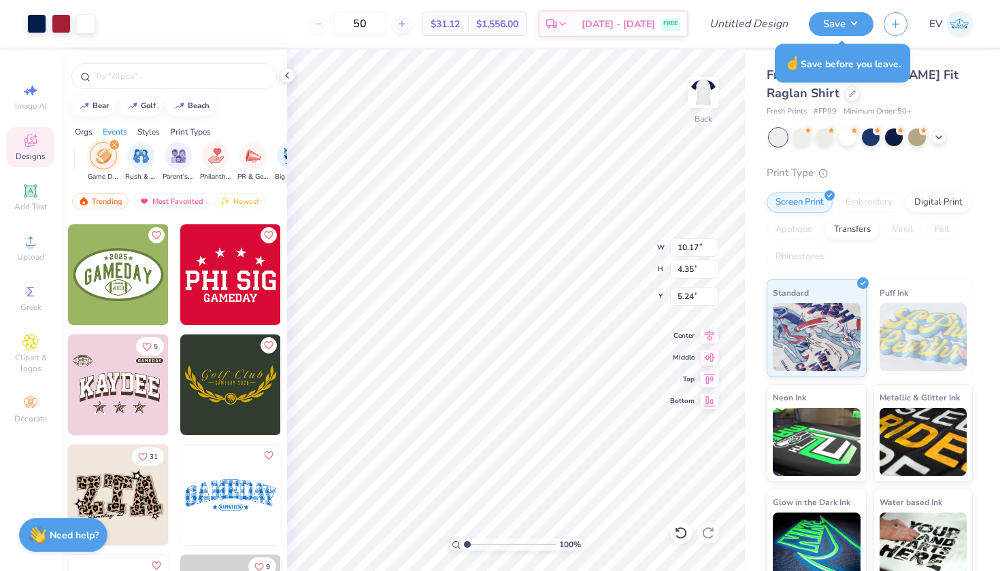
type input "5.24"
type input "3.00"
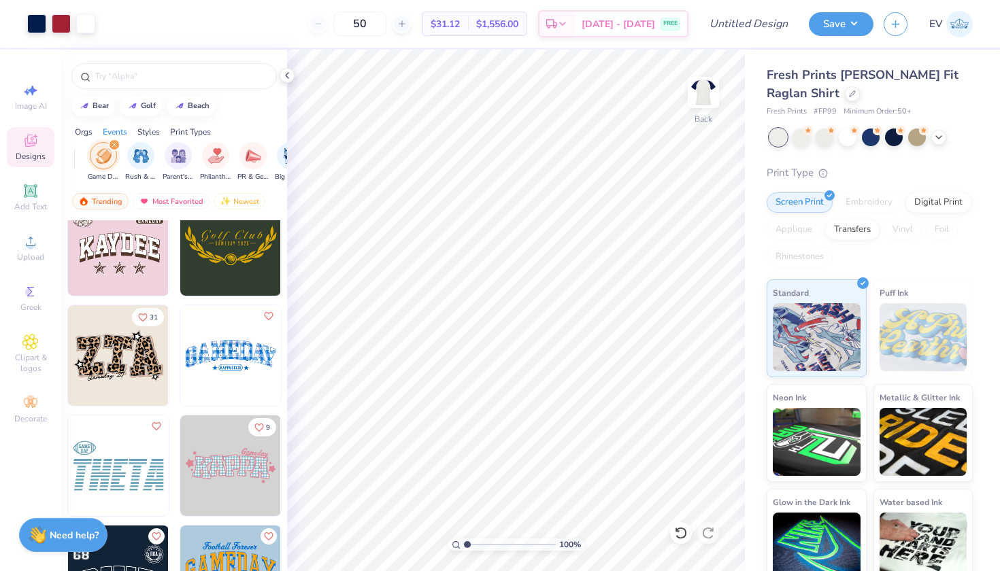
scroll to position [4219, 0]
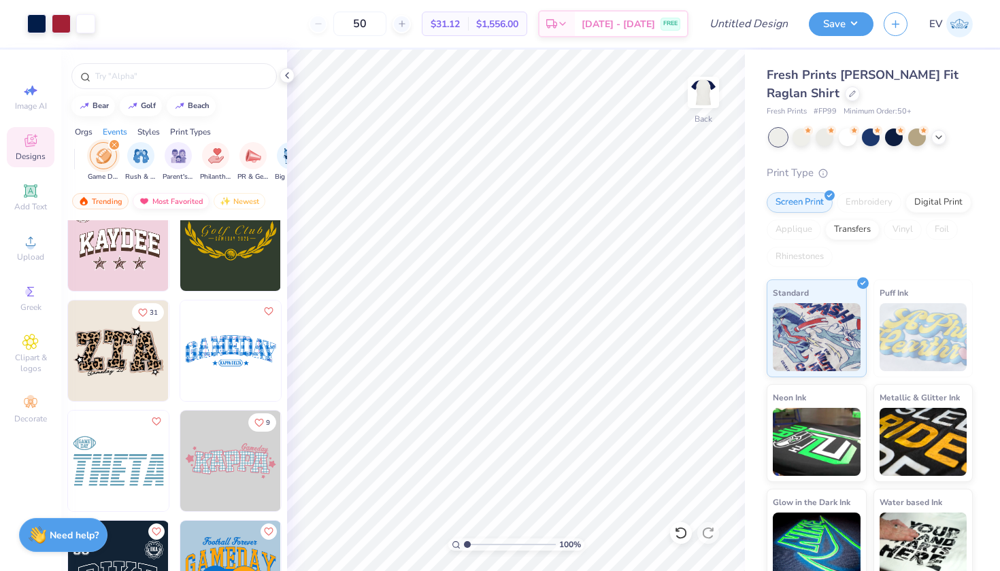
click at [188, 203] on div "Most Favorited" at bounding box center [171, 201] width 77 height 16
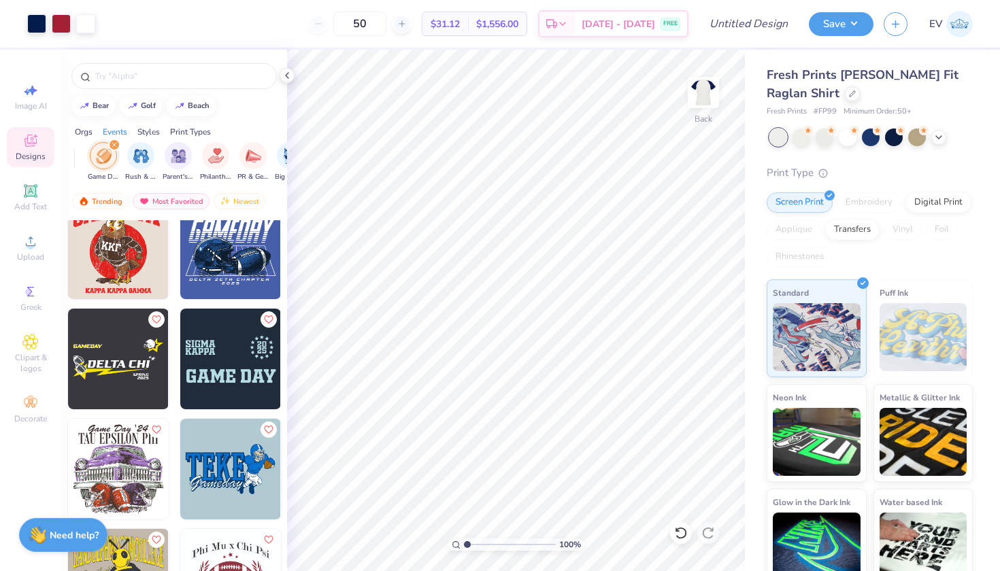
scroll to position [6191, 0]
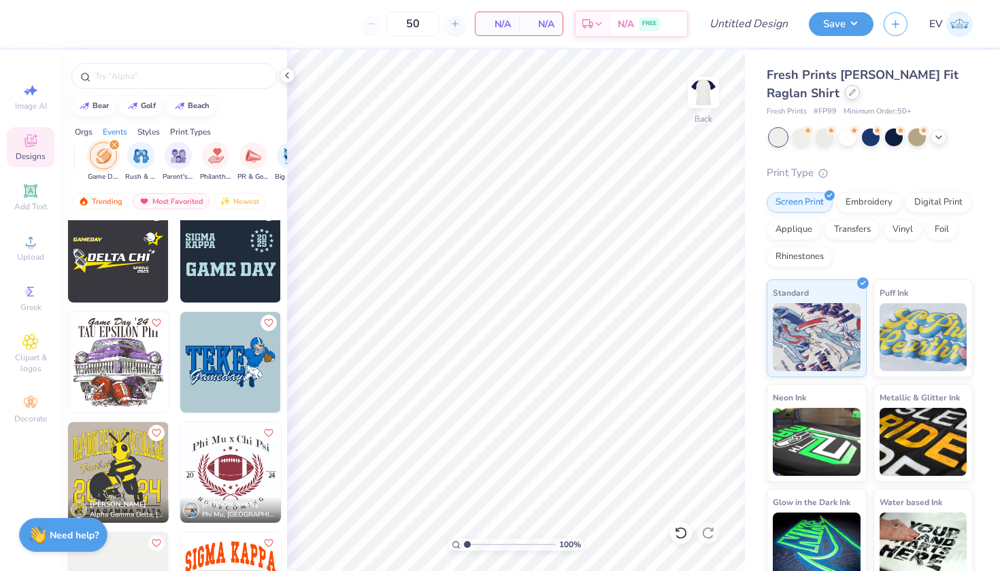
click at [845, 88] on div at bounding box center [852, 92] width 15 height 15
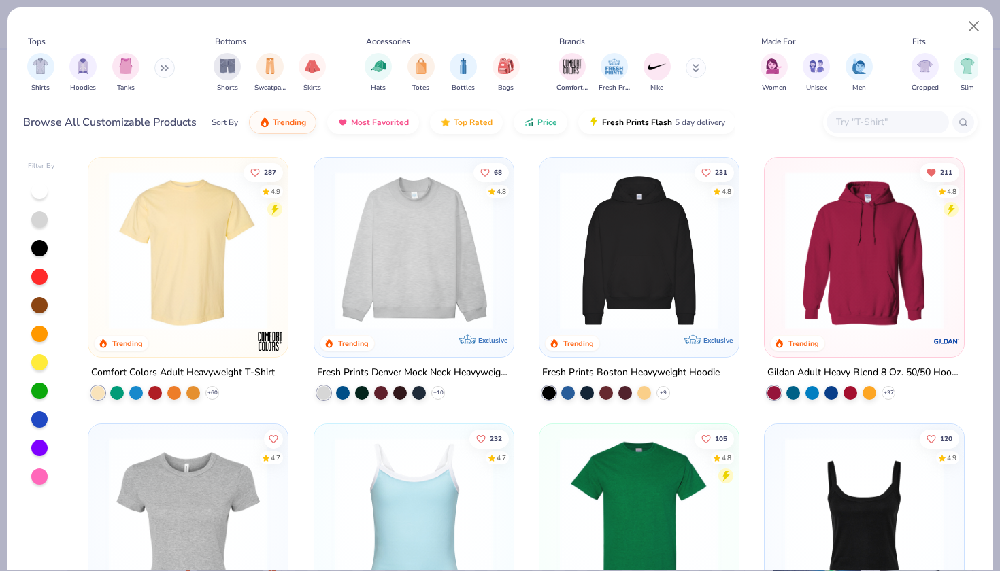
scroll to position [186, 0]
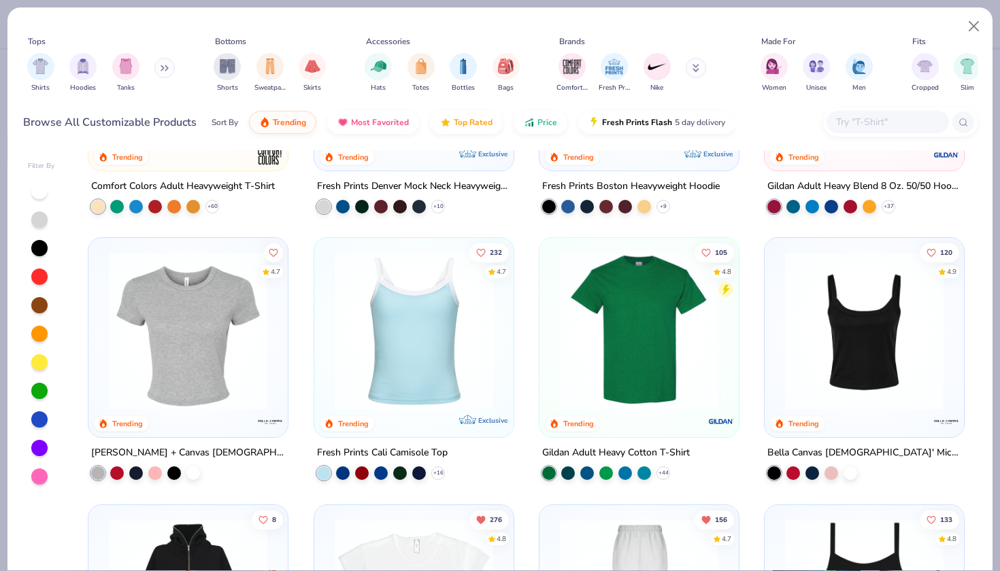
click at [377, 339] on img at bounding box center [414, 331] width 172 height 159
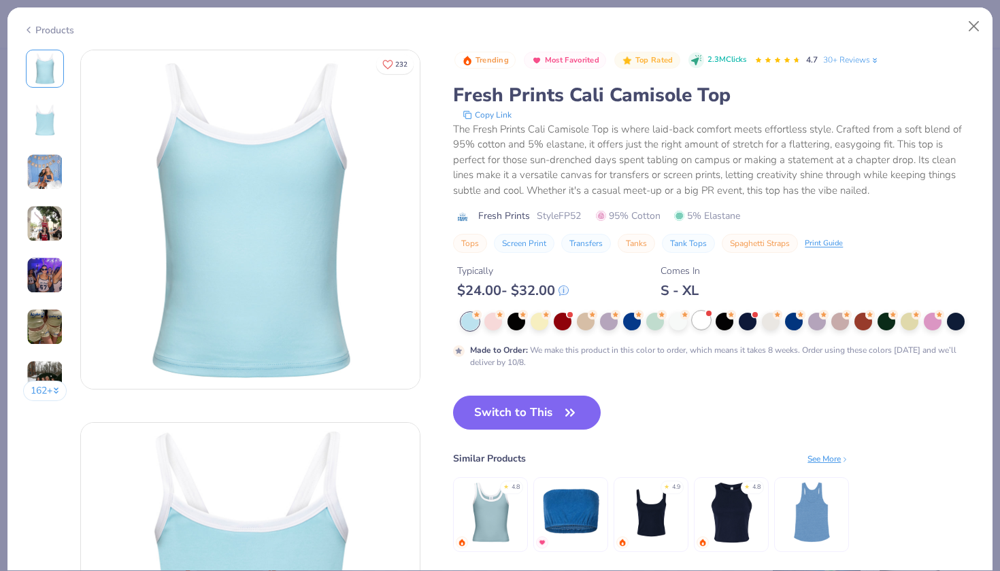
click at [703, 327] on div at bounding box center [702, 321] width 18 height 18
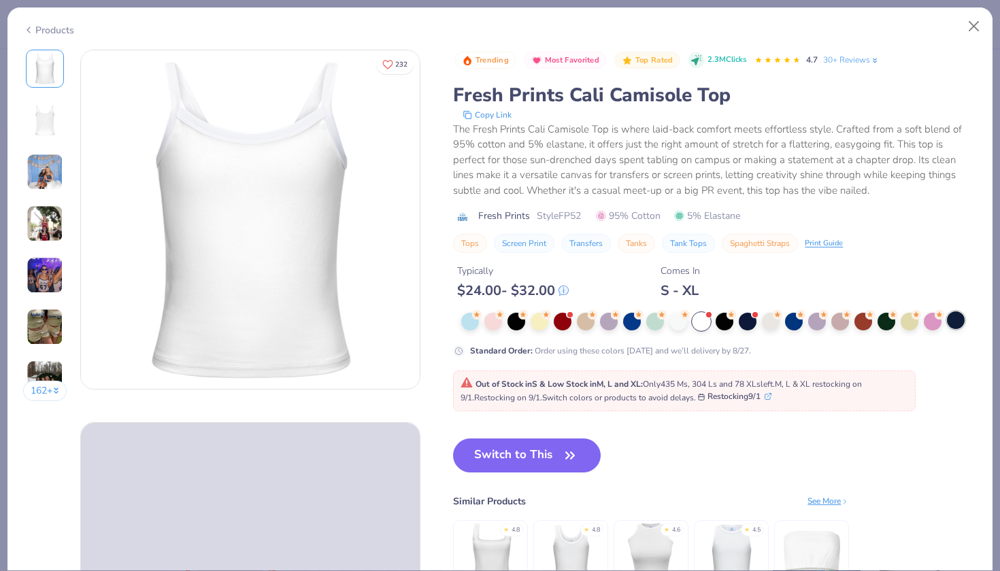
click at [961, 325] on div at bounding box center [956, 321] width 18 height 18
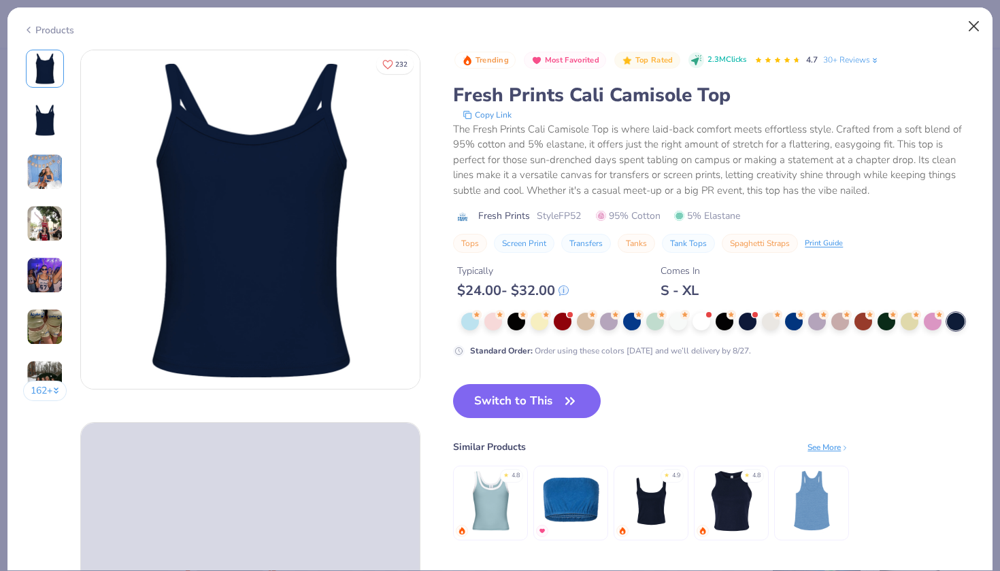
click at [972, 27] on button "Close" at bounding box center [974, 27] width 26 height 26
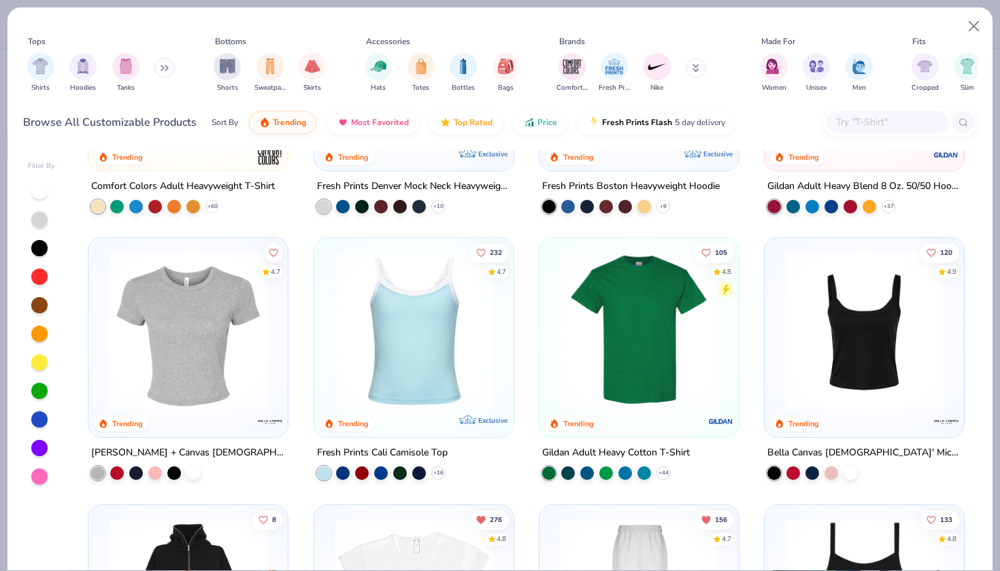
scroll to position [225, 0]
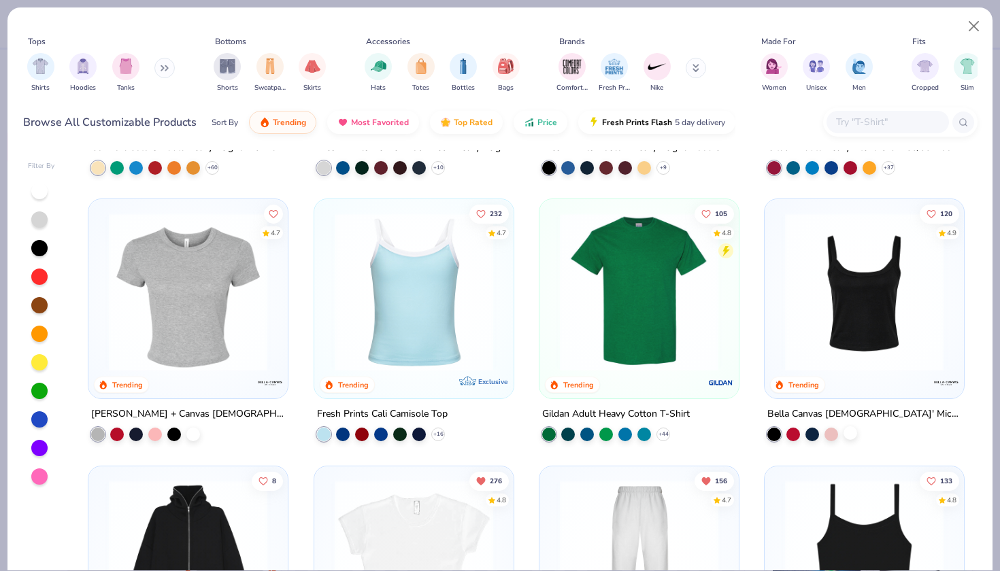
click at [848, 435] on div at bounding box center [851, 434] width 14 height 14
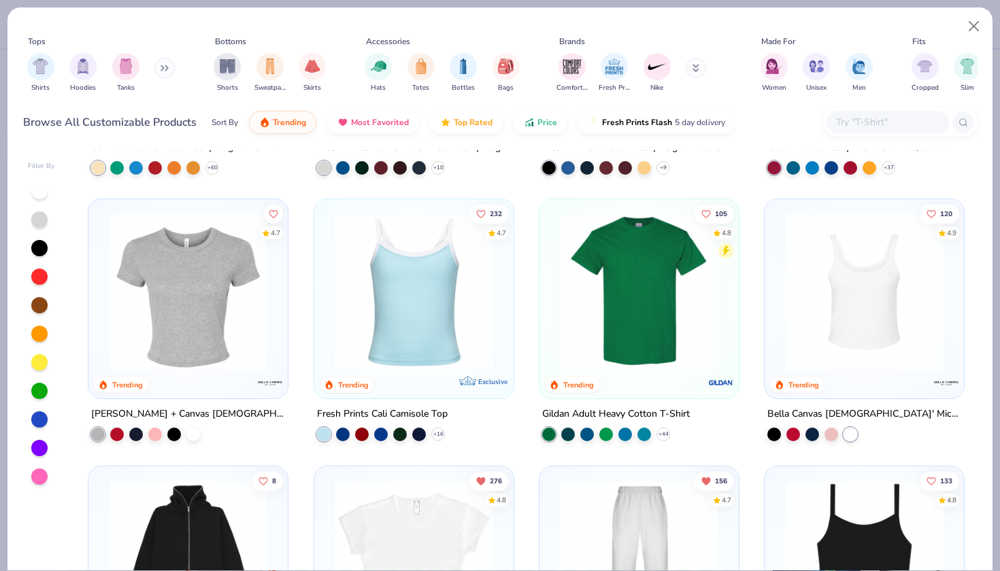
click at [852, 373] on div at bounding box center [864, 295] width 186 height 179
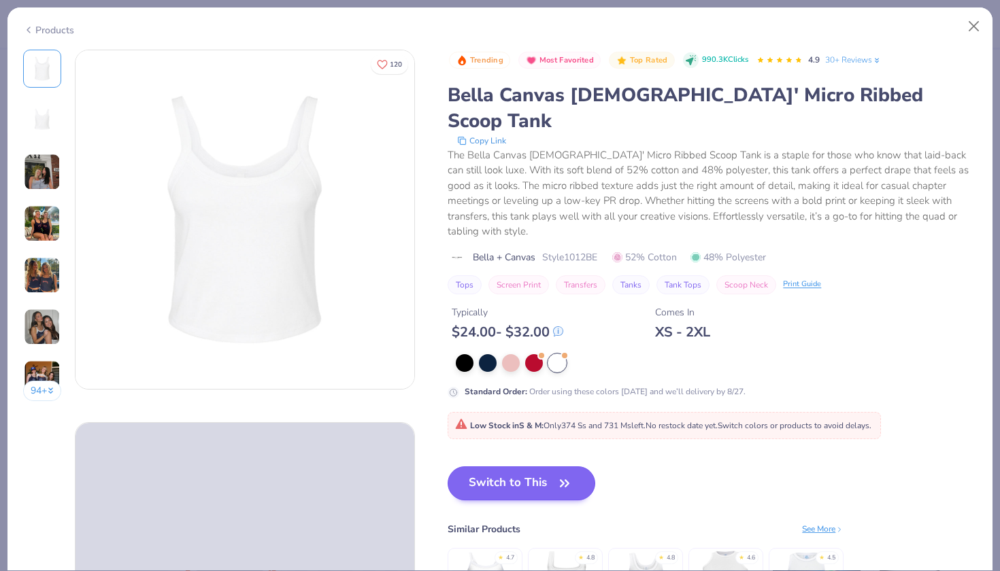
click at [488, 467] on button "Switch to This" at bounding box center [522, 484] width 148 height 34
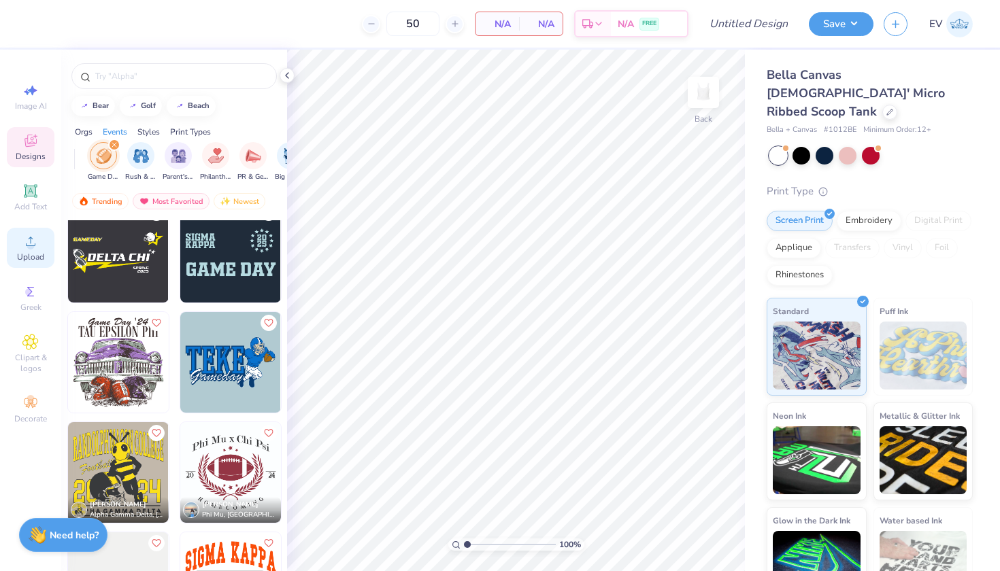
click at [25, 244] on icon at bounding box center [30, 241] width 16 height 16
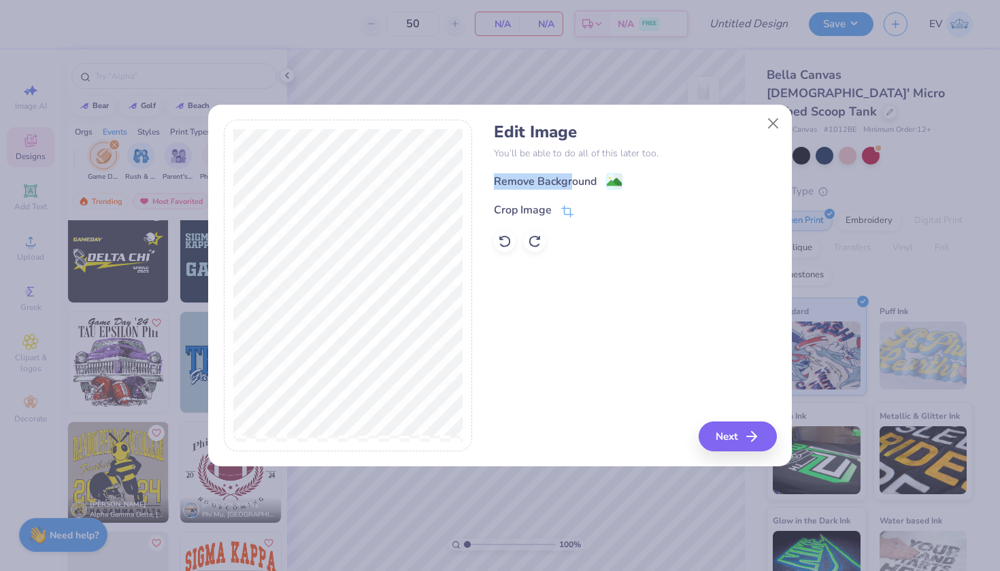
click at [574, 173] on div "Remove Background" at bounding box center [635, 181] width 282 height 17
click at [602, 188] on div "Remove Background" at bounding box center [558, 182] width 129 height 17
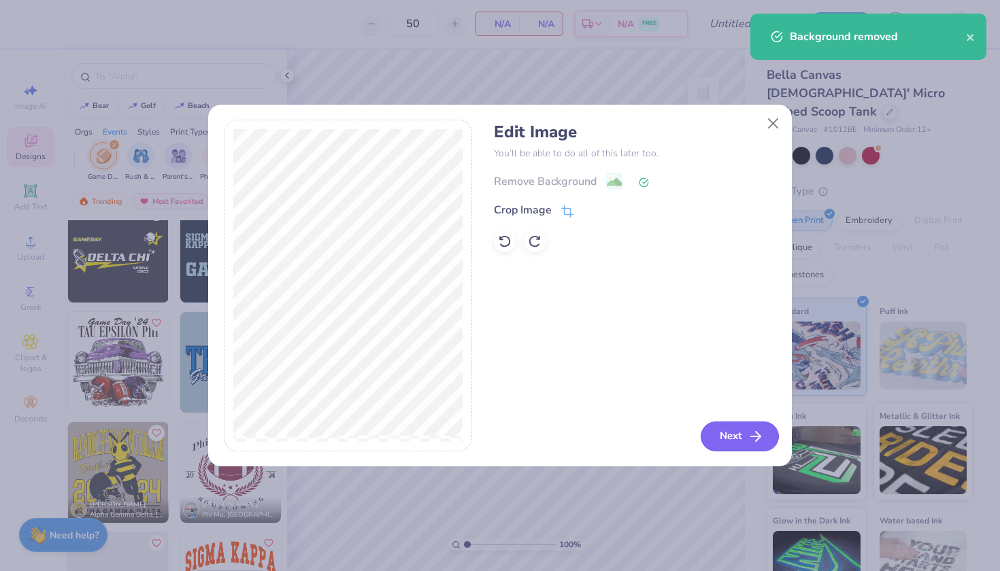
click at [715, 432] on button "Next" at bounding box center [740, 437] width 78 height 30
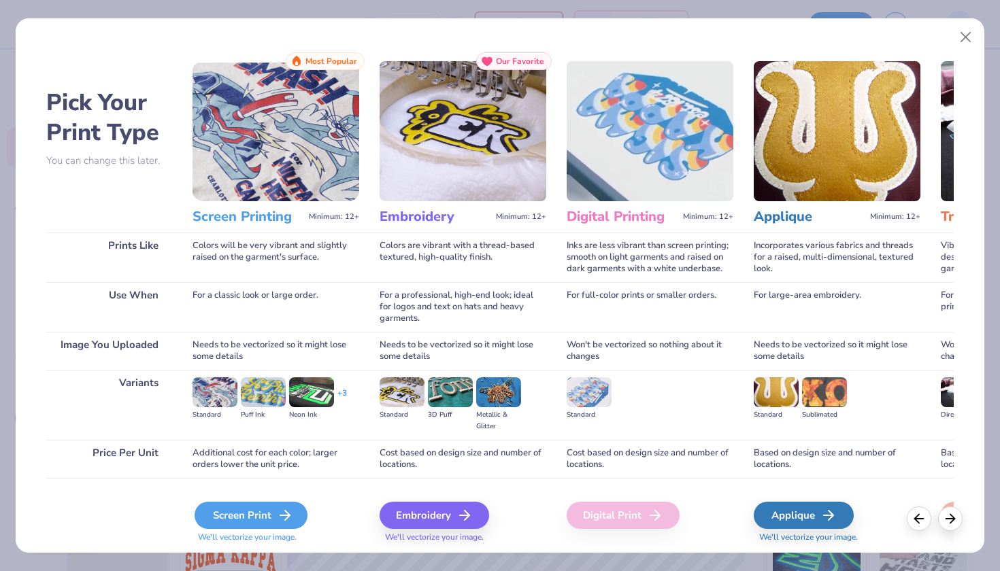
click at [226, 512] on div "Screen Print" at bounding box center [251, 515] width 113 height 27
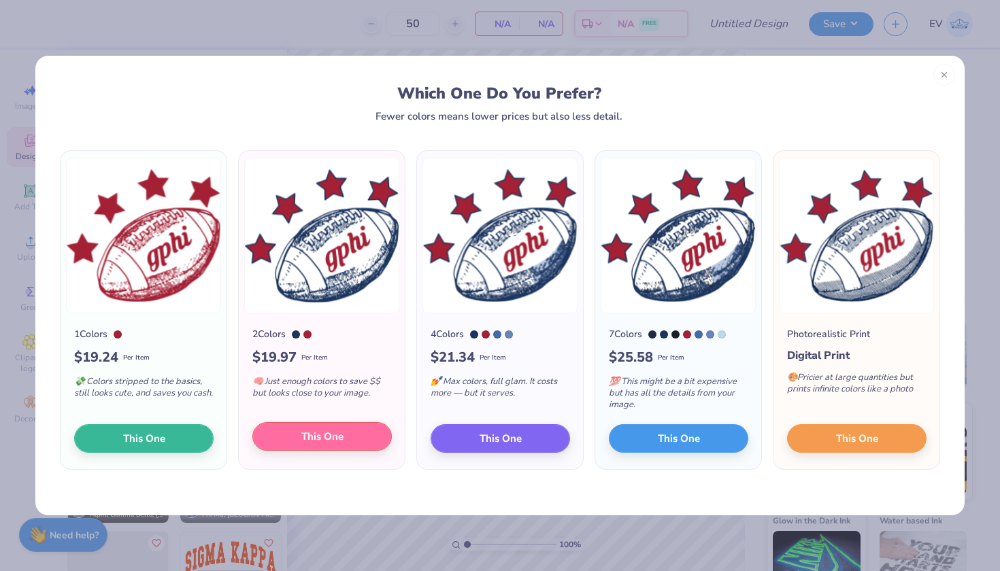
click at [337, 436] on span "This One" at bounding box center [322, 437] width 42 height 16
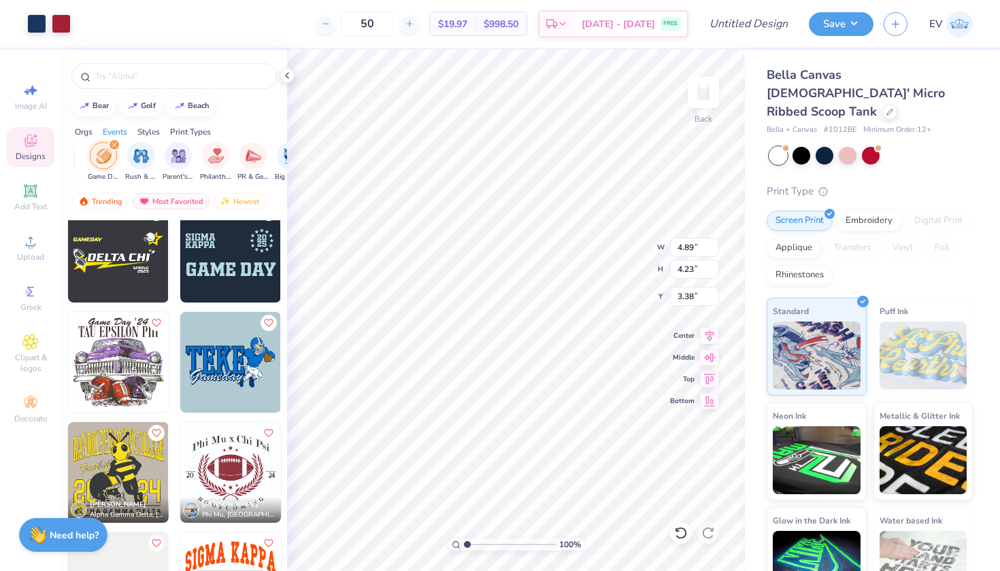
type input "3.22"
type input "2.79"
type input "2.00"
click at [24, 248] on icon at bounding box center [30, 241] width 16 height 16
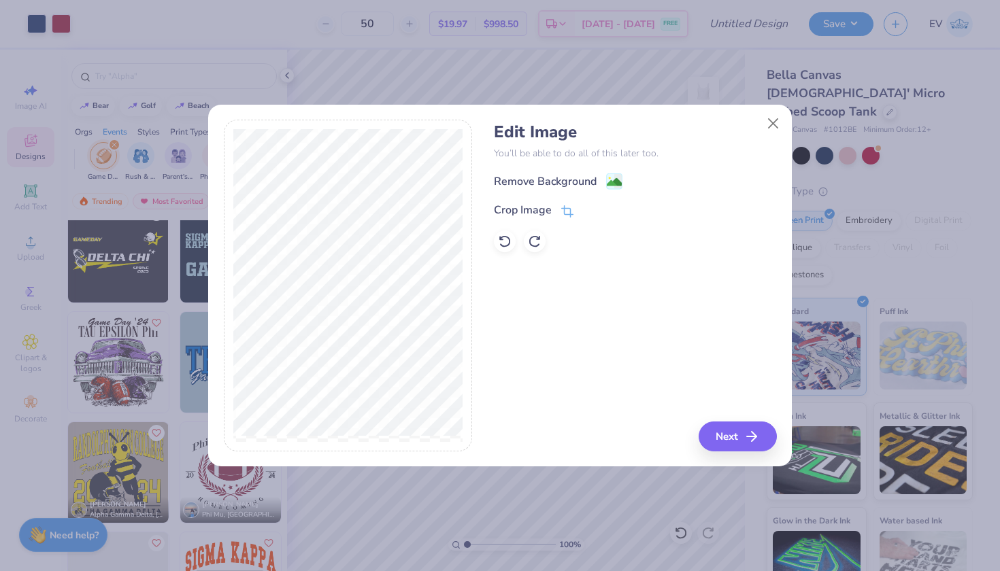
click at [583, 164] on div "Edit Image You’ll be able to do all of this later too. Remove Background Crop I…" at bounding box center [635, 187] width 282 height 130
click at [591, 180] on div "Remove Background" at bounding box center [545, 183] width 103 height 16
click at [731, 433] on button "Next" at bounding box center [738, 437] width 78 height 30
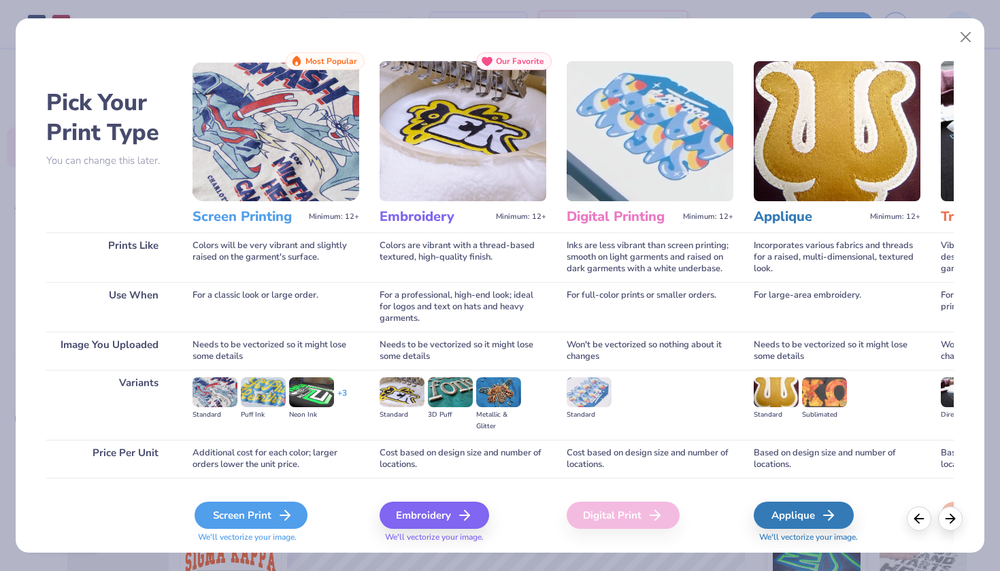
click at [276, 515] on div "Screen Print" at bounding box center [251, 515] width 113 height 27
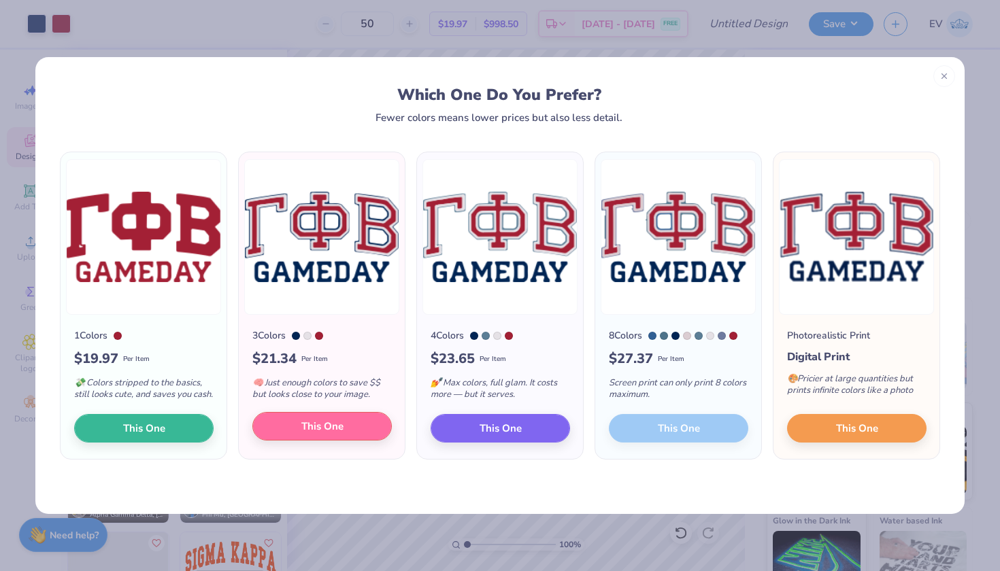
click at [340, 431] on span "This One" at bounding box center [322, 427] width 42 height 16
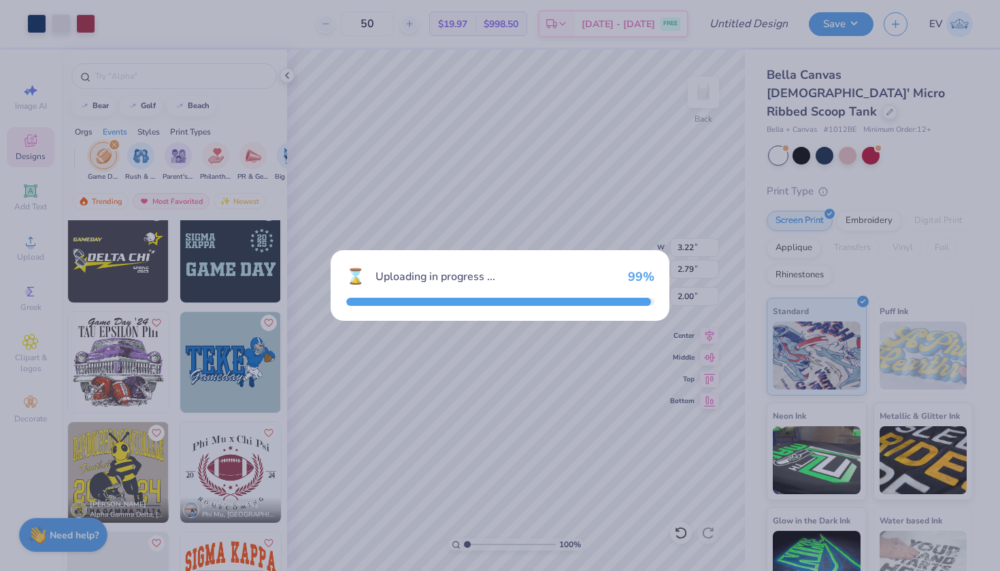
type input "4.36"
type input "2.55"
type input "4.22"
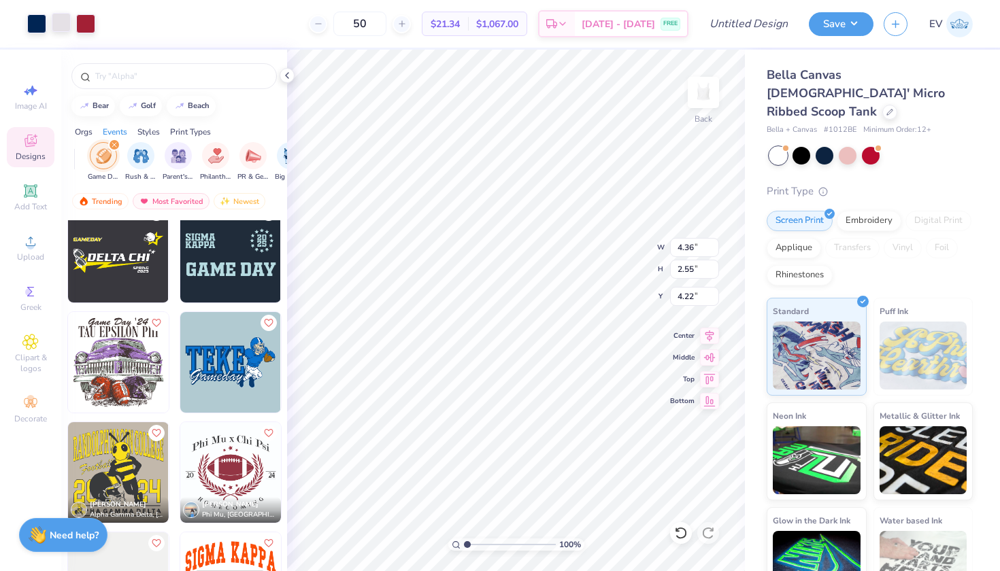
click at [54, 17] on div at bounding box center [61, 22] width 19 height 19
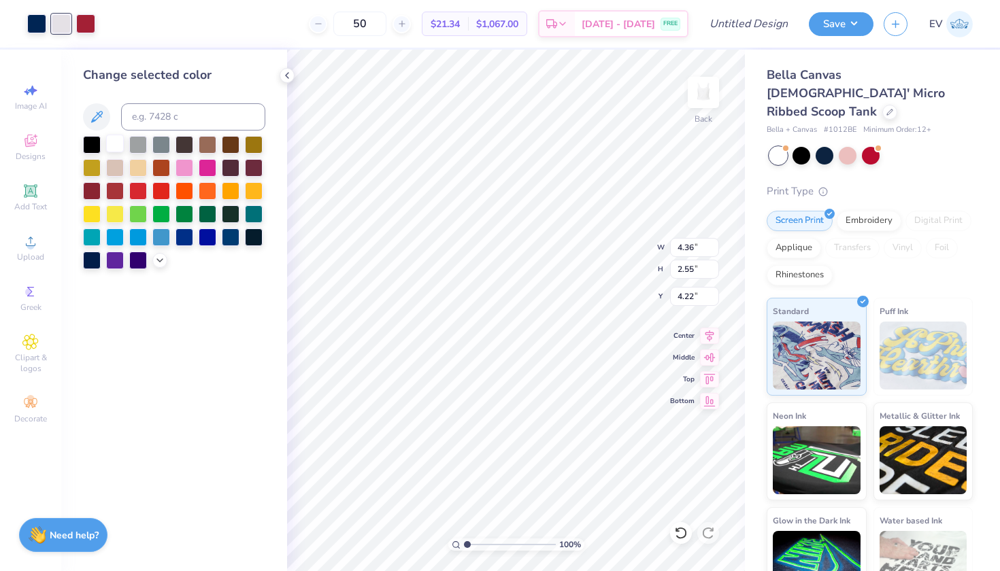
click at [118, 143] on div at bounding box center [115, 144] width 18 height 18
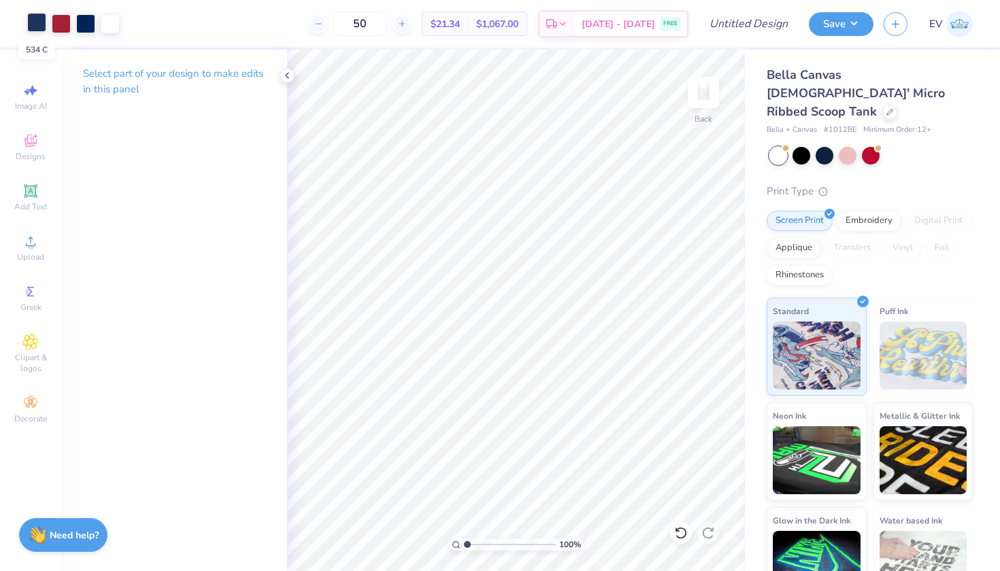
click at [44, 22] on div at bounding box center [36, 22] width 19 height 19
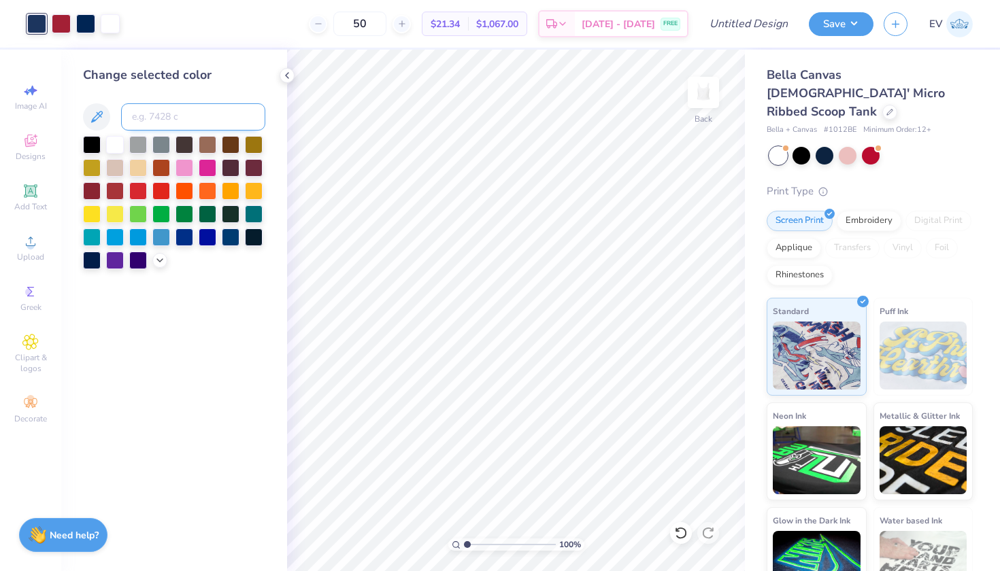
click at [155, 118] on input at bounding box center [193, 116] width 144 height 27
type input "655"
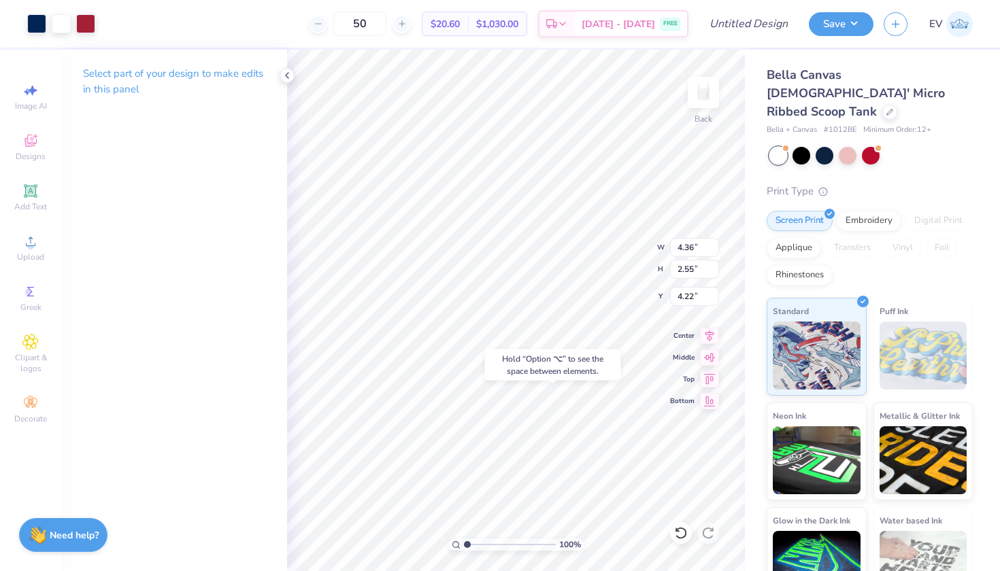
type input "6.19"
click at [556, 371] on body "Art colors 50 $20.60 Per Item $1,030.00 Total Est. Delivery [DATE] - [DATE] FRE…" at bounding box center [500, 285] width 1000 height 571
type input "1.52"
type input "1.31"
type input "2.00"
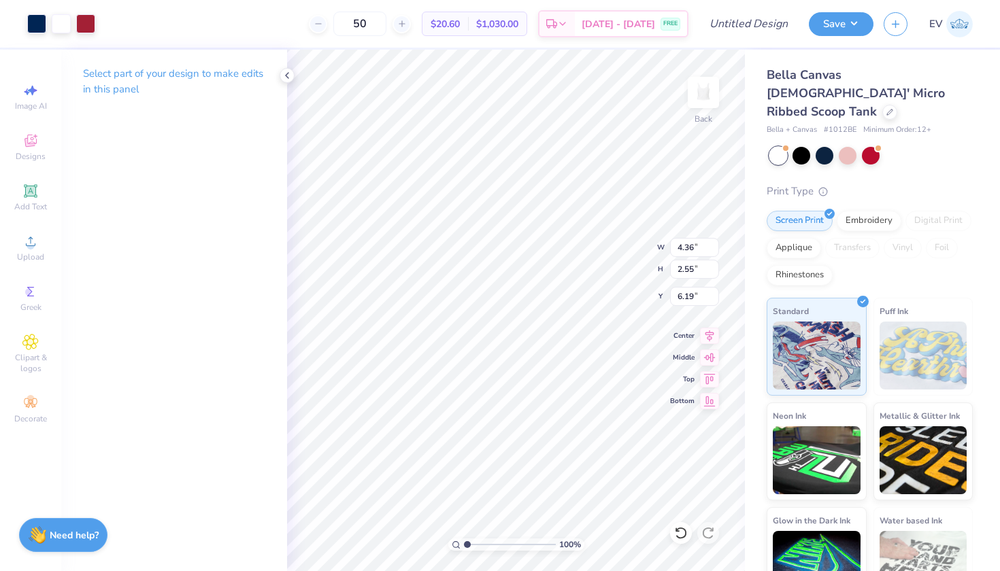
type input "2.23"
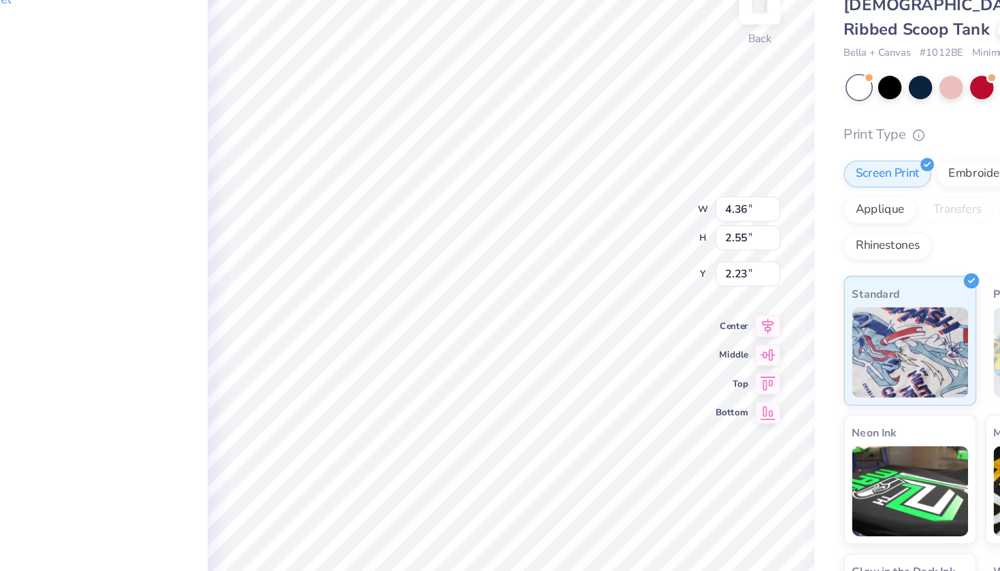
type input "2.86"
type input "1.67"
type input "2.17"
type input "2.01"
type input "1.74"
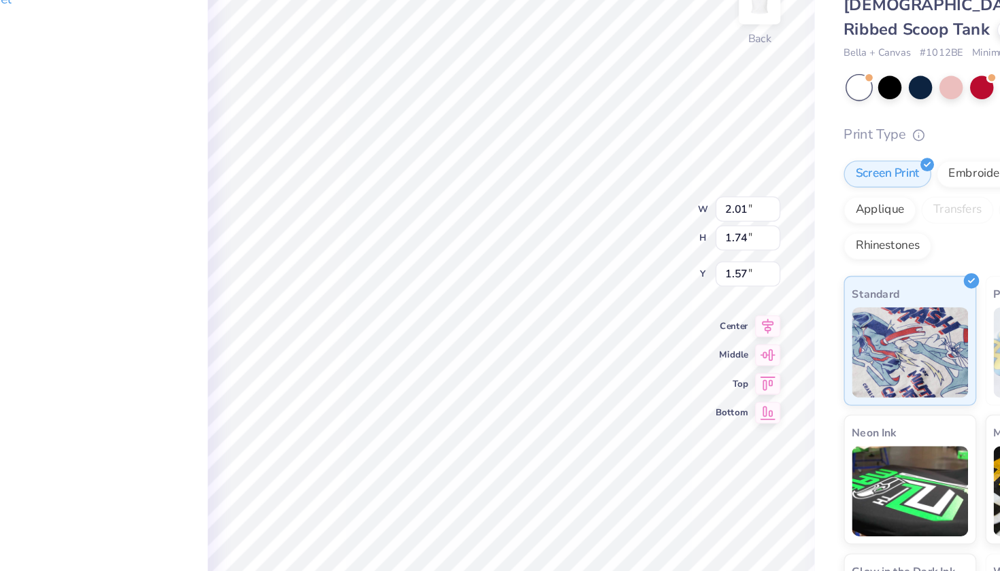
type input "2.00"
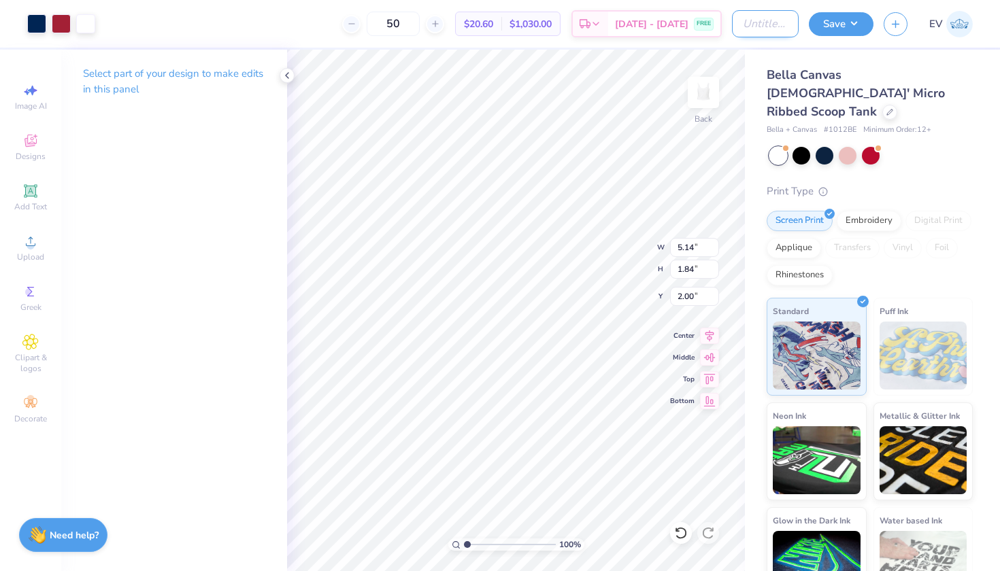
click at [732, 35] on input "Design Title" at bounding box center [765, 23] width 67 height 27
type input "theta"
click at [839, 22] on button "Save" at bounding box center [841, 22] width 65 height 24
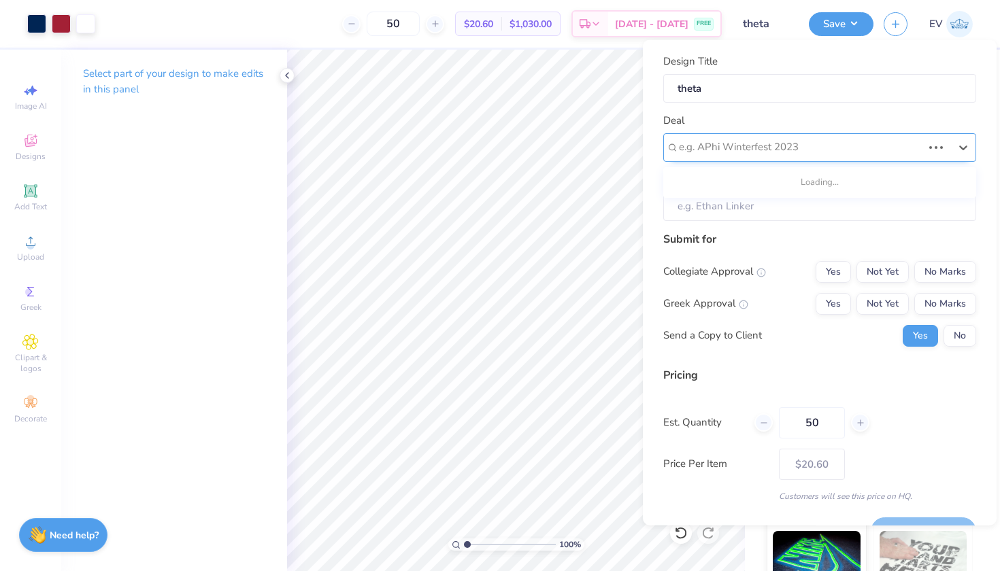
click at [755, 156] on div "e.g. APhi Winterfest 2023" at bounding box center [819, 147] width 313 height 29
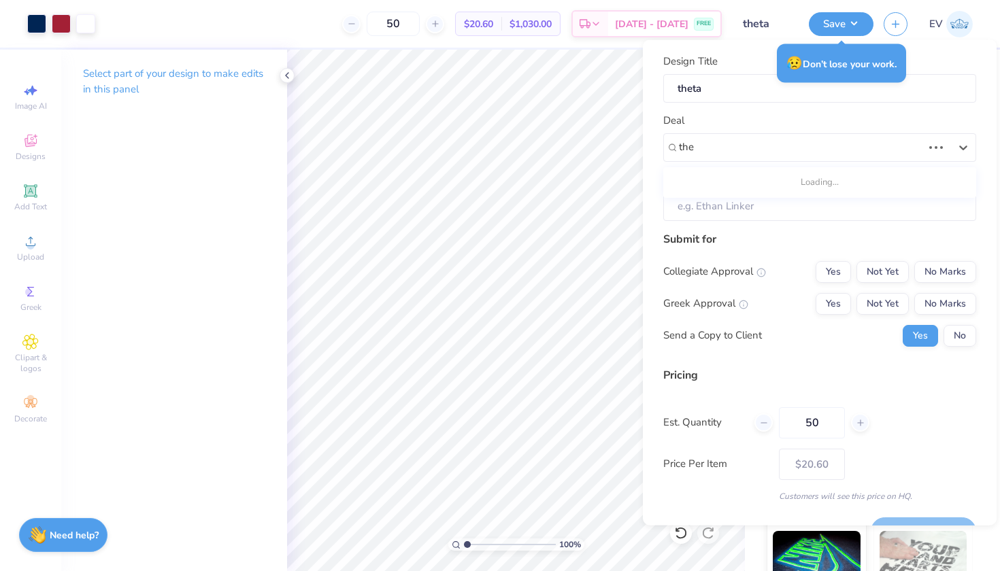
type input "thet"
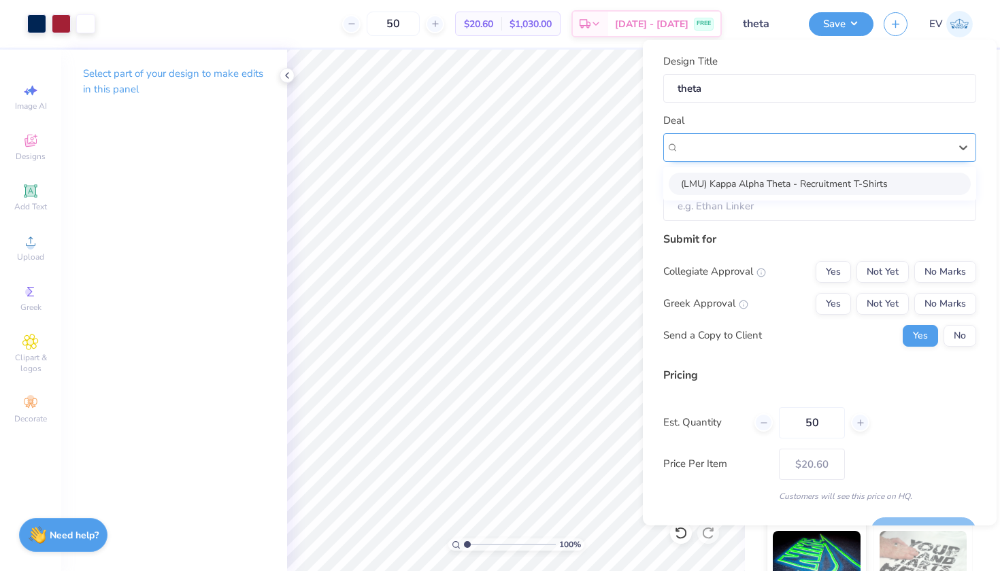
click at [773, 153] on div at bounding box center [814, 147] width 271 height 18
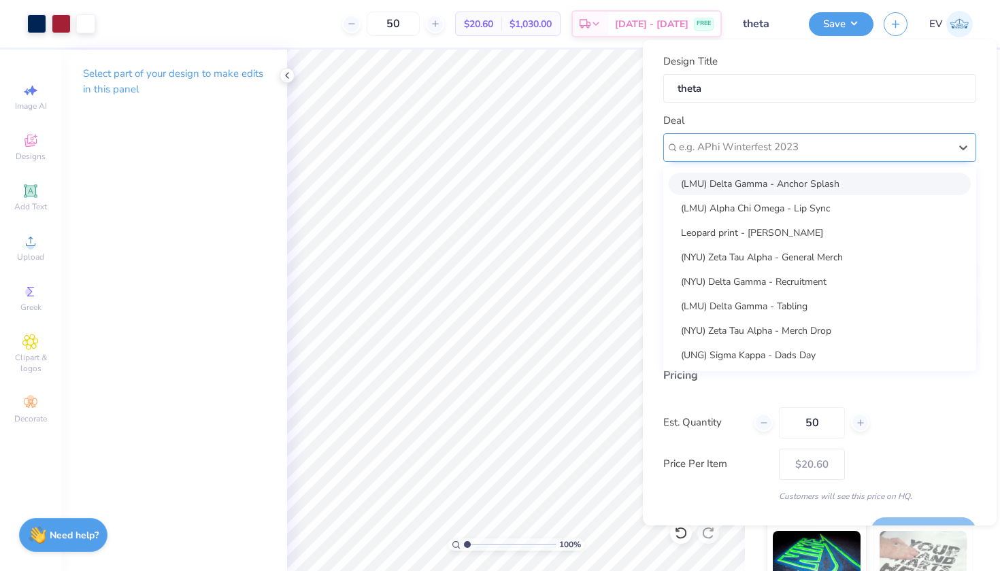
click at [773, 153] on div at bounding box center [814, 147] width 271 height 18
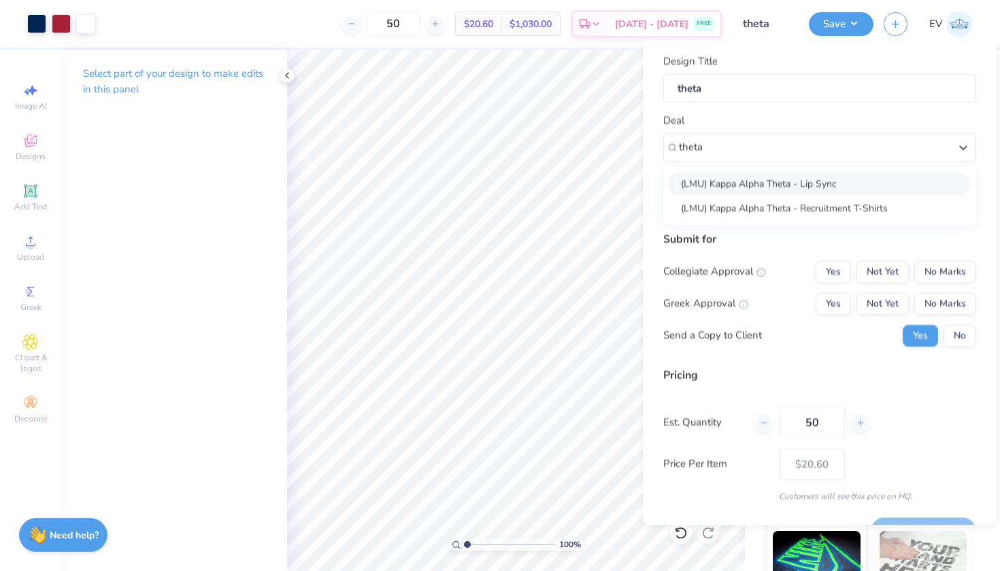
click at [693, 178] on div "(LMU) Kappa Alpha Theta - Lip Sync" at bounding box center [820, 183] width 302 height 22
type input "theta"
type input "[PERSON_NAME]"
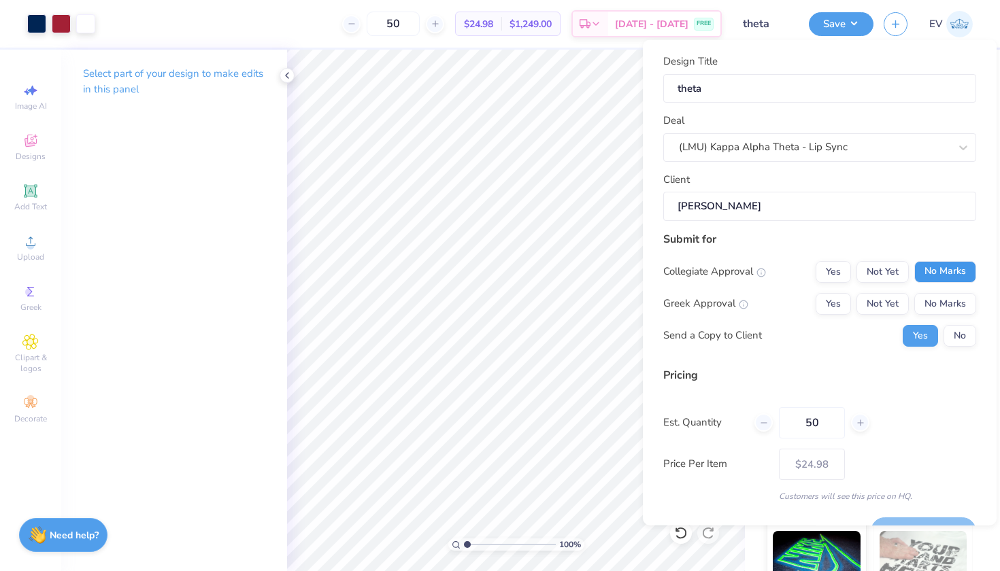
click at [953, 276] on button "No Marks" at bounding box center [945, 272] width 62 height 22
click at [899, 293] on button "Not Yet" at bounding box center [883, 304] width 52 height 22
click at [959, 339] on button "No" at bounding box center [960, 336] width 33 height 22
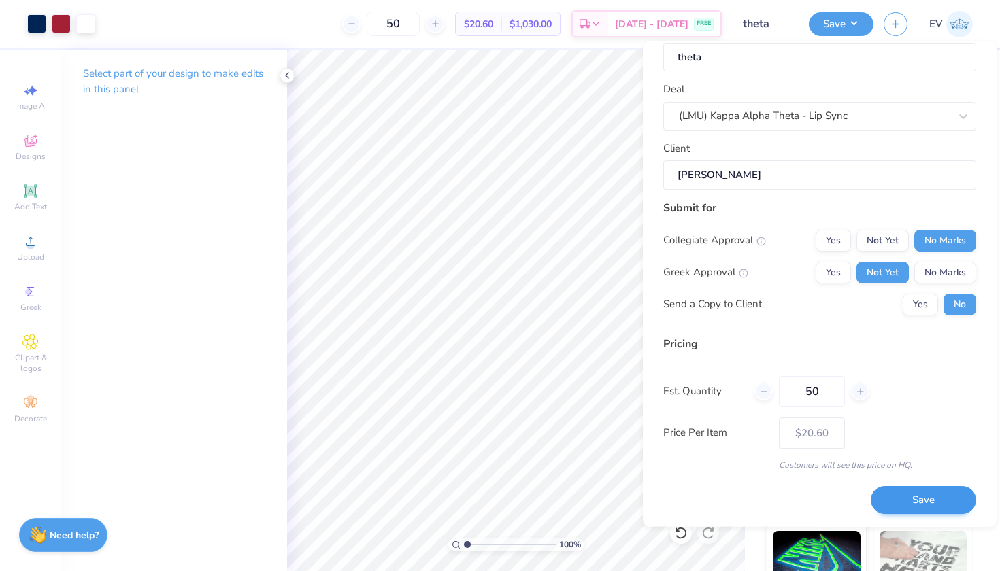
click at [899, 490] on button "Save" at bounding box center [923, 500] width 105 height 28
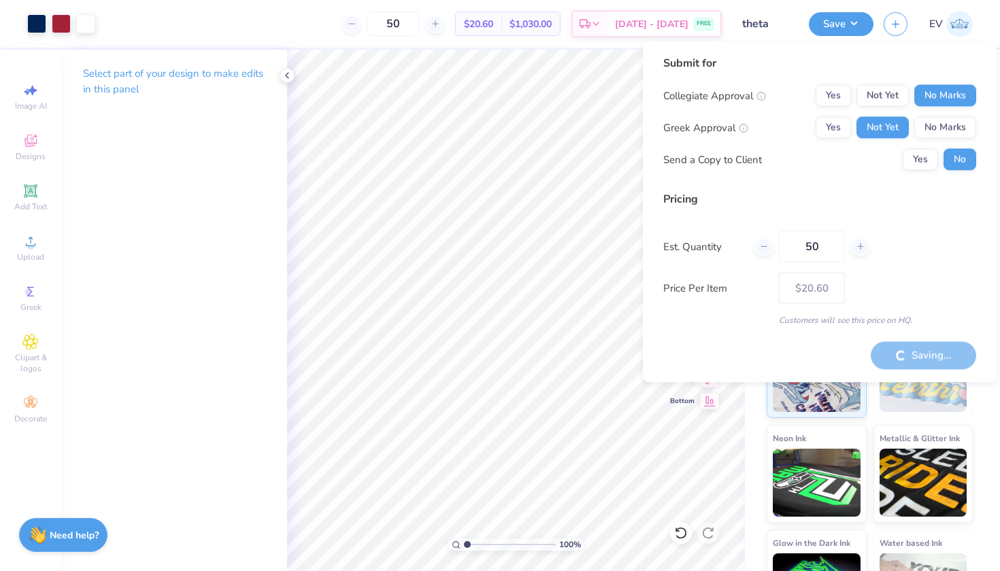
type input "– –"
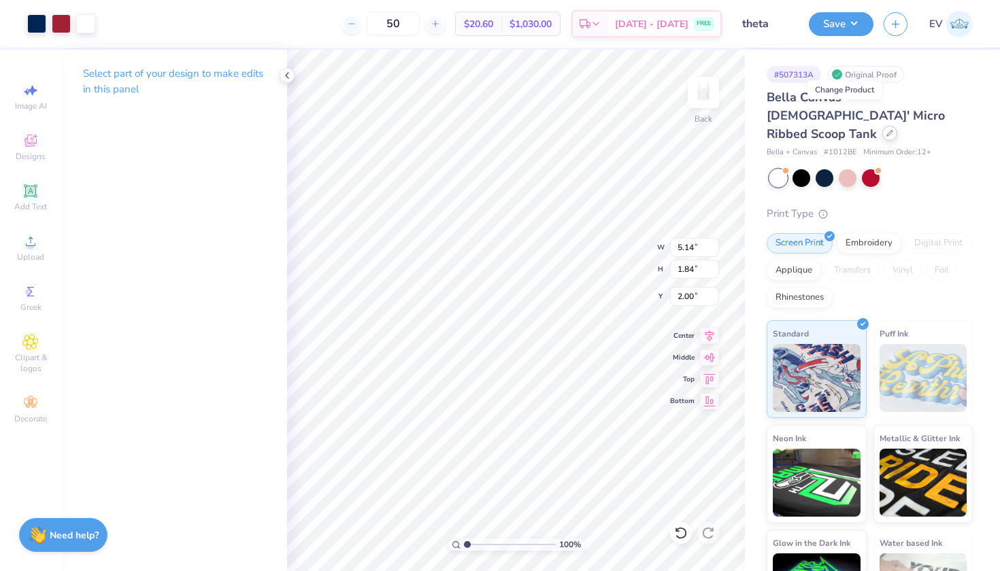
click at [886, 130] on icon at bounding box center [889, 133] width 7 height 7
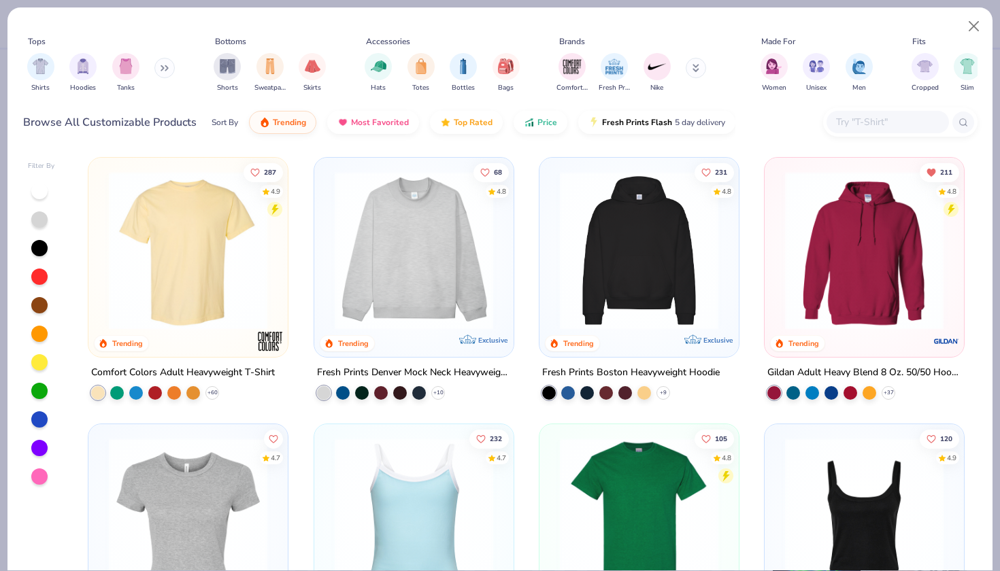
scroll to position [82, 0]
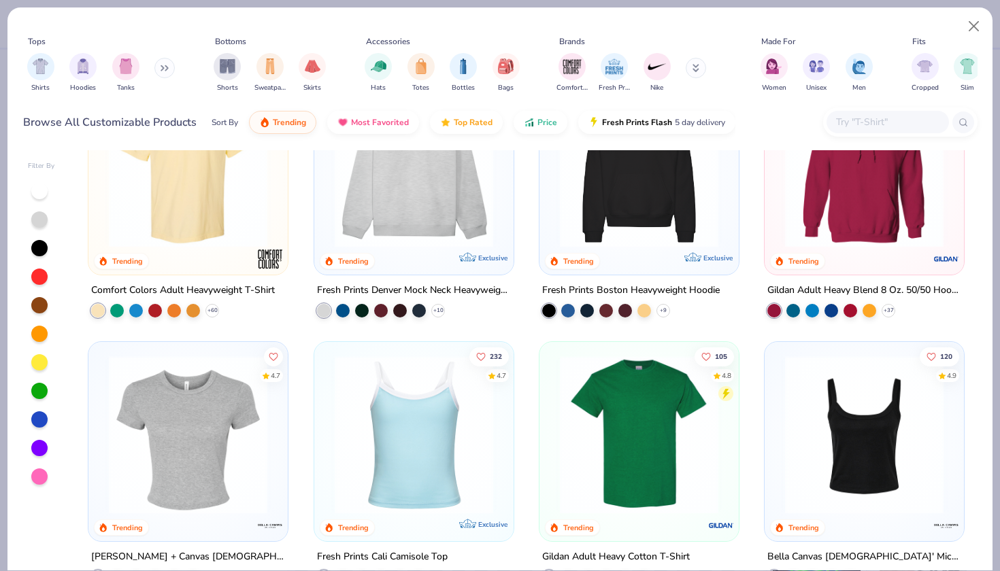
click at [216, 420] on img at bounding box center [188, 435] width 172 height 159
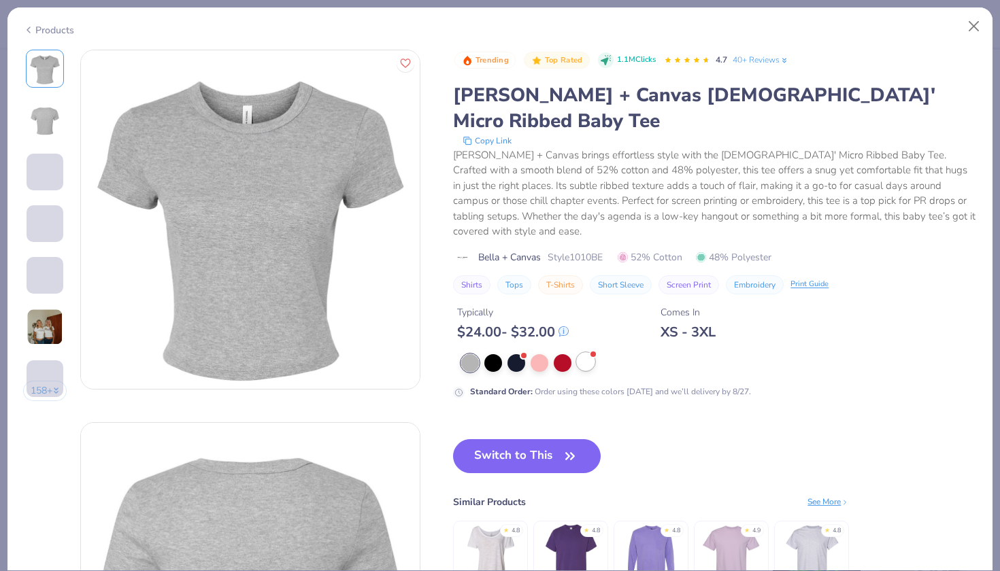
click at [585, 353] on div at bounding box center [586, 362] width 18 height 18
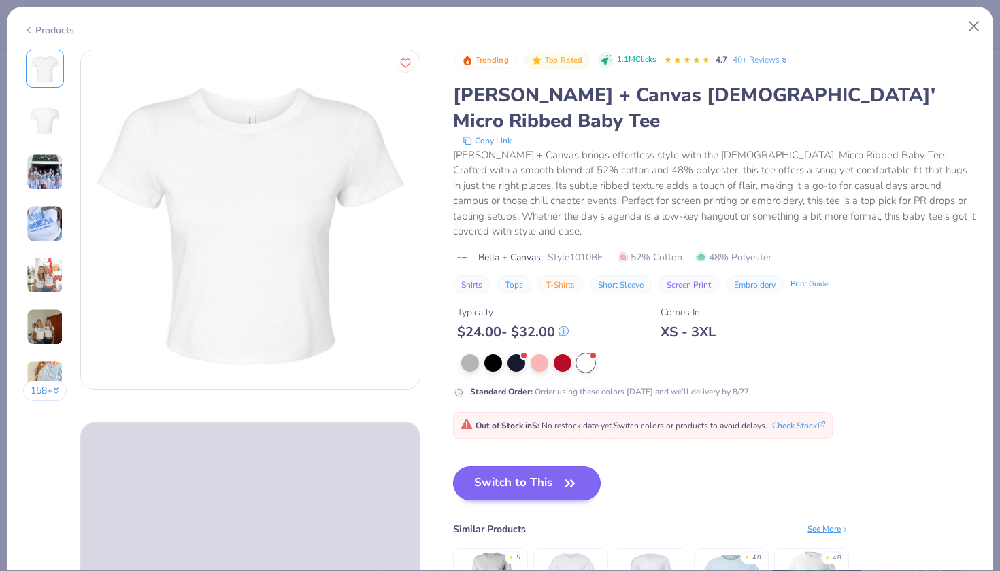
click at [519, 467] on button "Switch to This" at bounding box center [527, 484] width 148 height 34
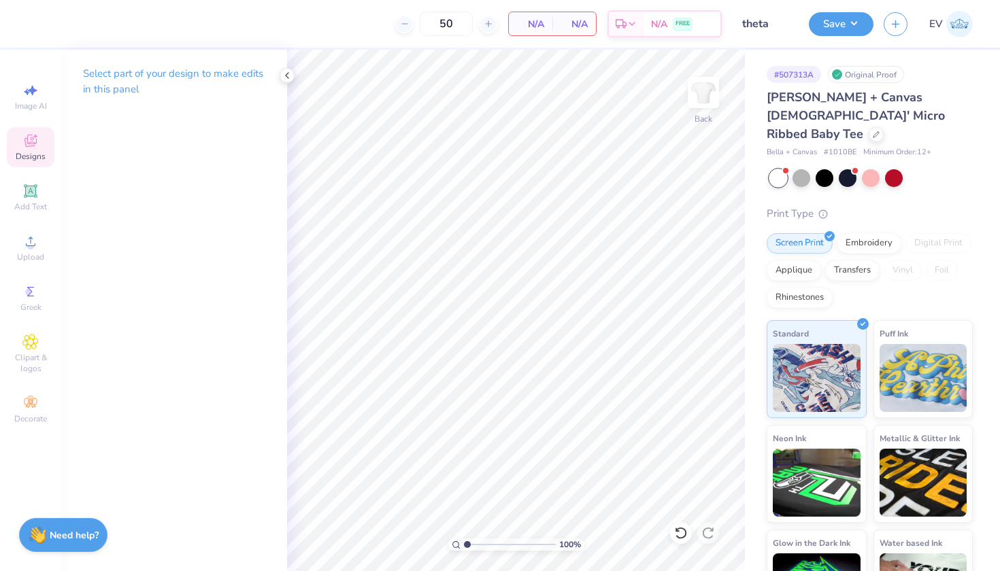
click at [25, 142] on icon at bounding box center [30, 141] width 12 height 12
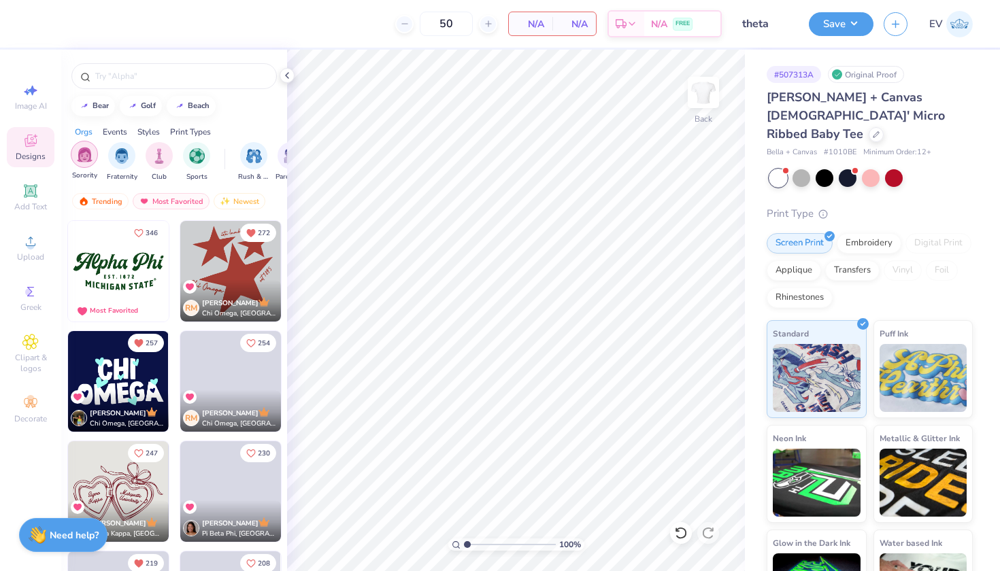
click at [87, 162] on img "filter for Sorority" at bounding box center [85, 155] width 16 height 16
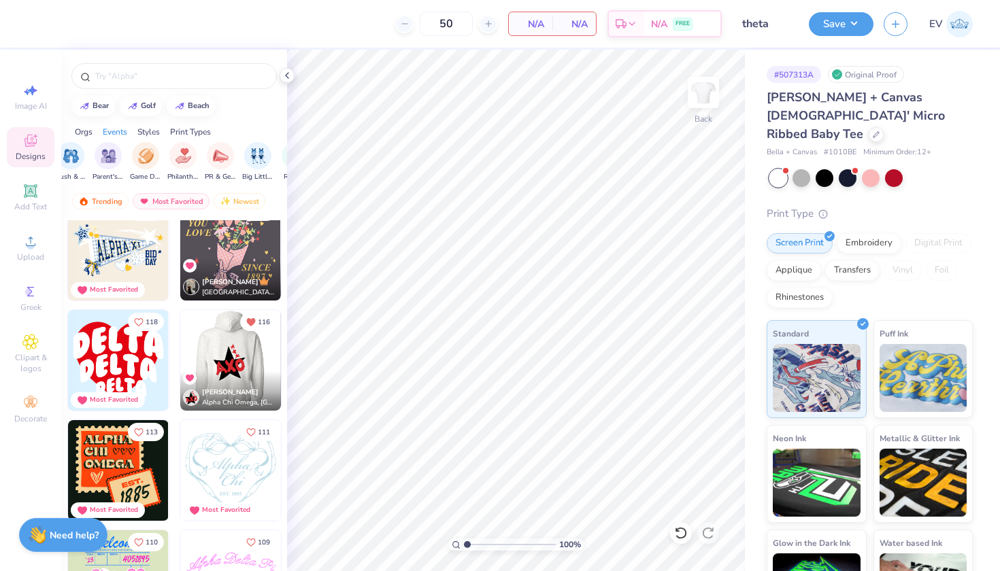
scroll to position [886, 0]
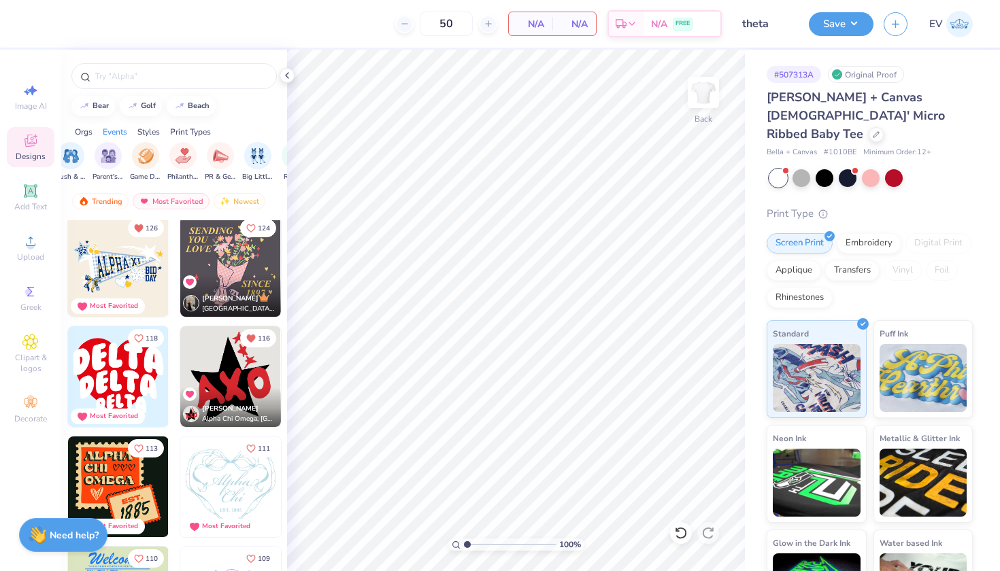
click at [139, 271] on img at bounding box center [118, 266] width 101 height 101
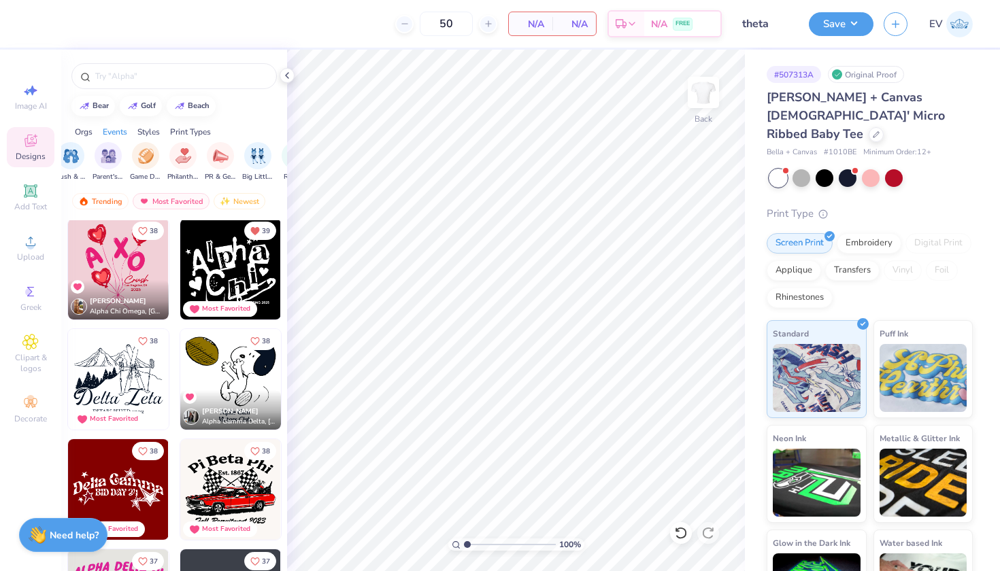
scroll to position [7063, 0]
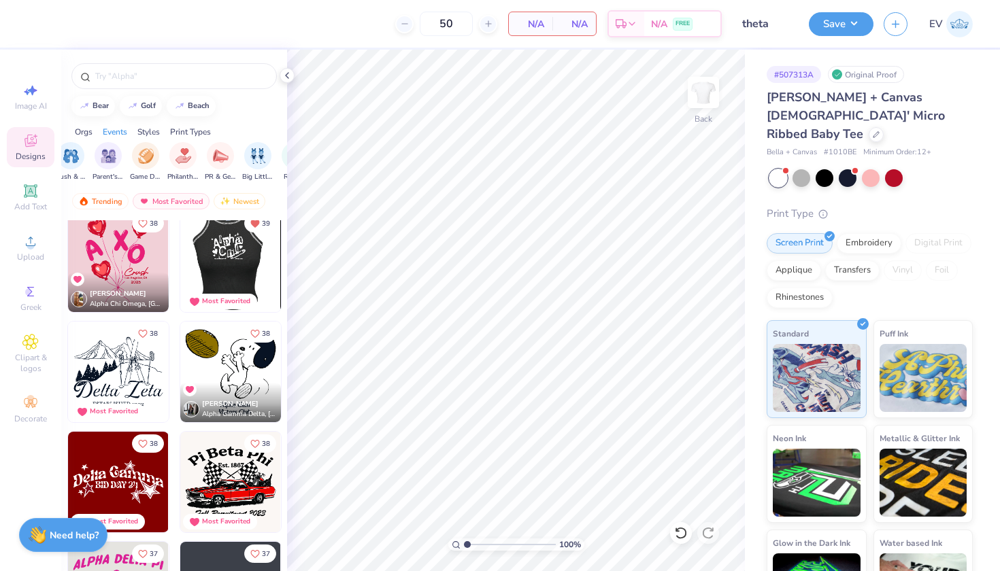
click at [232, 276] on div at bounding box center [231, 262] width 302 height 101
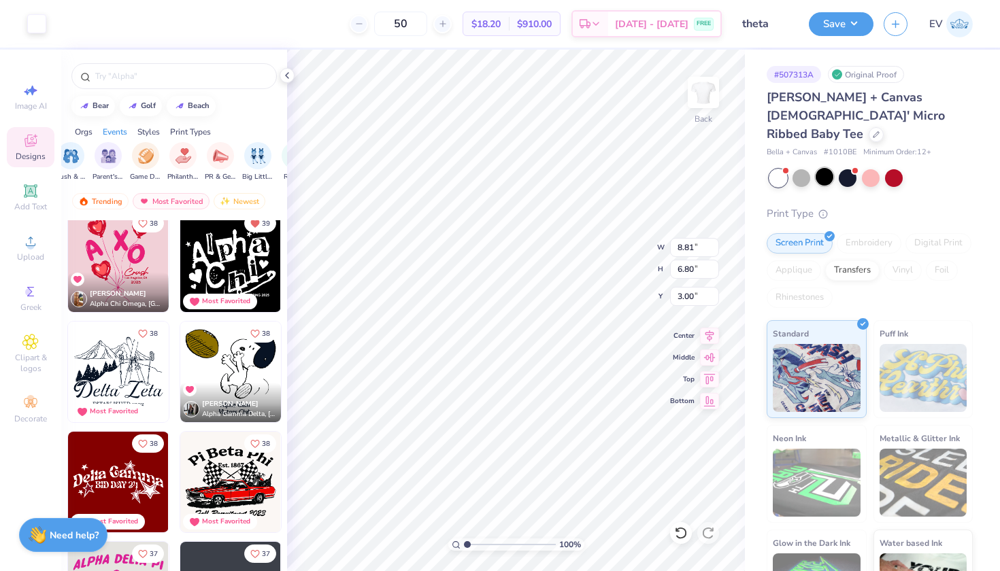
click at [824, 168] on div at bounding box center [825, 177] width 18 height 18
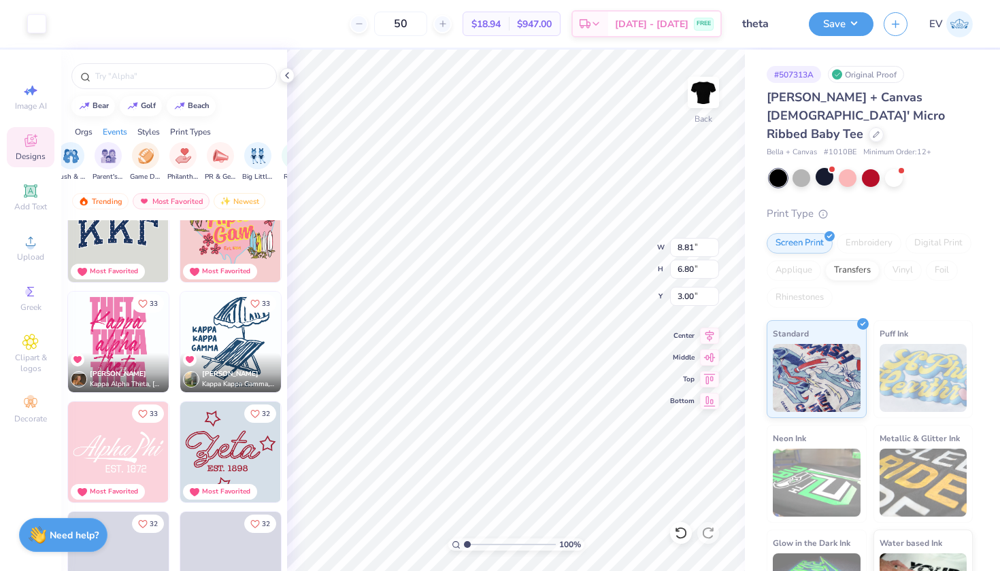
scroll to position [9078, 0]
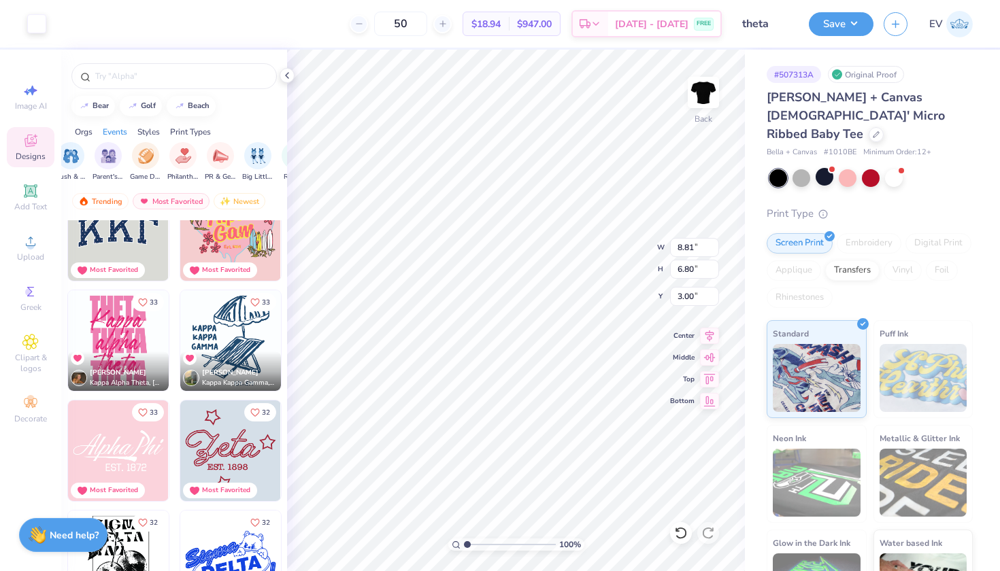
click at [771, 24] on input "theta" at bounding box center [765, 23] width 67 height 27
click at [897, 26] on icon "button" at bounding box center [896, 22] width 12 height 12
click at [826, 29] on button "Save" at bounding box center [841, 22] width 65 height 24
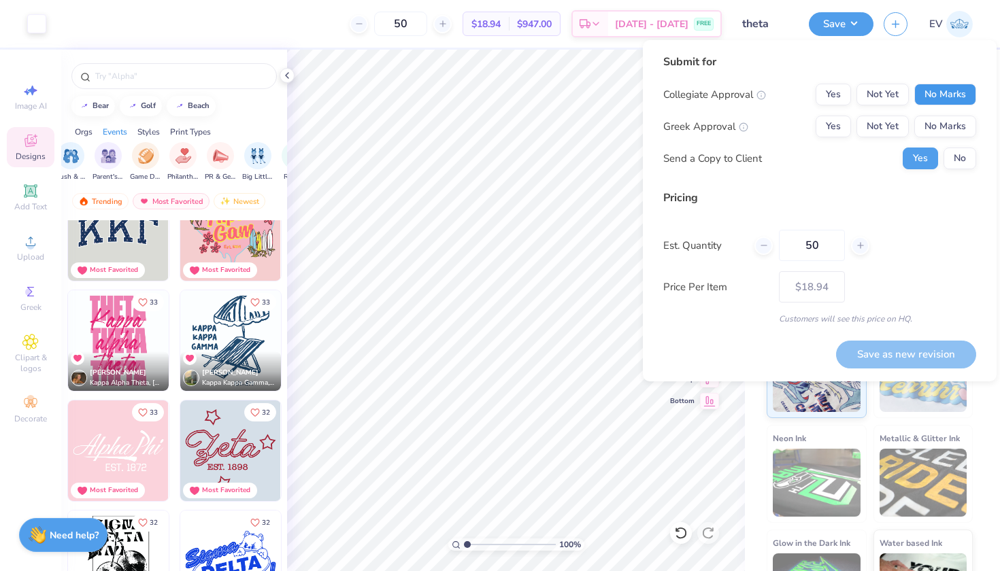
click at [962, 86] on button "No Marks" at bounding box center [945, 95] width 62 height 22
click at [886, 118] on button "Not Yet" at bounding box center [883, 127] width 52 height 22
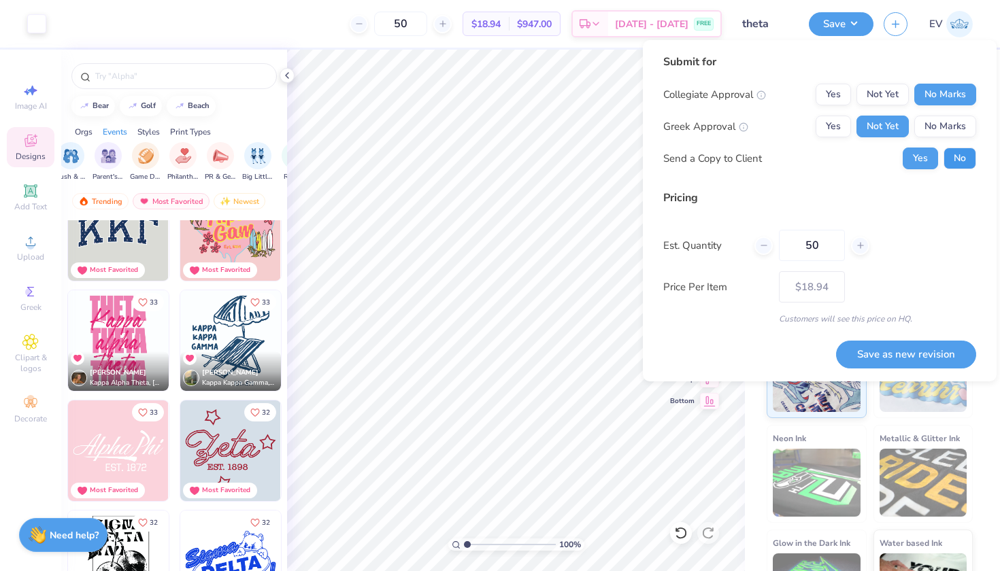
click at [962, 161] on button "No" at bounding box center [960, 159] width 33 height 22
click at [887, 356] on button "Save as new revision" at bounding box center [906, 355] width 140 height 28
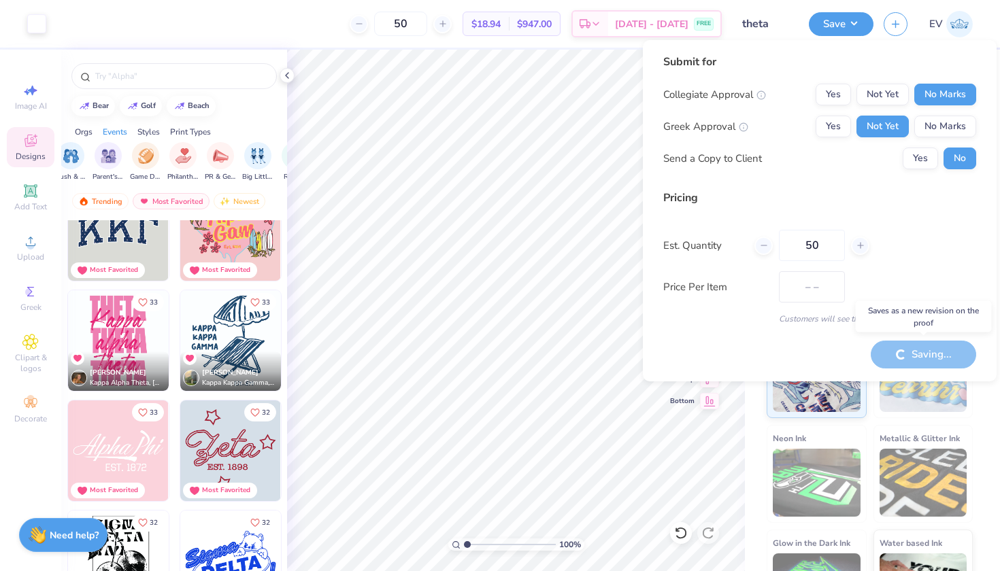
type input "$18.94"
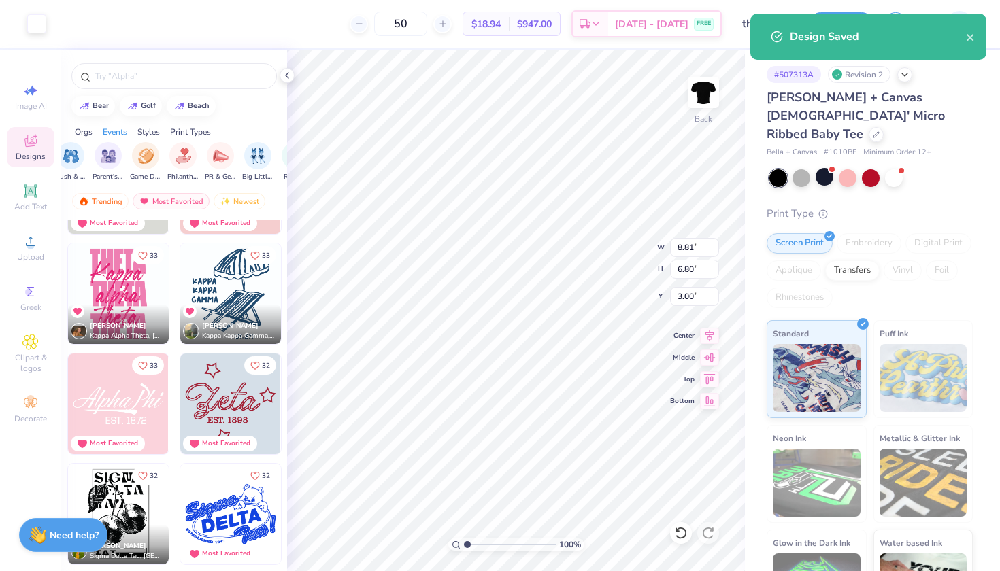
scroll to position [9169, 0]
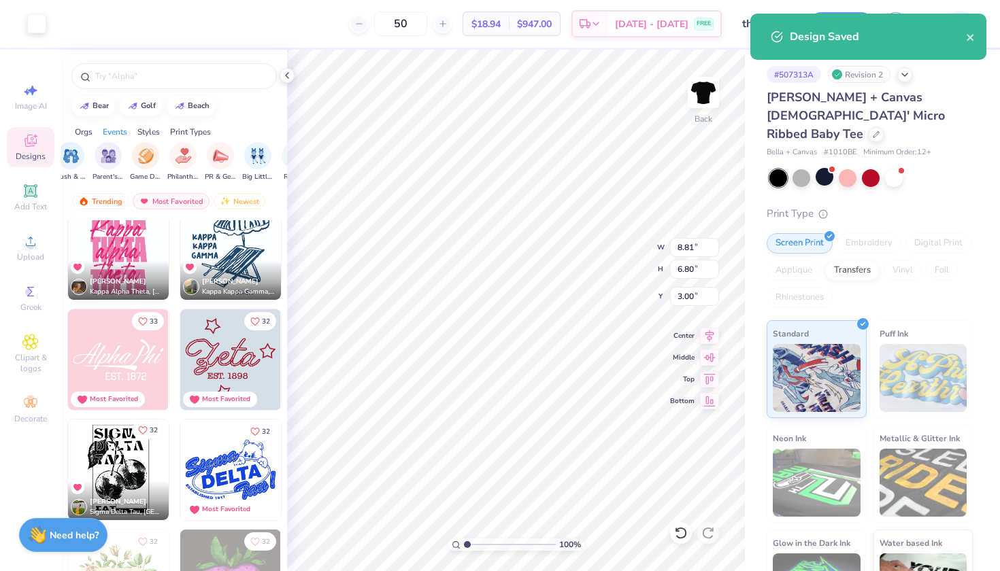
click at [147, 428] on icon "Like" at bounding box center [143, 431] width 10 height 10
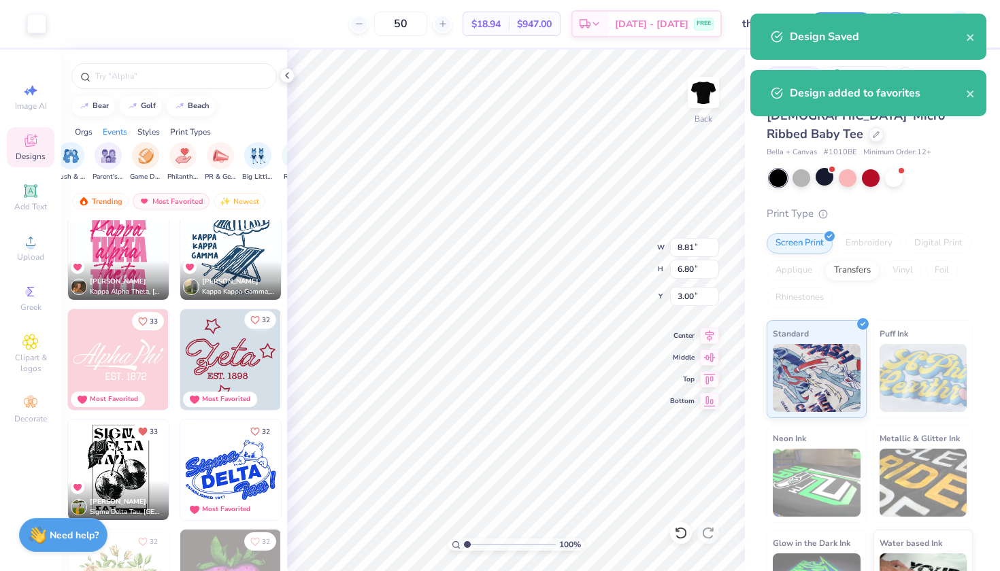
click at [251, 321] on icon "Like" at bounding box center [255, 321] width 10 height 10
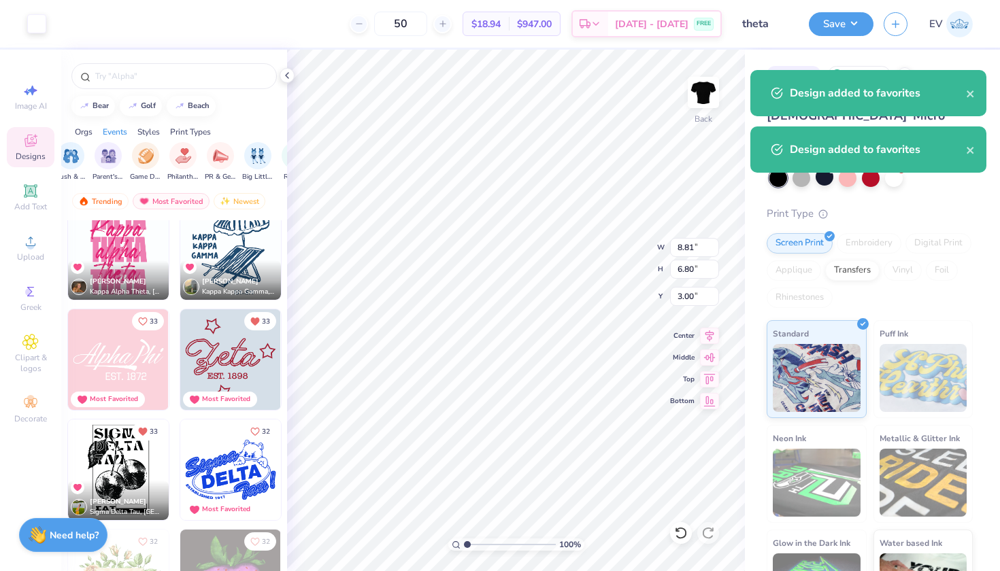
click at [969, 37] on div "Design Saved Design added to favorites Design added to favorites" at bounding box center [869, 98] width 242 height 175
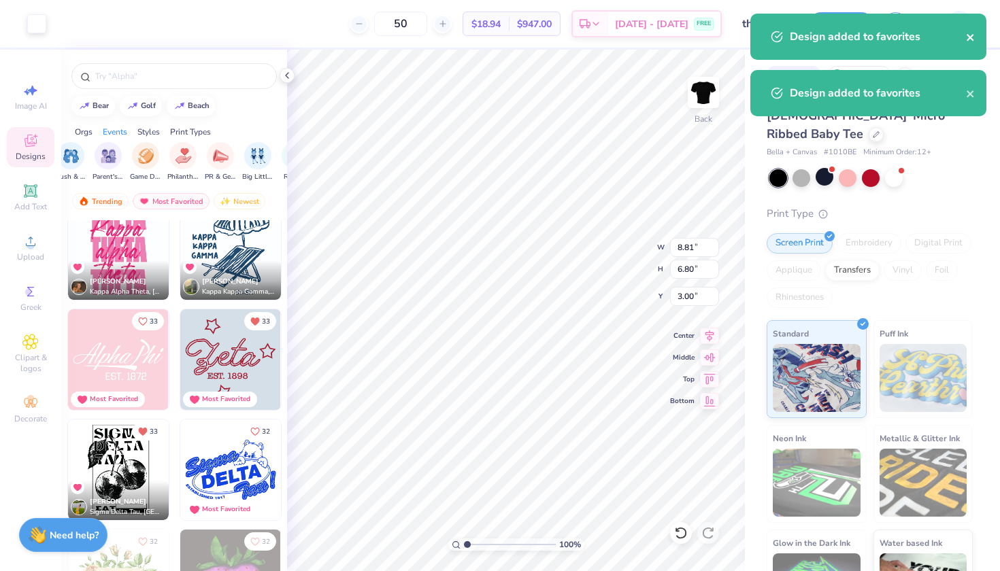
click at [972, 31] on button "close" at bounding box center [971, 37] width 10 height 16
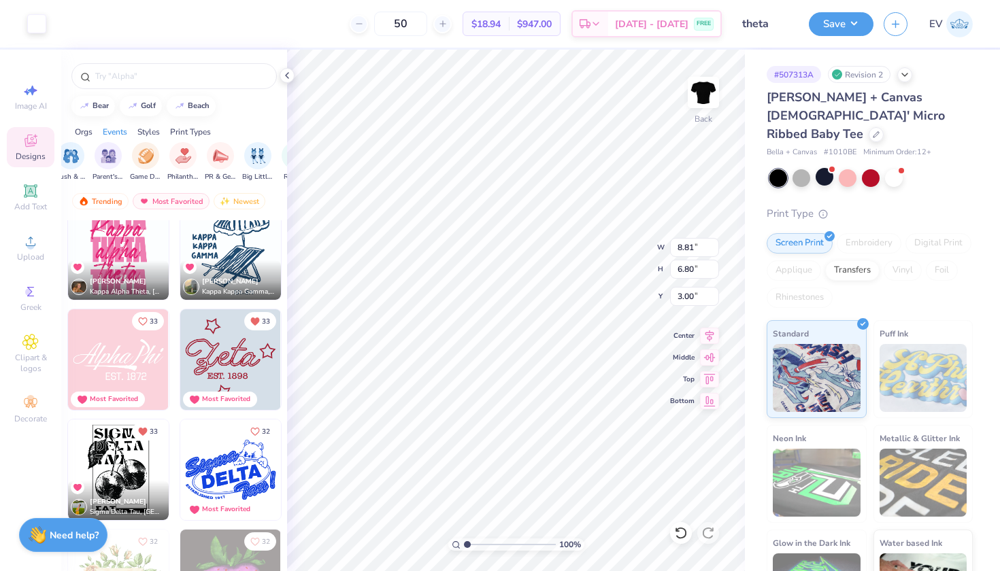
click at [969, 35] on div "Design added to favorites" at bounding box center [869, 42] width 242 height 62
click at [896, 22] on line "button" at bounding box center [896, 22] width 7 height 0
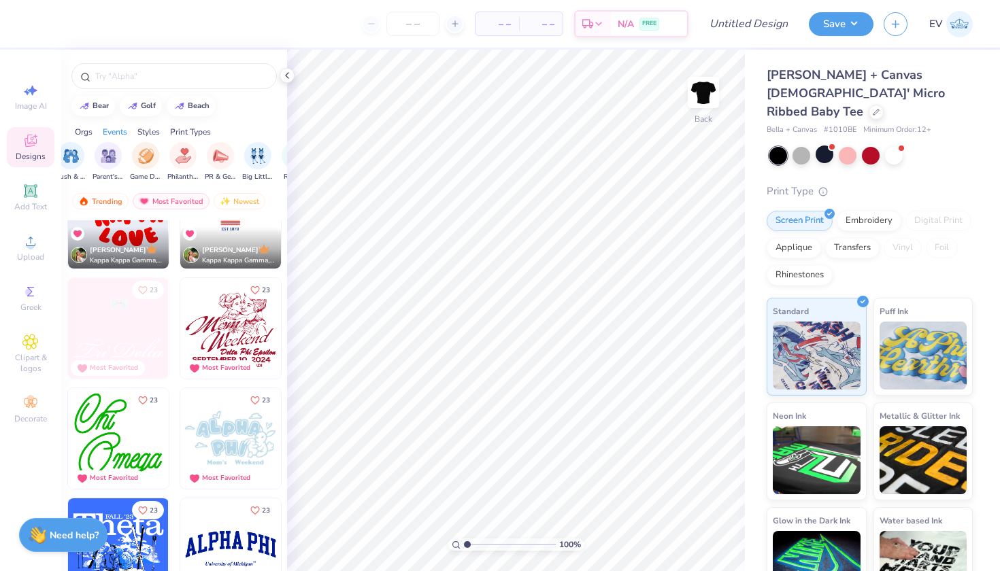
scroll to position [15186, 0]
